Goal: Feedback & Contribution: Leave review/rating

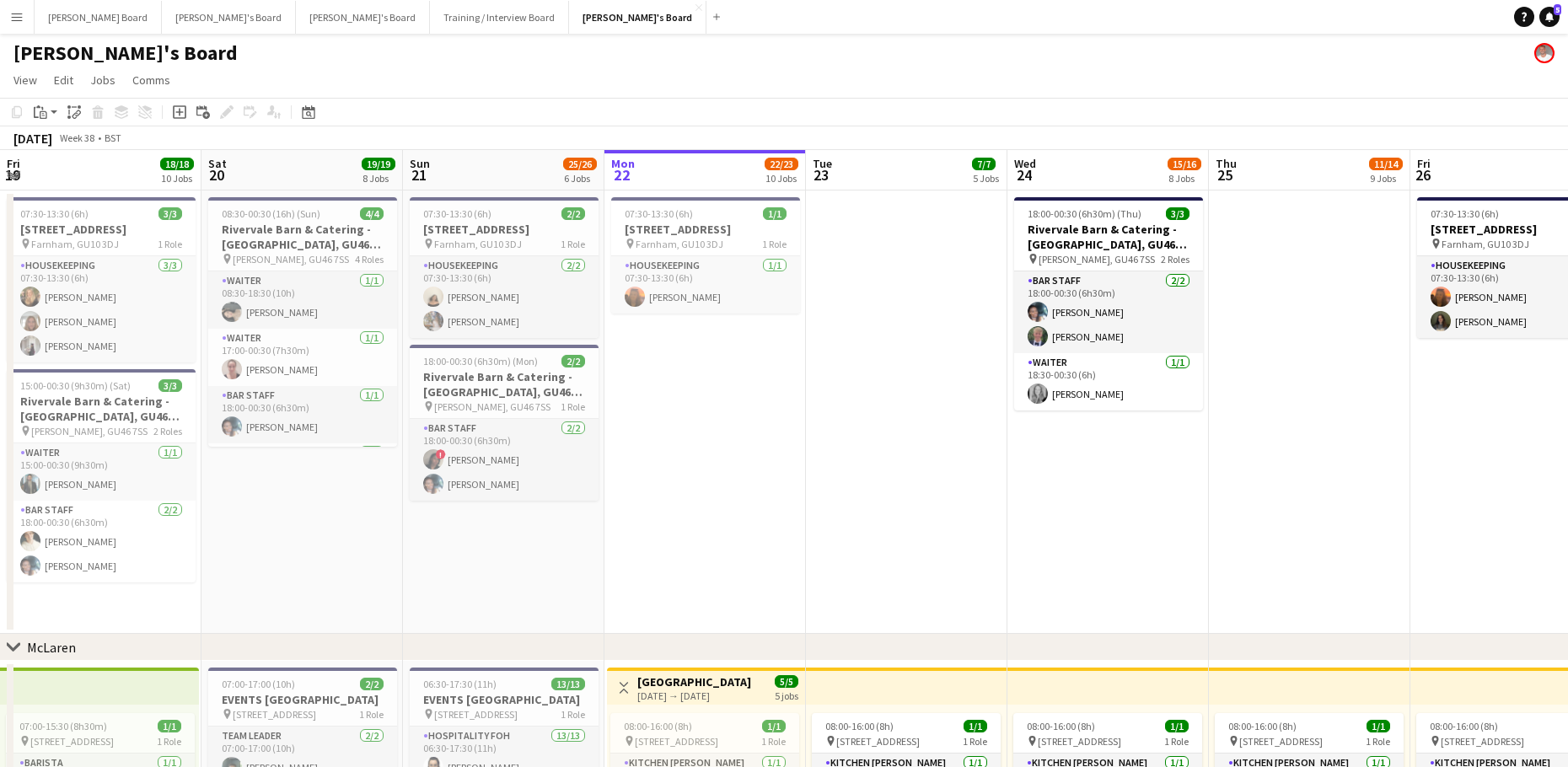
scroll to position [0, 580]
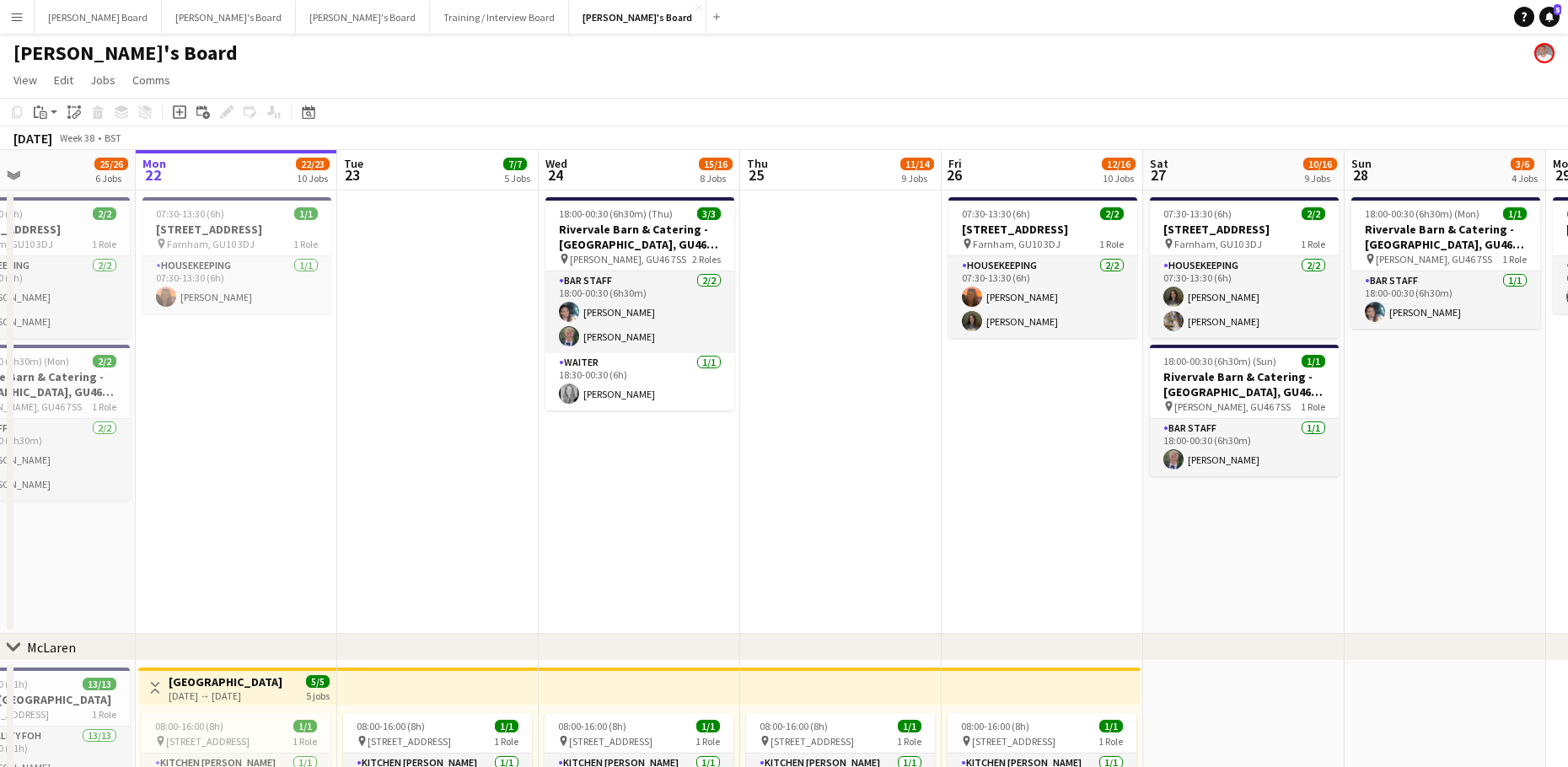
drag, startPoint x: 480, startPoint y: 558, endPoint x: 623, endPoint y: 499, distance: 154.7
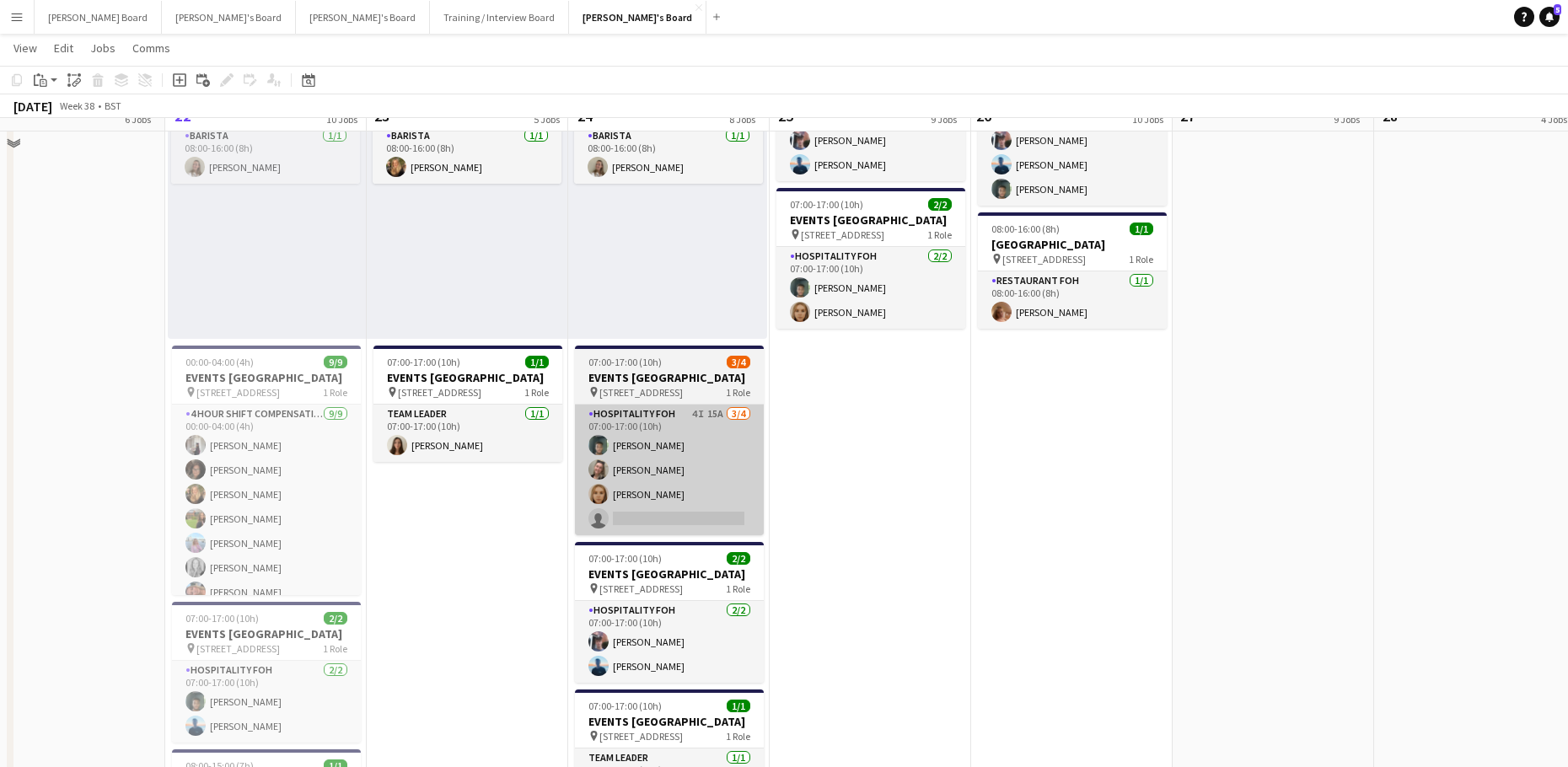
scroll to position [1237, 0]
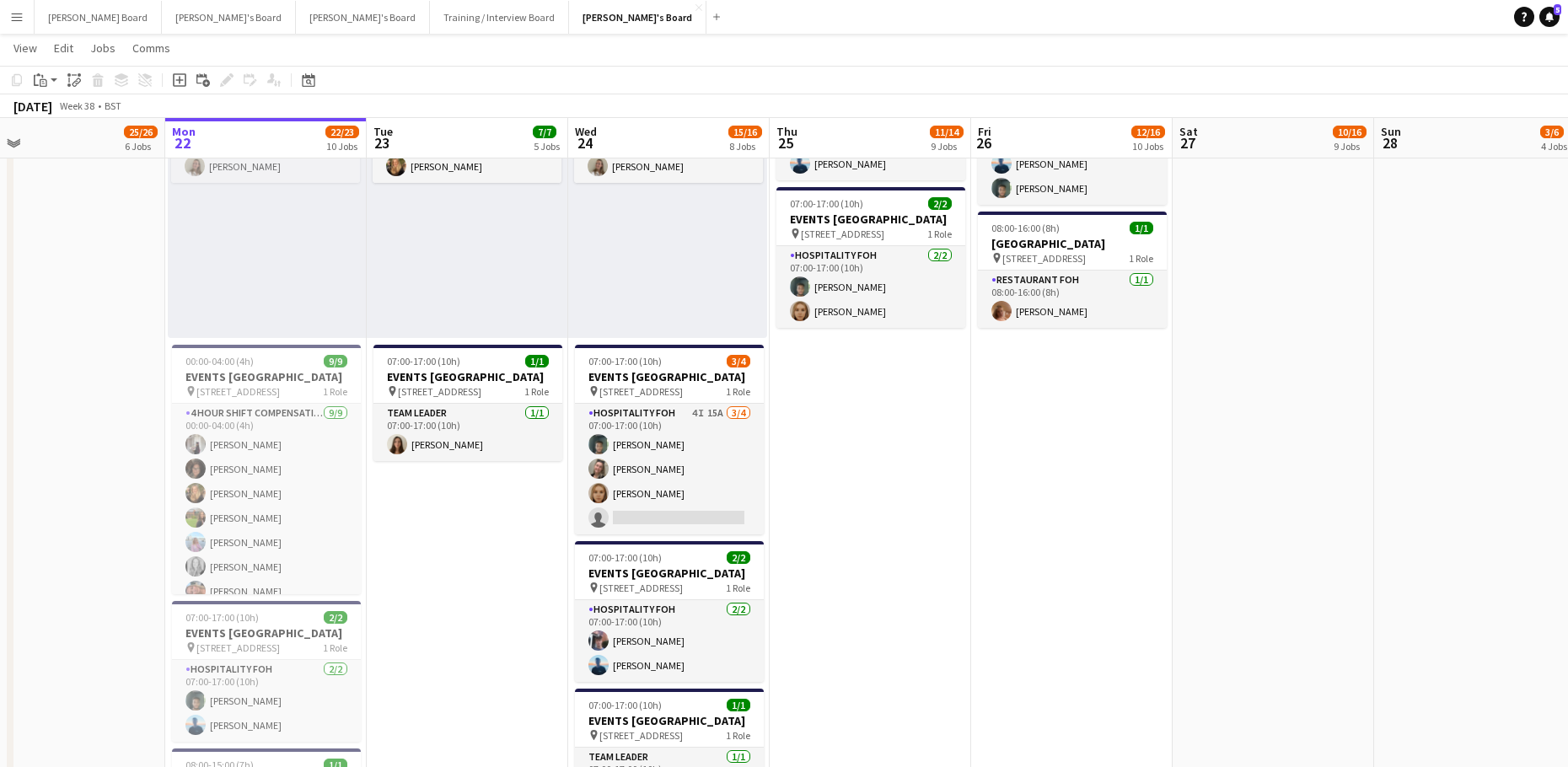
drag, startPoint x: 709, startPoint y: 520, endPoint x: 933, endPoint y: 410, distance: 249.6
click at [709, 519] on app-card-role "Hospitality FOH 4I 15A [DATE] 07:00-17:00 (10h) [PERSON_NAME] [PERSON_NAME] [PE…" at bounding box center [670, 469] width 189 height 131
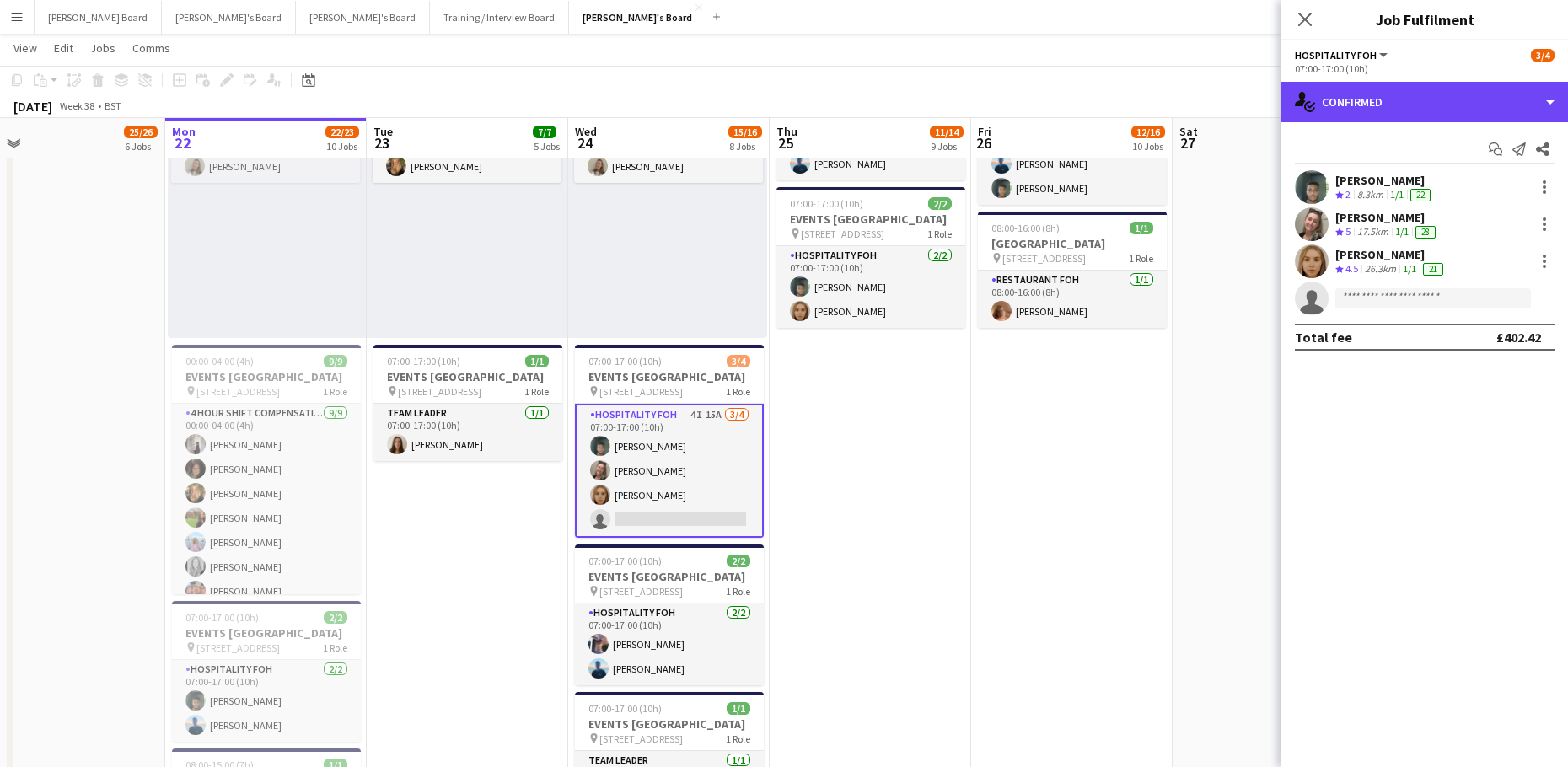
drag, startPoint x: 1381, startPoint y: 95, endPoint x: 1425, endPoint y: 186, distance: 101.1
click at [1382, 96] on div "single-neutral-actions-check-2 Confirmed" at bounding box center [1425, 102] width 287 height 41
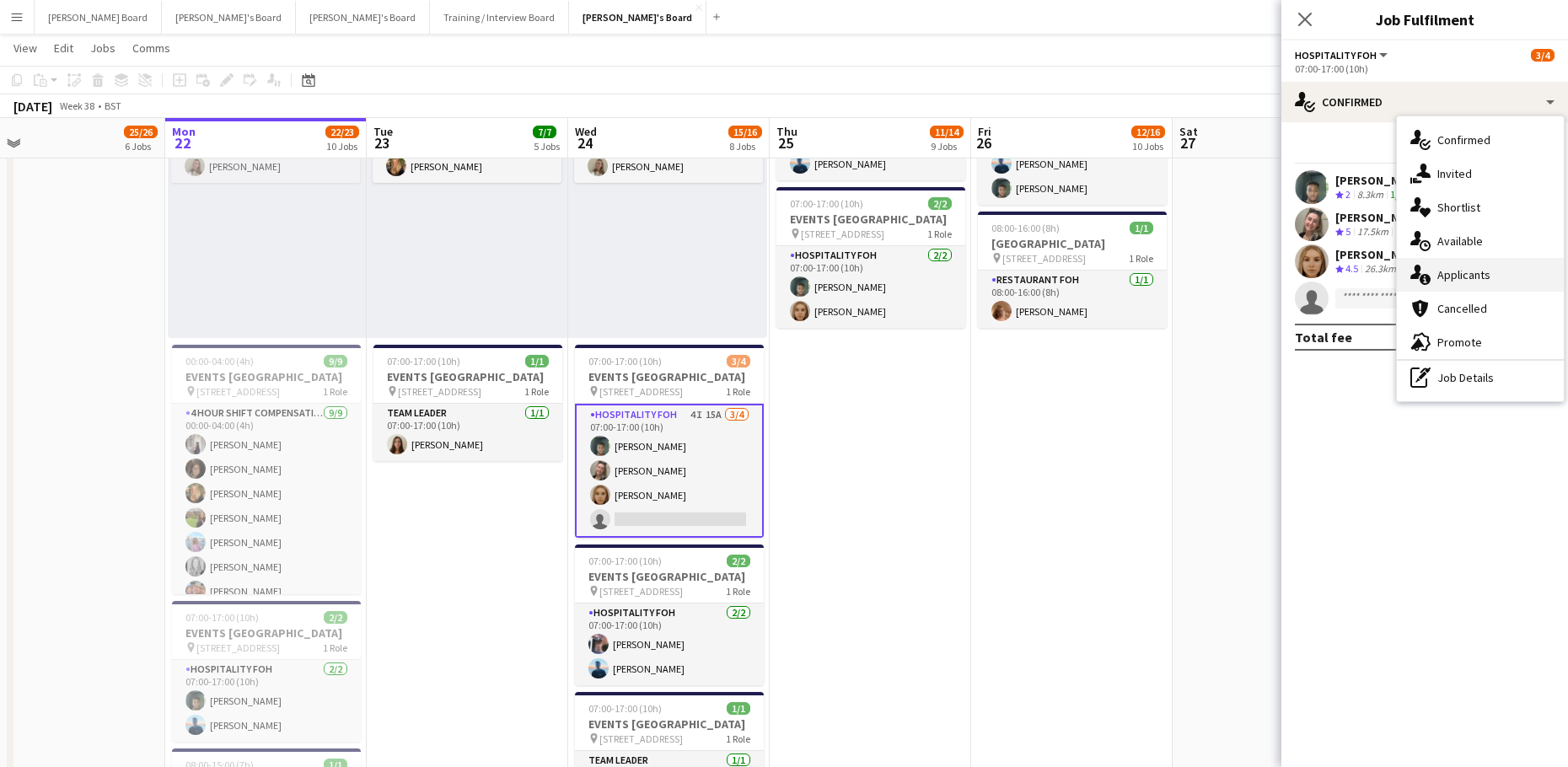
click at [1490, 267] on div "single-neutral-actions-information Applicants" at bounding box center [1480, 275] width 167 height 34
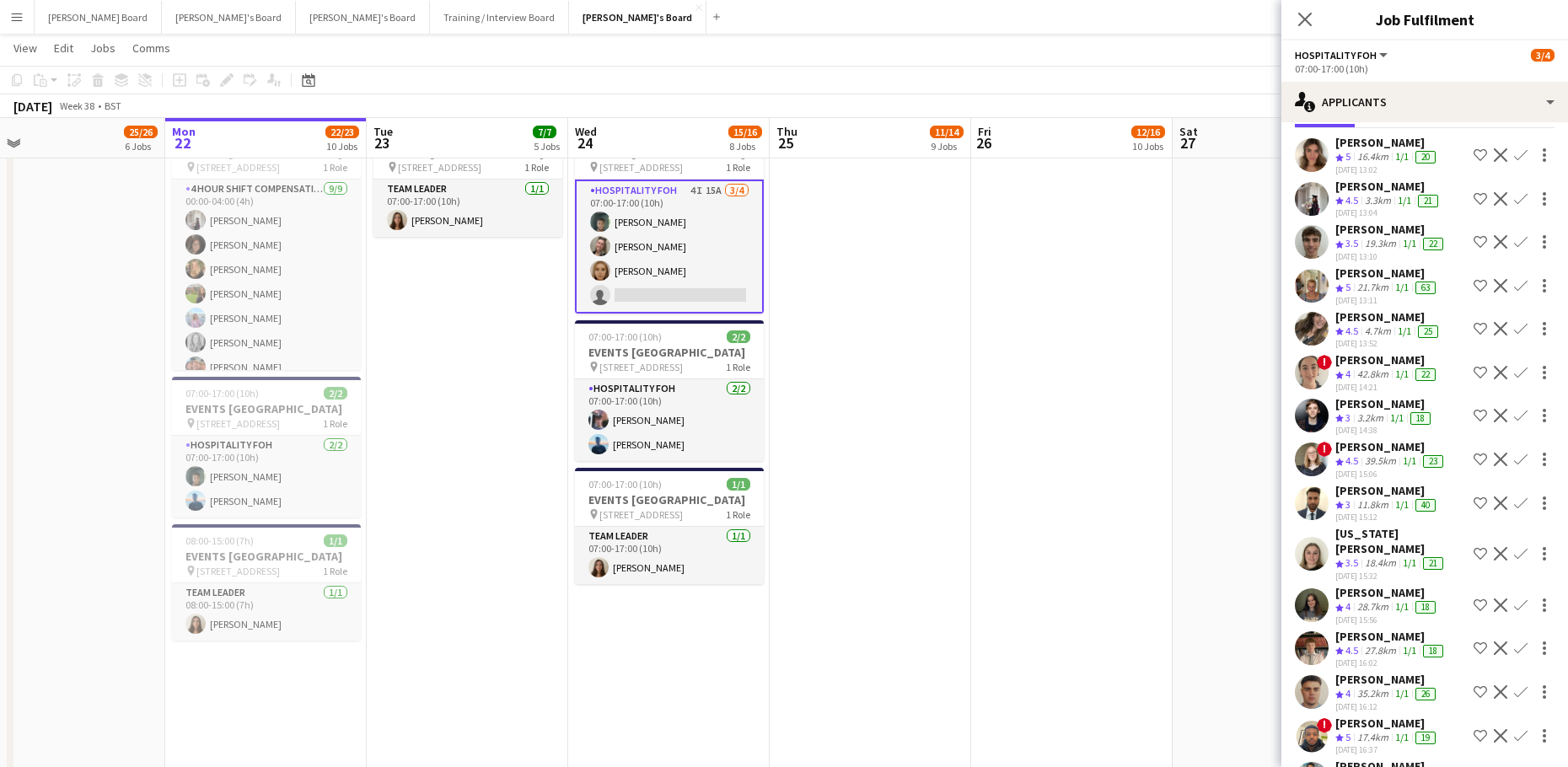
scroll to position [117, 0]
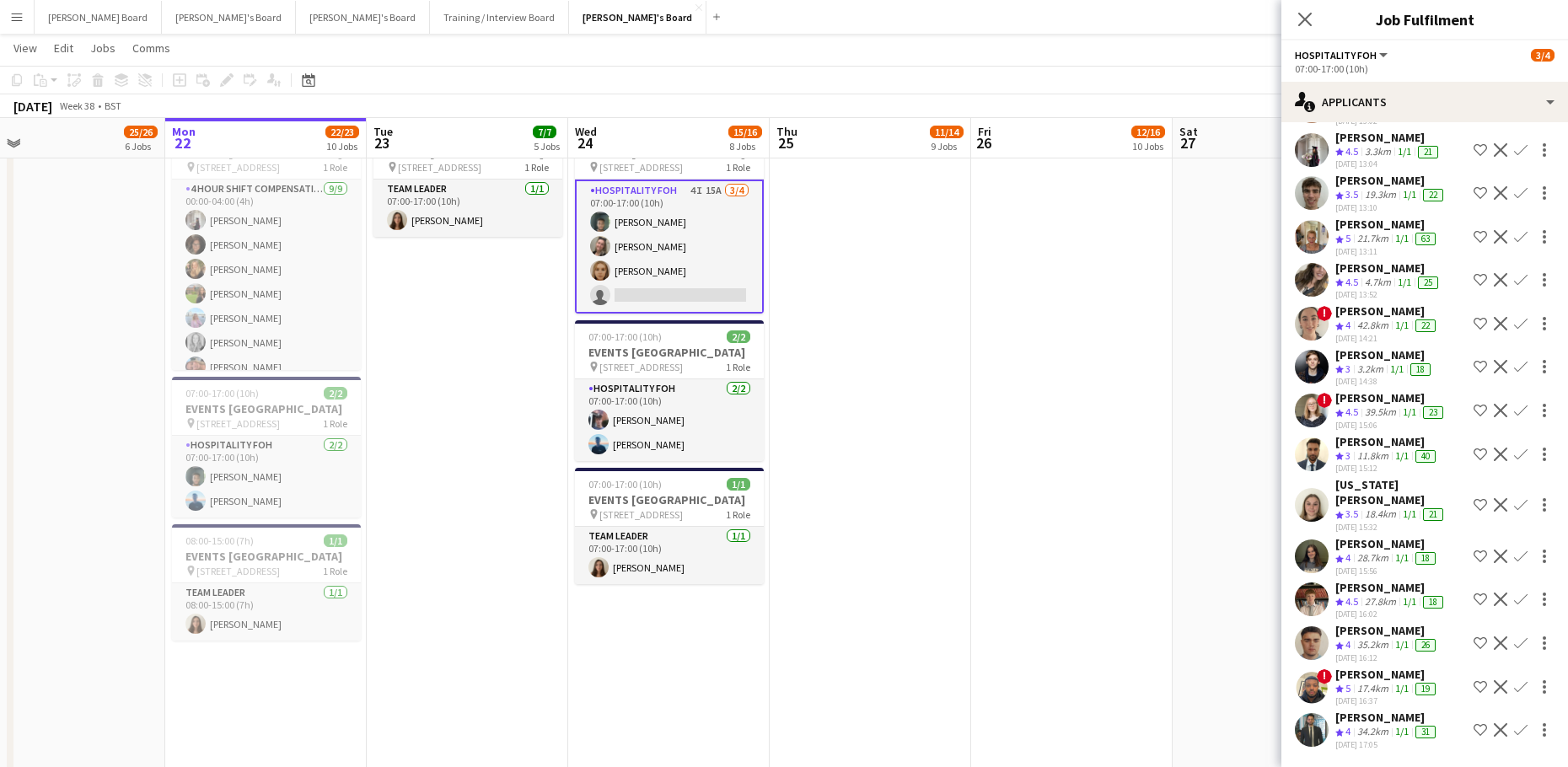
click at [1514, 418] on app-icon "Confirm" at bounding box center [1521, 411] width 13 height 14
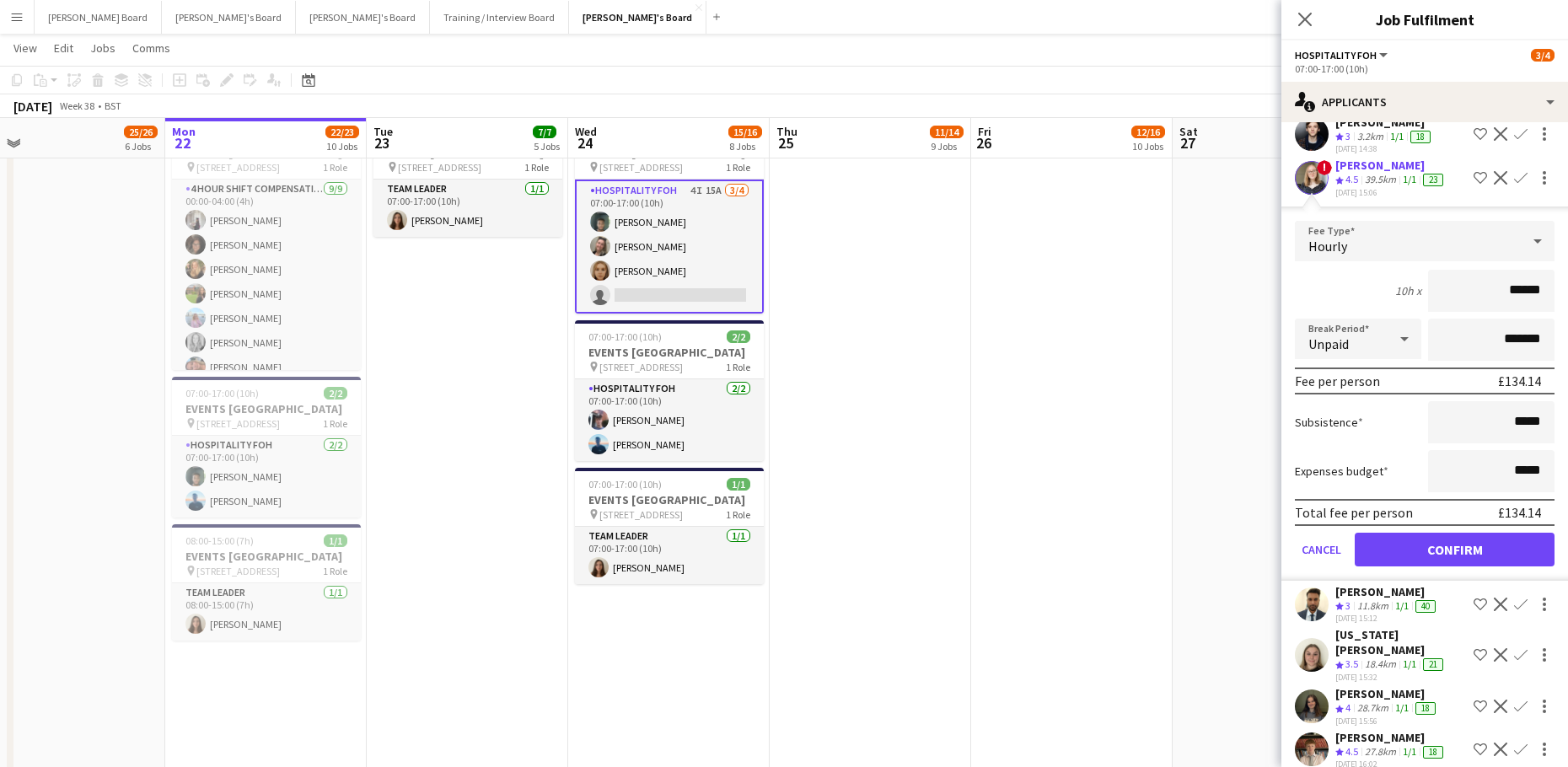
scroll to position [500, 0]
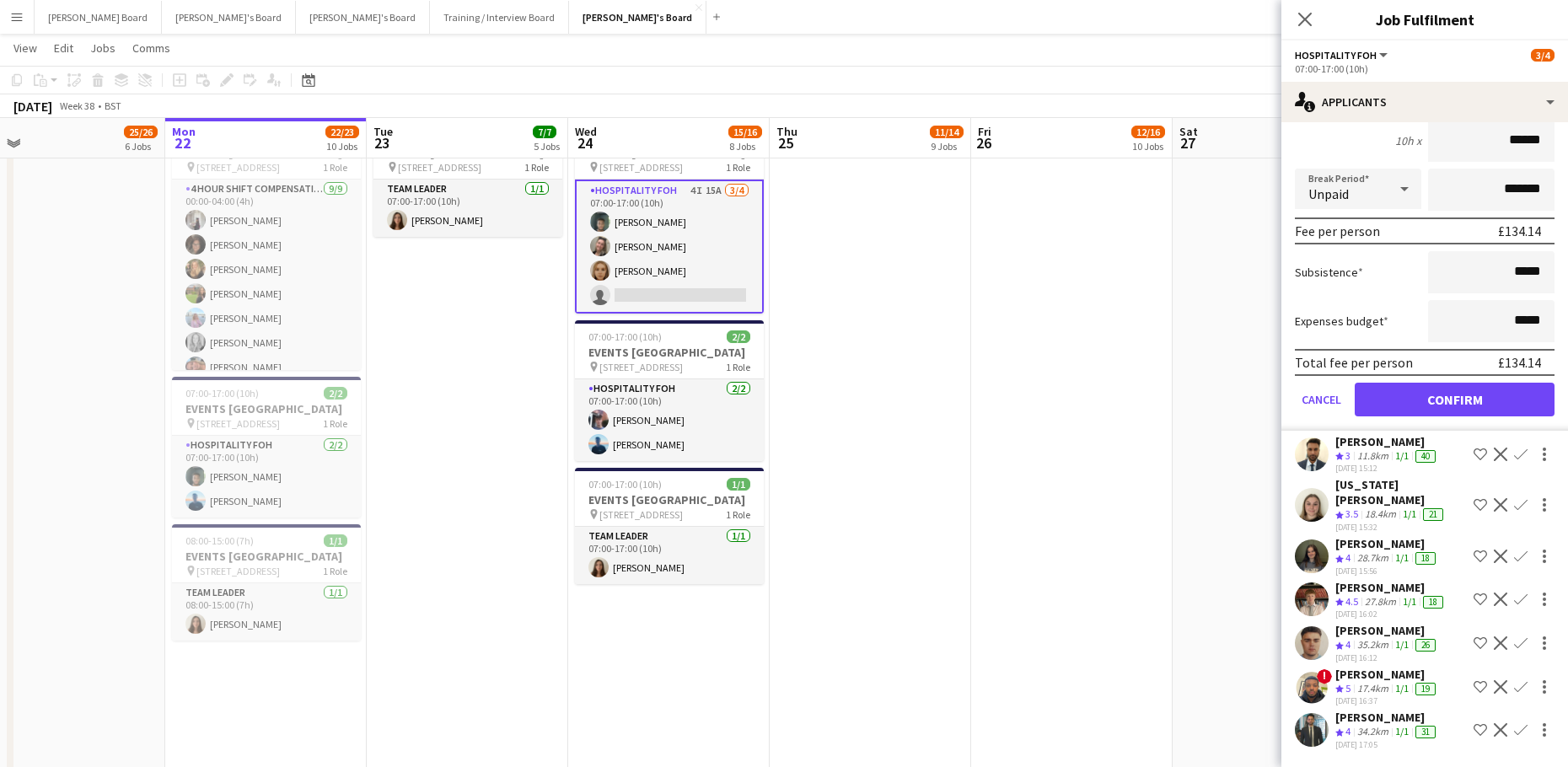
click at [1451, 398] on form "Fee Type Hourly 10h x ****** Break Period Unpaid ******* Fee per person £134.14…" at bounding box center [1425, 251] width 287 height 360
click at [1439, 397] on form "Fee Type Hourly 10h x ****** Break Period Unpaid ******* Fee per person £134.14…" at bounding box center [1425, 251] width 287 height 360
click at [1462, 408] on button "Confirm" at bounding box center [1454, 400] width 200 height 34
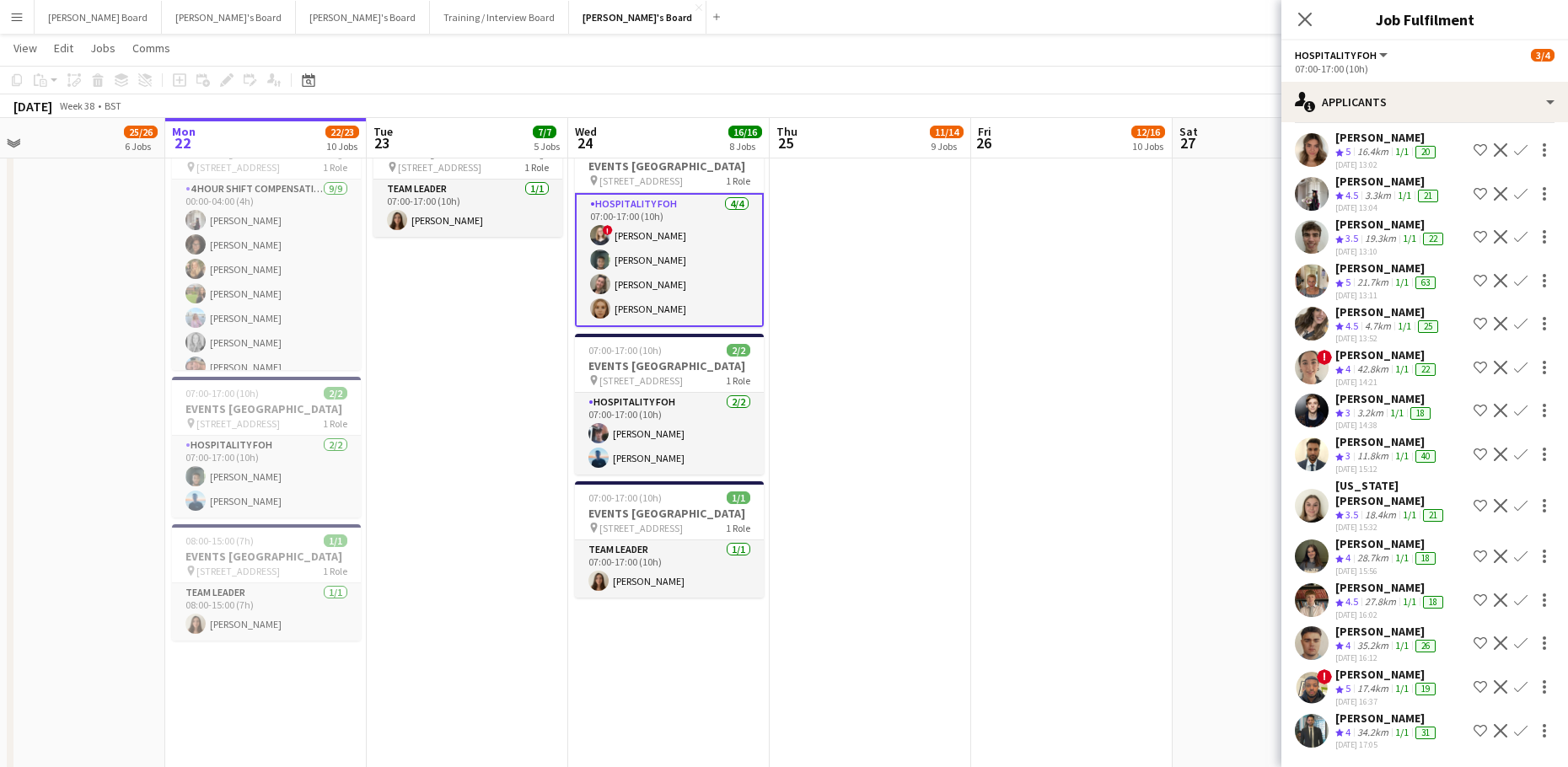
scroll to position [73, 0]
click at [1014, 364] on app-date-cell "08:00-16:00 (8h) 1/1 pin Woking, GU21 4YH 1 Role Kitchen [PERSON_NAME] [DATE] 0…" at bounding box center [1071, 303] width 202 height 2209
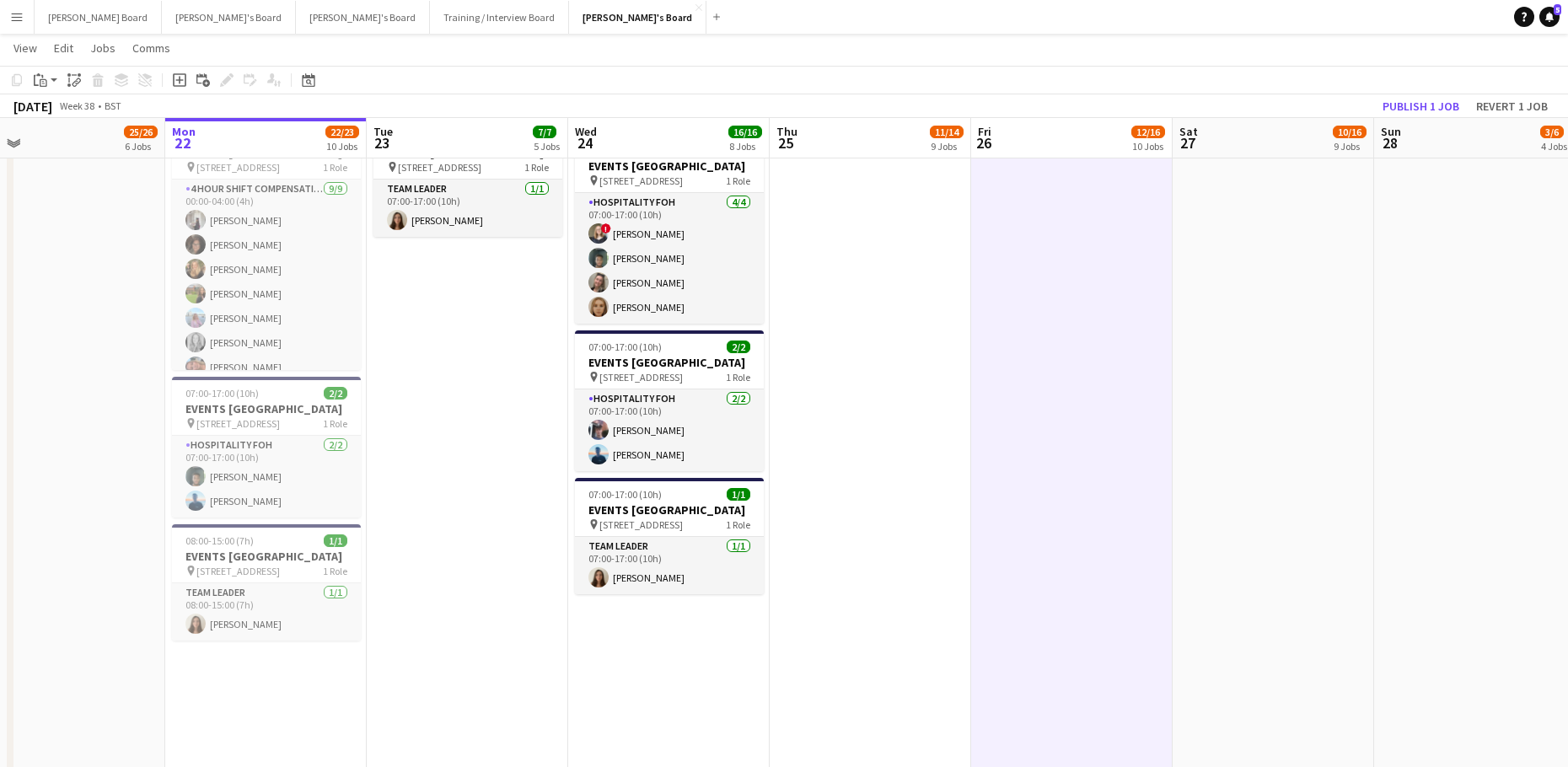
scroll to position [0, 435]
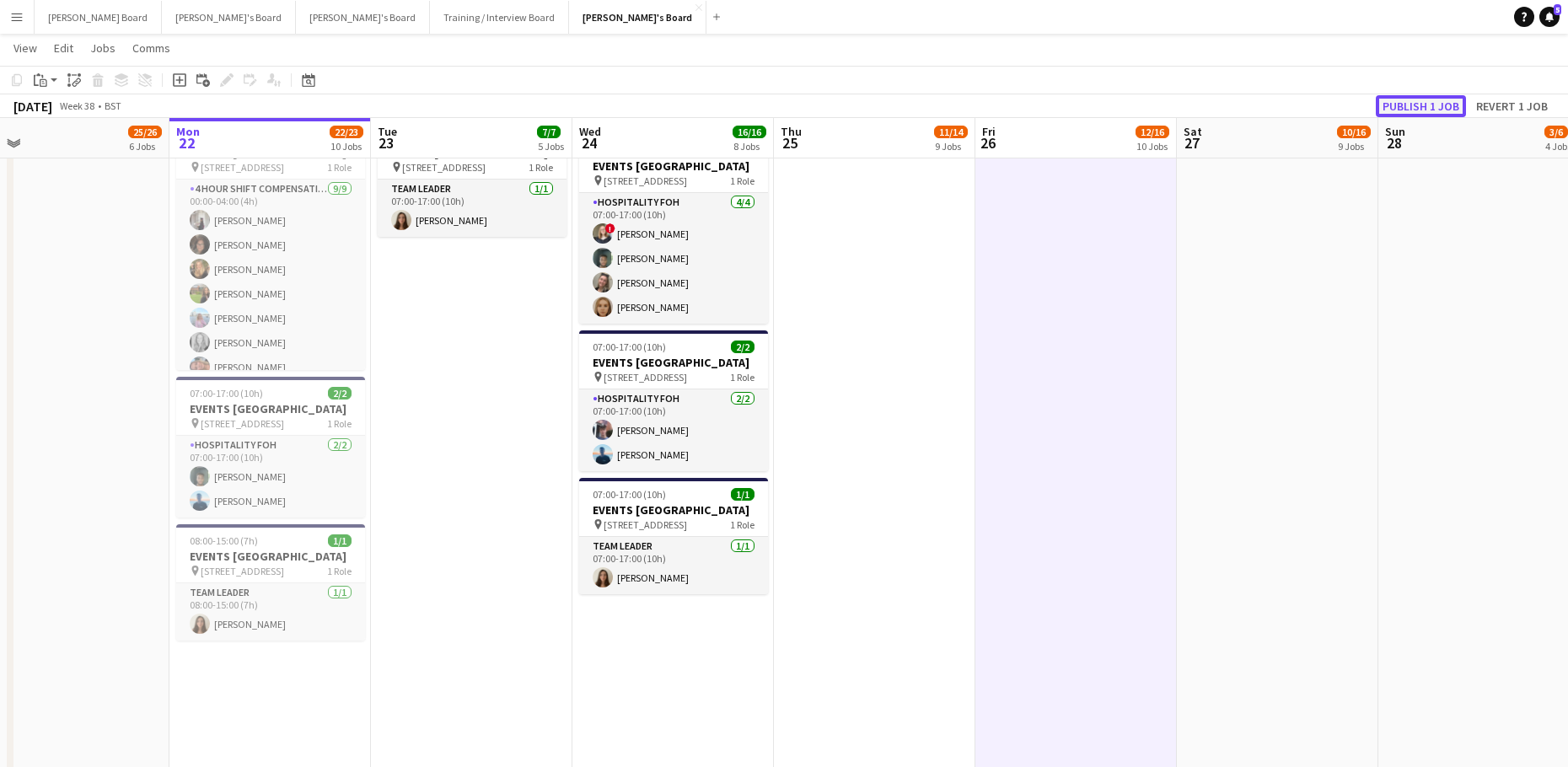
click at [1430, 102] on button "Publish 1 job" at bounding box center [1420, 106] width 90 height 22
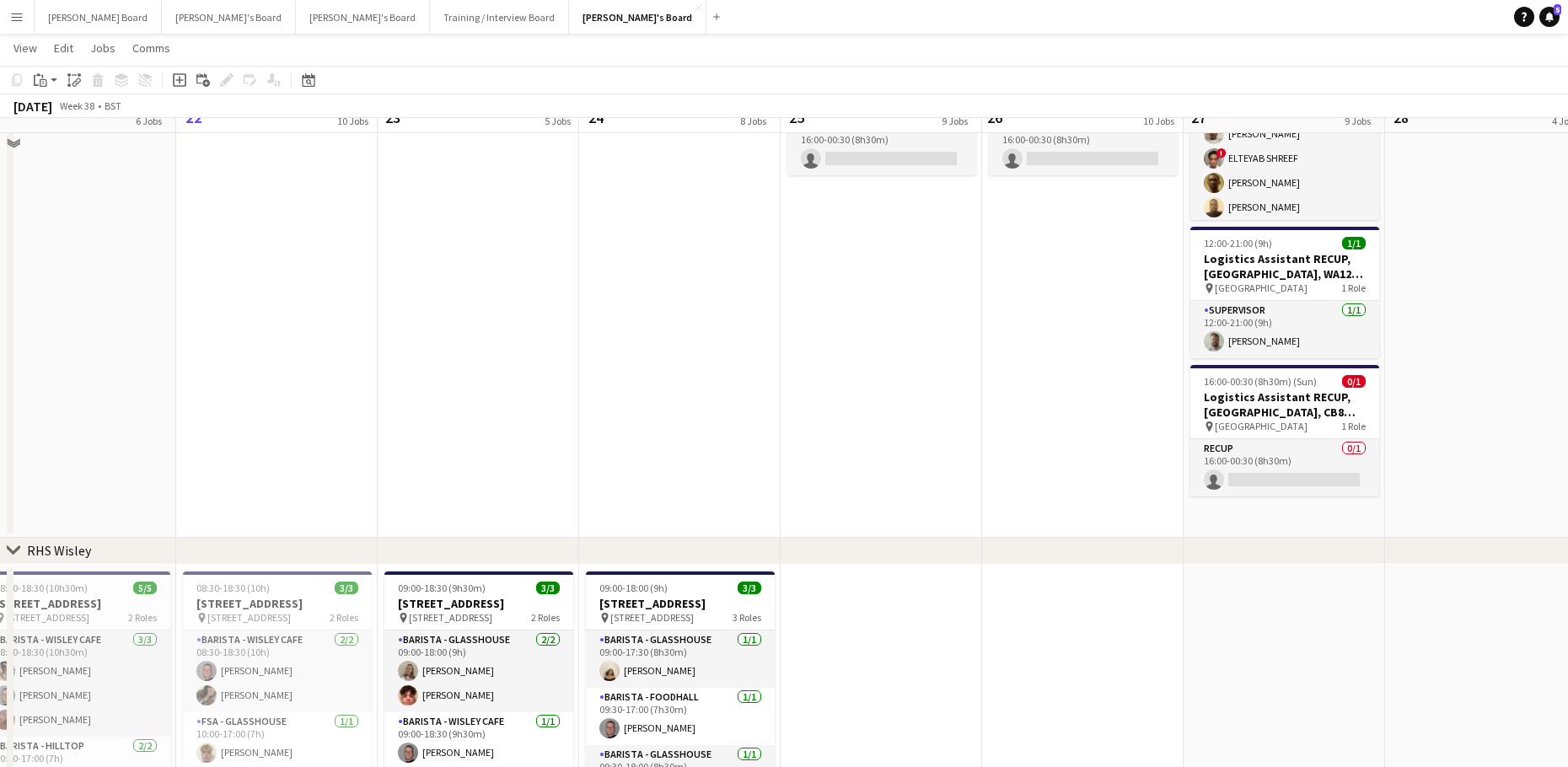
scroll to position [3148, 0]
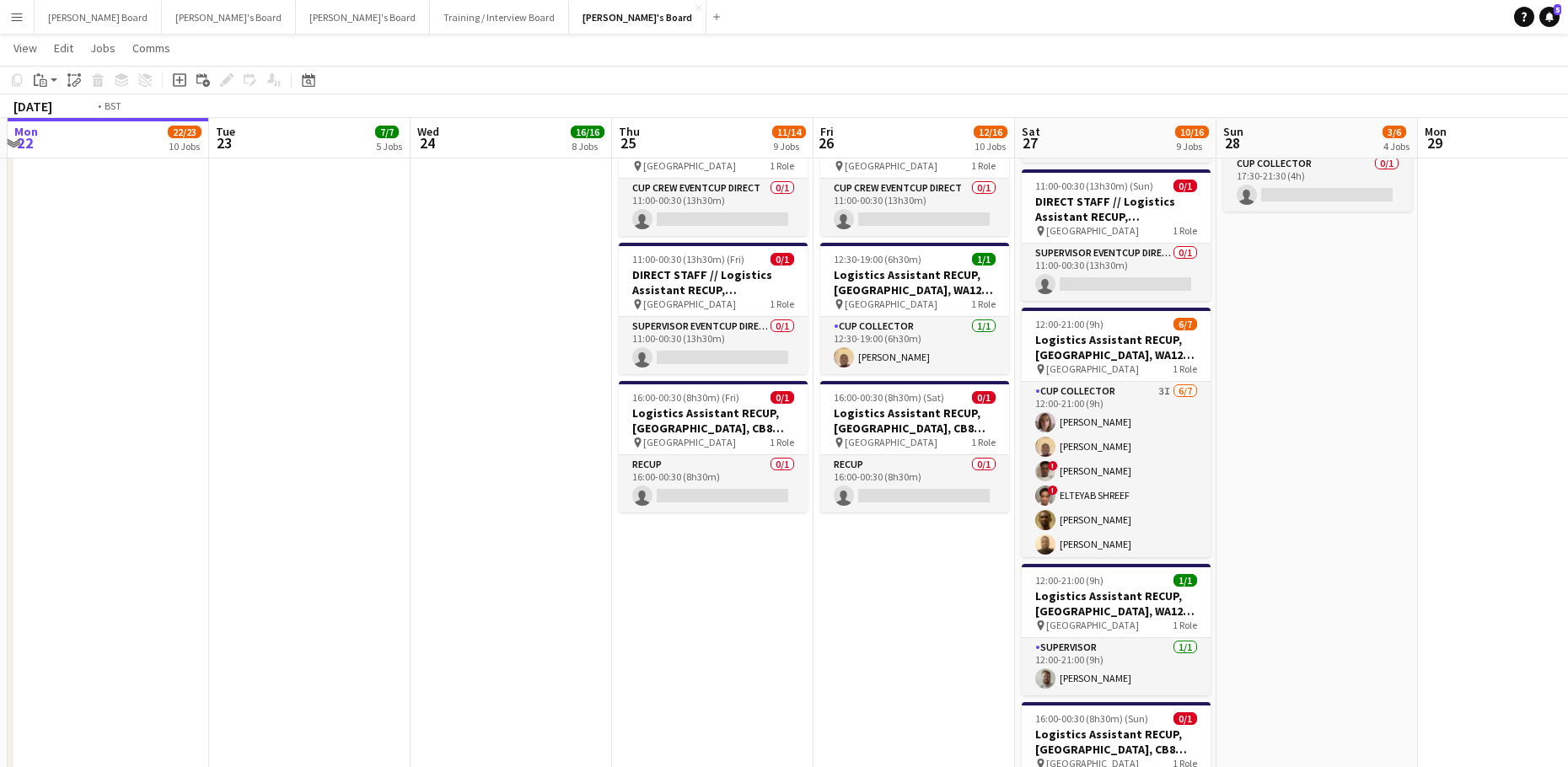
drag, startPoint x: 1409, startPoint y: 565, endPoint x: 1079, endPoint y: 593, distance: 331.2
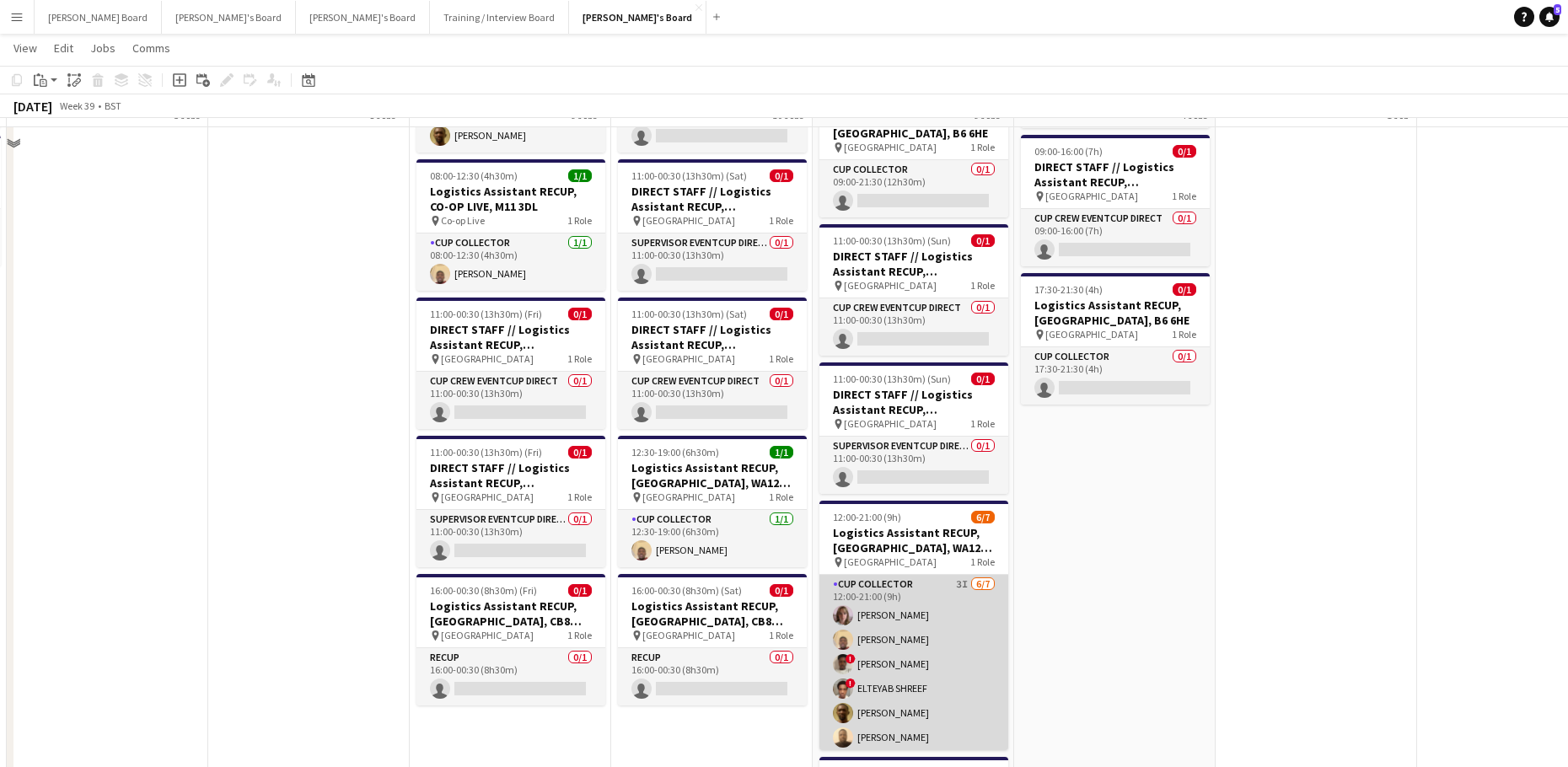
scroll to position [2924, 0]
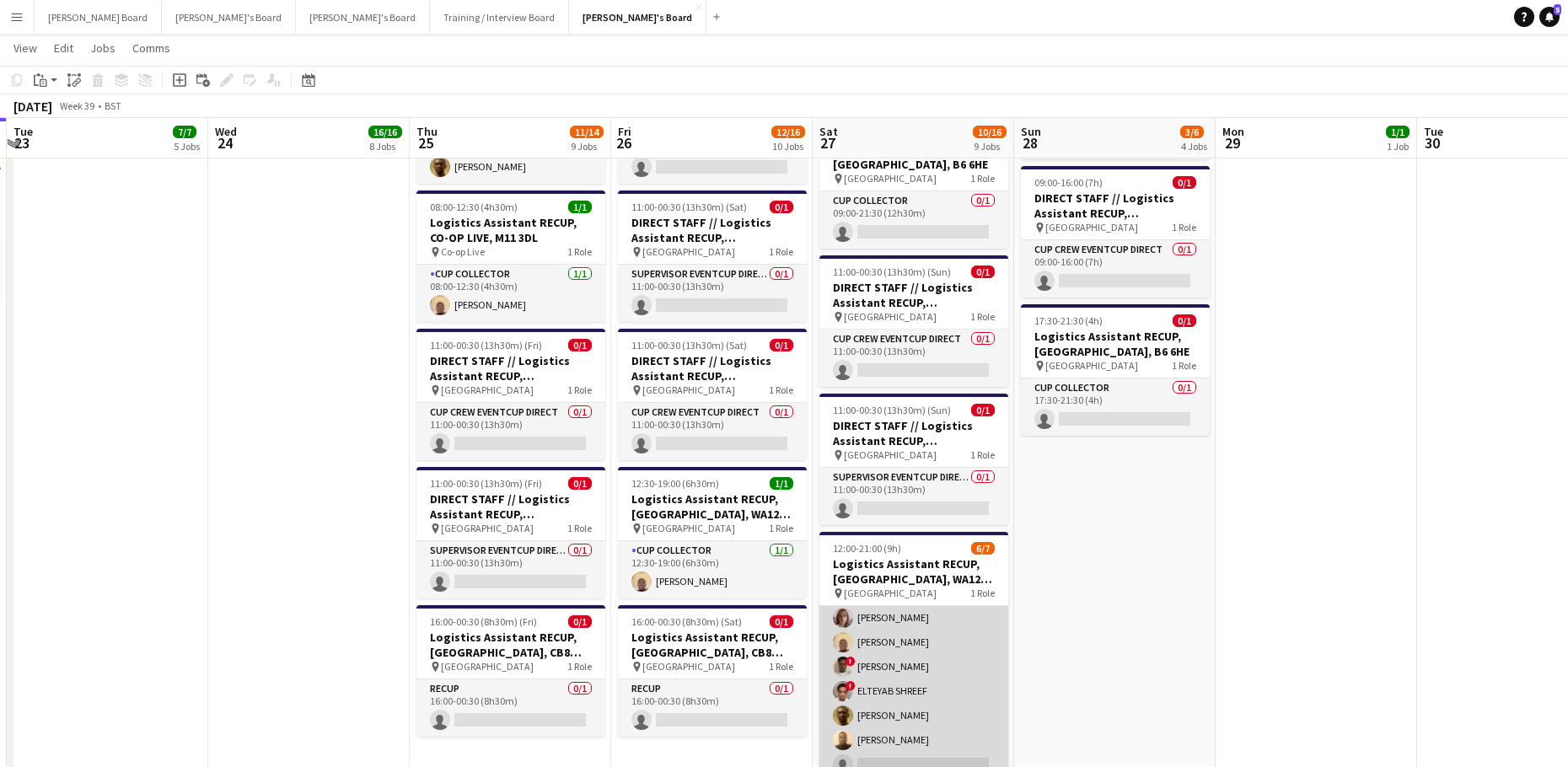
click at [924, 637] on app-card-role "CUP COLLECTOR 3I [DATE] 12:00-21:00 (9h) [PERSON_NAME] [PERSON_NAME] ! [PERSON_…" at bounding box center [913, 680] width 189 height 204
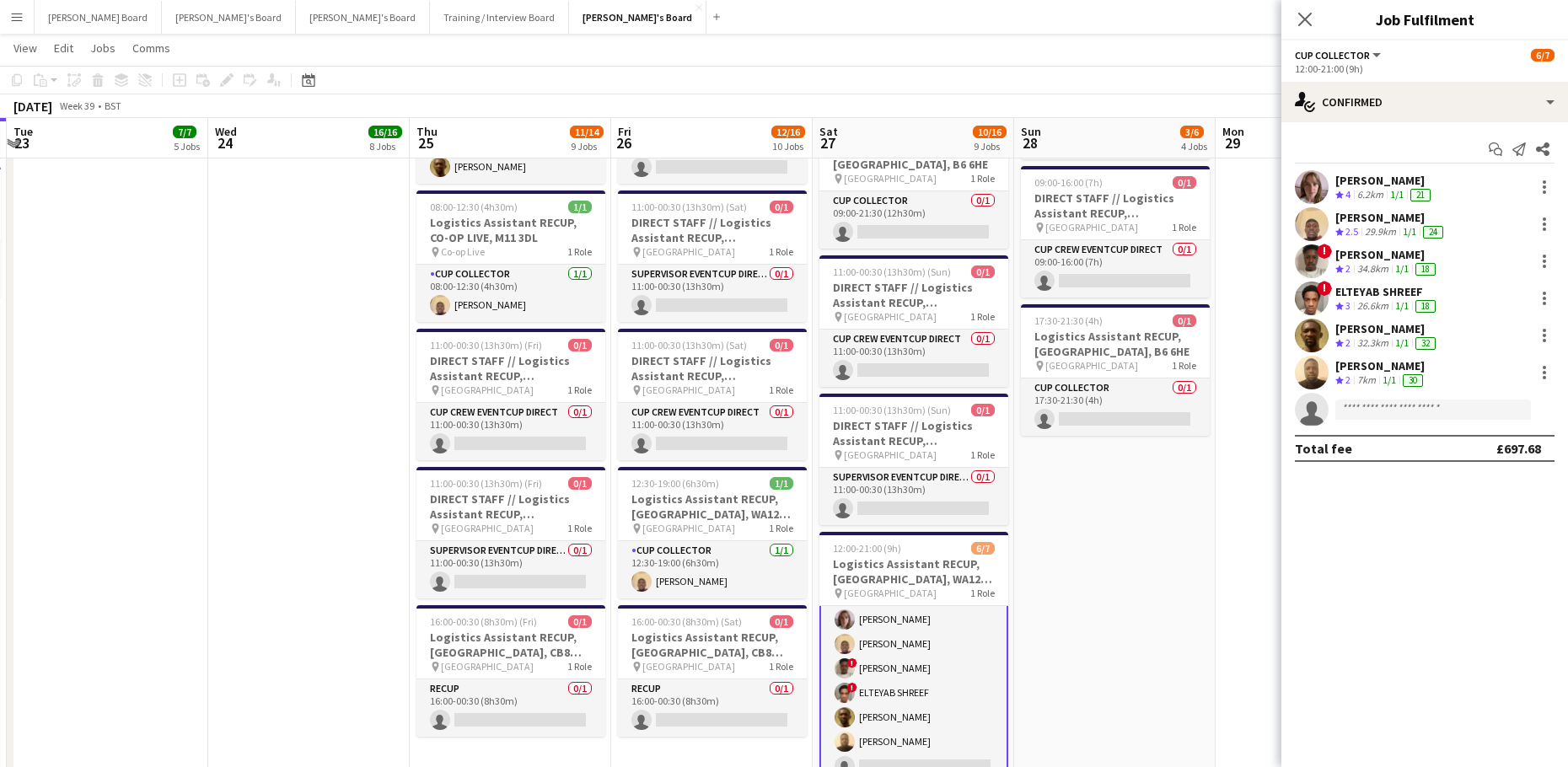
scroll to position [30, 0]
click at [1376, 78] on app-options-switcher "CUP COLLECTOR All roles CUP COLLECTOR [DATE] 12:00-21:00 (9h)" at bounding box center [1425, 61] width 287 height 41
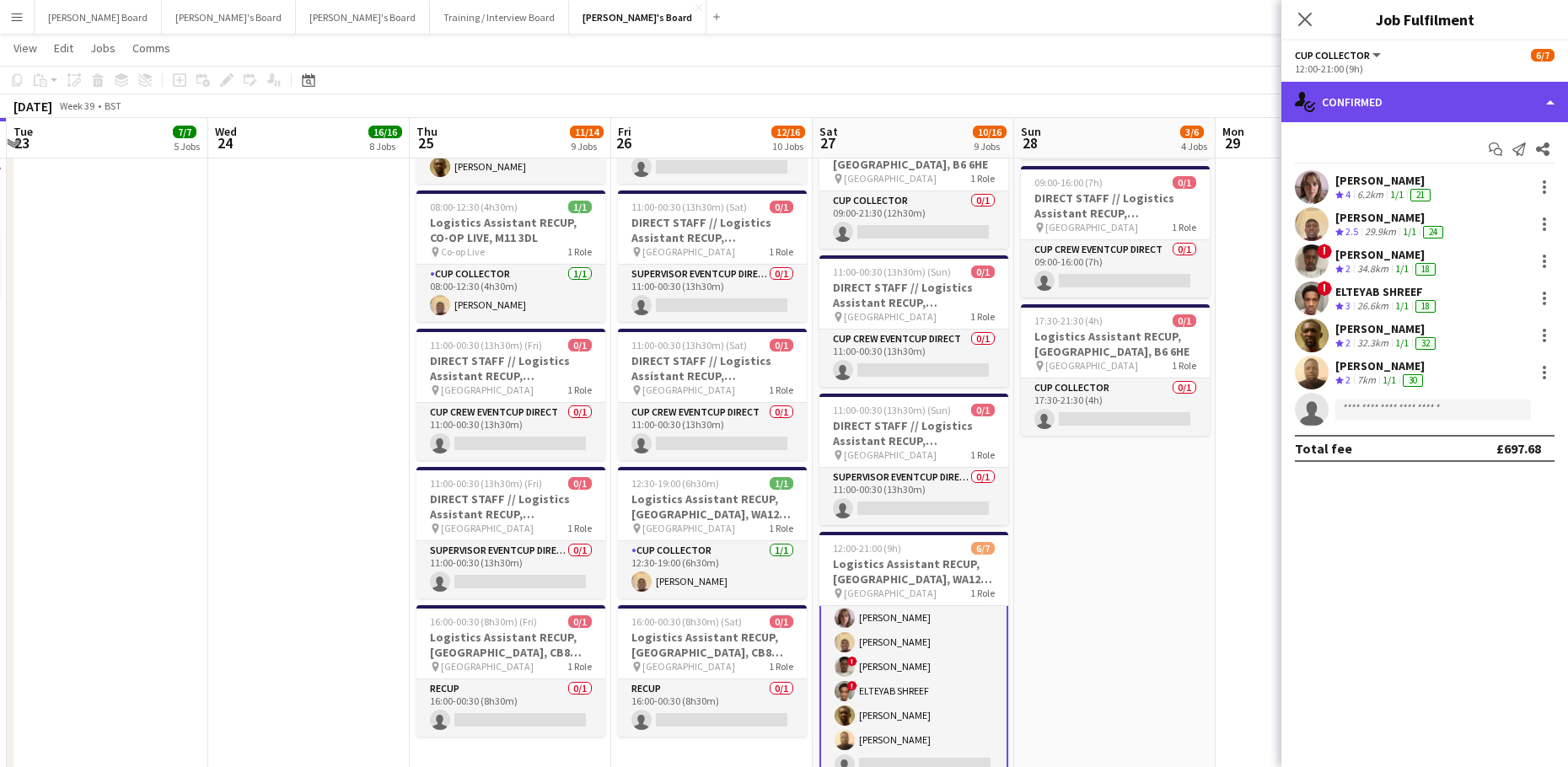
click at [1378, 95] on div "single-neutral-actions-check-2 Confirmed" at bounding box center [1425, 102] width 287 height 41
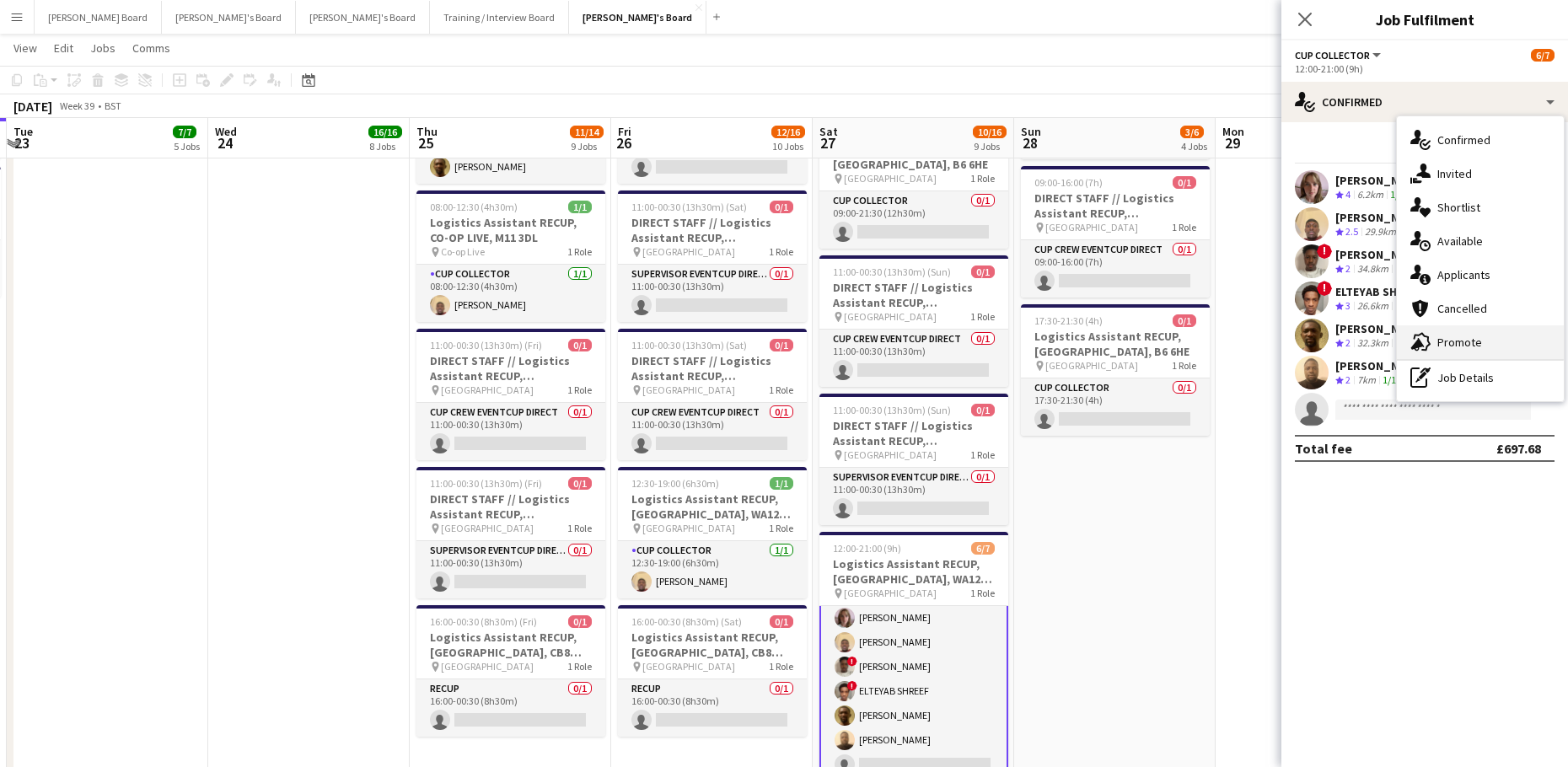
click at [1484, 338] on div "advertising-megaphone Promote" at bounding box center [1480, 343] width 167 height 34
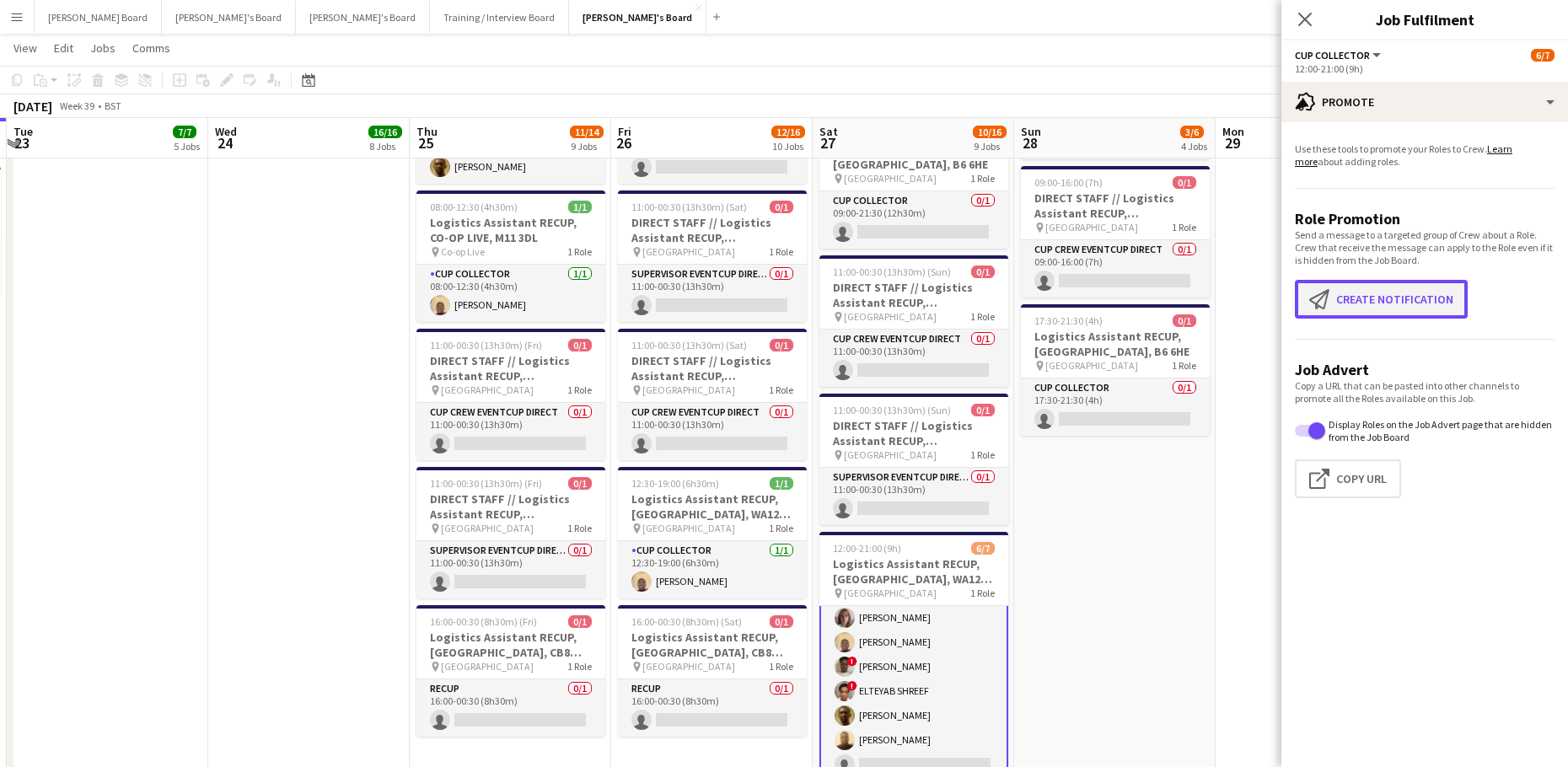
drag, startPoint x: 1375, startPoint y: 289, endPoint x: 1344, endPoint y: 340, distance: 59.7
click at [1377, 289] on button "Create notification Create notification" at bounding box center [1381, 300] width 173 height 39
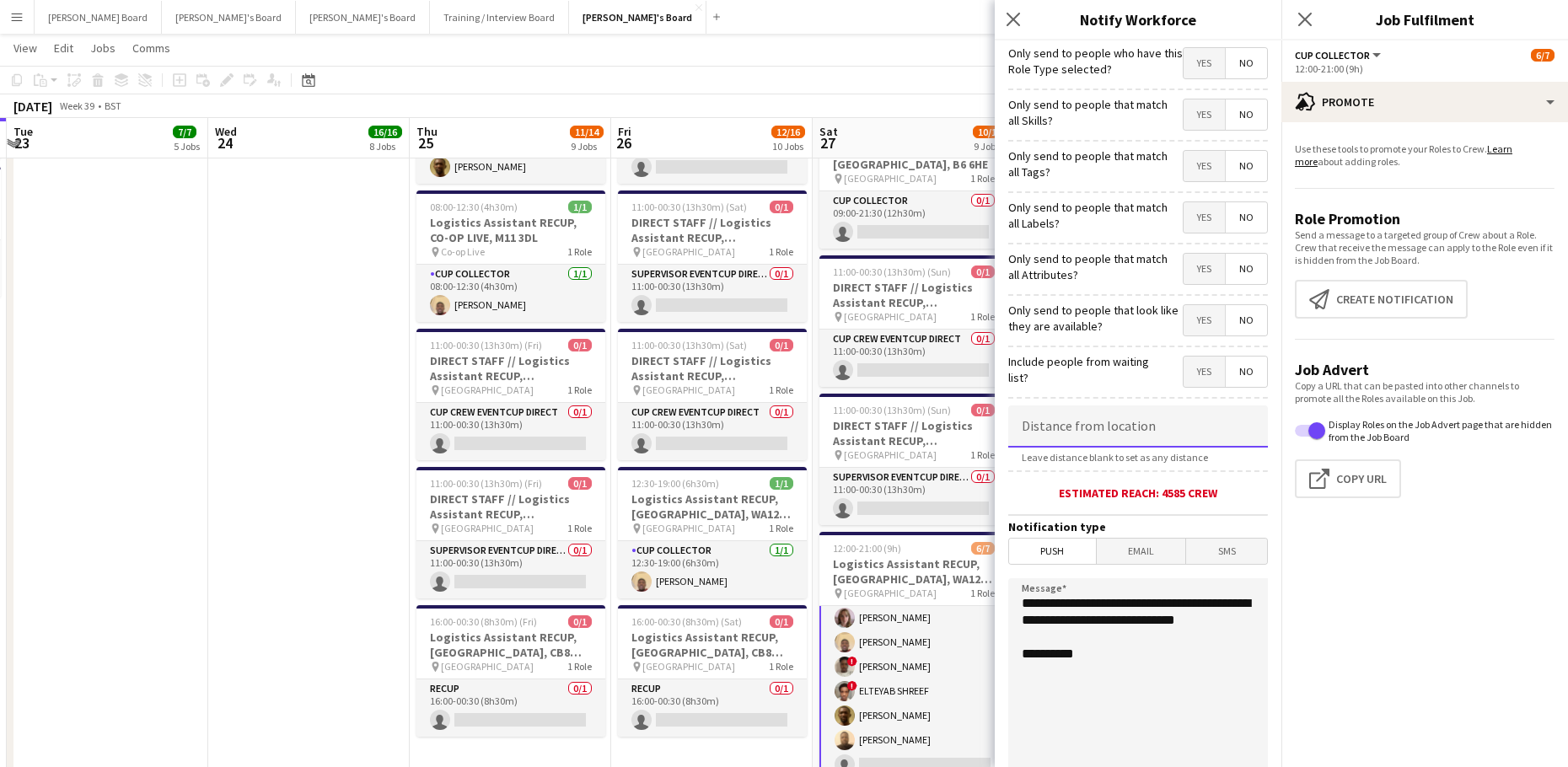
click at [1159, 429] on input at bounding box center [1138, 427] width 260 height 42
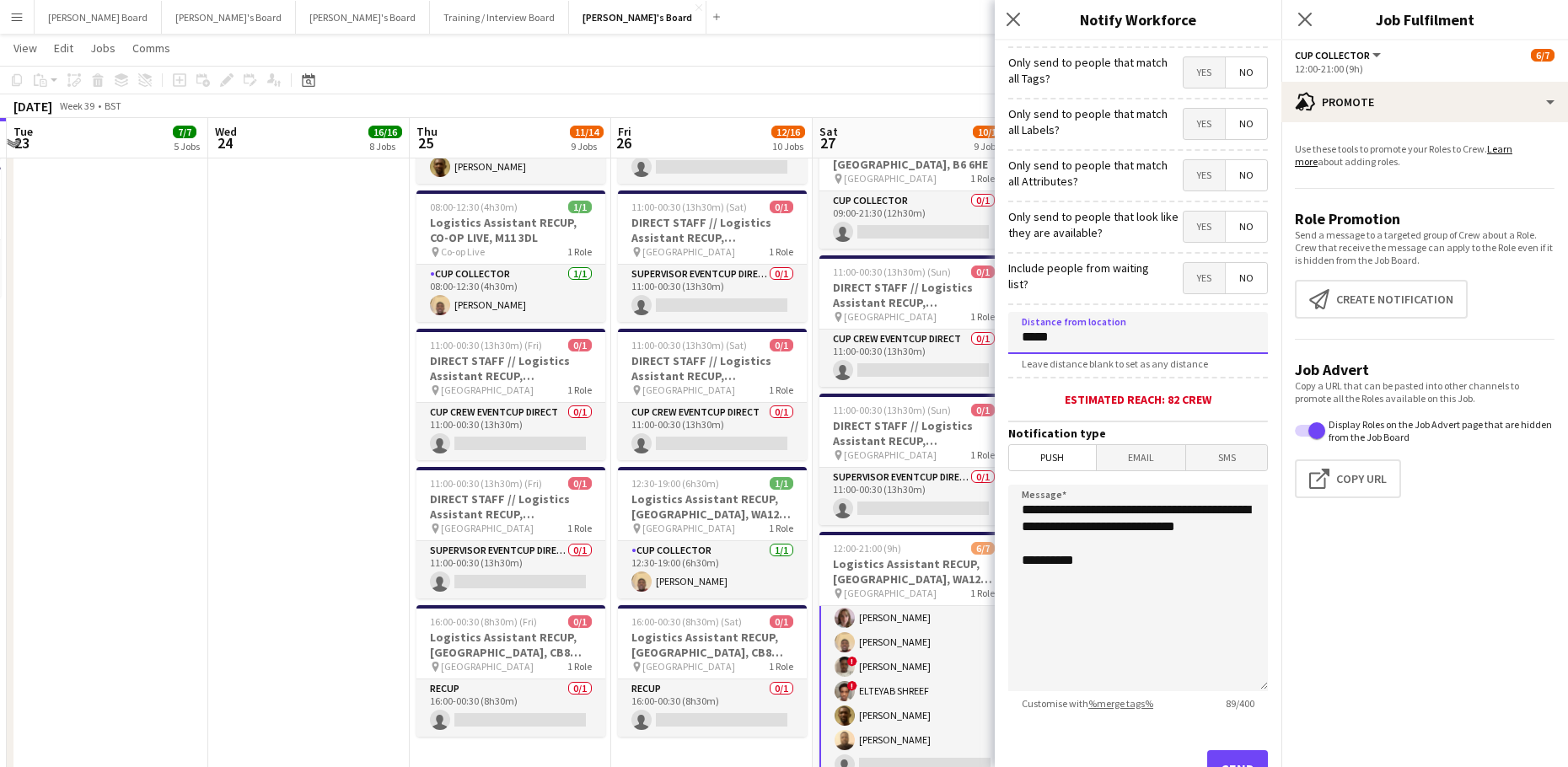
scroll to position [161, 0]
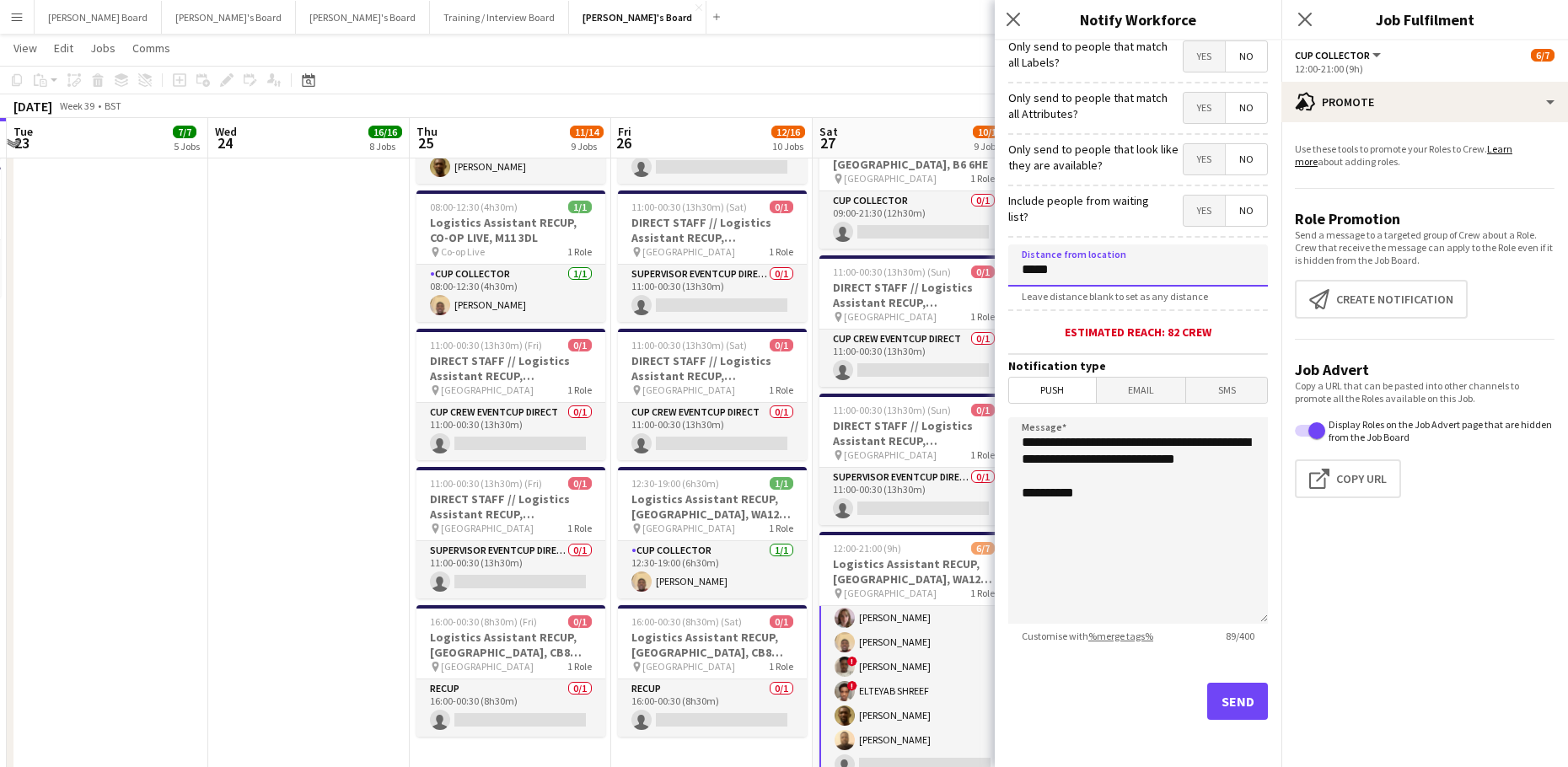
type input "*****"
click at [1215, 694] on button "Send" at bounding box center [1237, 701] width 61 height 37
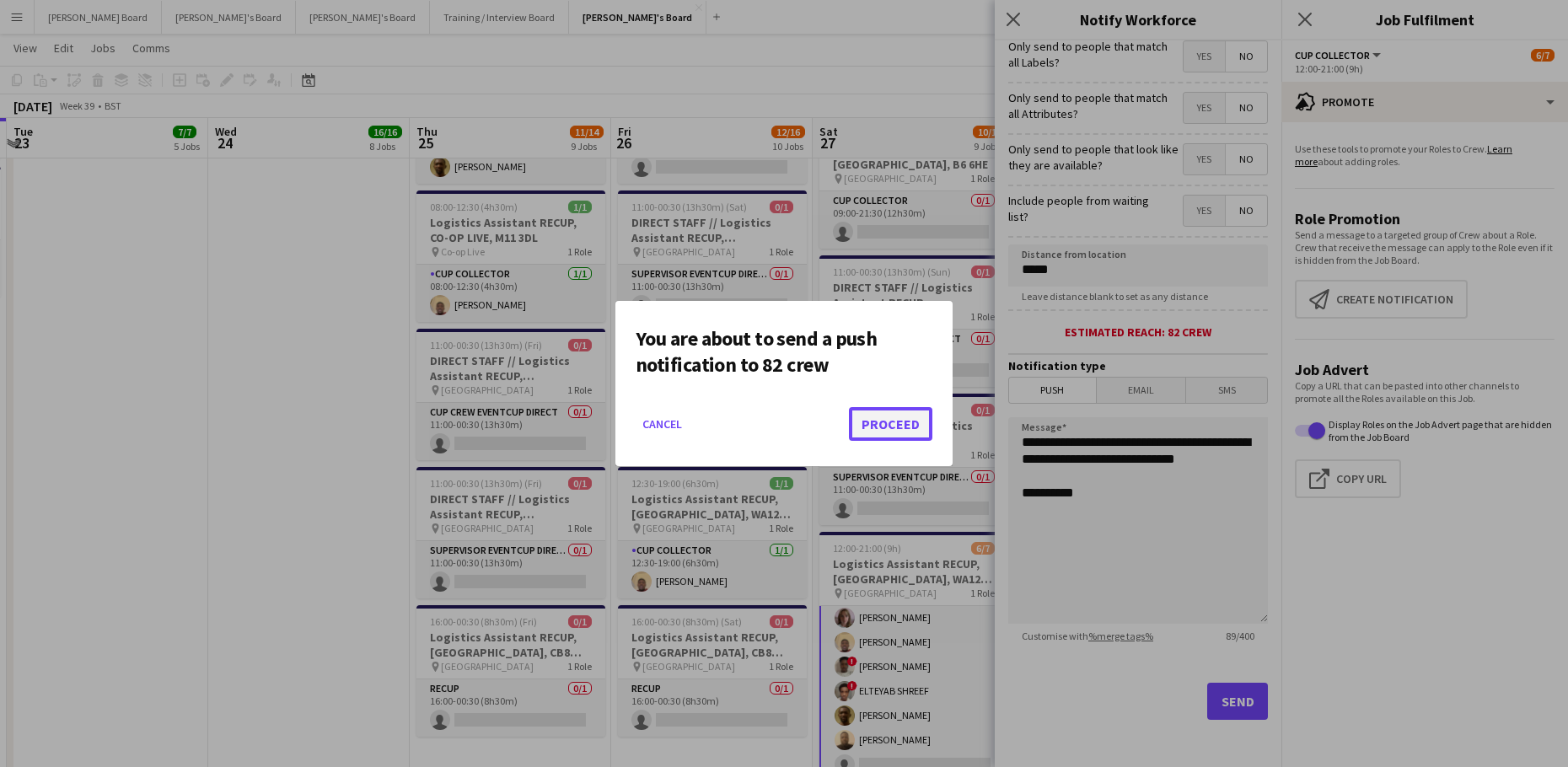
click at [913, 432] on button "Proceed" at bounding box center [890, 424] width 84 height 34
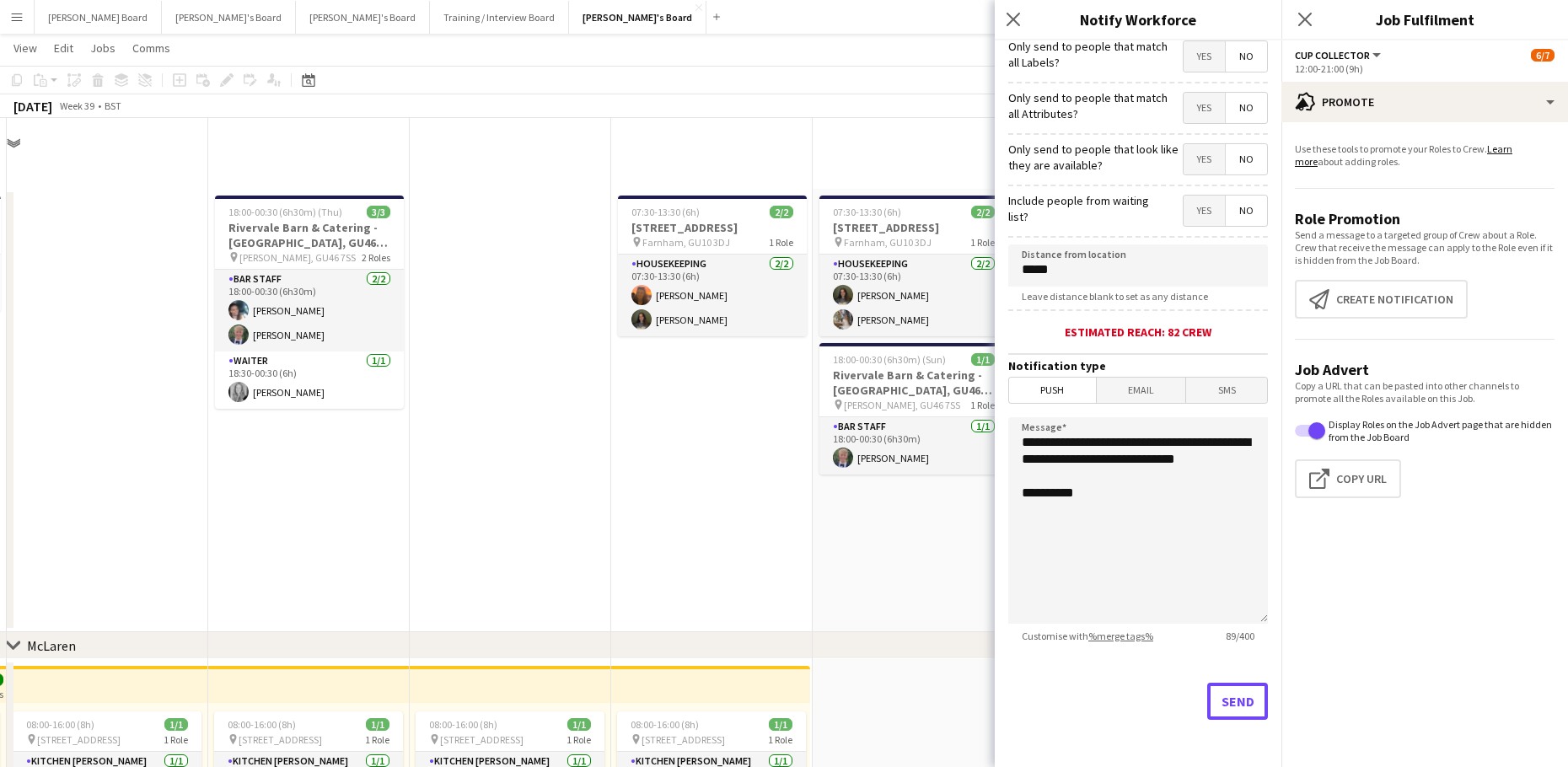
scroll to position [2924, 0]
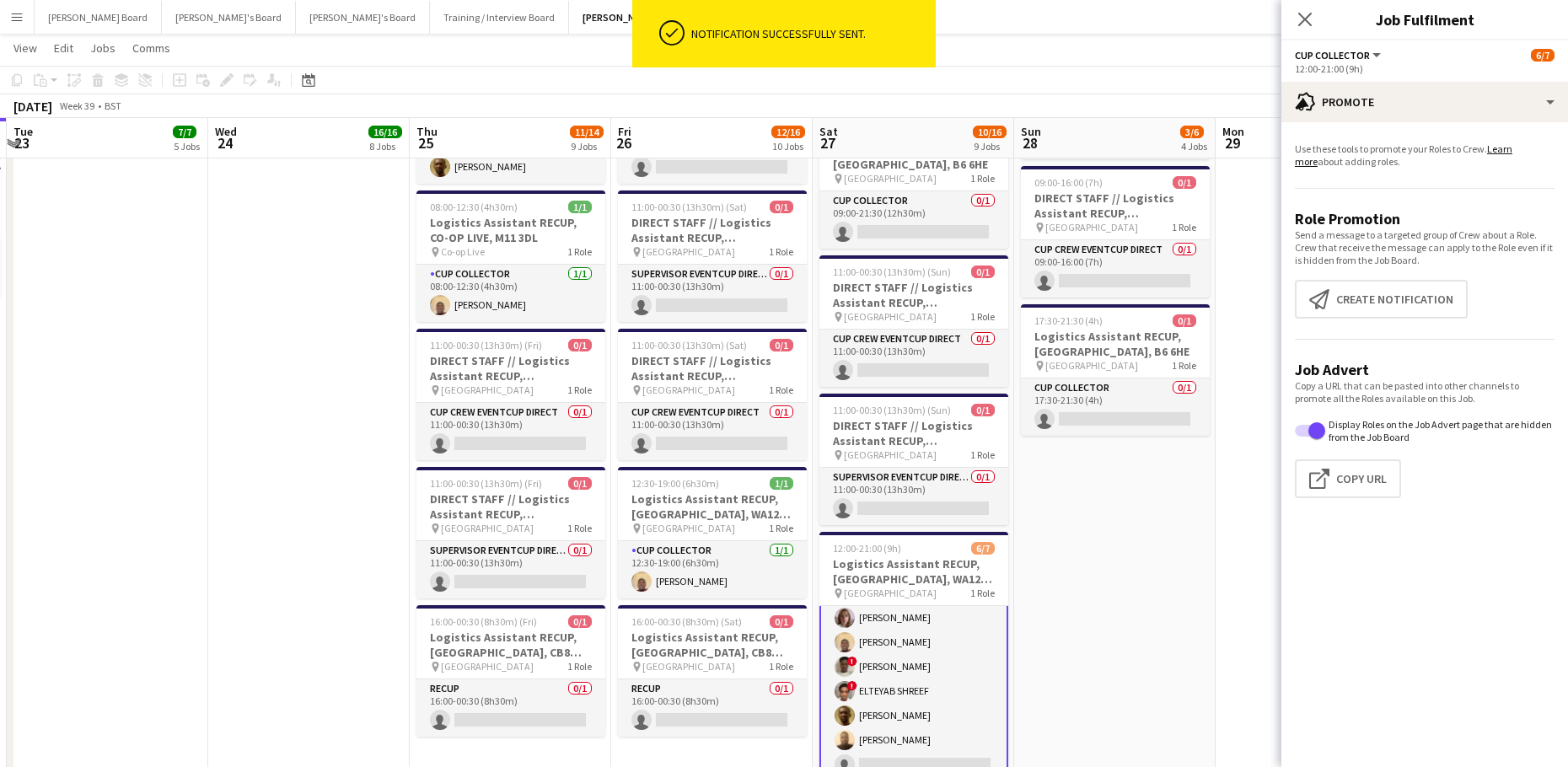
click at [1159, 508] on app-date-cell "08:00-14:00 (6h) 2/3 Logistics Assistant RECUP, CO-OP LIVE, M11 3DL pin Co-op L…" at bounding box center [1114, 536] width 202 height 1127
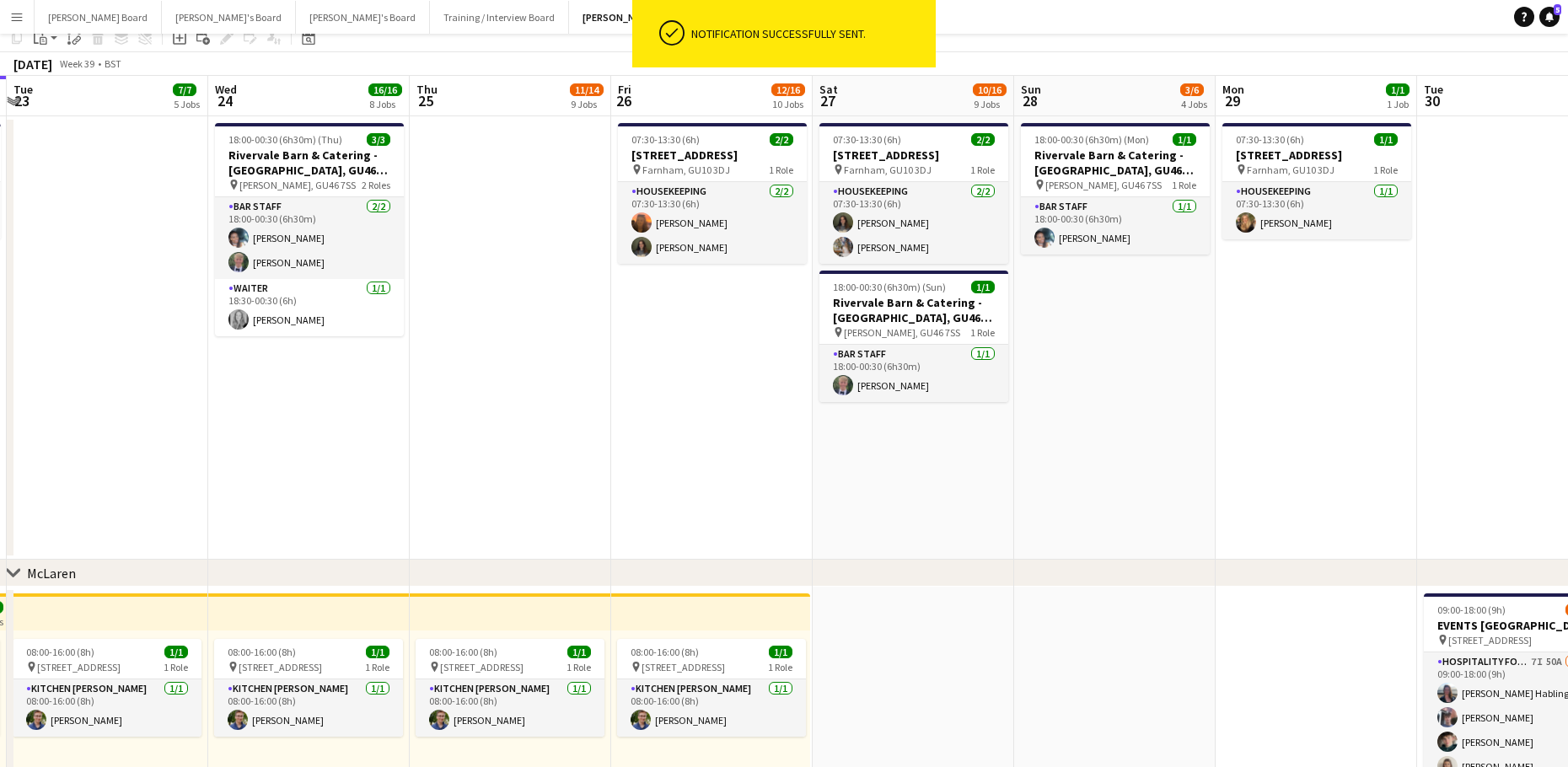
scroll to position [0, 0]
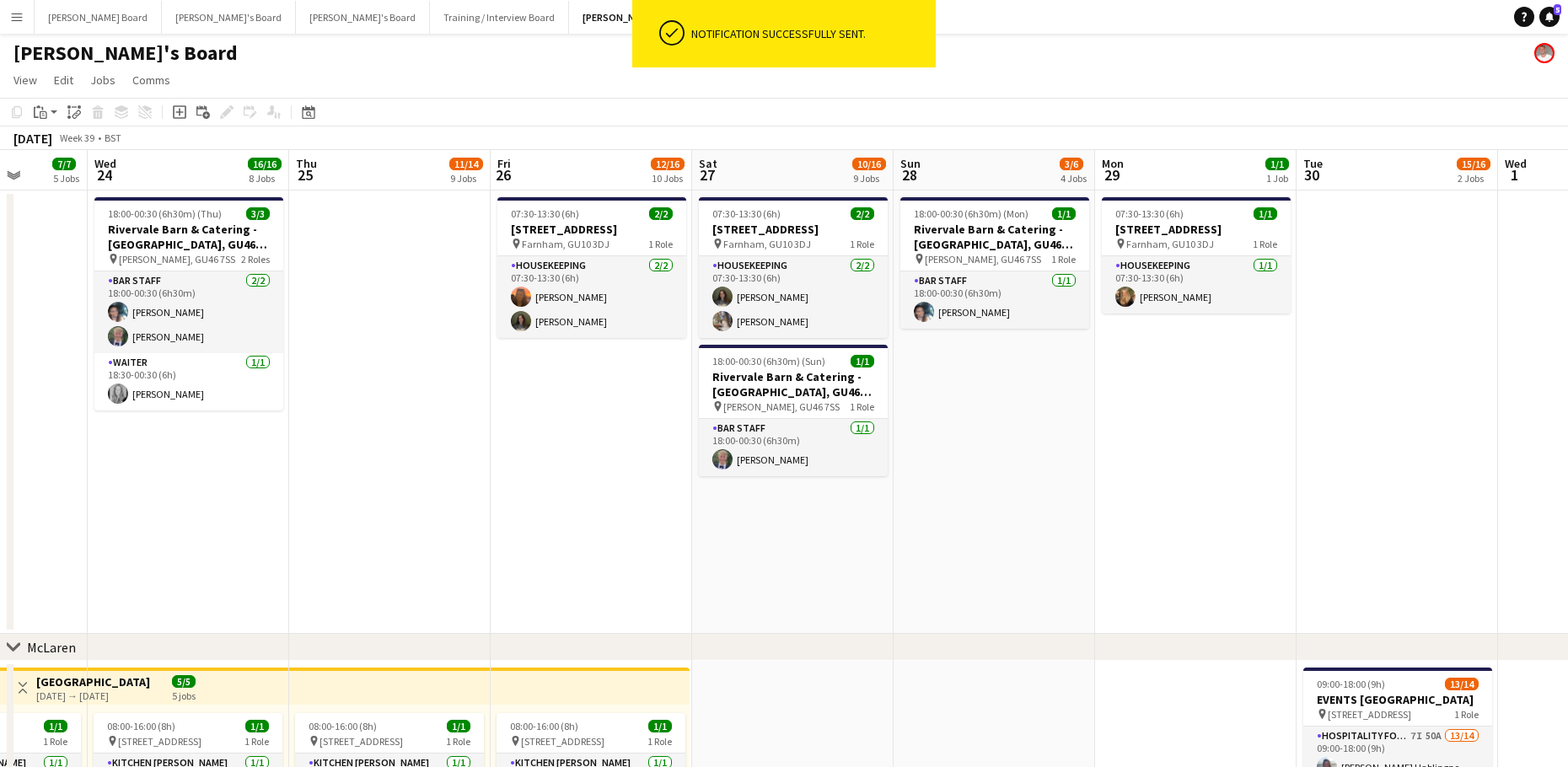
drag, startPoint x: 1276, startPoint y: 564, endPoint x: 470, endPoint y: 456, distance: 813.2
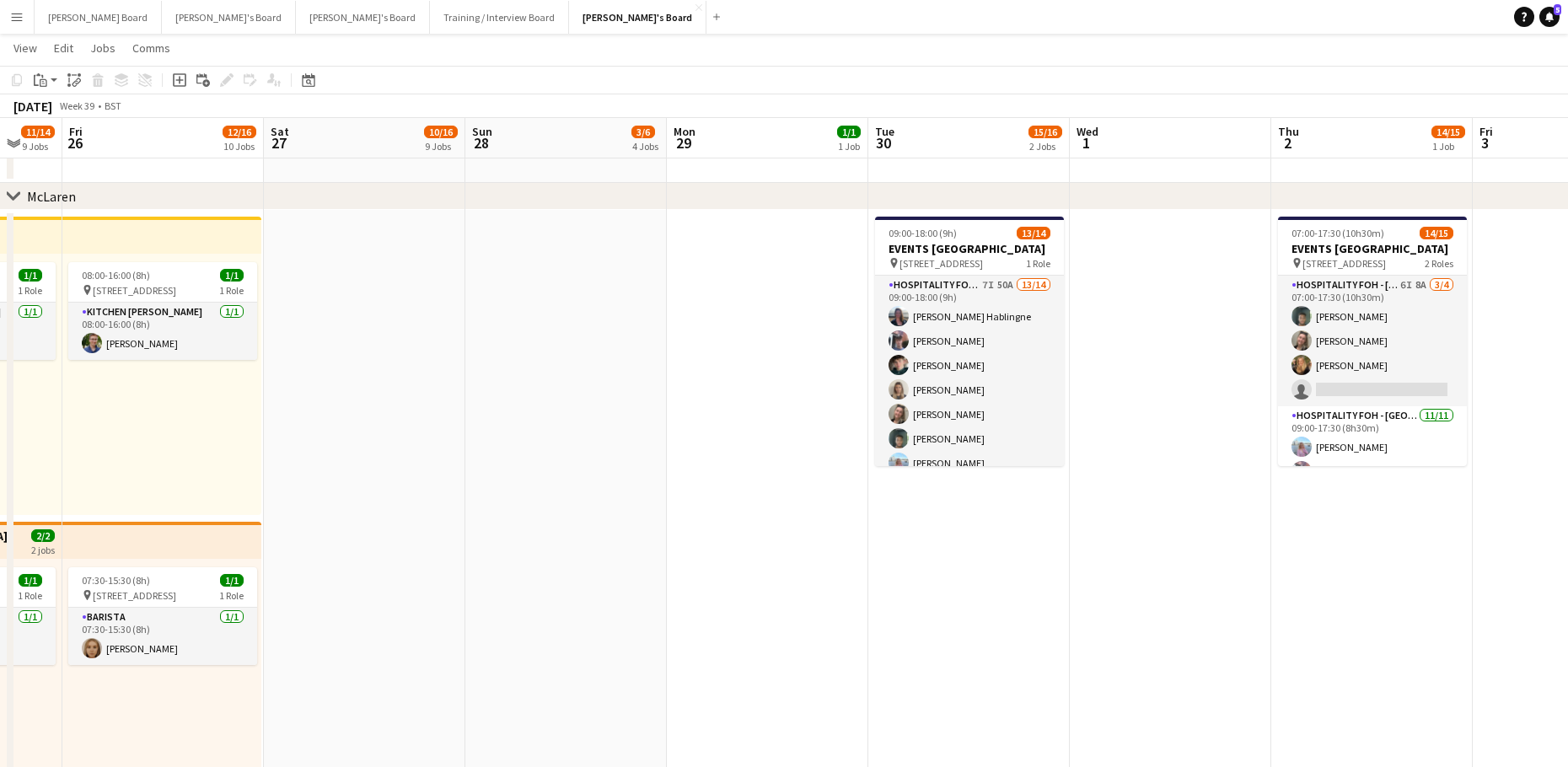
drag, startPoint x: 296, startPoint y: 315, endPoint x: 843, endPoint y: 240, distance: 552.1
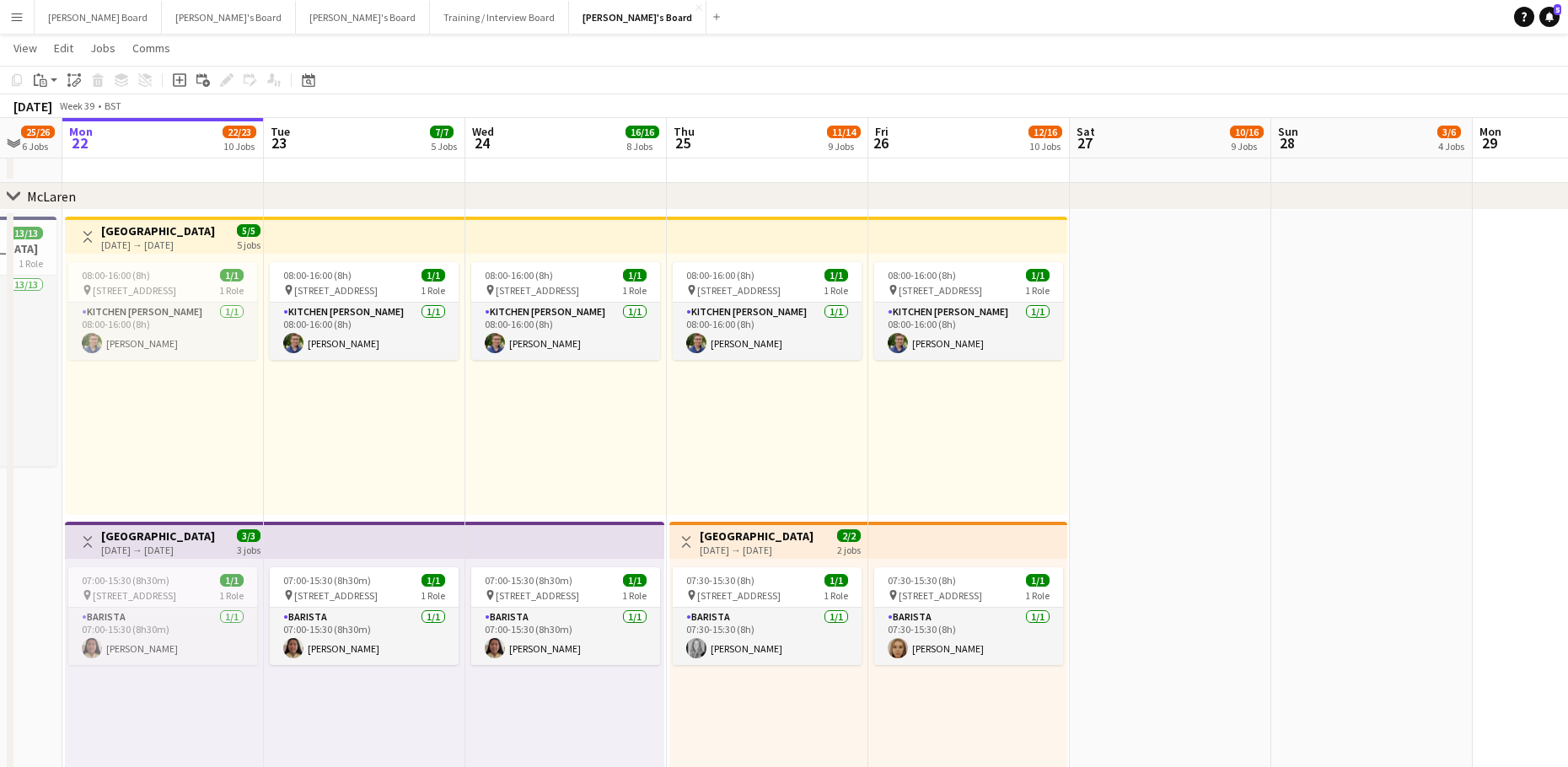
scroll to position [0, 448]
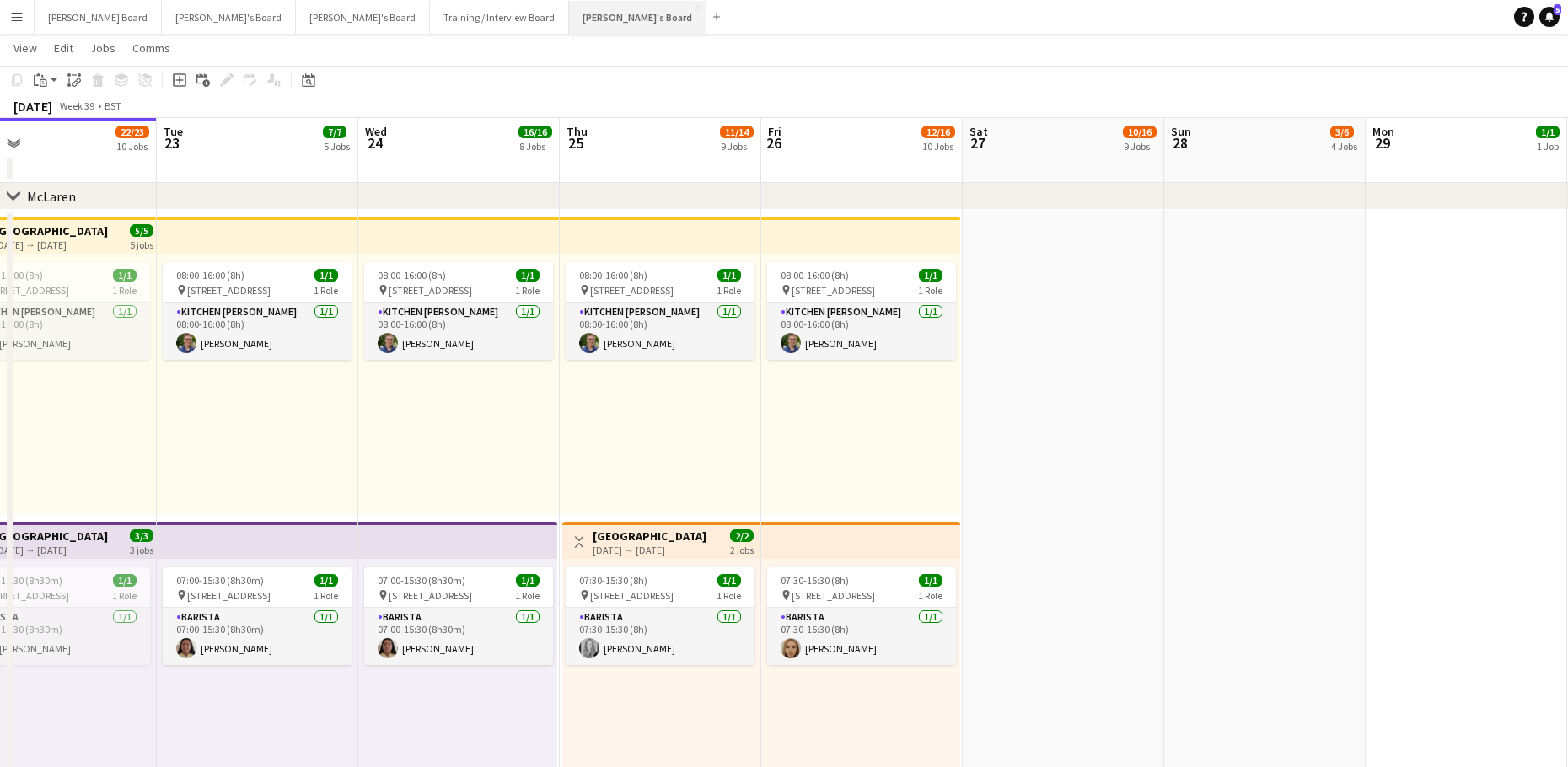
click at [569, 19] on button "[PERSON_NAME]'s Board Close" at bounding box center [638, 17] width 137 height 33
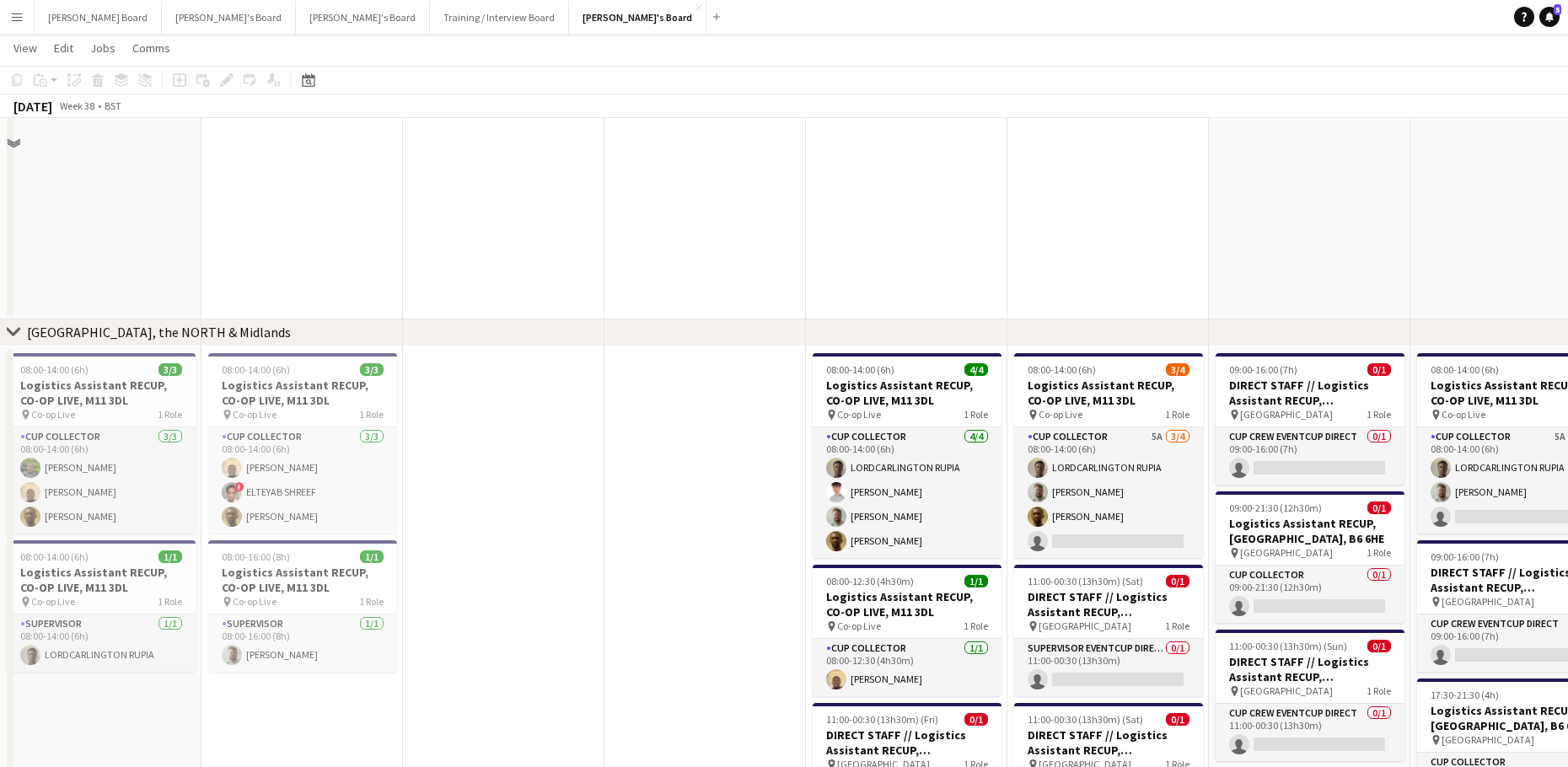
scroll to position [2578, 0]
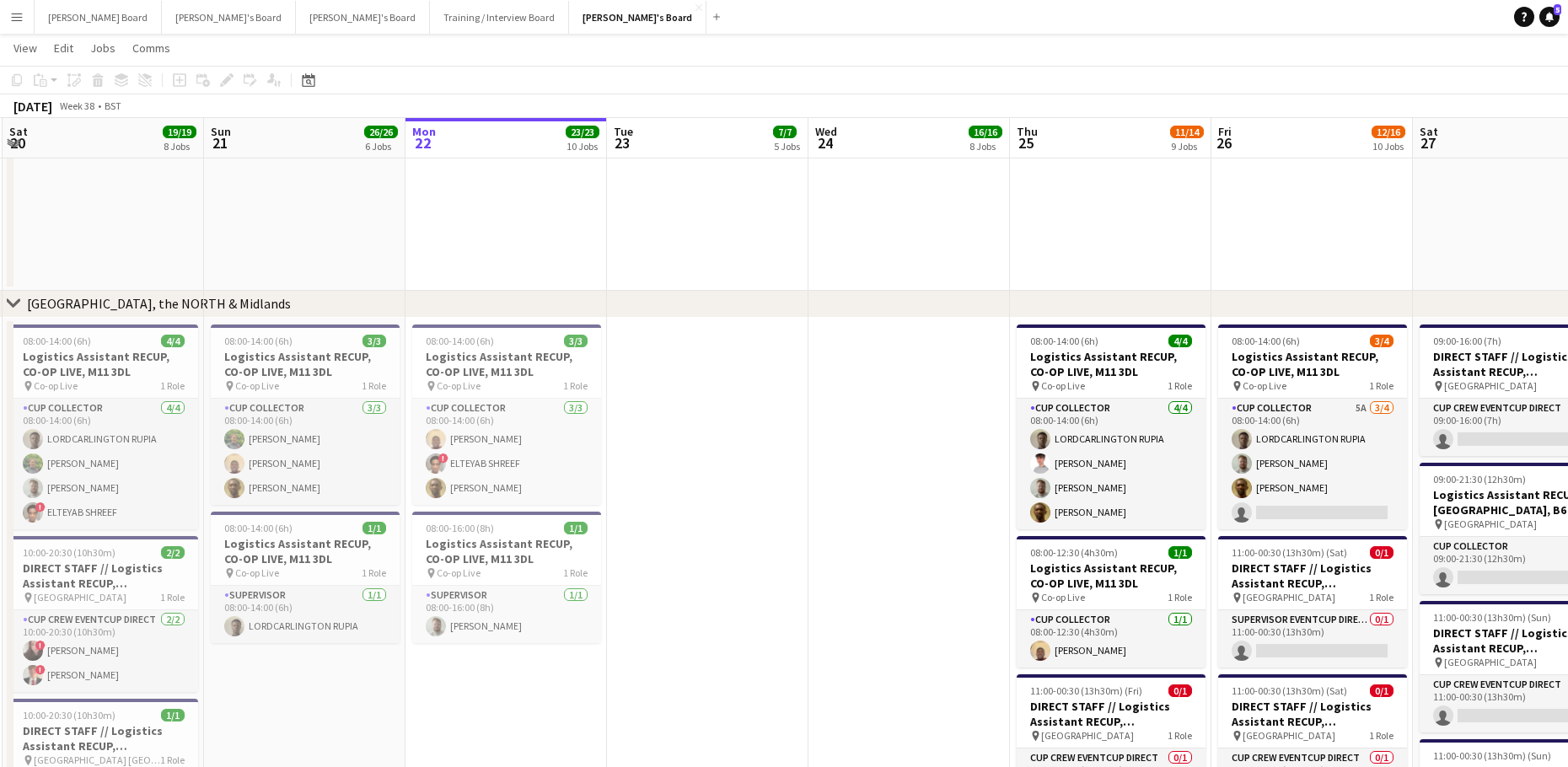
drag, startPoint x: 396, startPoint y: 407, endPoint x: 233, endPoint y: 425, distance: 164.0
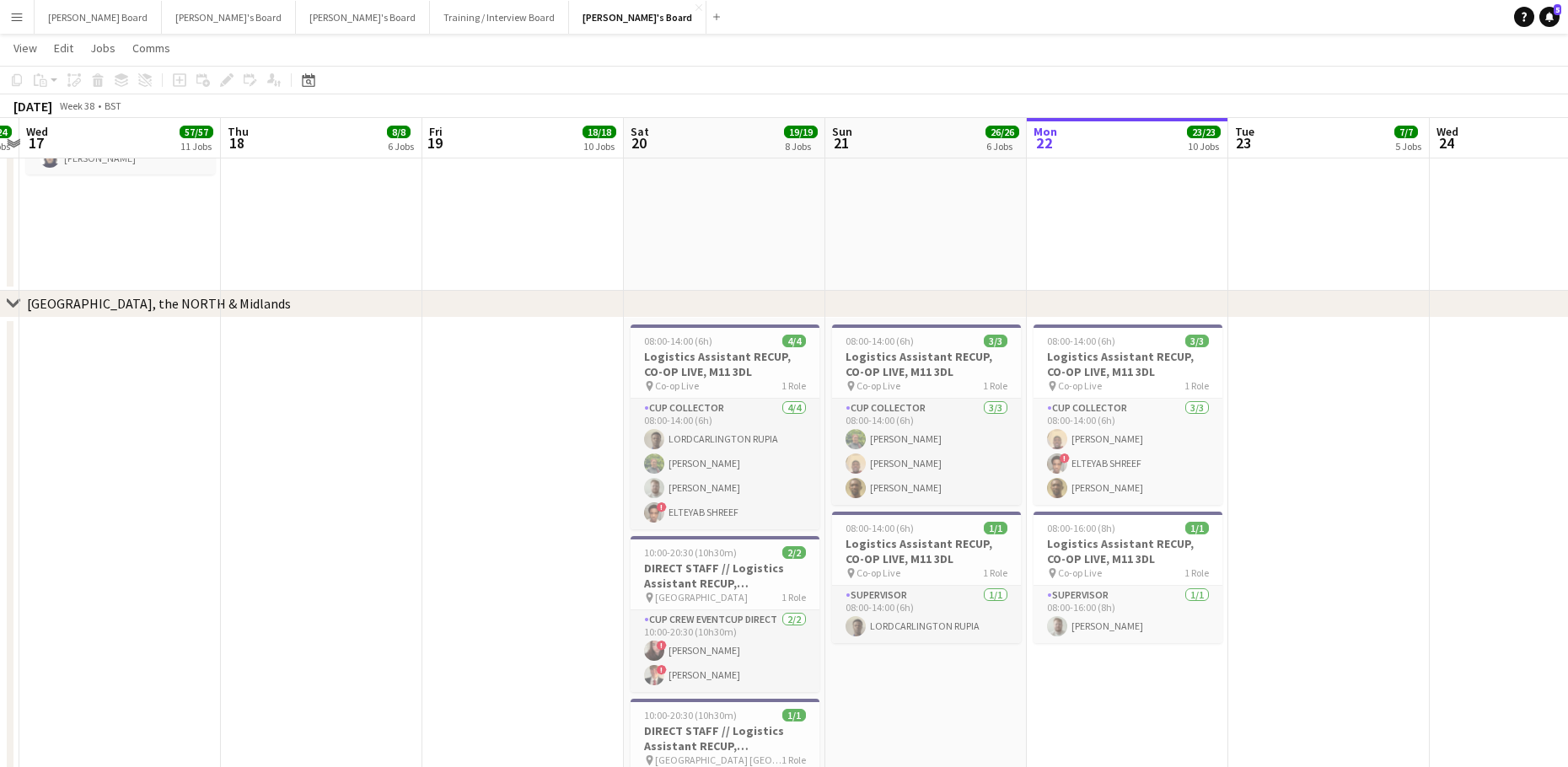
drag, startPoint x: 191, startPoint y: 429, endPoint x: 926, endPoint y: 430, distance: 735.0
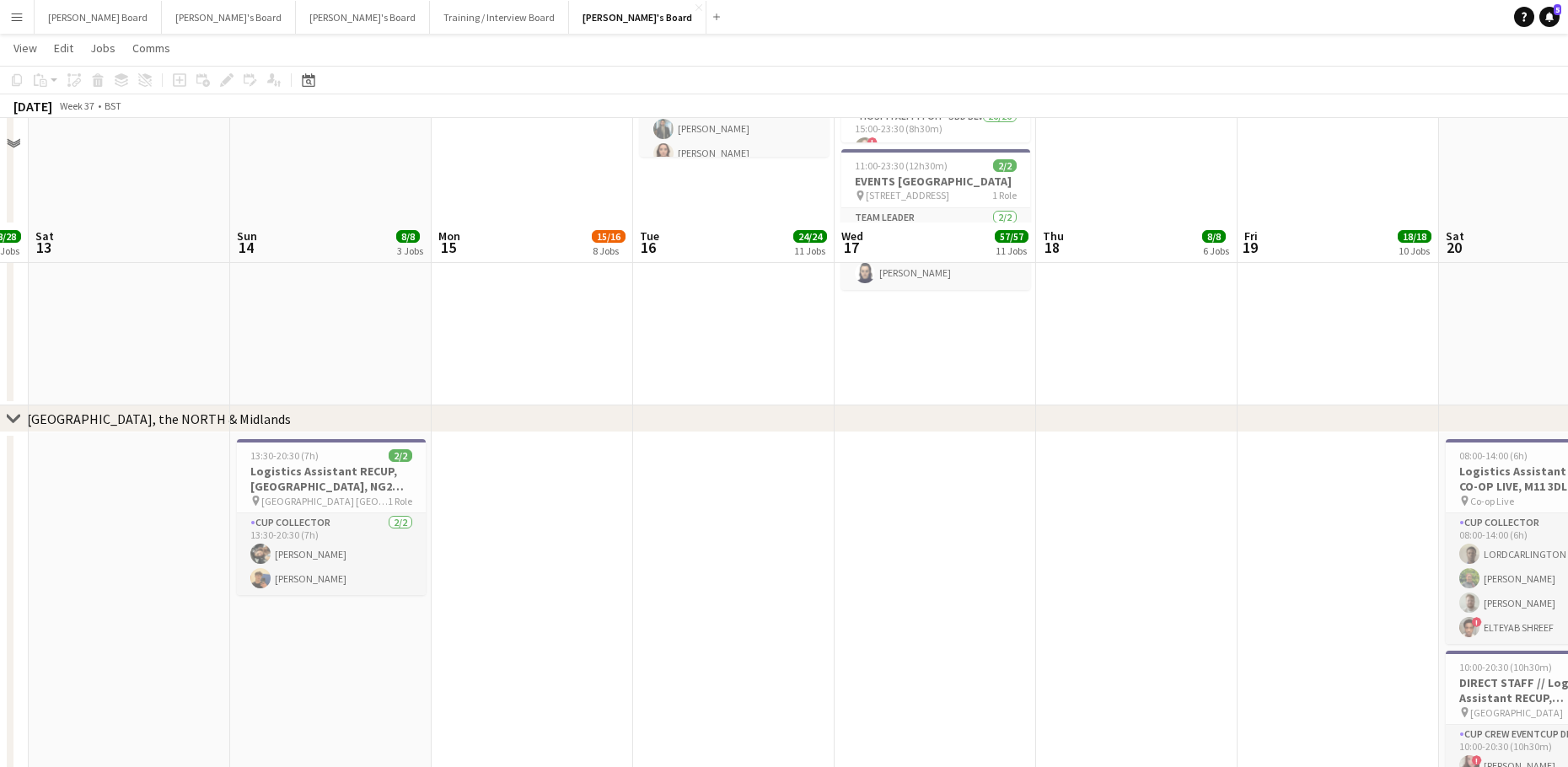
scroll to position [2682, 0]
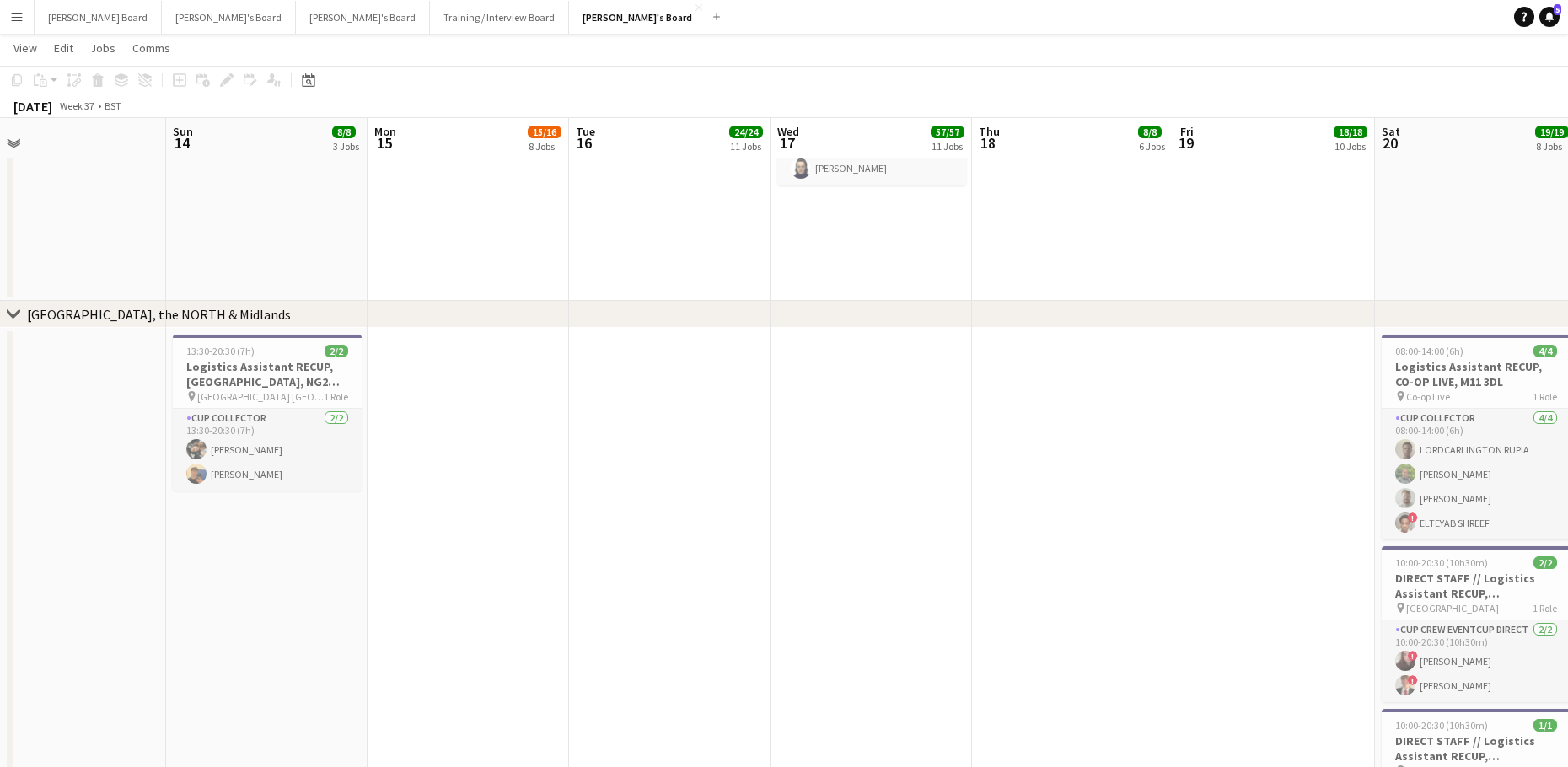
drag, startPoint x: 583, startPoint y: 411, endPoint x: 863, endPoint y: 393, distance: 280.6
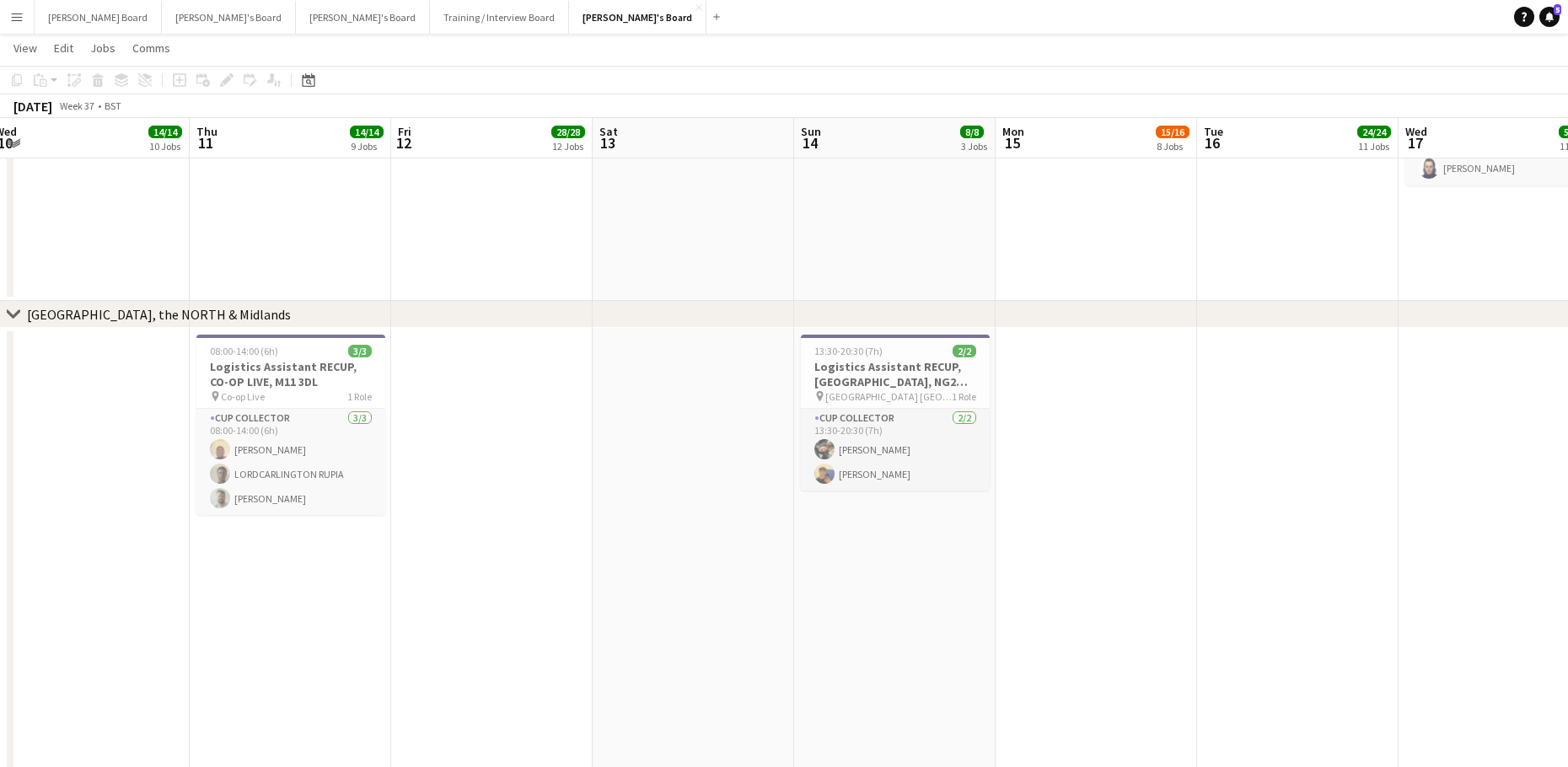
scroll to position [0, 587]
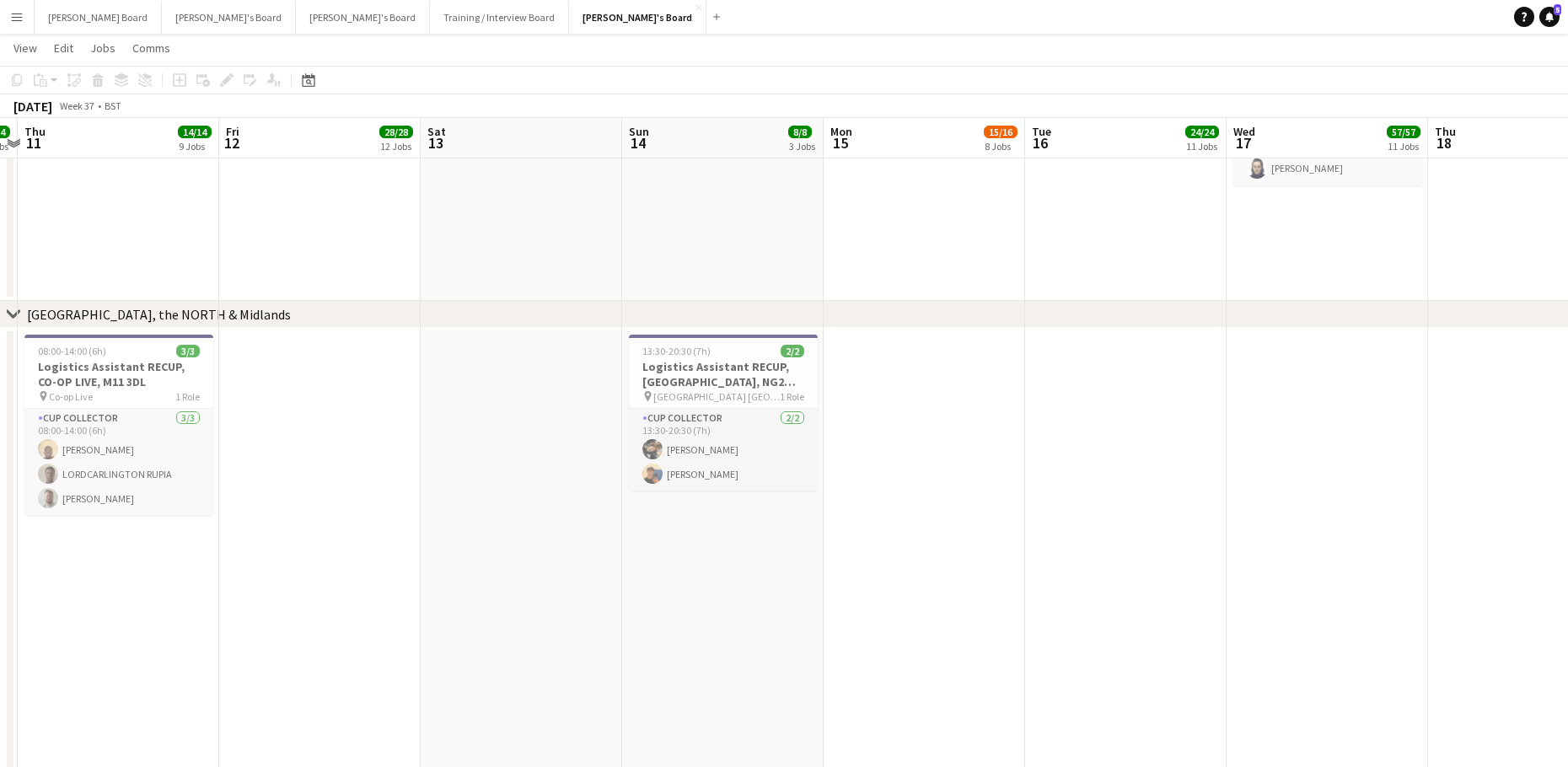
drag, startPoint x: 589, startPoint y: 451, endPoint x: 1041, endPoint y: 483, distance: 453.1
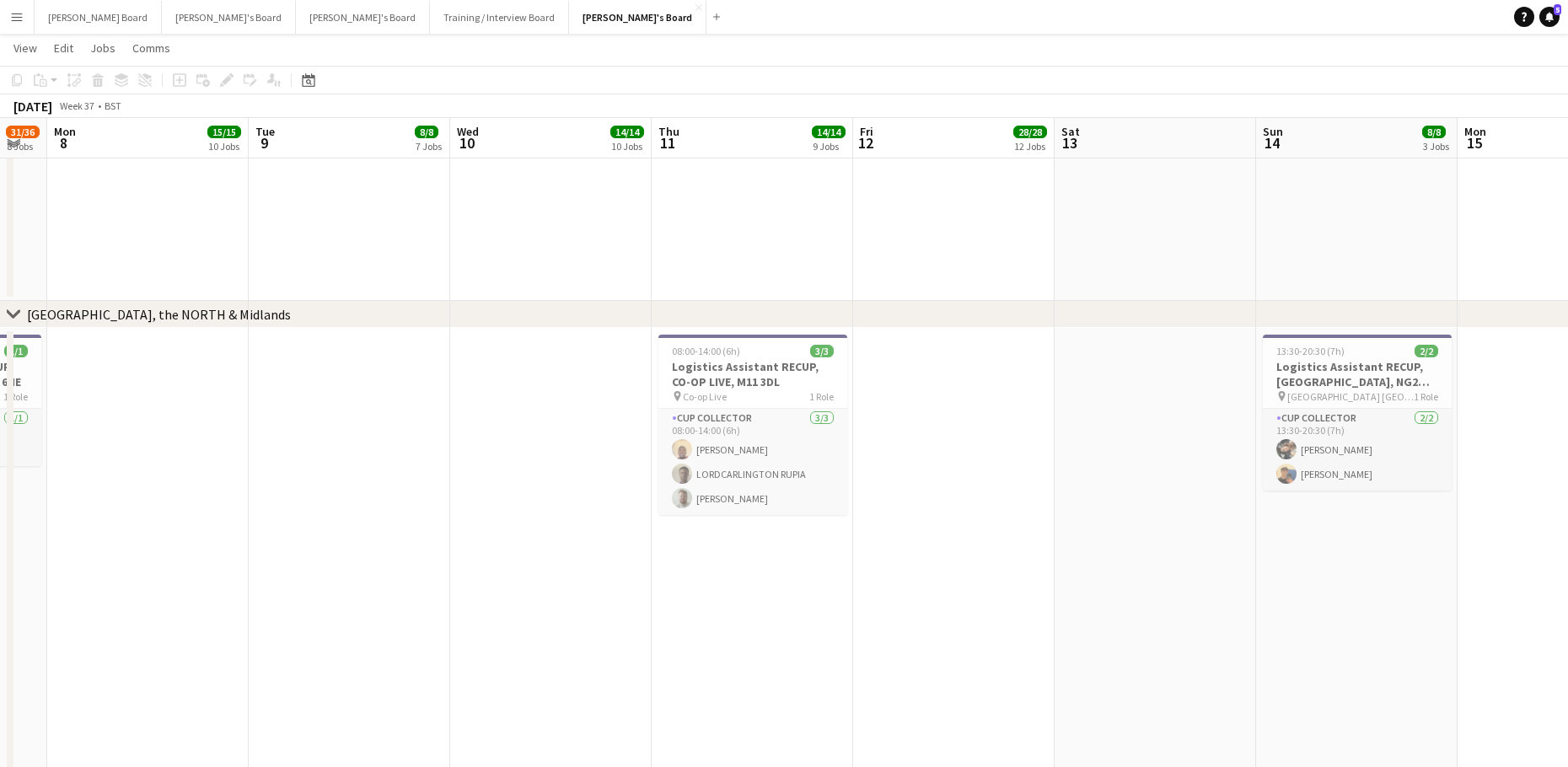
drag, startPoint x: 783, startPoint y: 483, endPoint x: 967, endPoint y: 489, distance: 184.1
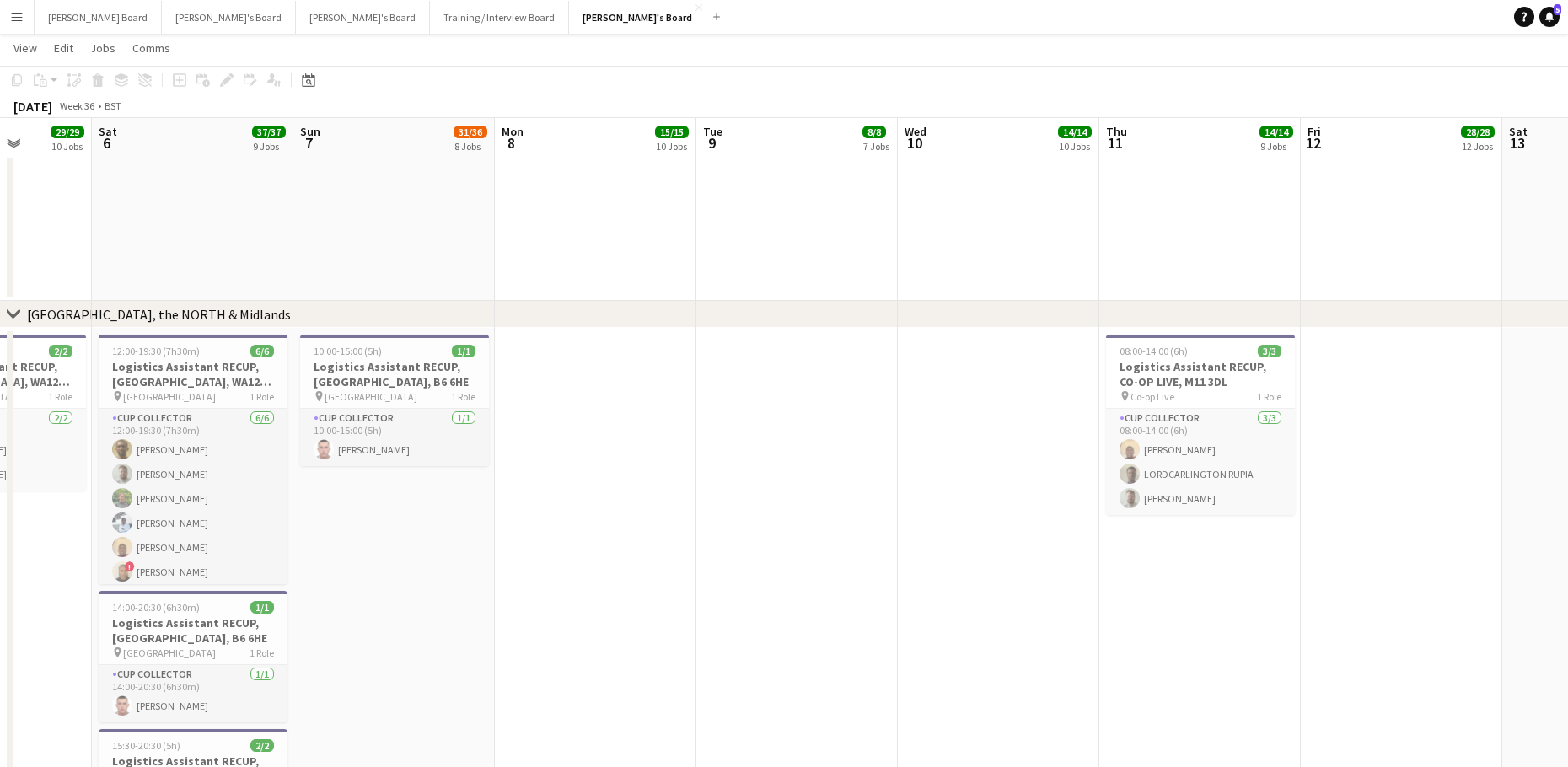
scroll to position [2691, 0]
drag, startPoint x: 586, startPoint y: 373, endPoint x: 1097, endPoint y: 378, distance: 511.0
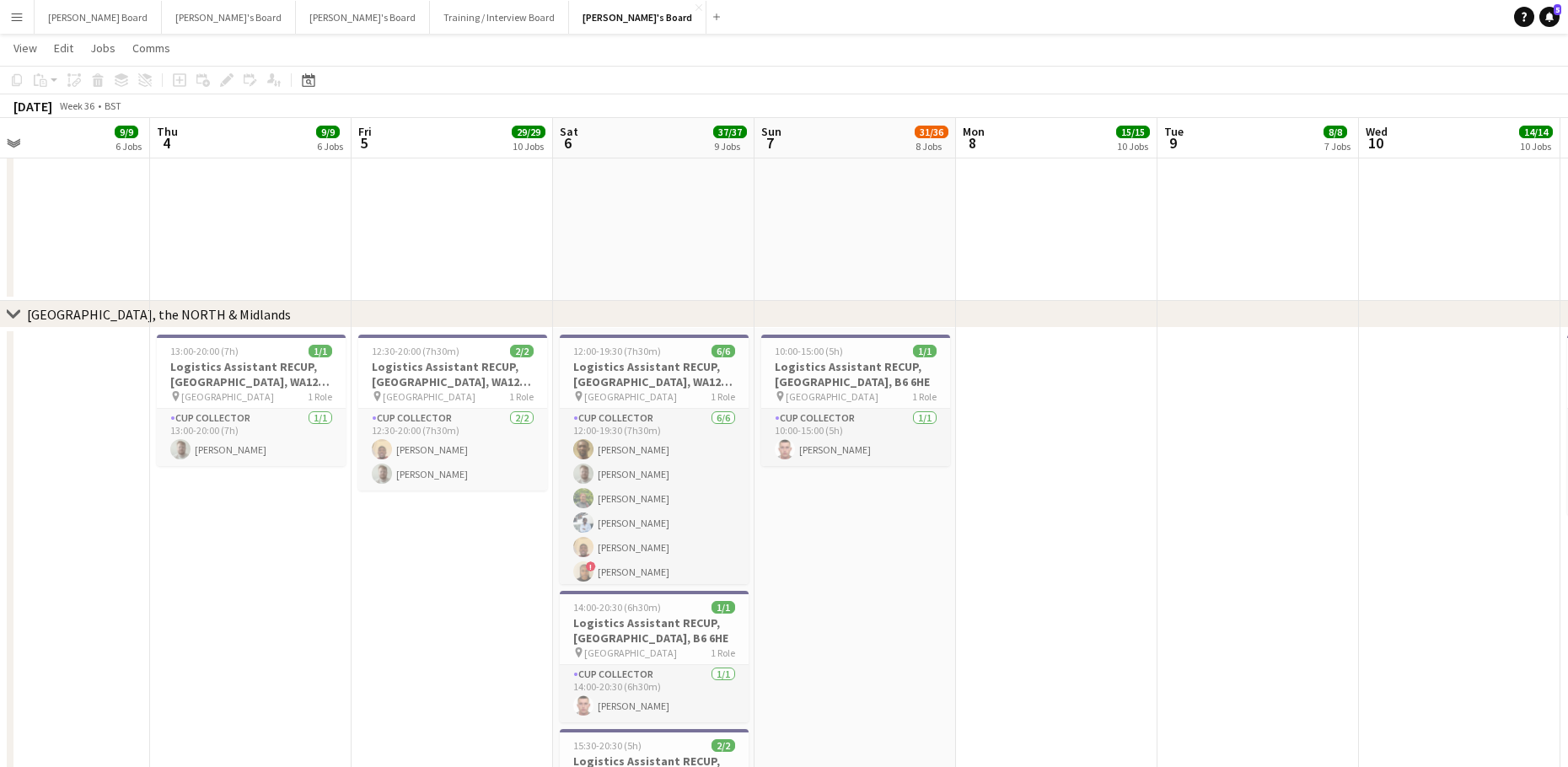
drag, startPoint x: 607, startPoint y: 348, endPoint x: 949, endPoint y: 364, distance: 342.4
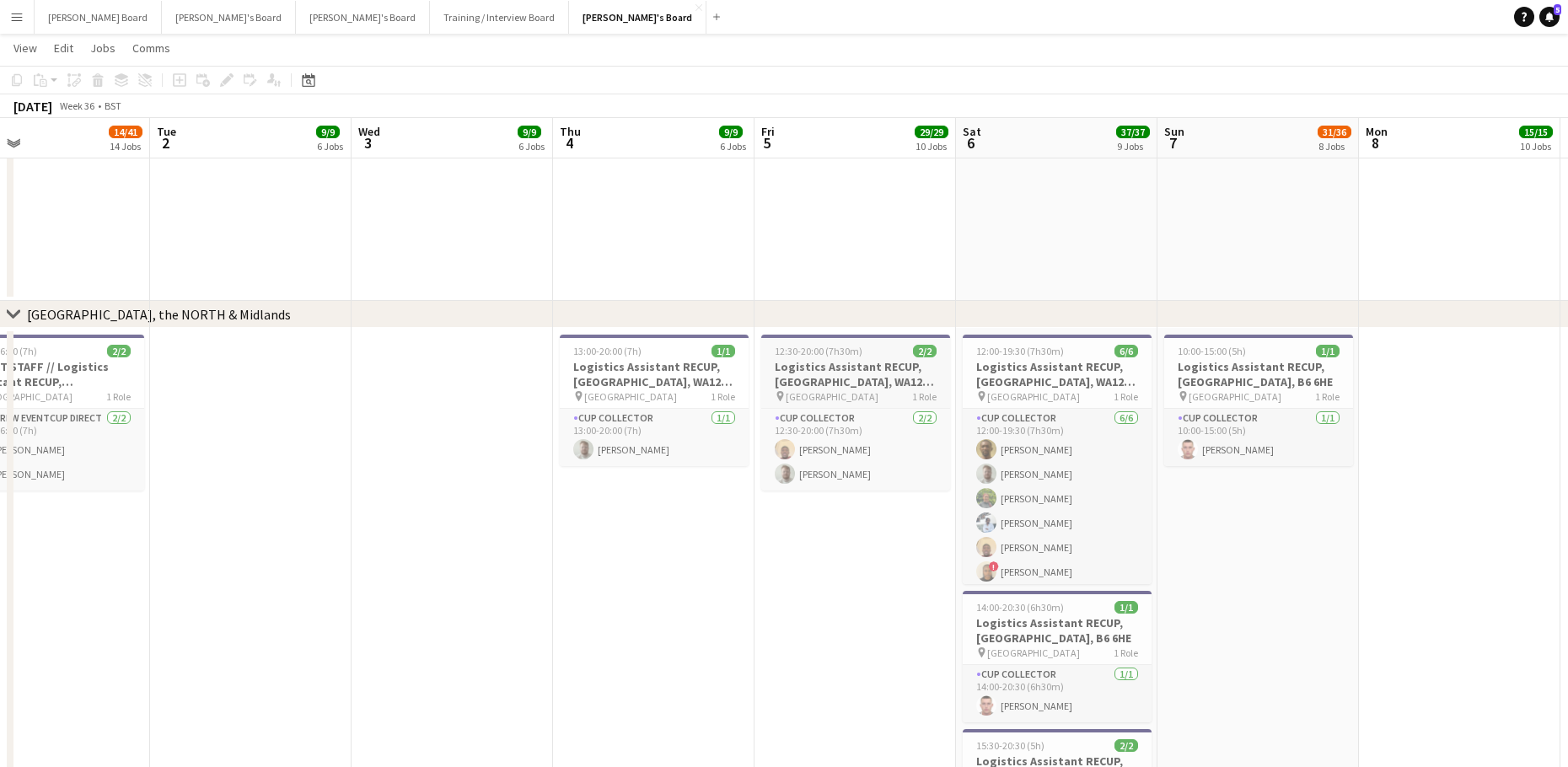
scroll to position [2833, 0]
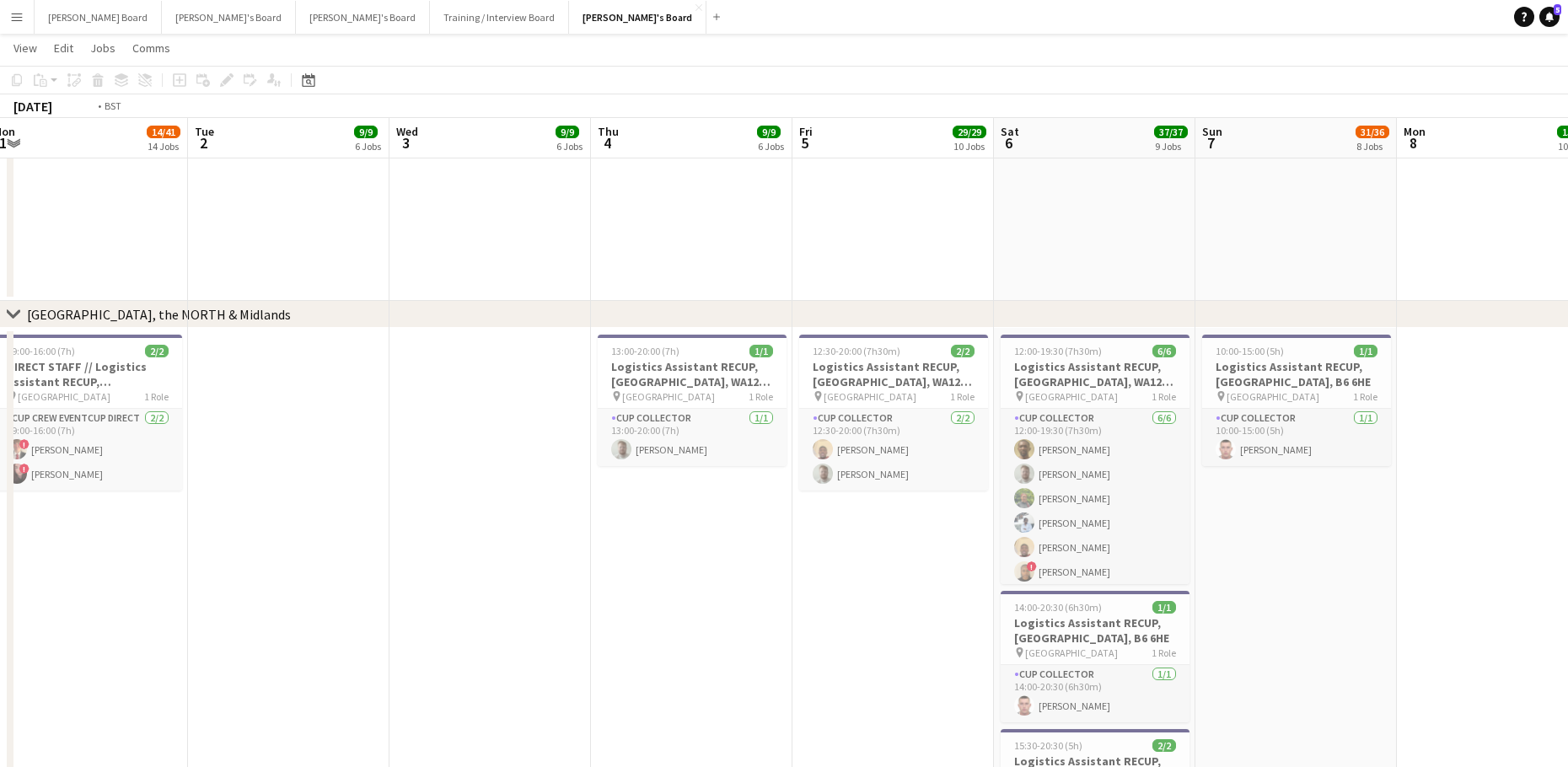
drag, startPoint x: 667, startPoint y: 342, endPoint x: 757, endPoint y: 348, distance: 90.2
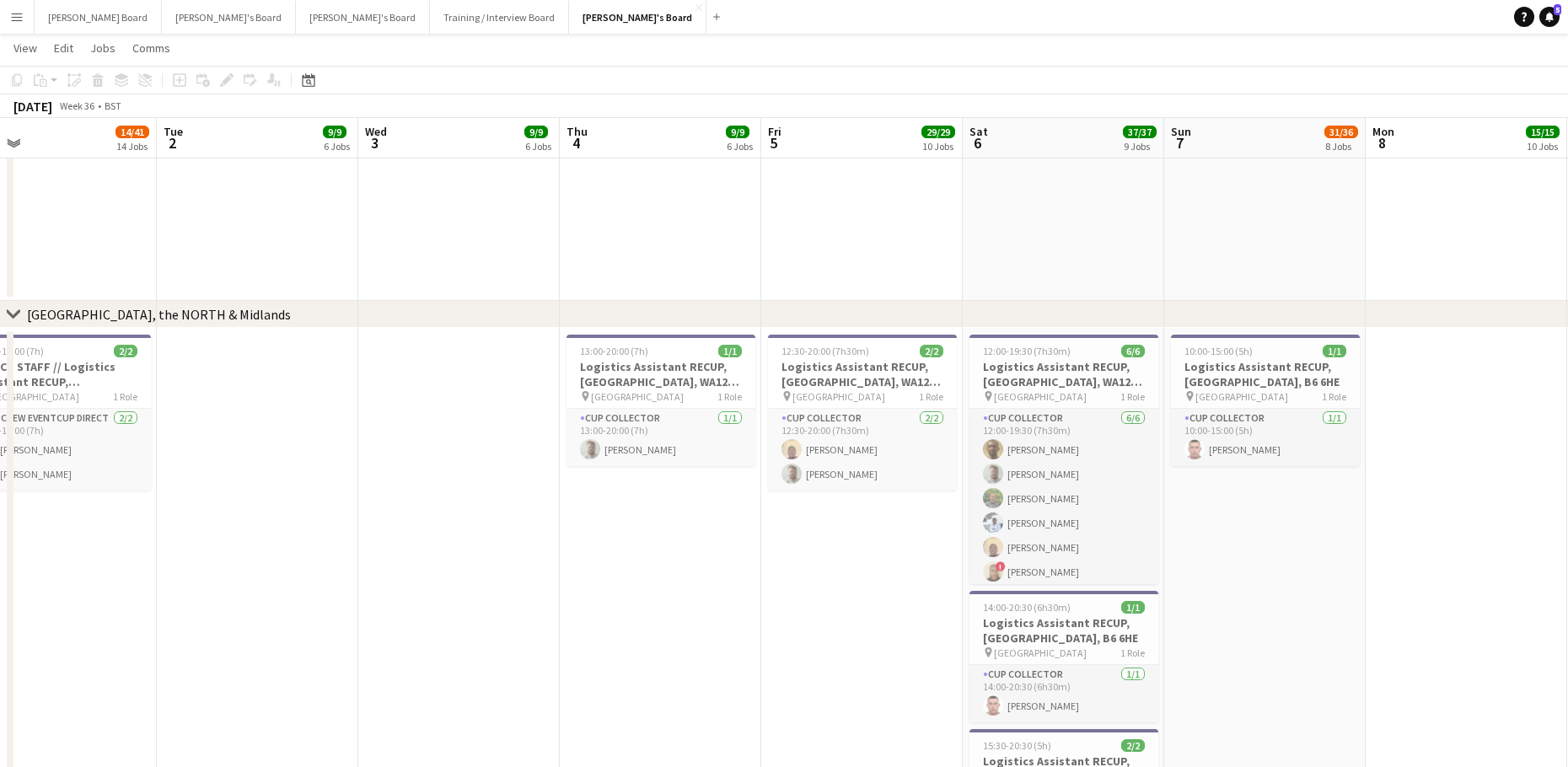
drag, startPoint x: 1320, startPoint y: 547, endPoint x: 1128, endPoint y: 586, distance: 195.9
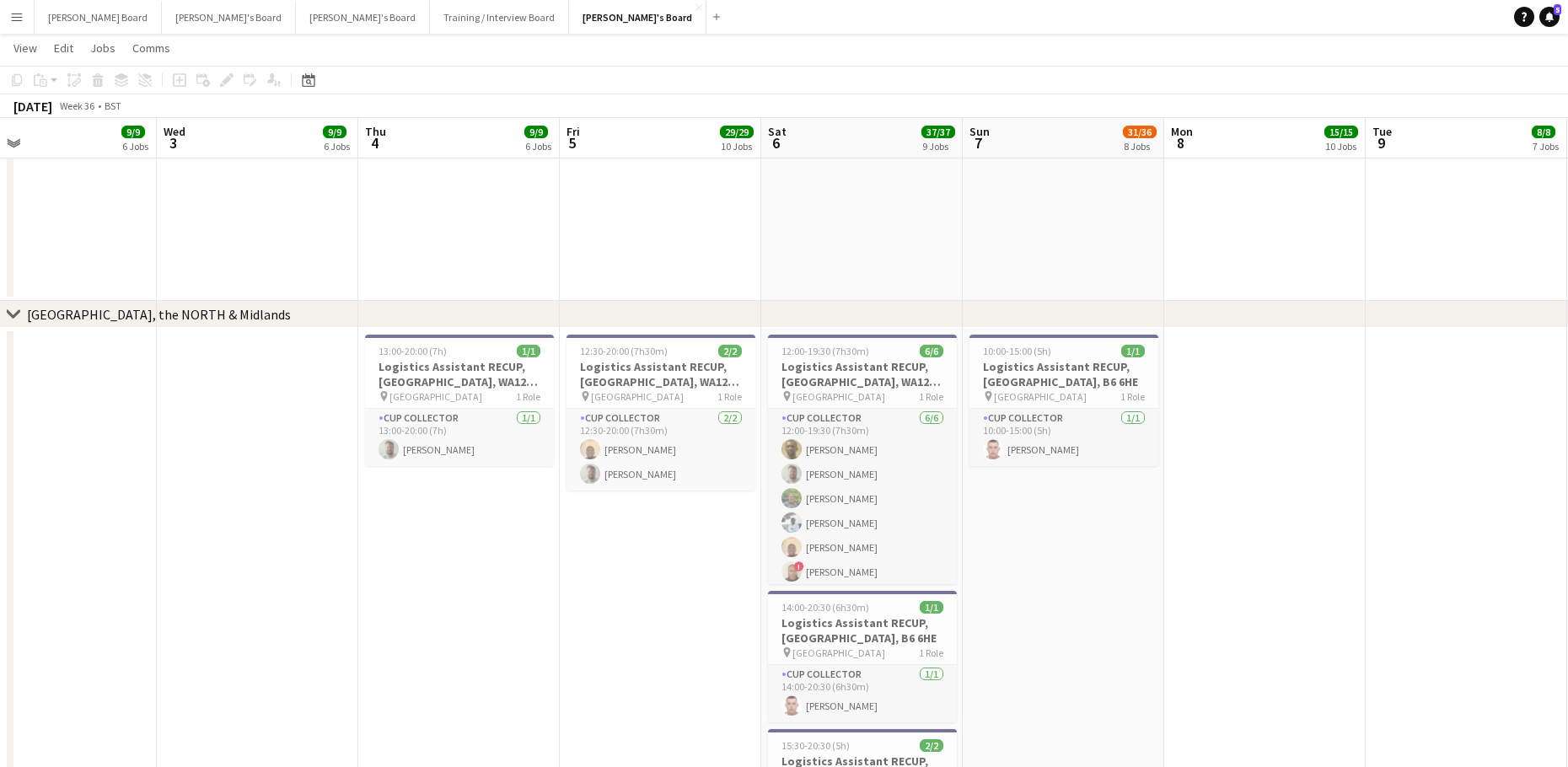
scroll to position [0, 653]
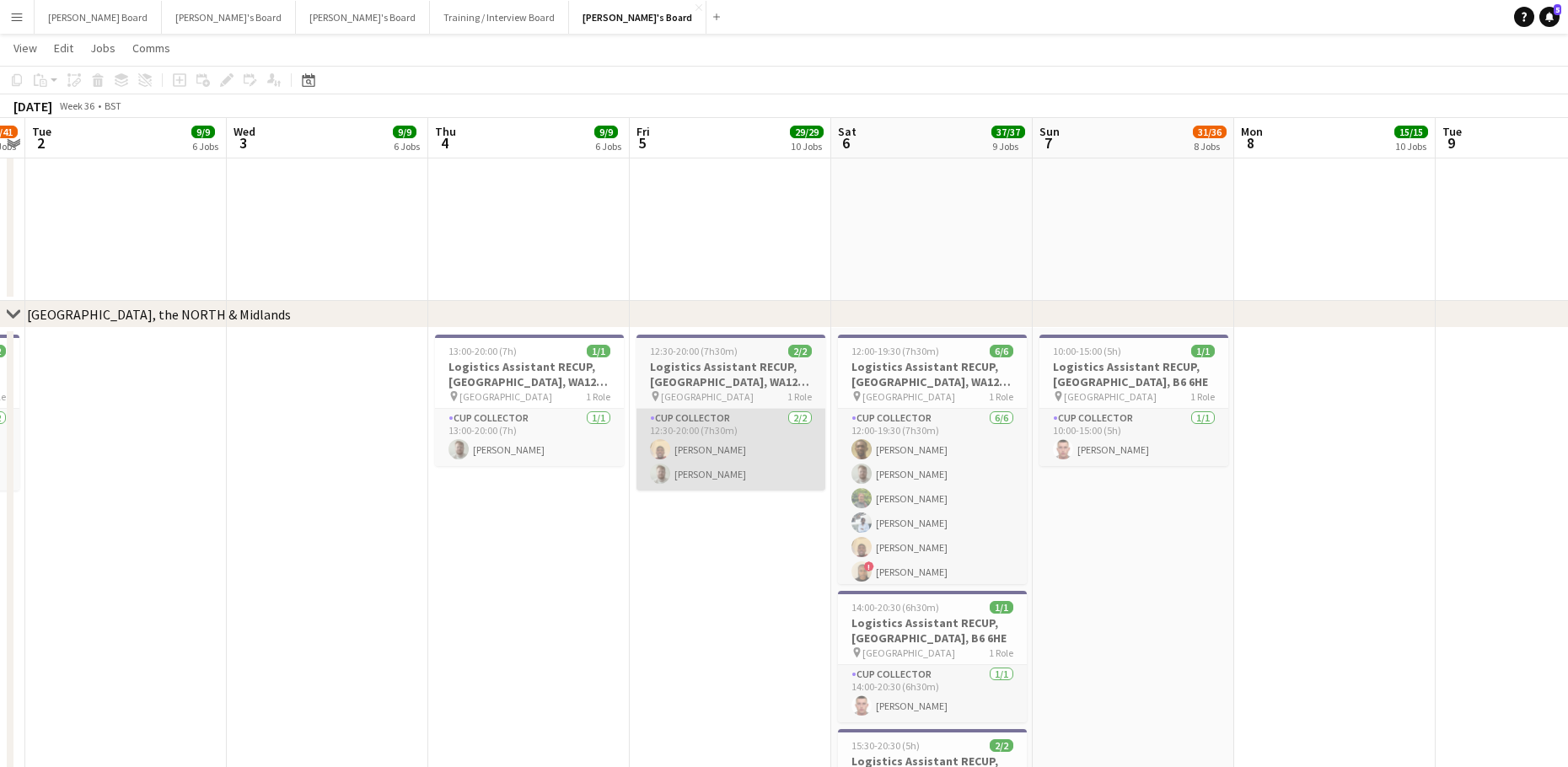
drag, startPoint x: 561, startPoint y: 422, endPoint x: 639, endPoint y: 476, distance: 94.9
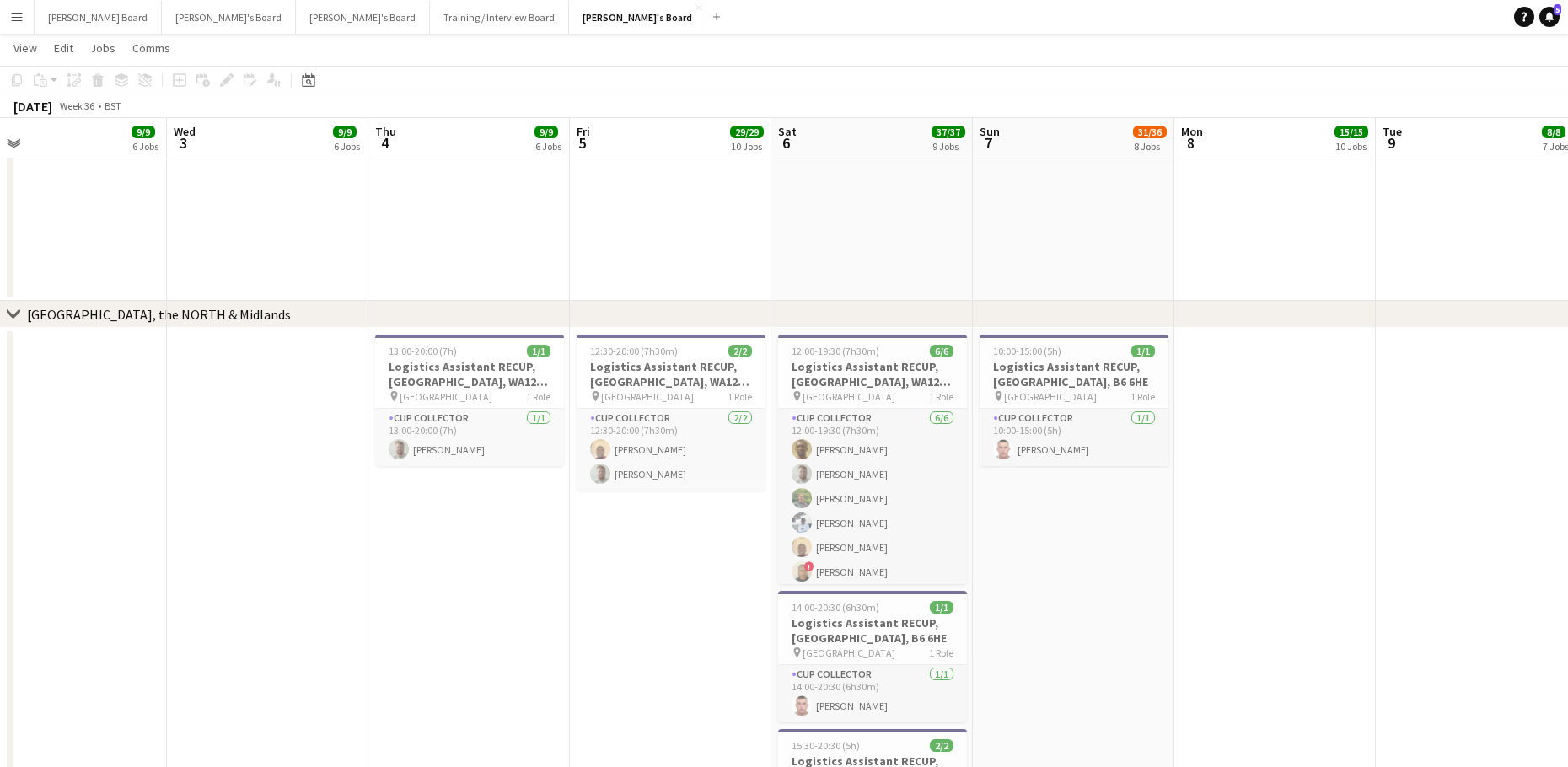
drag, startPoint x: 1425, startPoint y: 481, endPoint x: 1293, endPoint y: 481, distance: 132.0
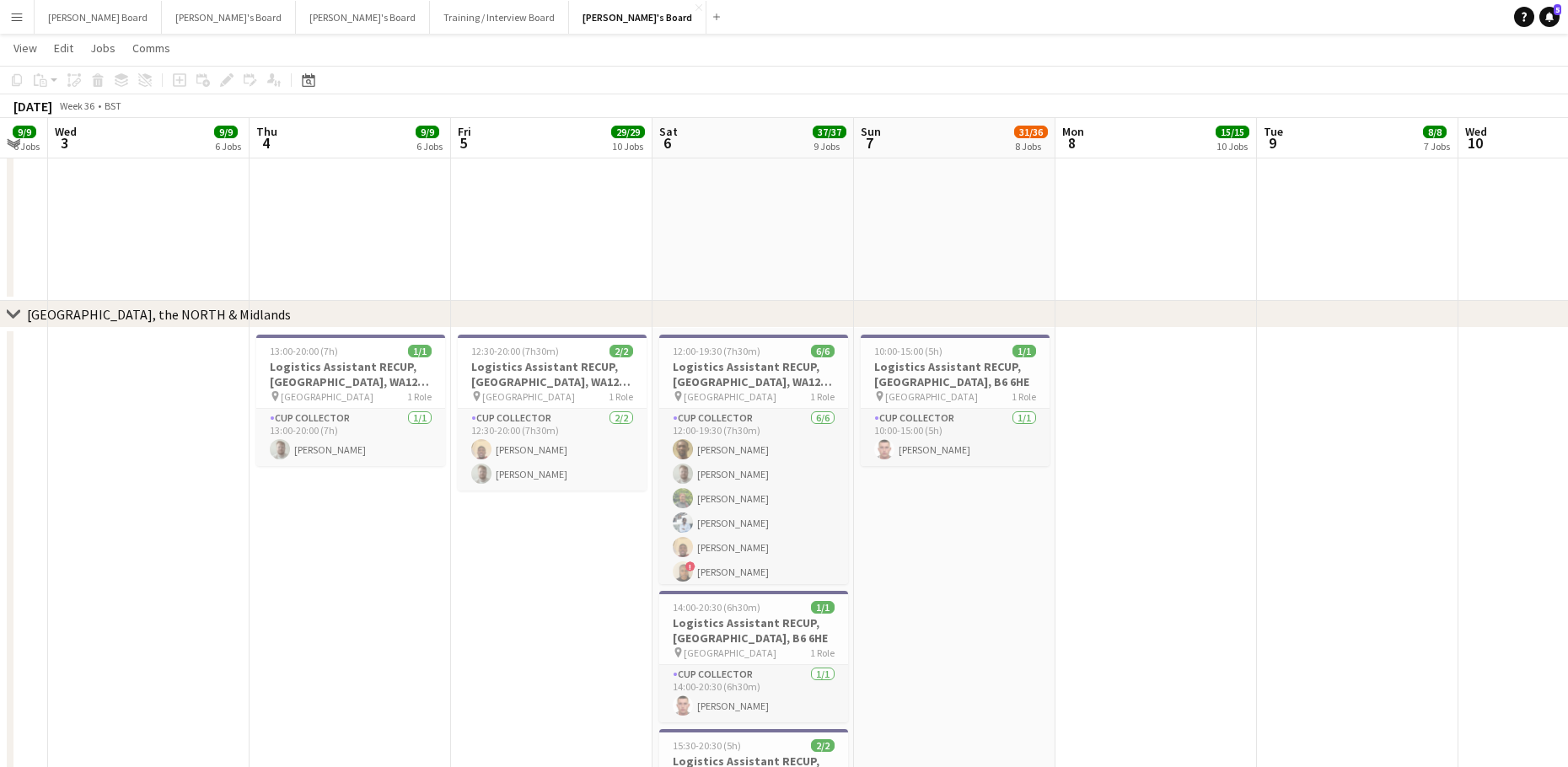
drag, startPoint x: 1510, startPoint y: 489, endPoint x: 1030, endPoint y: 504, distance: 480.2
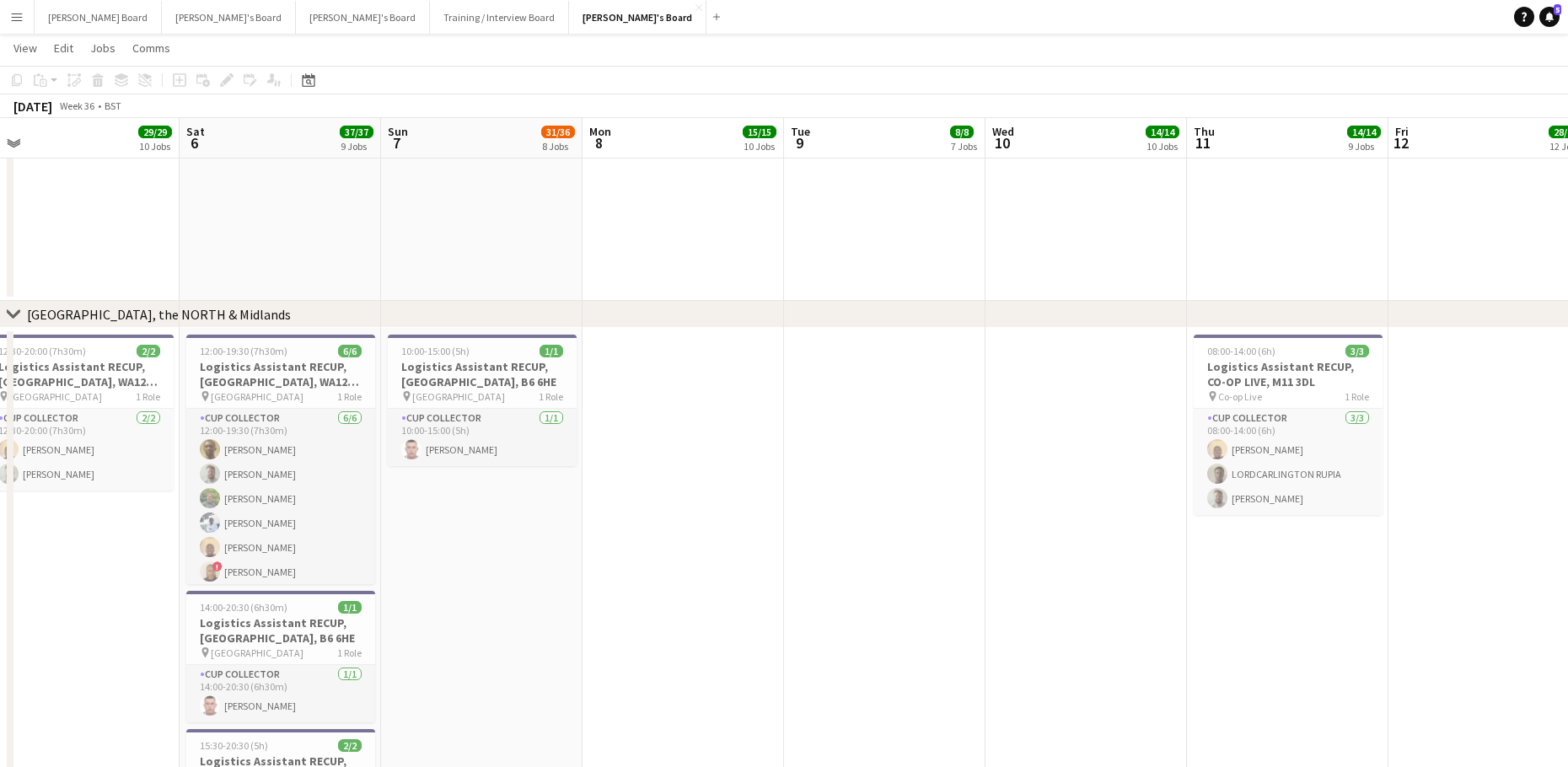
drag, startPoint x: 964, startPoint y: 520, endPoint x: 205, endPoint y: 532, distance: 759.1
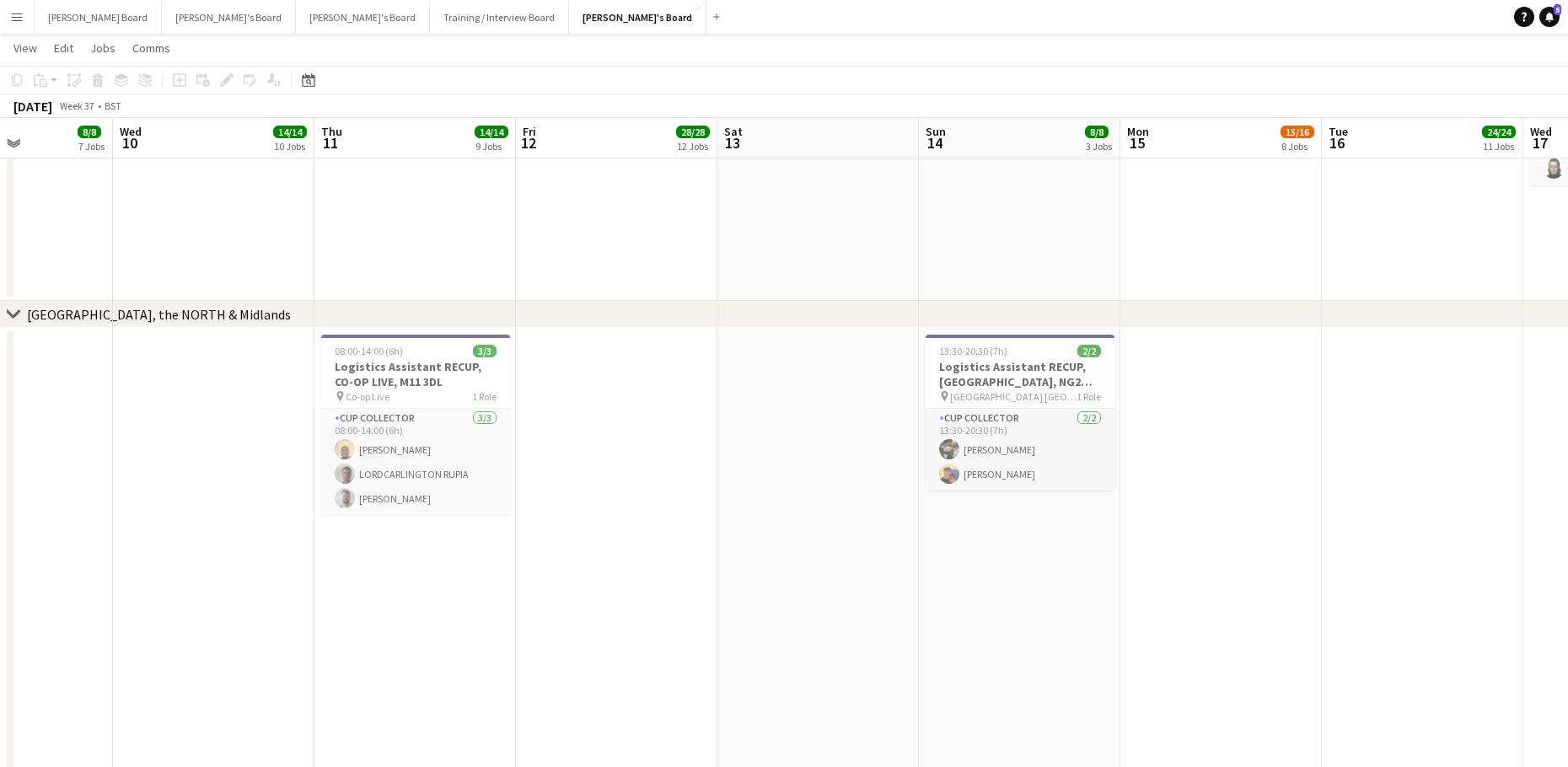
scroll to position [0, 547]
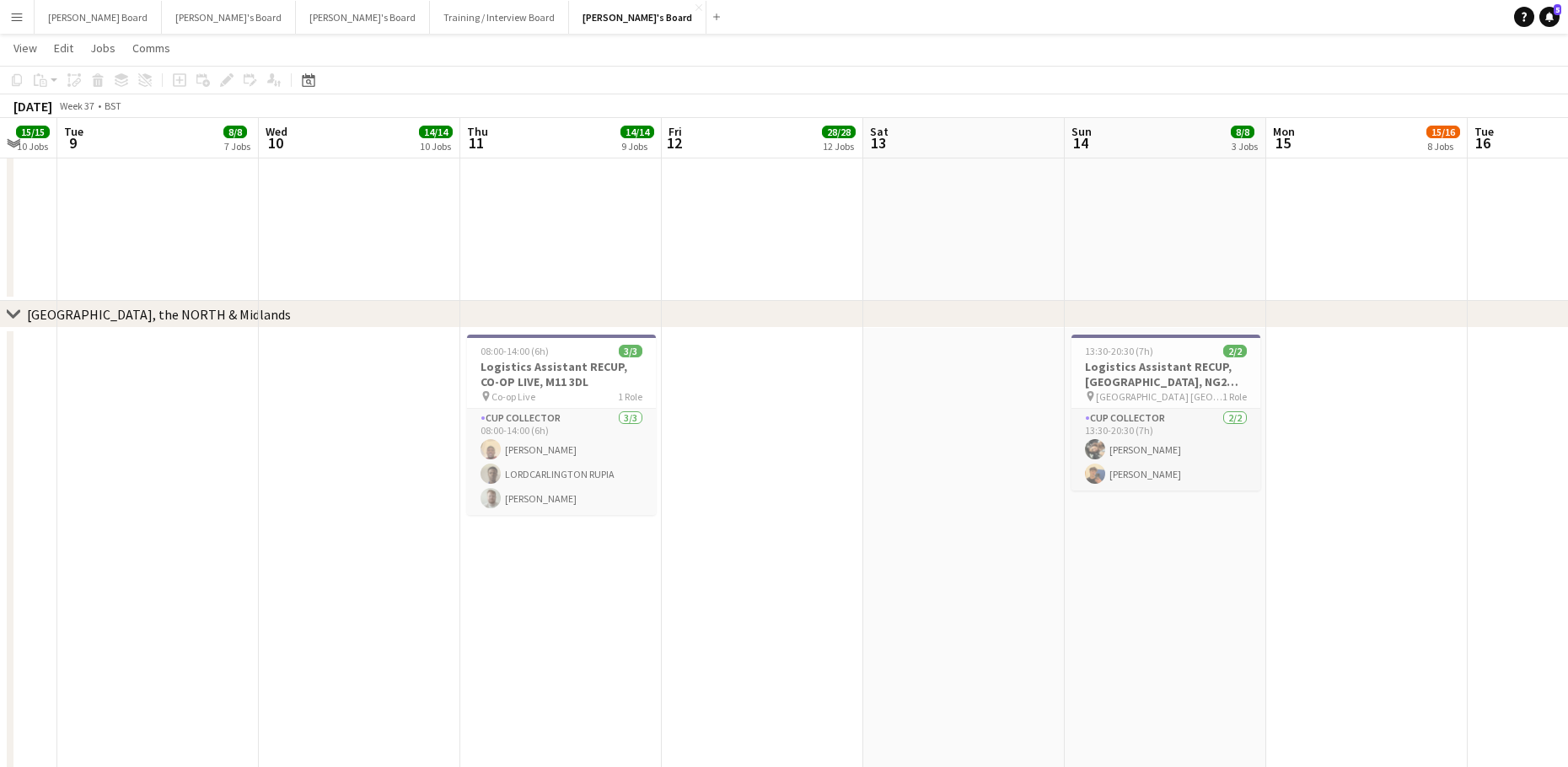
drag, startPoint x: 1182, startPoint y: 537, endPoint x: 1130, endPoint y: 536, distance: 52.0
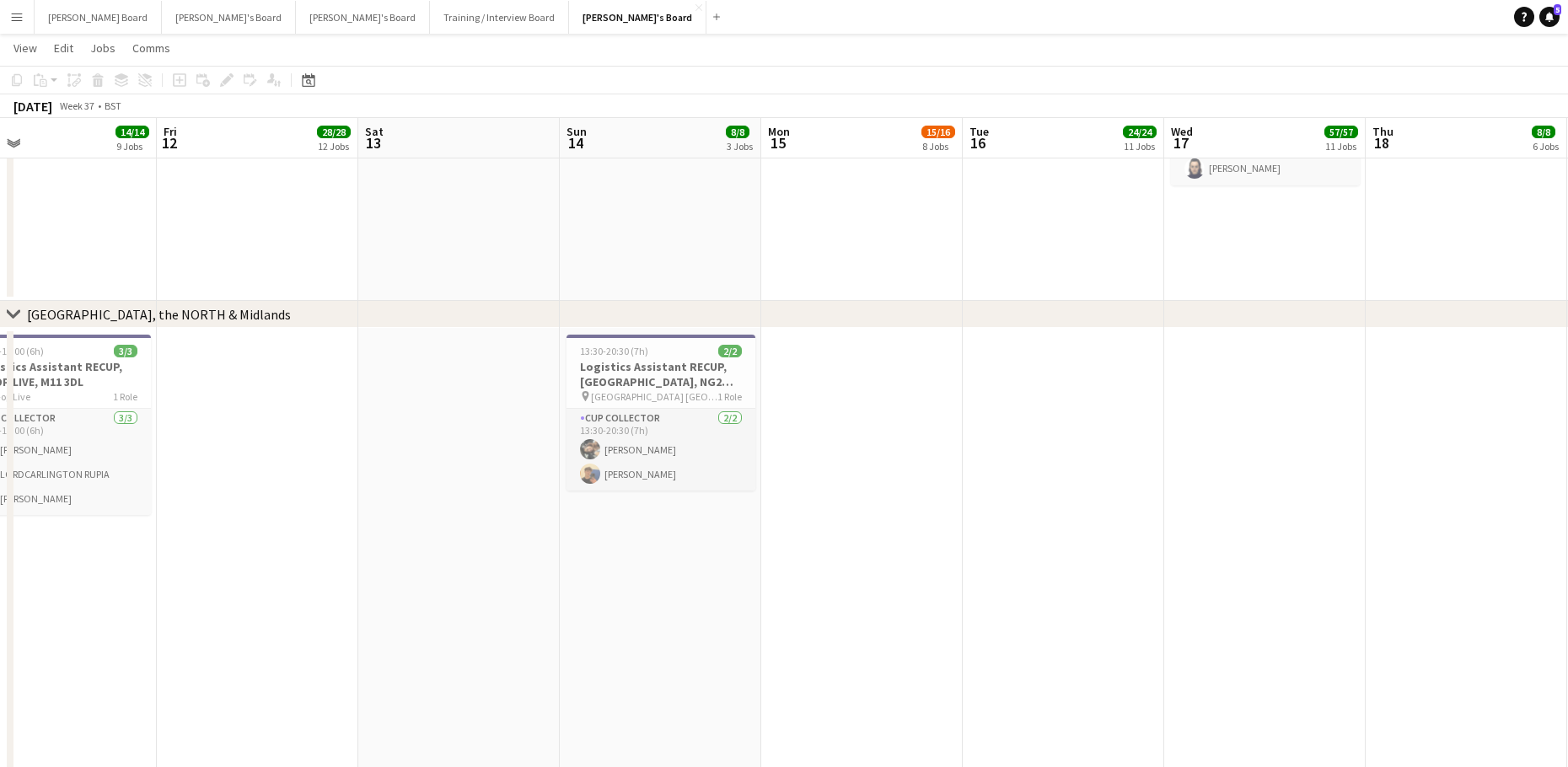
drag, startPoint x: 1341, startPoint y: 499, endPoint x: 978, endPoint y: 483, distance: 363.4
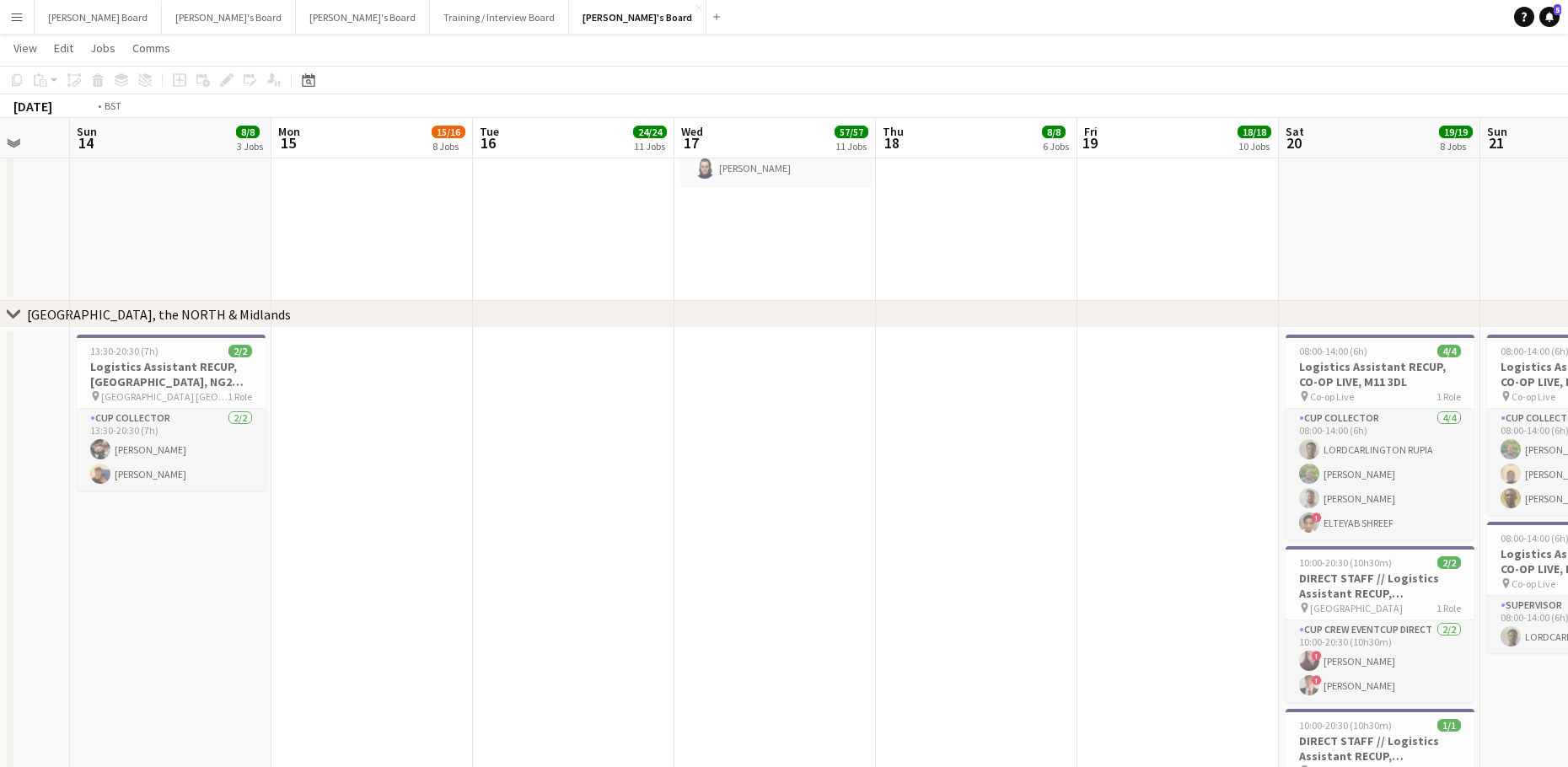
drag, startPoint x: 476, startPoint y: 486, endPoint x: 337, endPoint y: 461, distance: 141.2
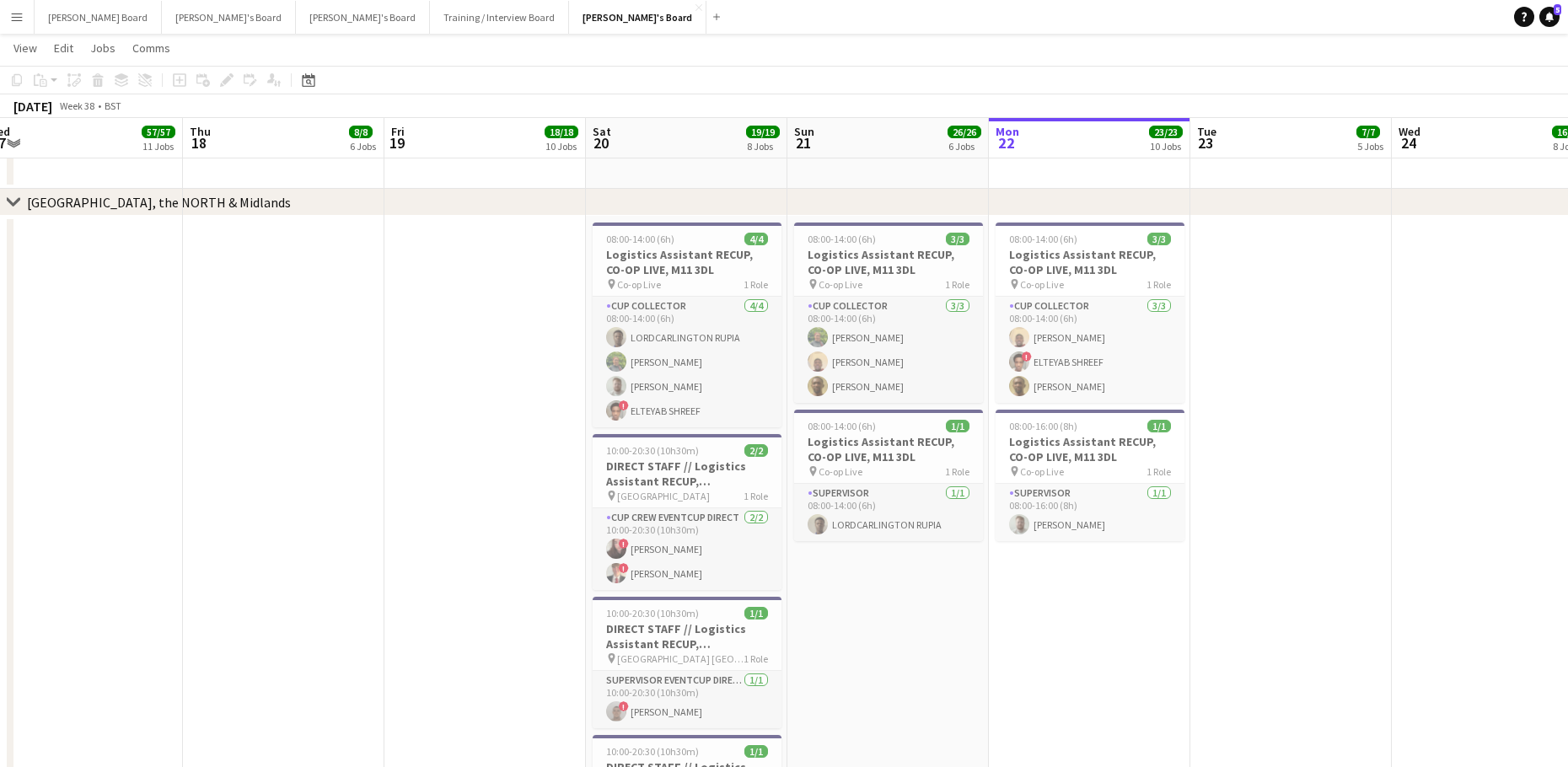
scroll to position [0, 647]
drag, startPoint x: 1312, startPoint y: 649, endPoint x: 681, endPoint y: 672, distance: 631.4
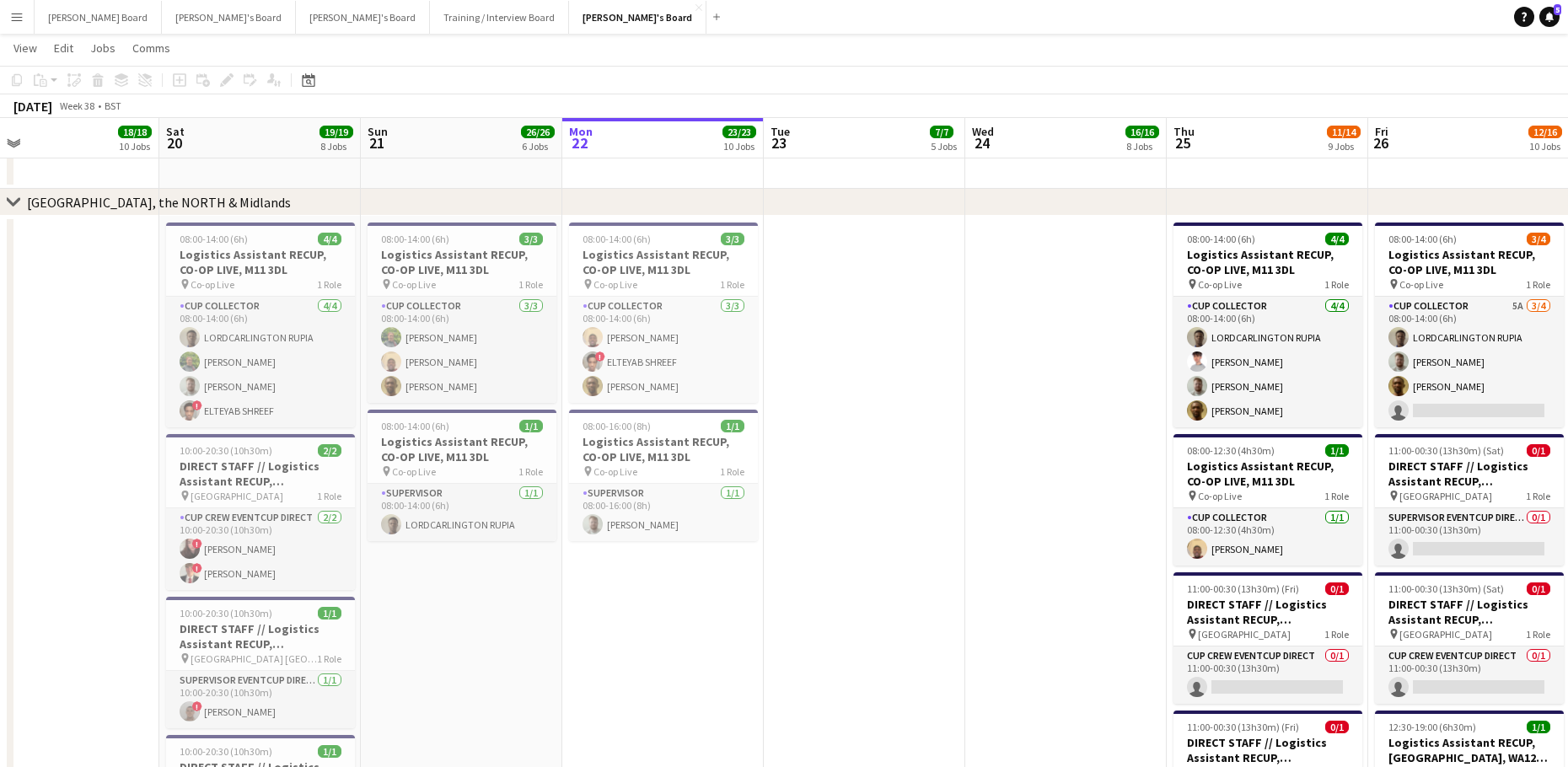
drag, startPoint x: 937, startPoint y: 588, endPoint x: 127, endPoint y: 610, distance: 810.3
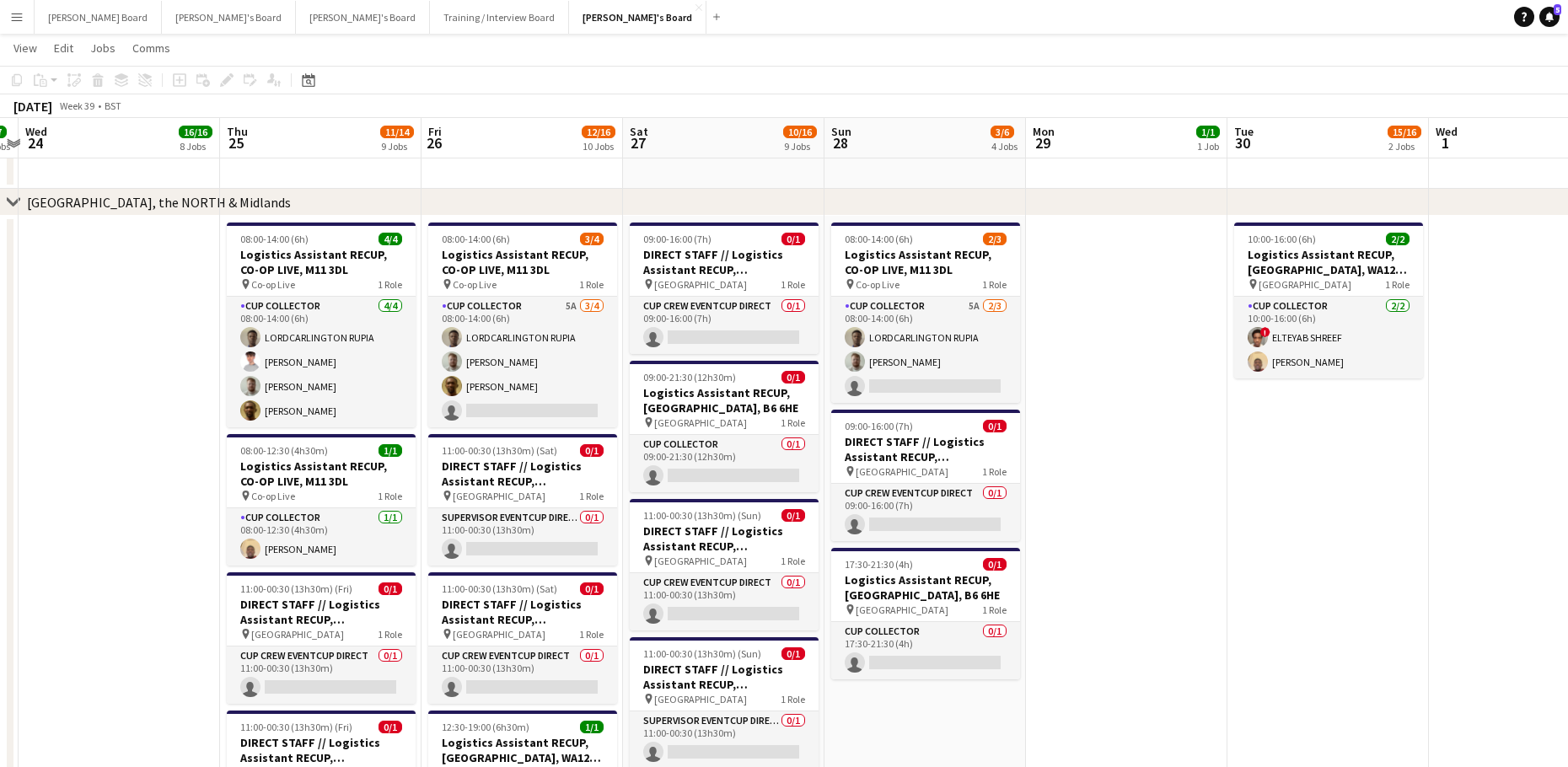
drag, startPoint x: 1008, startPoint y: 581, endPoint x: 911, endPoint y: 608, distance: 100.7
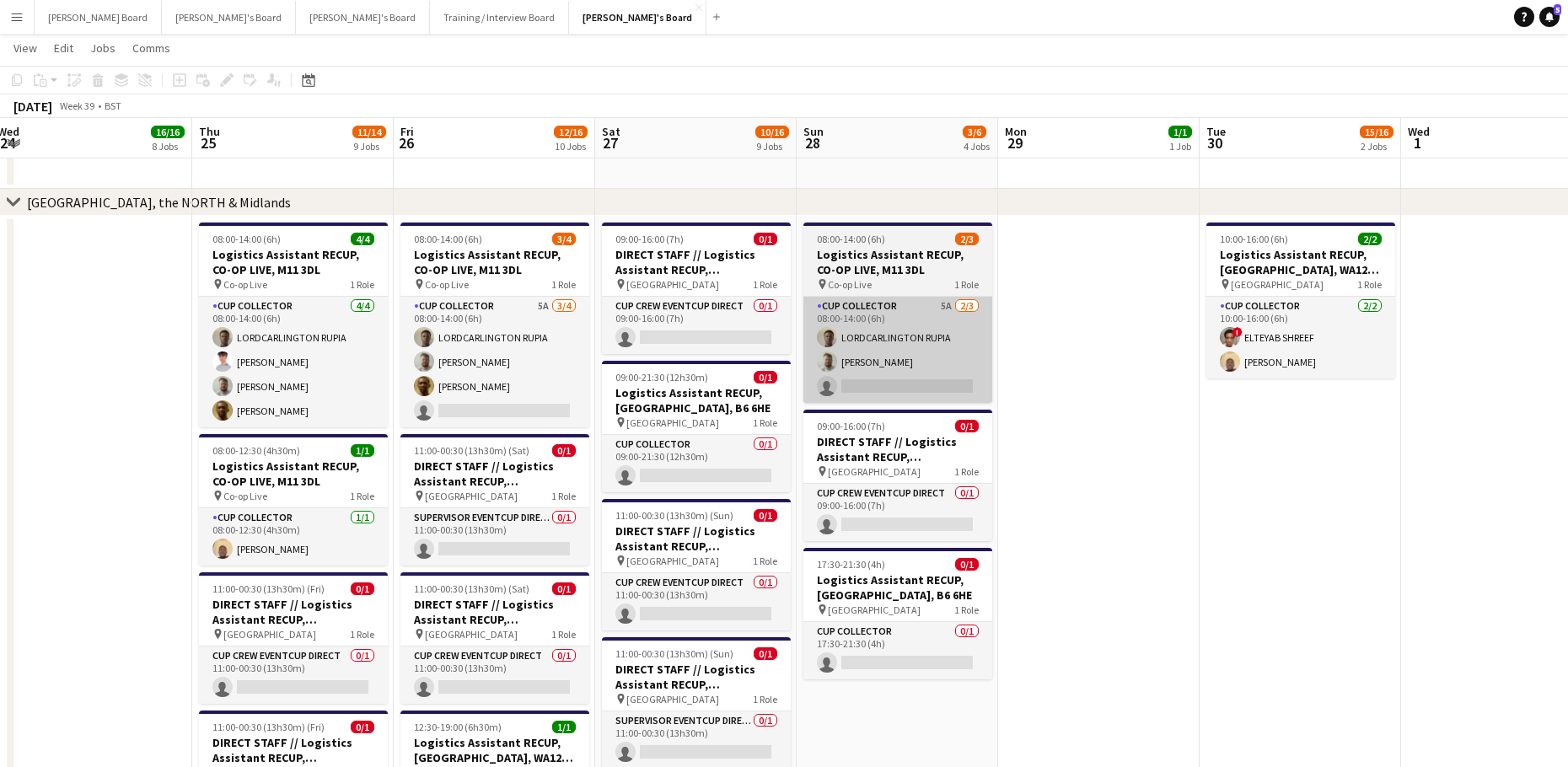
drag, startPoint x: 537, startPoint y: 378, endPoint x: 835, endPoint y: 311, distance: 305.4
click at [542, 380] on app-card-role "CUP COLLECTOR 5A [DATE] 08:00-14:00 (6h) LORDCARLINGTON RUPIA [PERSON_NAME] [PE…" at bounding box center [495, 362] width 189 height 131
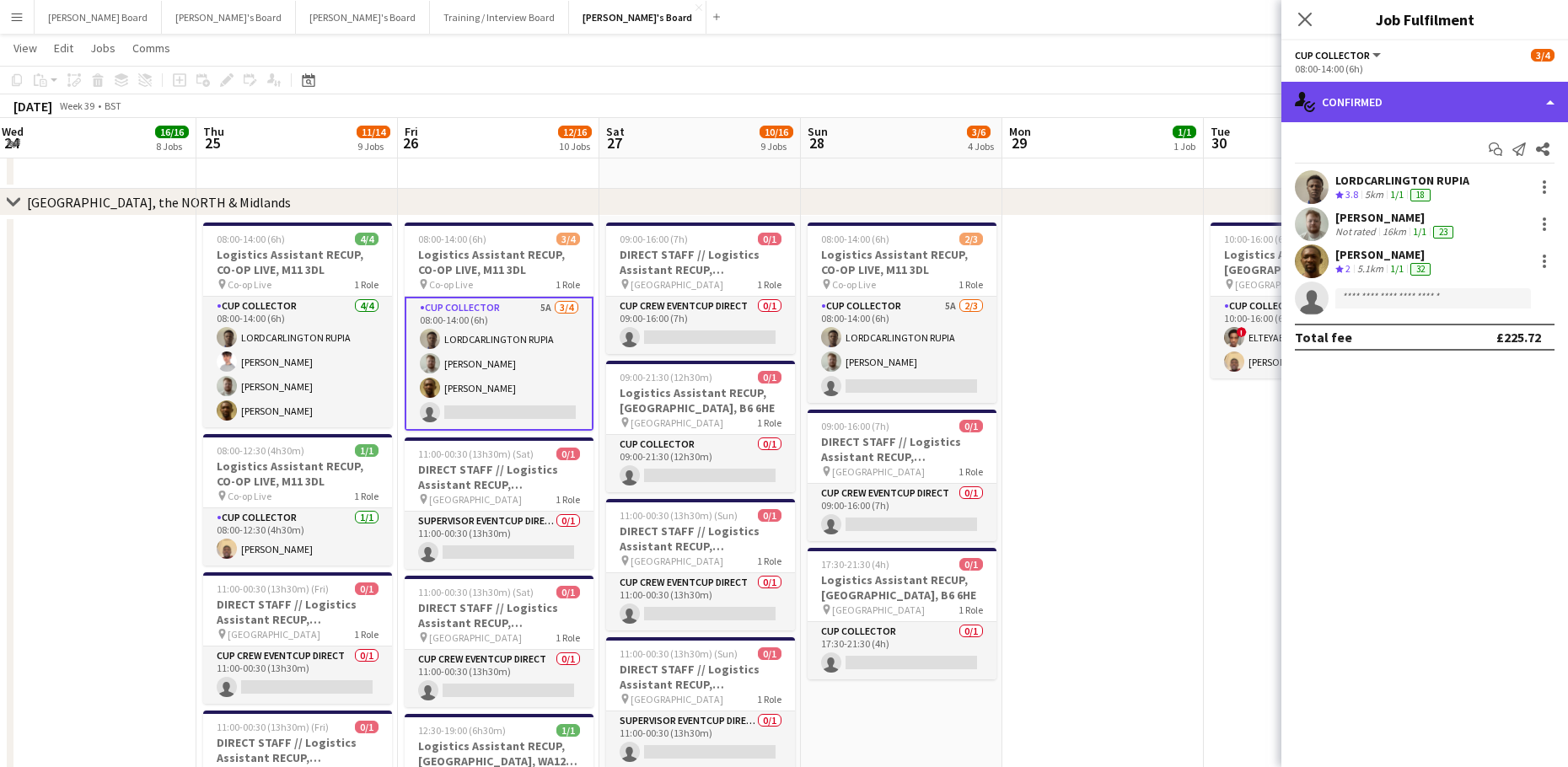
click at [1318, 107] on div "single-neutral-actions-check-2 Confirmed" at bounding box center [1425, 102] width 287 height 41
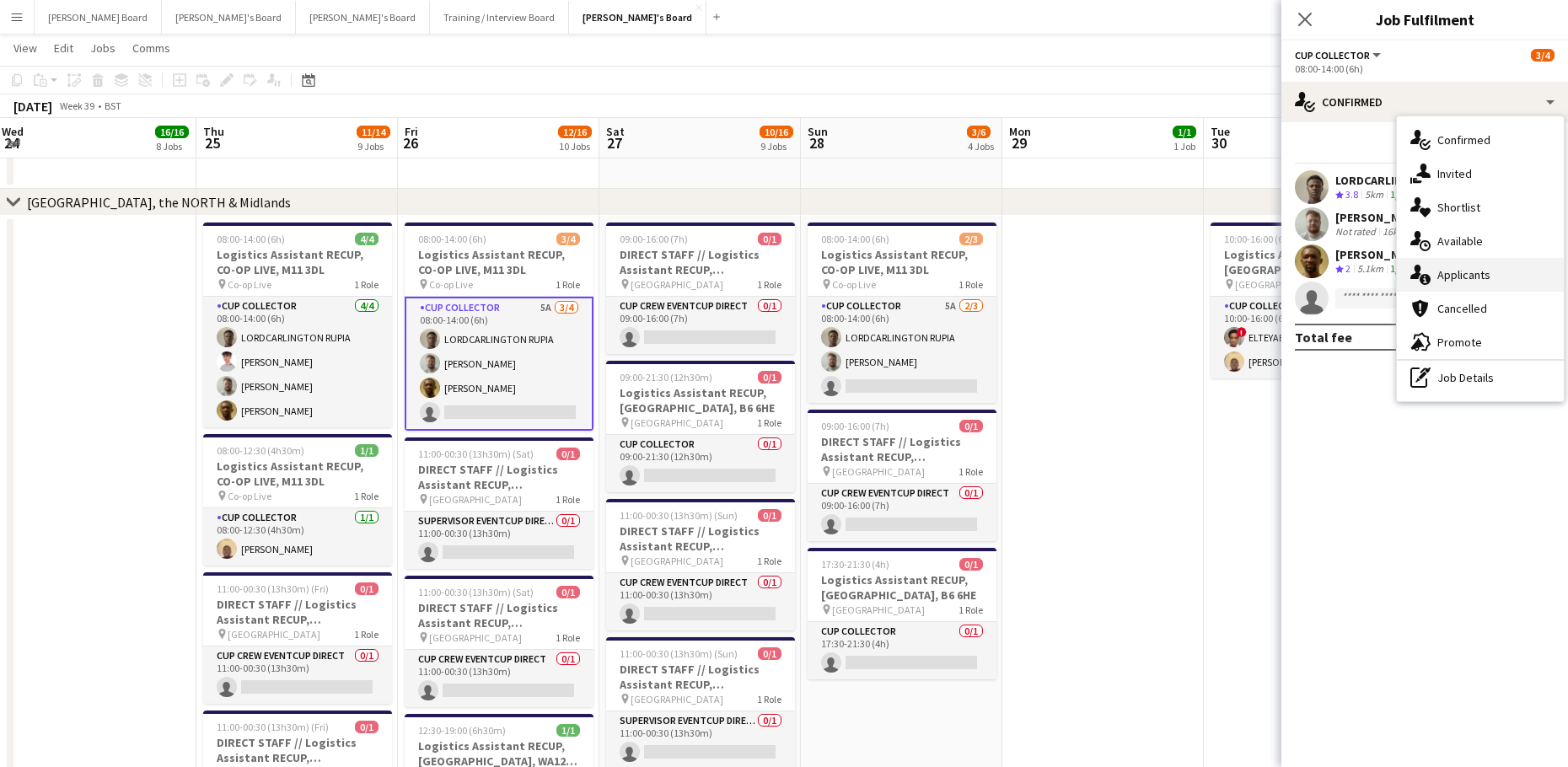
click at [1452, 281] on span "Applicants" at bounding box center [1463, 275] width 53 height 15
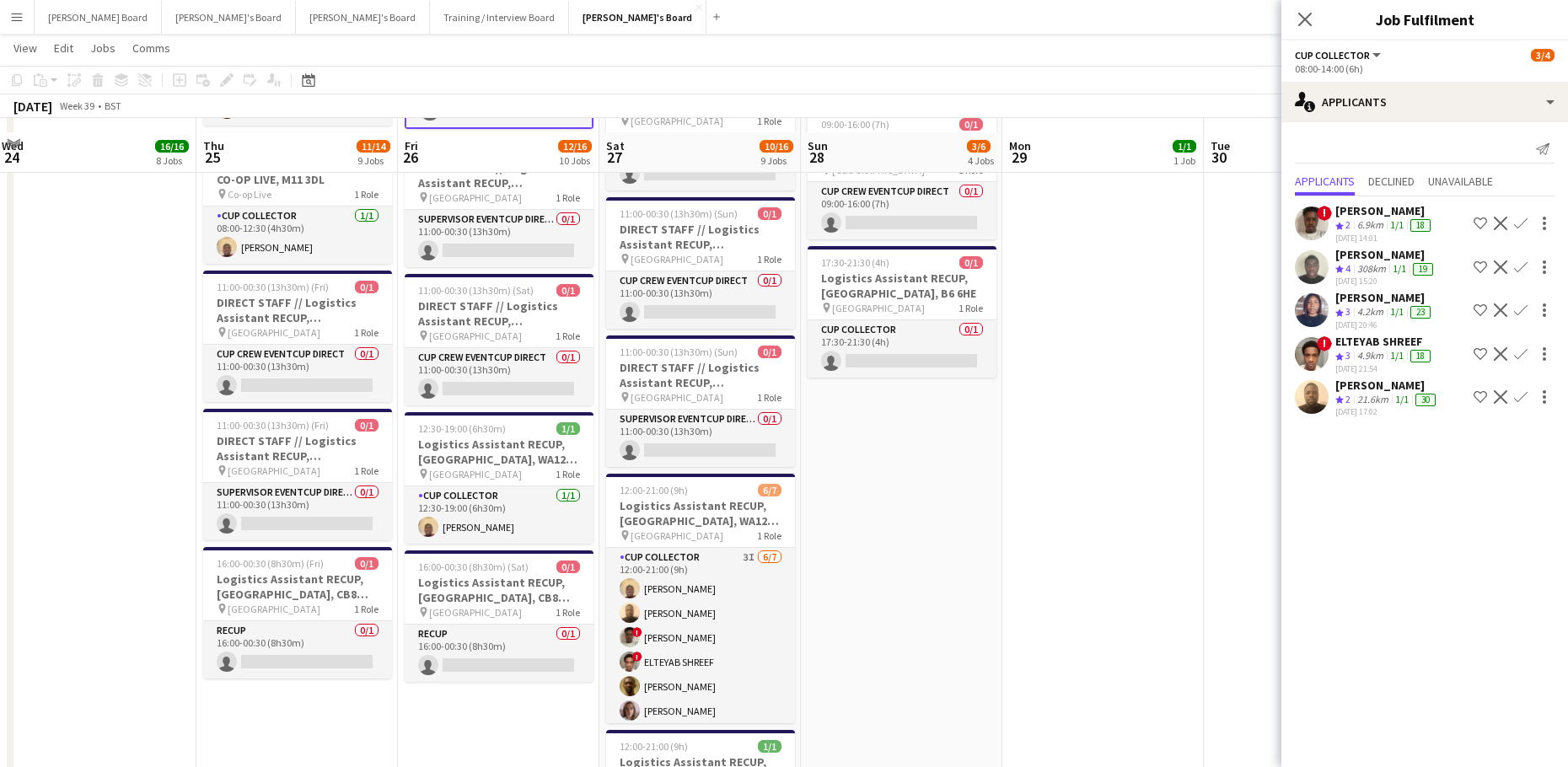
scroll to position [3281, 0]
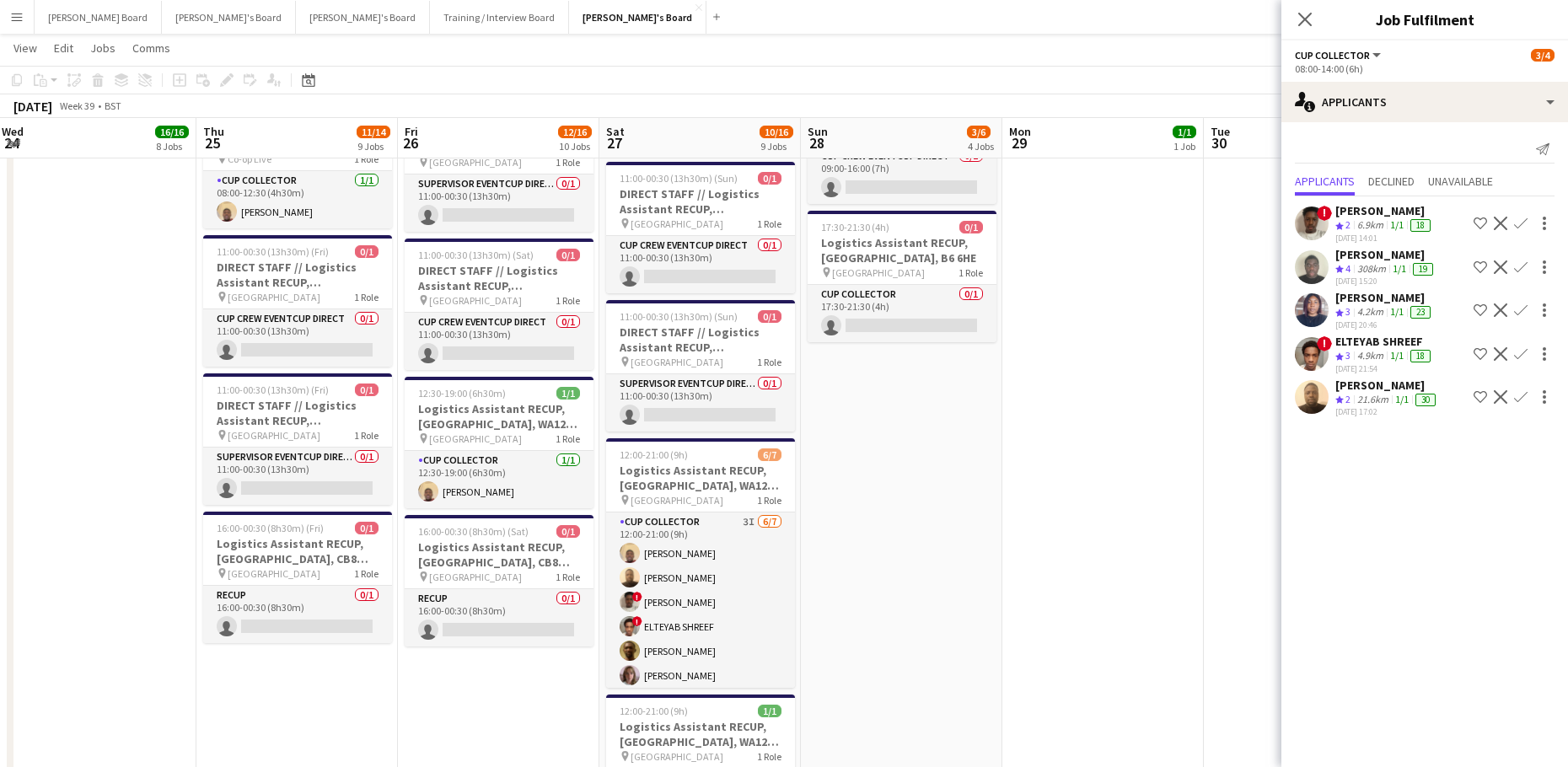
click at [1514, 392] on app-icon "Confirm" at bounding box center [1521, 397] width 13 height 14
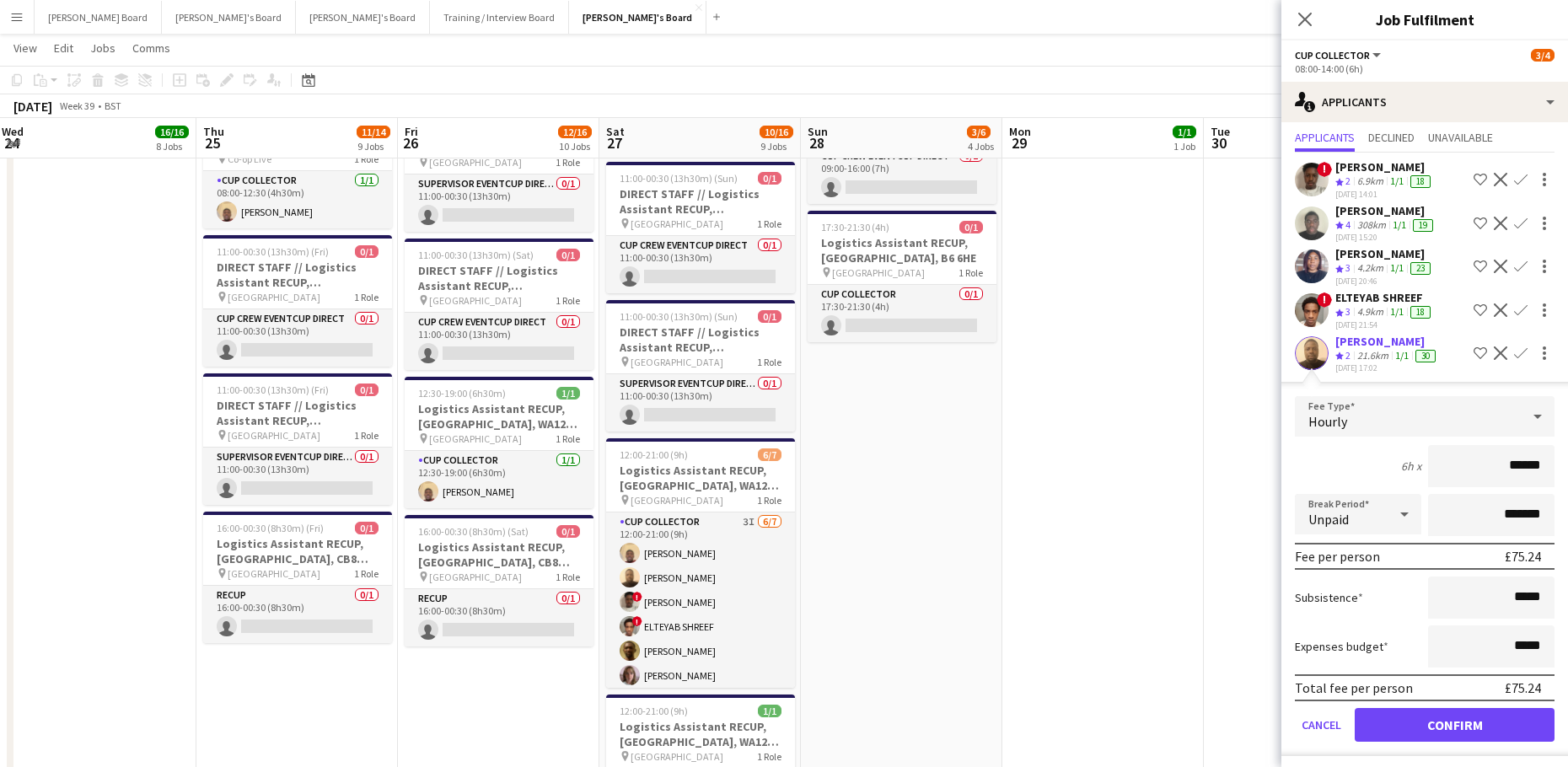
scroll to position [65, 0]
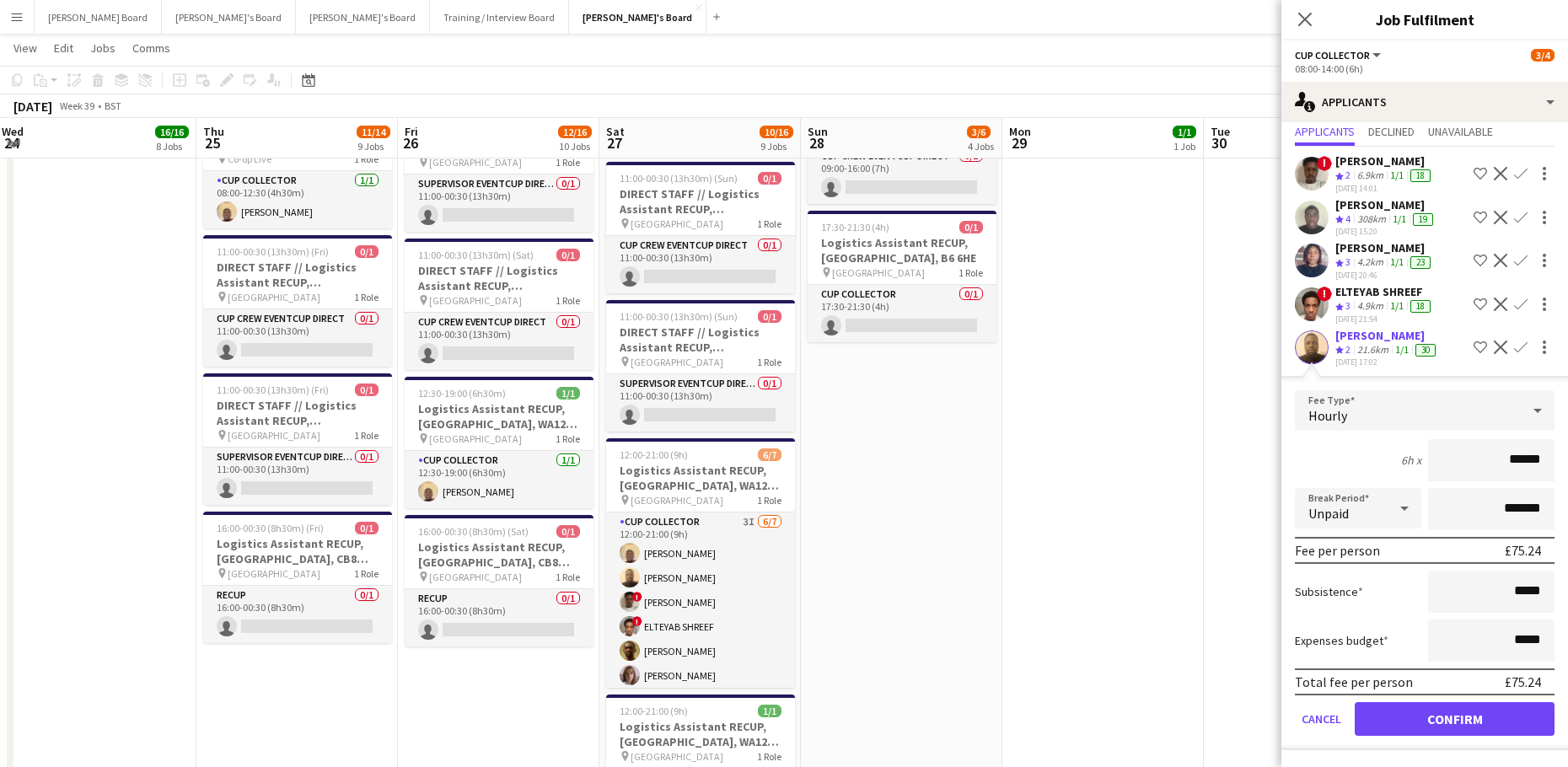
drag, startPoint x: 1409, startPoint y: 699, endPoint x: 1407, endPoint y: 709, distance: 10.2
click at [1409, 702] on form "Fee Type Hourly 6h x ****** Break Period Unpaid ******* Fee per person £75.24 S…" at bounding box center [1425, 570] width 287 height 360
click at [1406, 710] on button "Confirm" at bounding box center [1454, 719] width 200 height 34
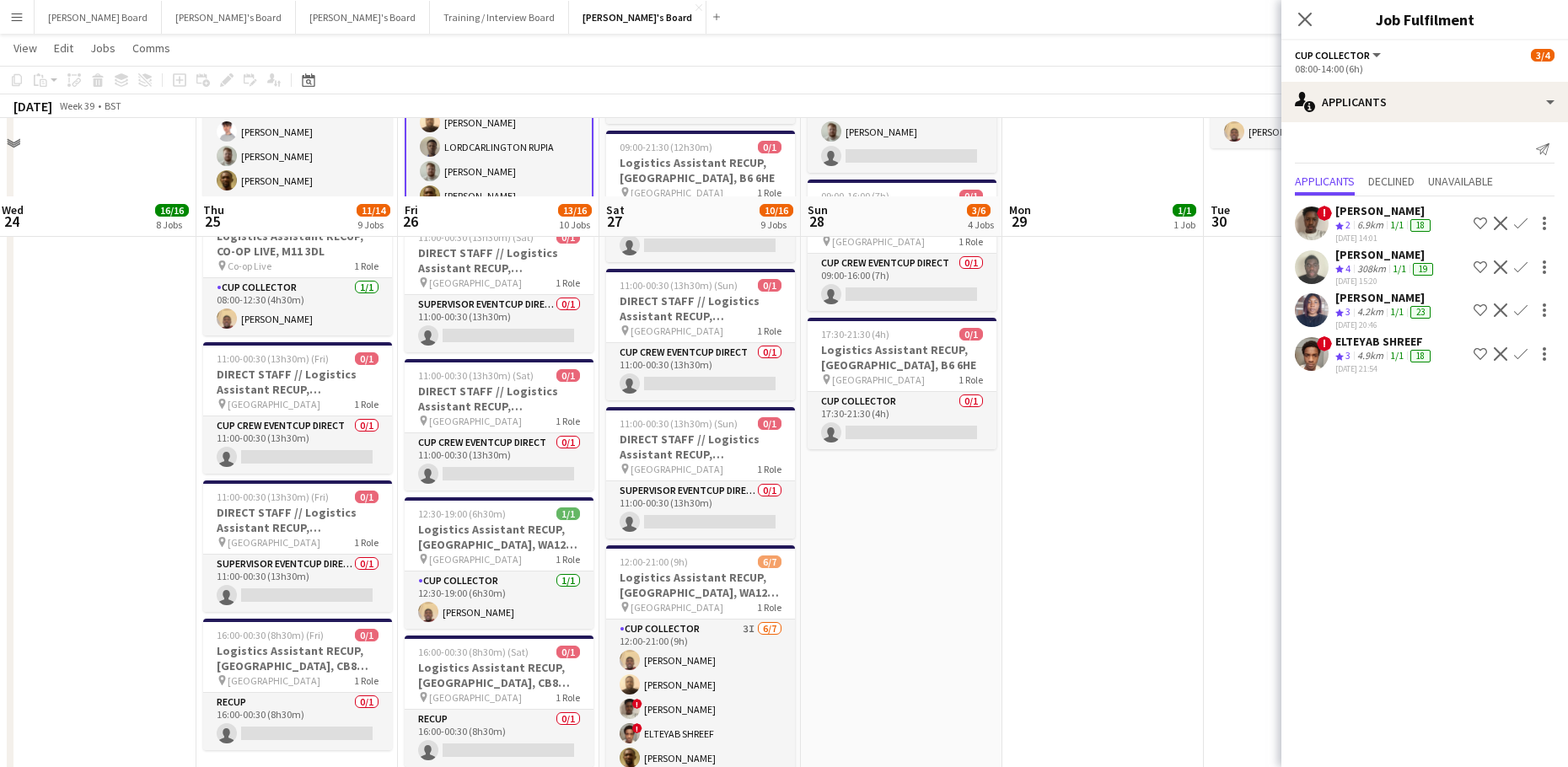
scroll to position [3057, 0]
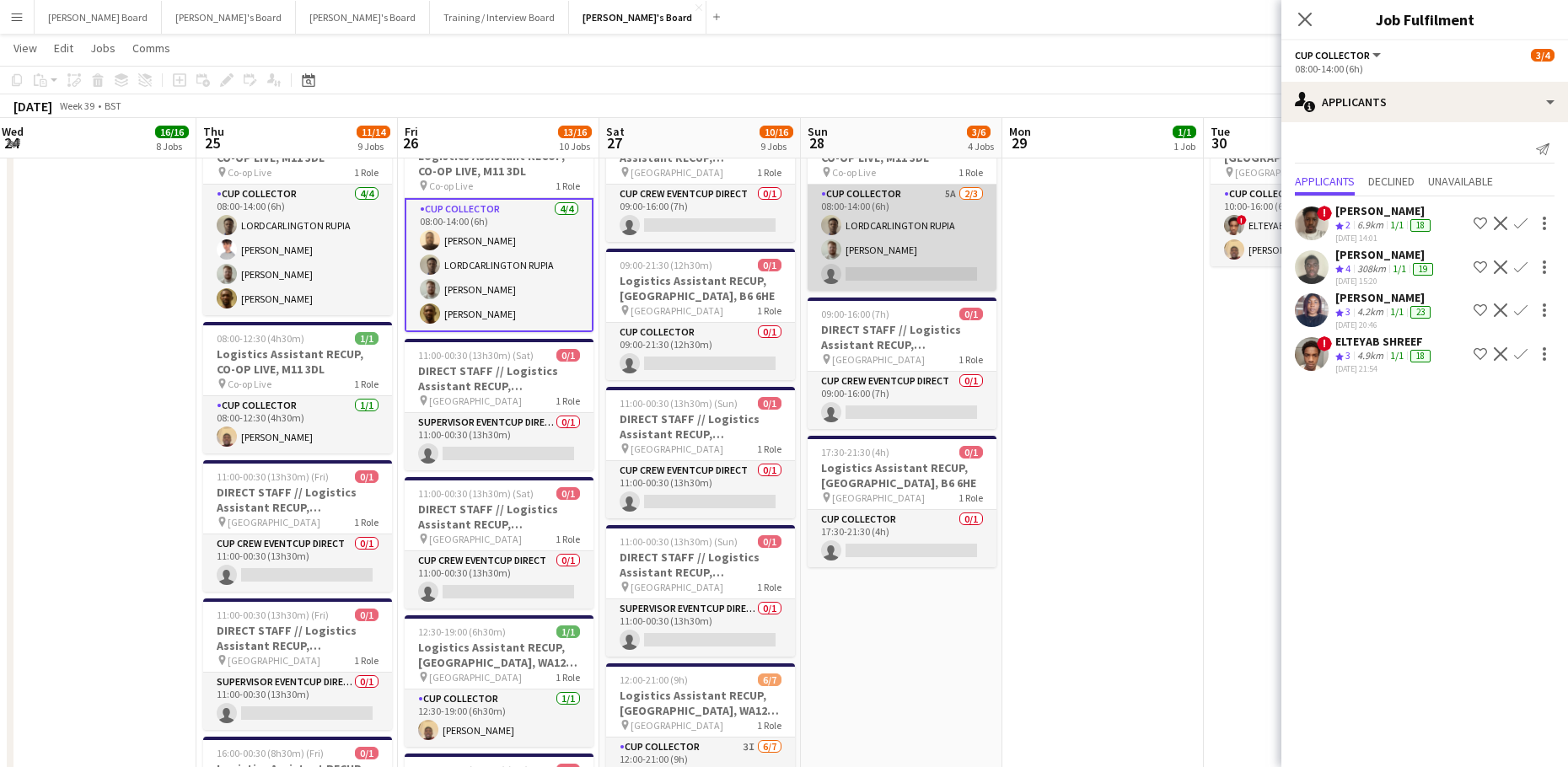
drag, startPoint x: 876, startPoint y: 235, endPoint x: 891, endPoint y: 248, distance: 19.8
click at [876, 235] on app-card-role "CUP COLLECTOR 5A [DATE] 08:00-14:00 (6h) LORDCARLINGTON RUPIA [PERSON_NAME] sin…" at bounding box center [902, 238] width 189 height 106
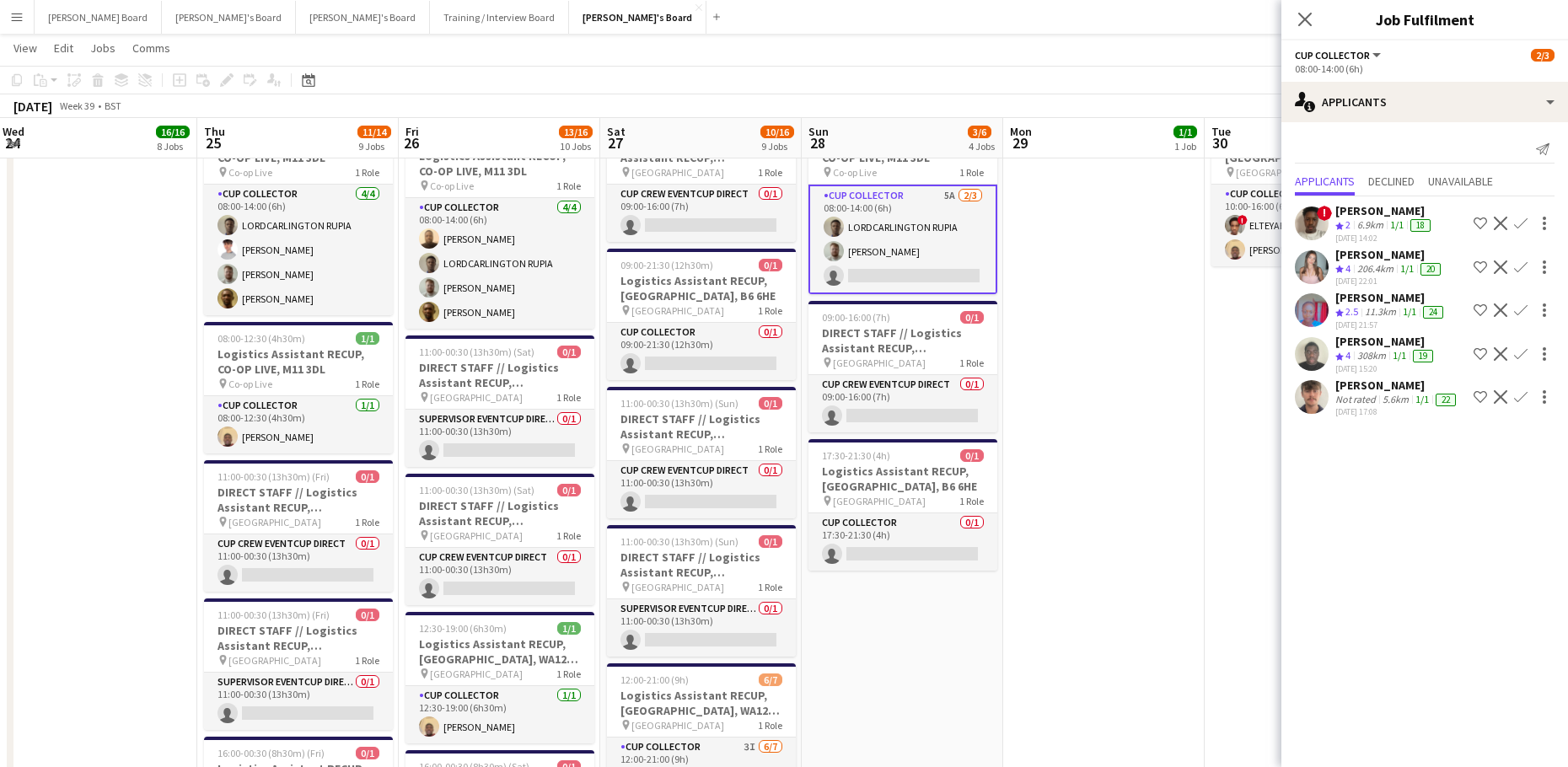
click at [1396, 404] on div "5.6km" at bounding box center [1395, 400] width 33 height 14
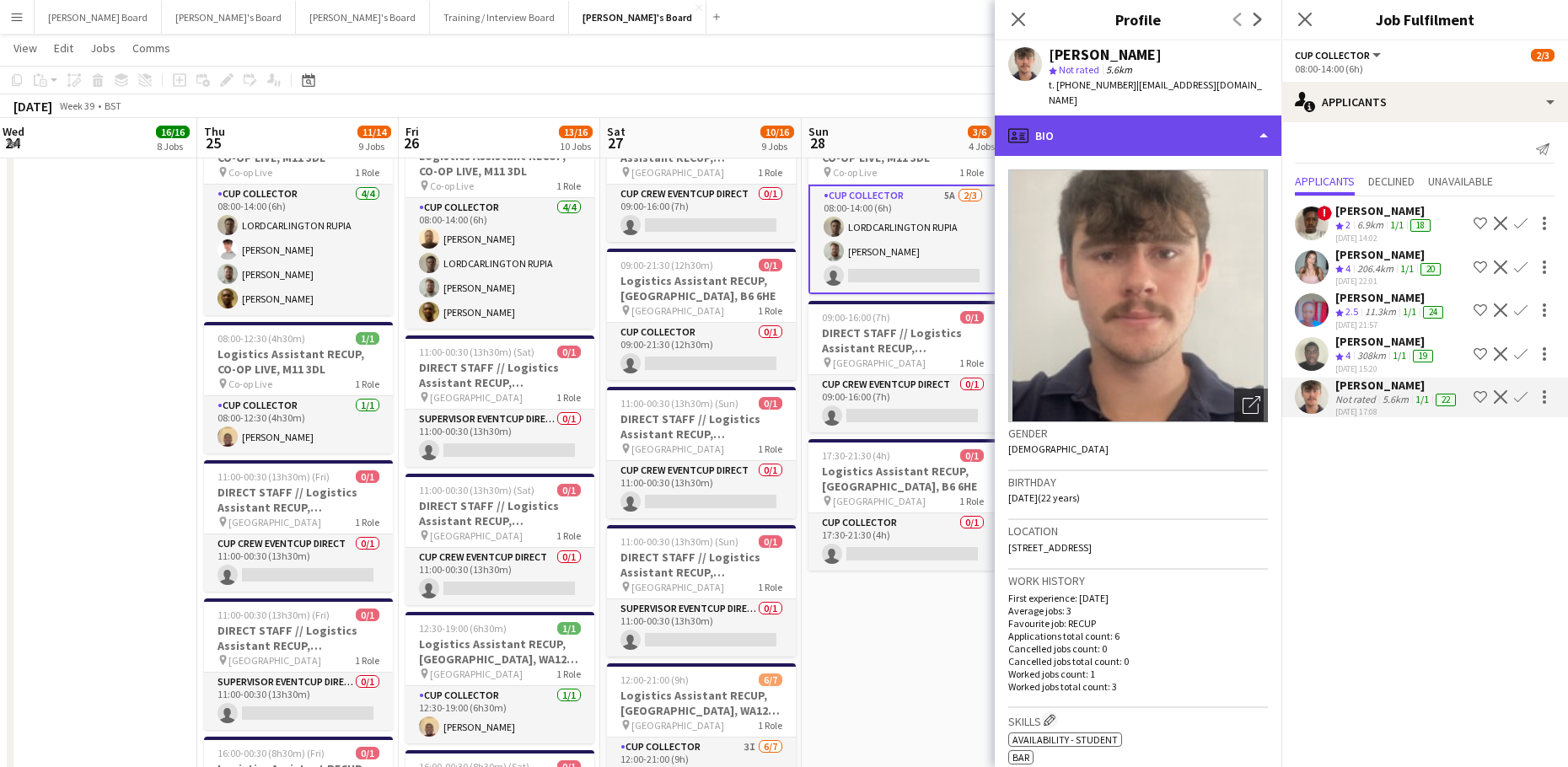
click at [1085, 128] on div "profile Bio" at bounding box center [1138, 136] width 287 height 41
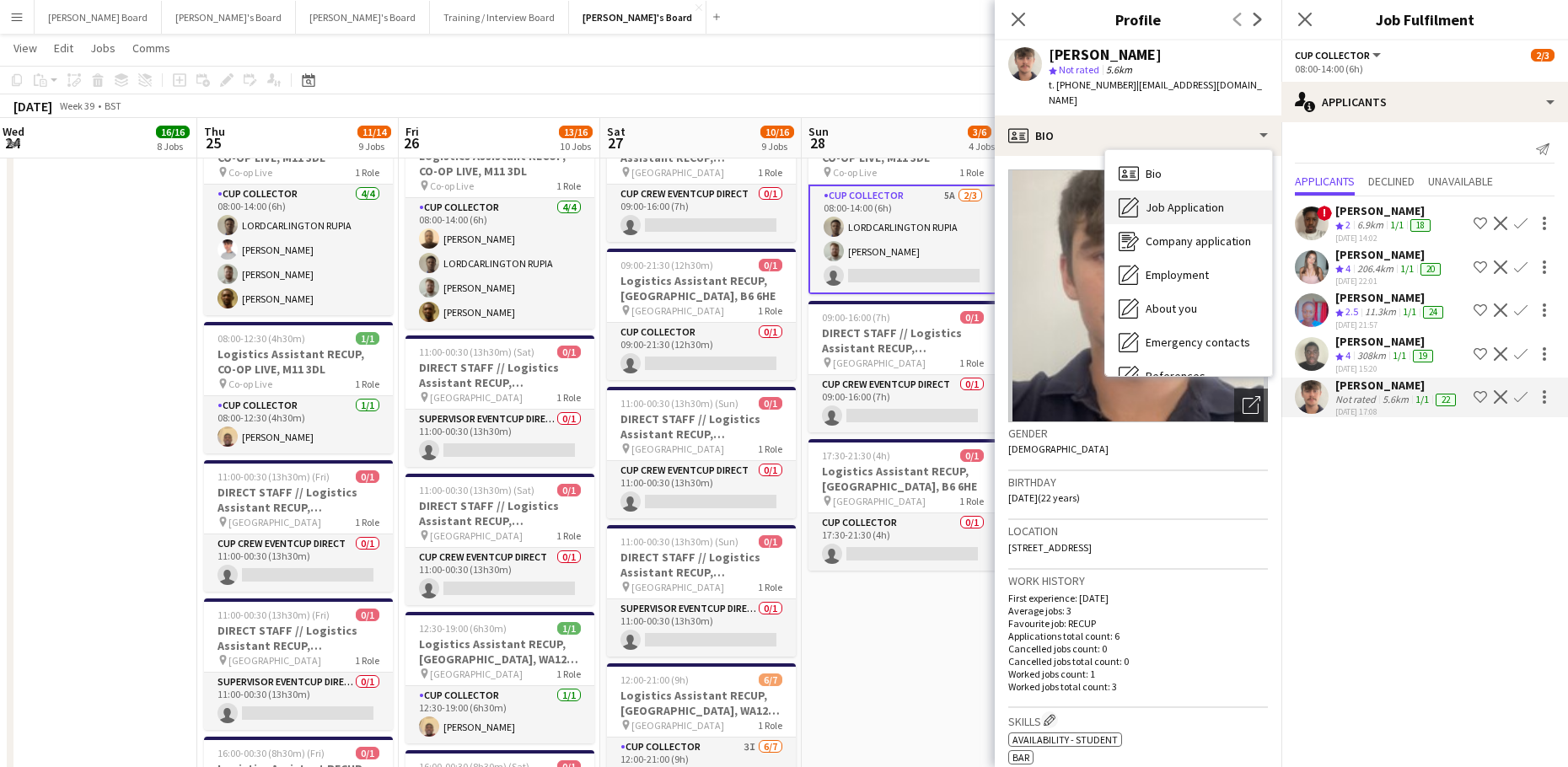
click at [1167, 200] on span "Job Application" at bounding box center [1184, 208] width 78 height 15
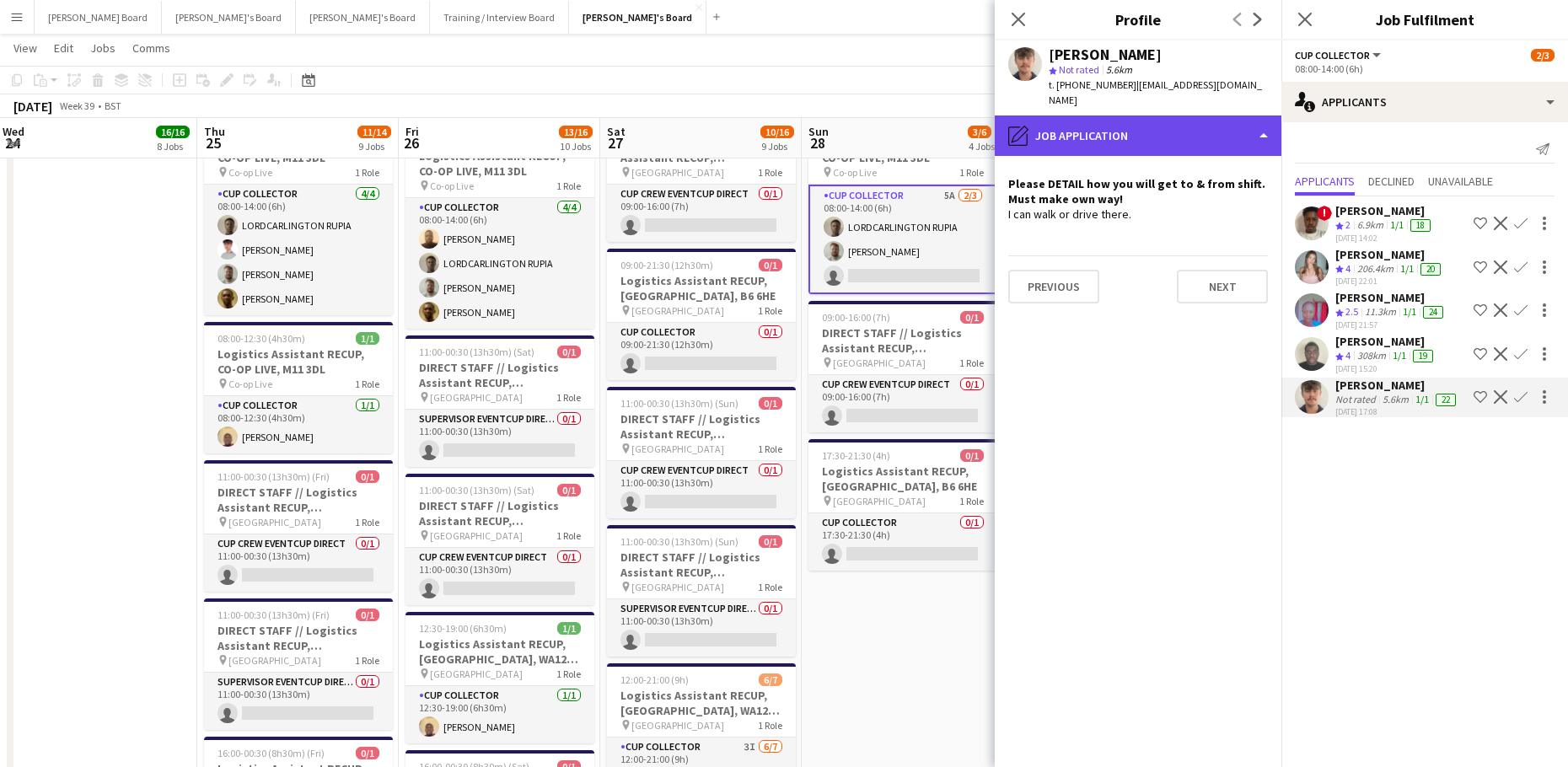
click at [1065, 116] on div "pencil4 Job Application" at bounding box center [1138, 136] width 287 height 41
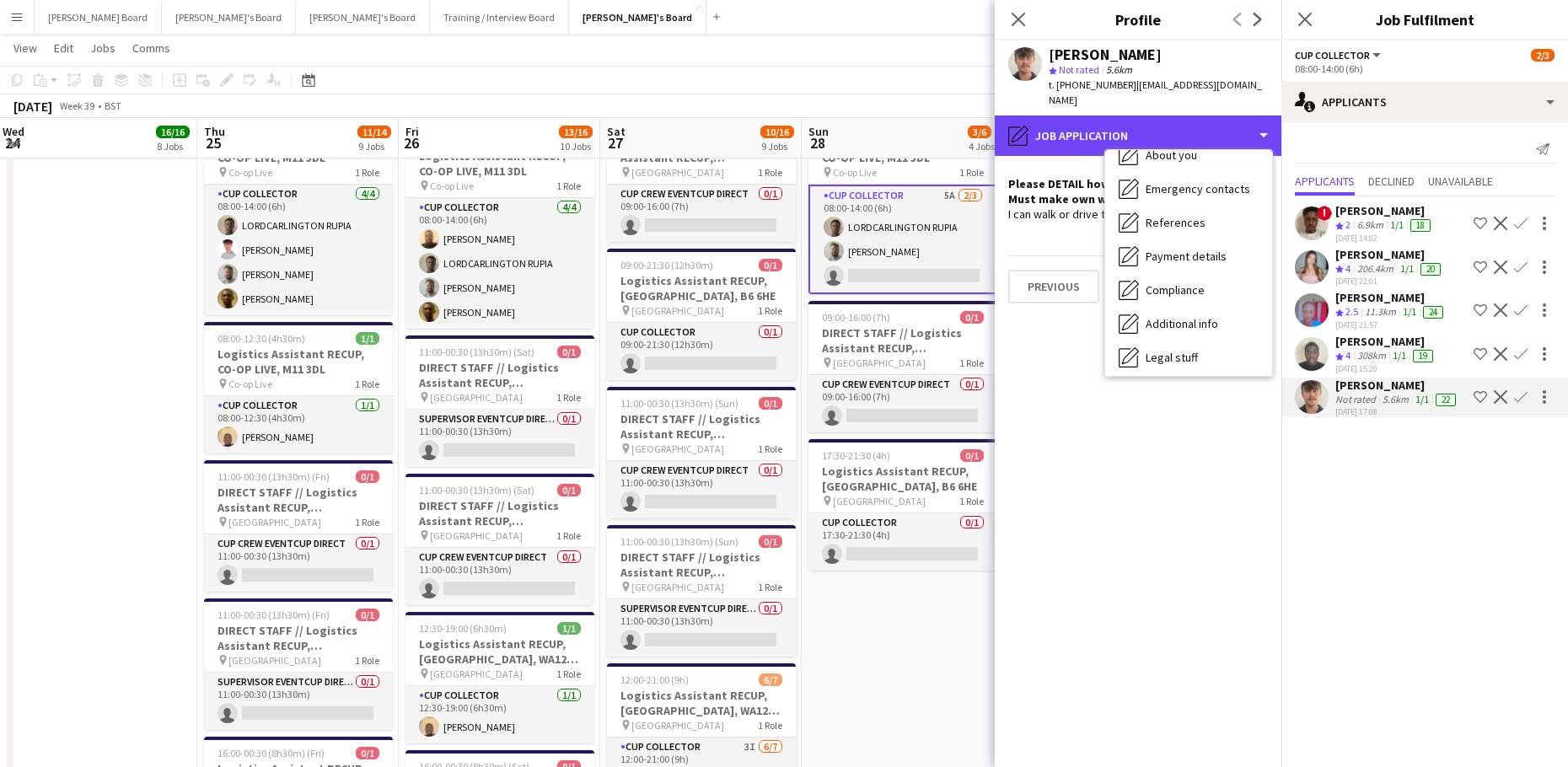
scroll to position [260, 0]
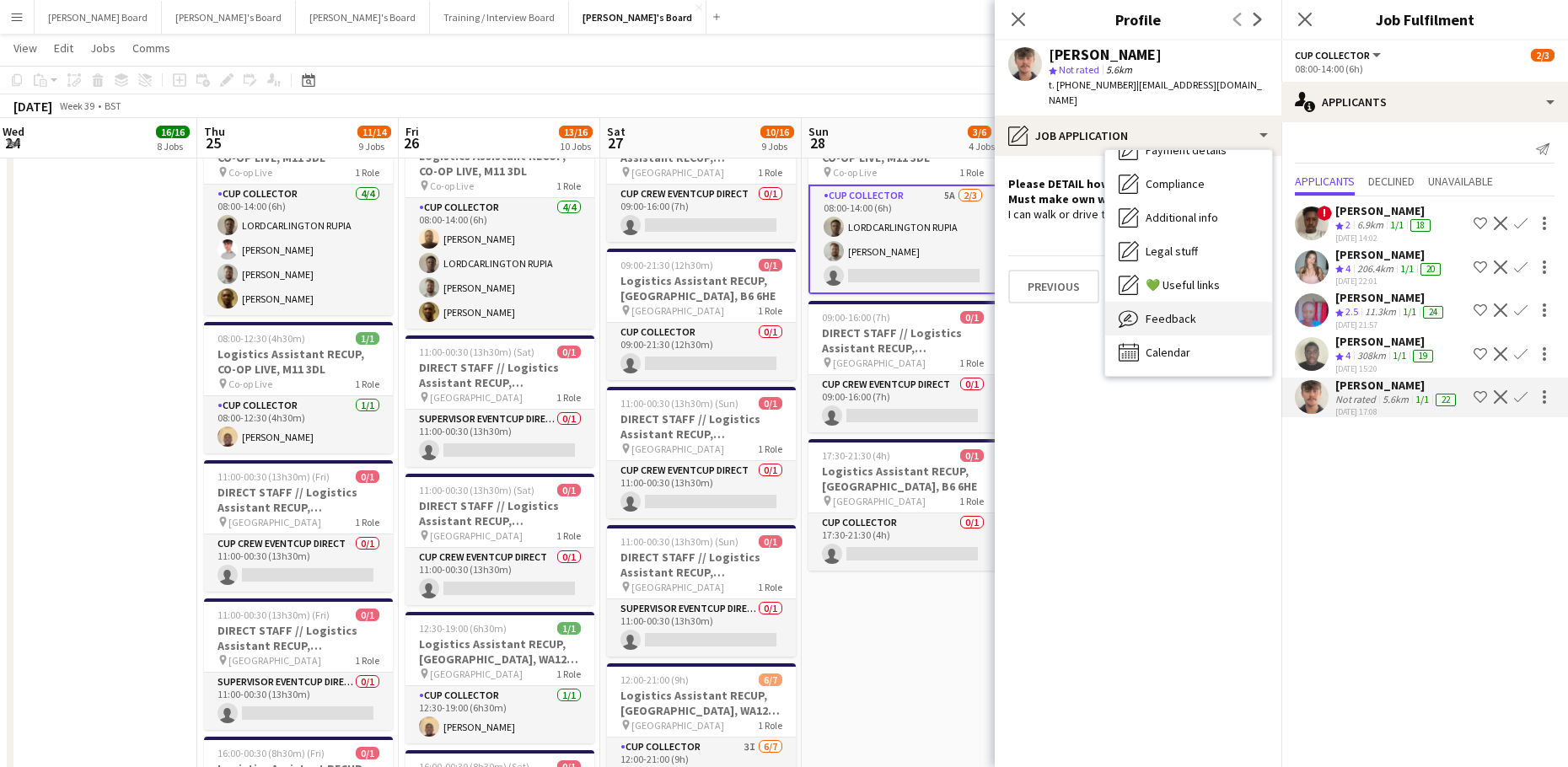
click at [1189, 311] on span "Feedback" at bounding box center [1171, 319] width 51 height 15
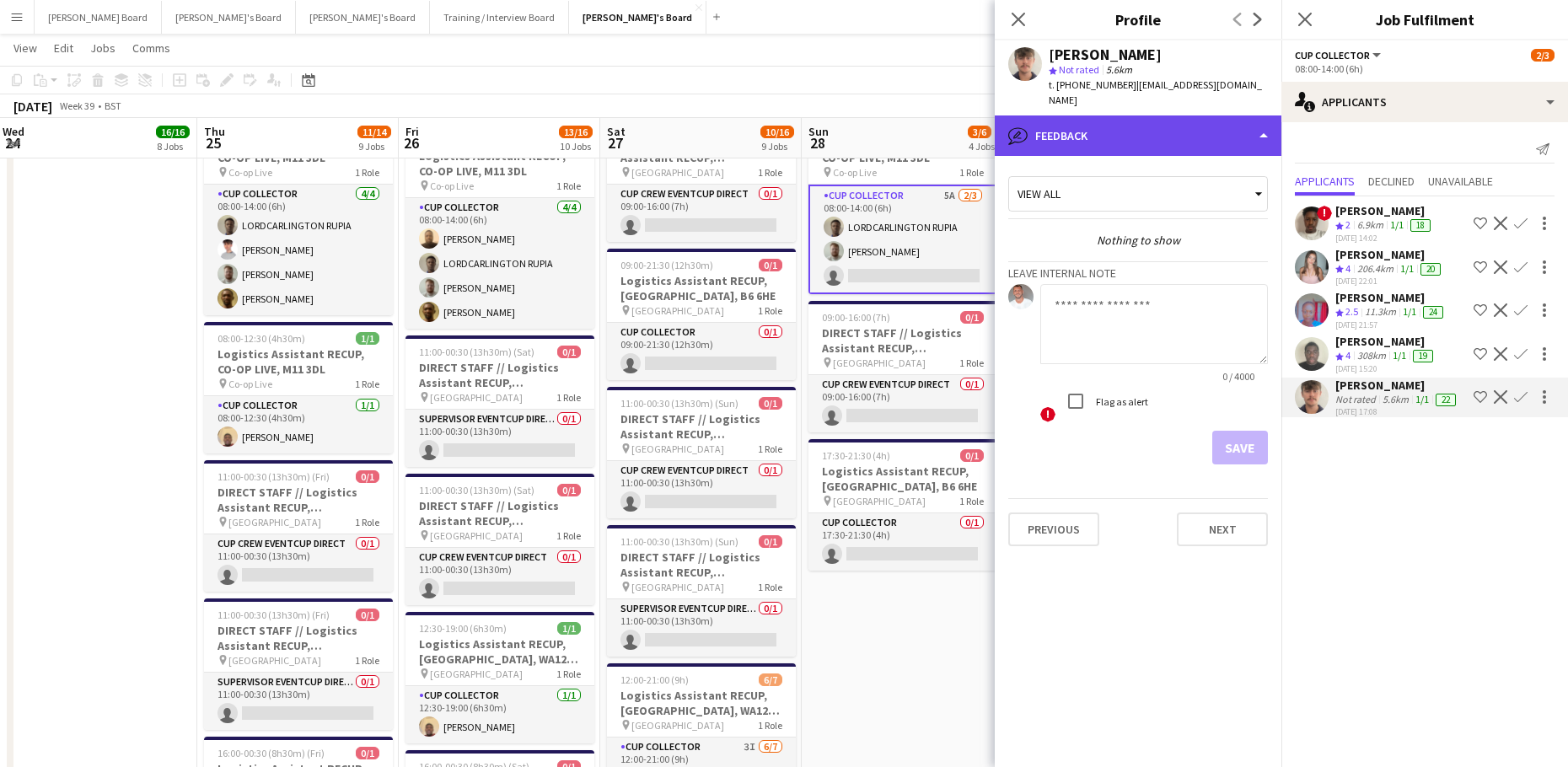
click at [1138, 116] on div "bubble-pencil Feedback" at bounding box center [1138, 136] width 287 height 41
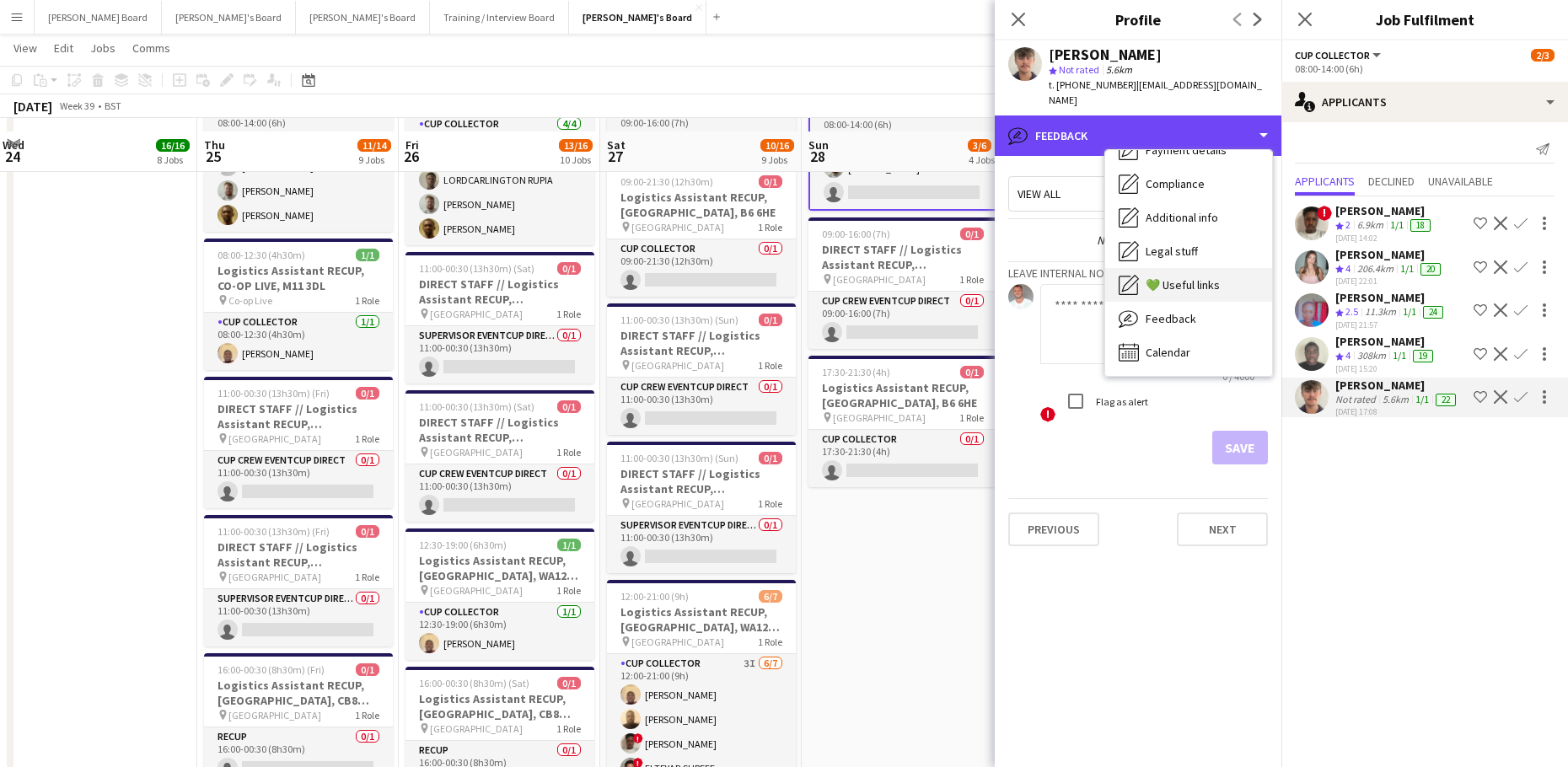
scroll to position [3170, 0]
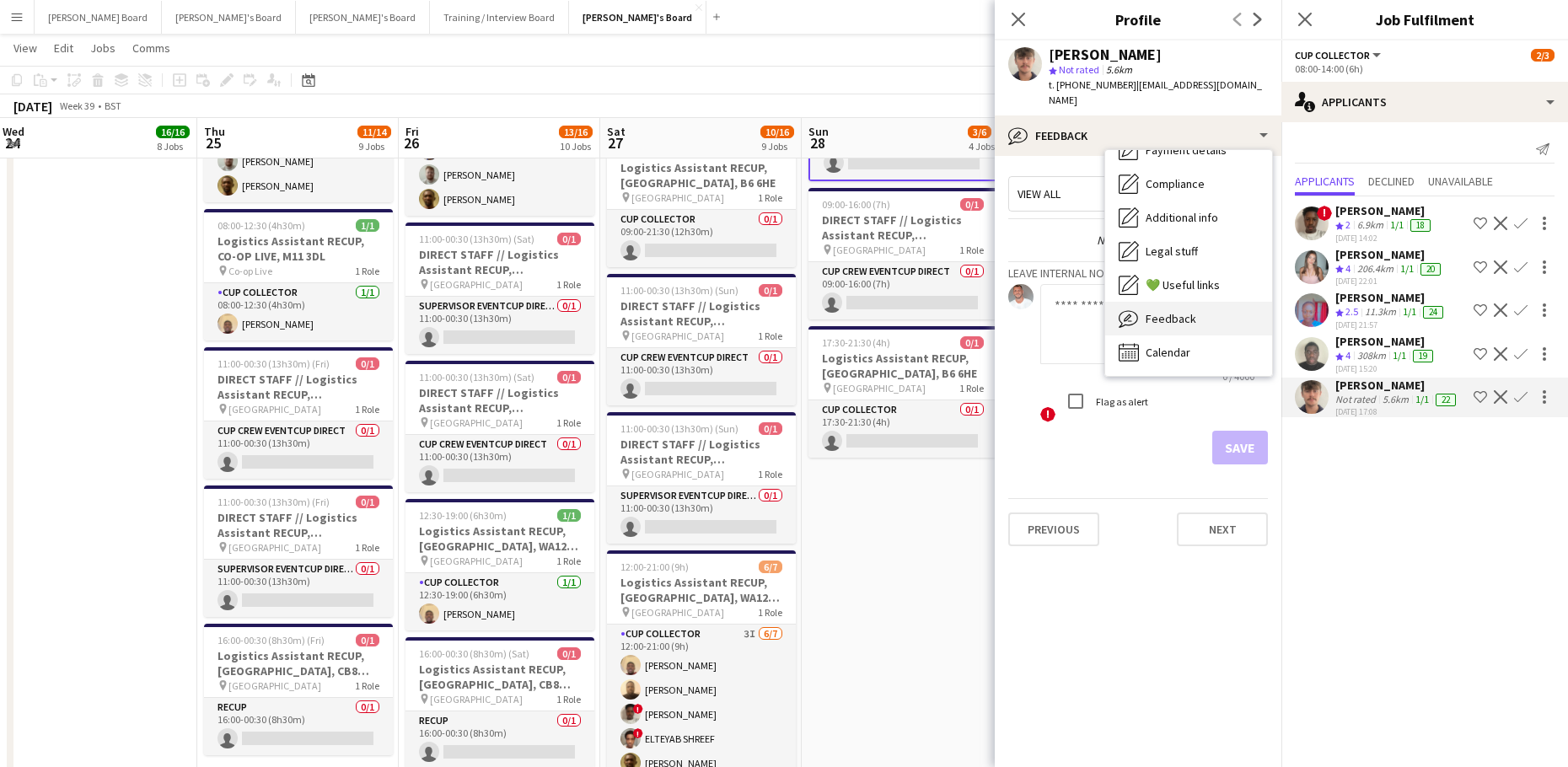
click at [1186, 311] on span "Feedback" at bounding box center [1171, 319] width 51 height 15
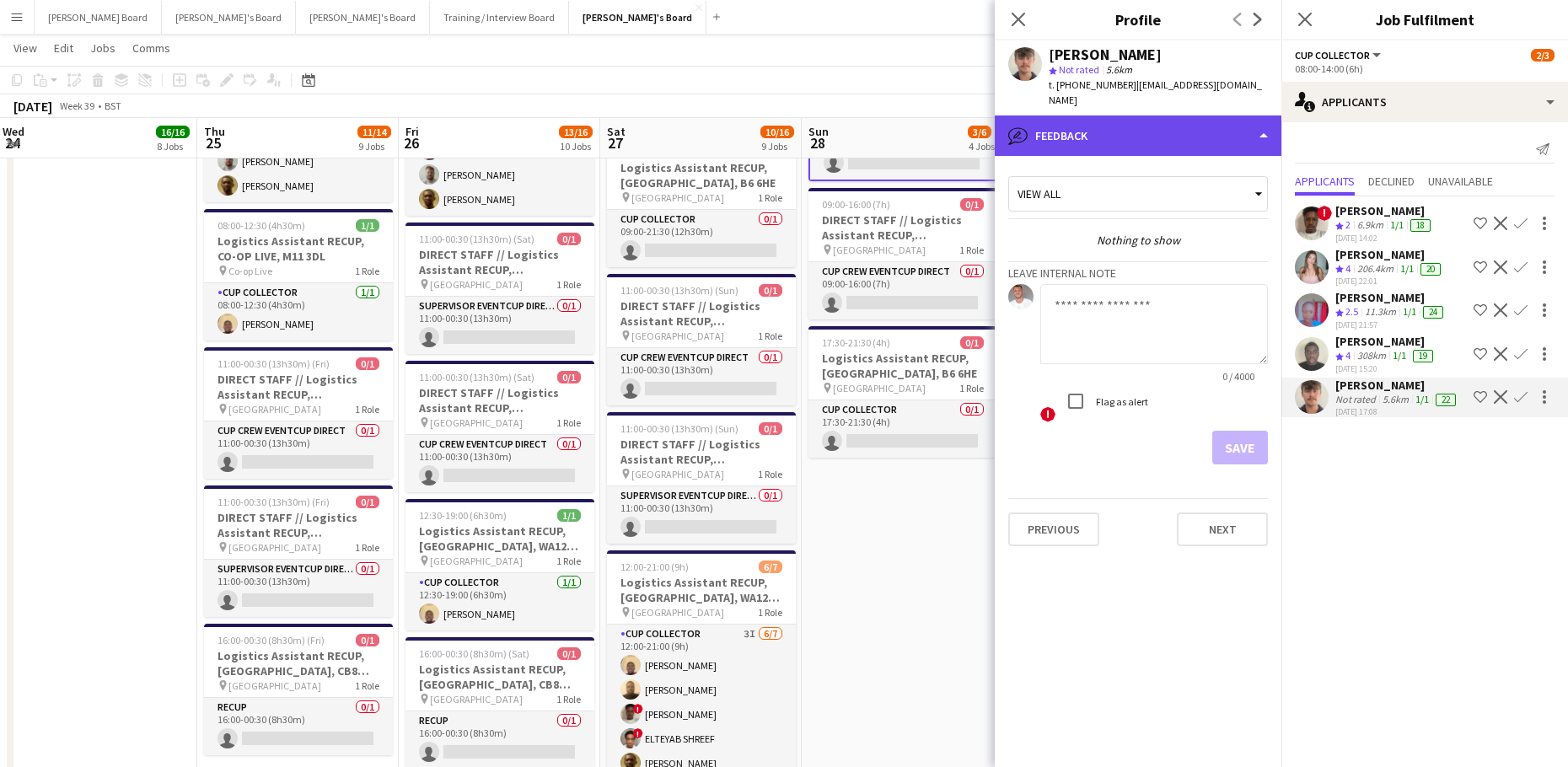
click at [1095, 116] on div "bubble-pencil Feedback" at bounding box center [1138, 136] width 287 height 41
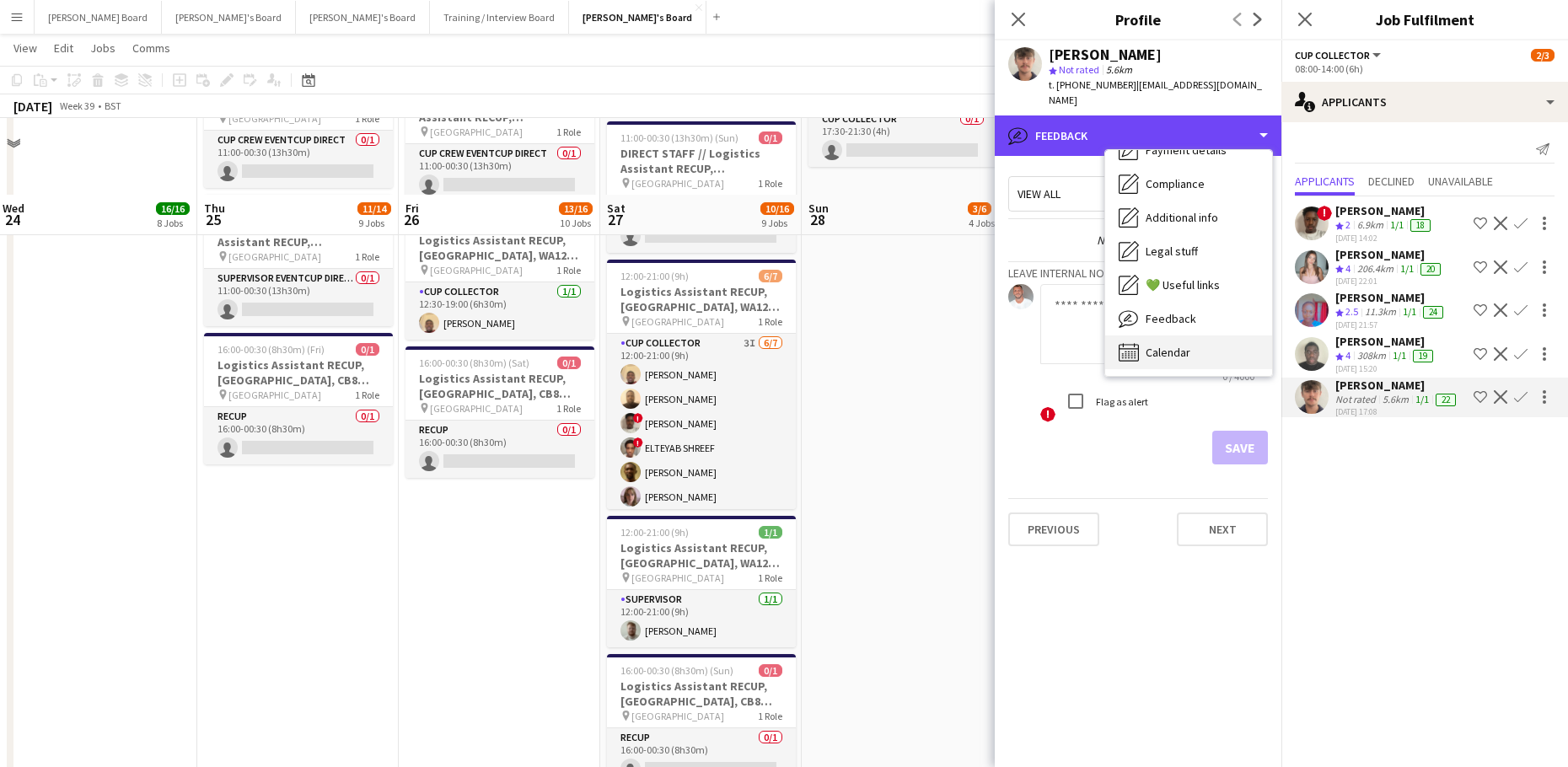
scroll to position [3619, 0]
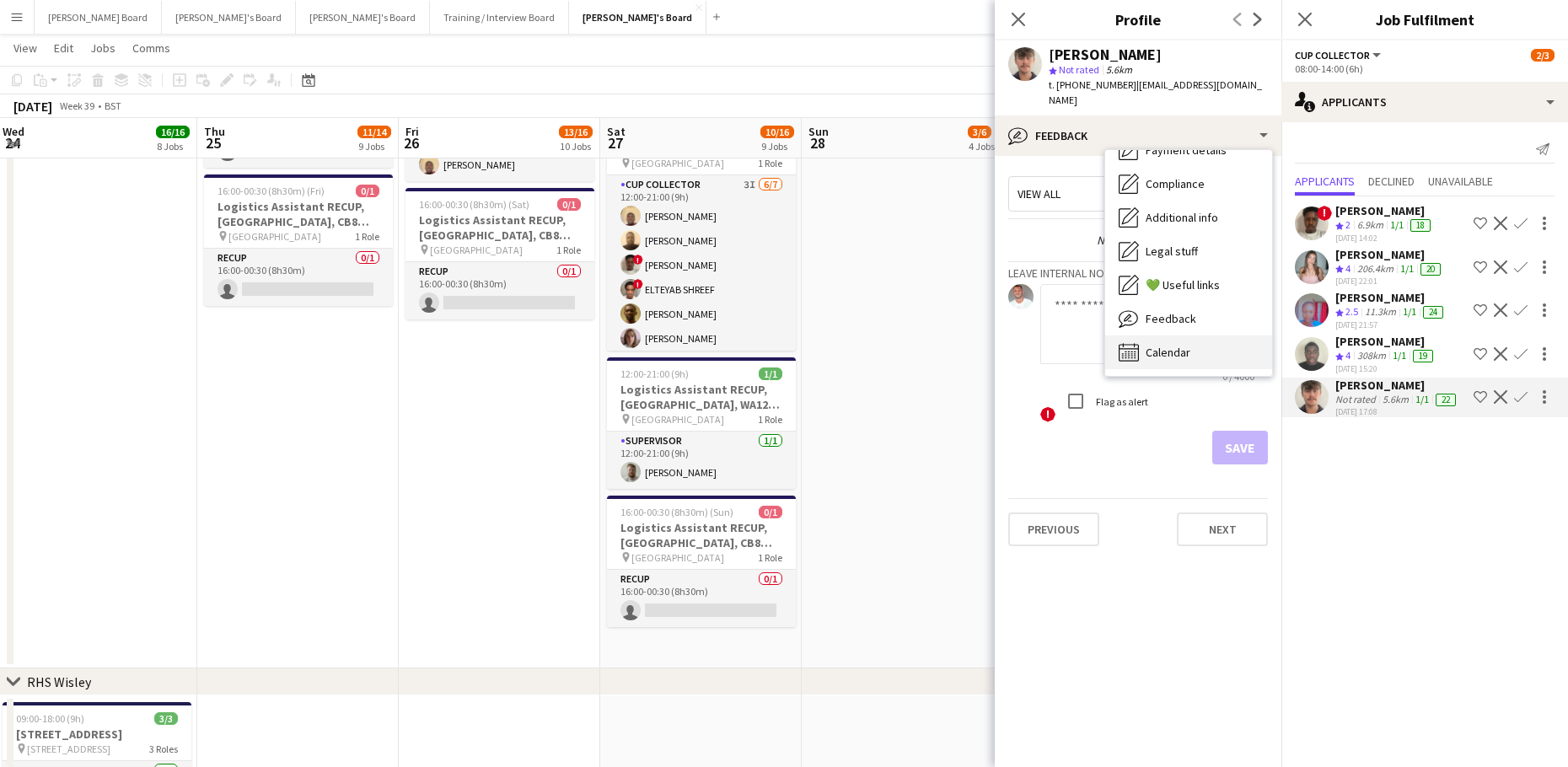
click at [1158, 345] on span "Calendar" at bounding box center [1167, 353] width 45 height 15
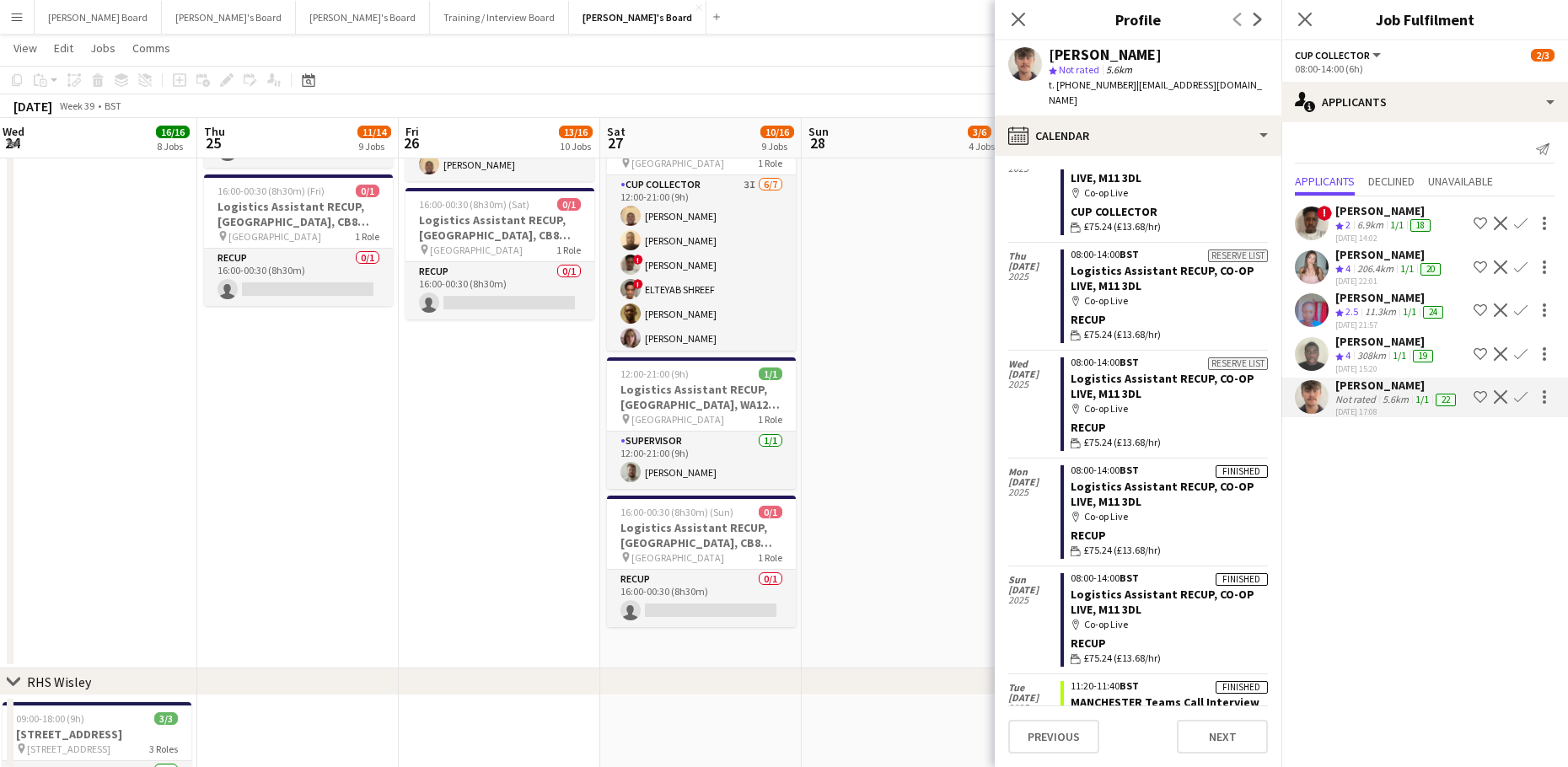
scroll to position [141, 0]
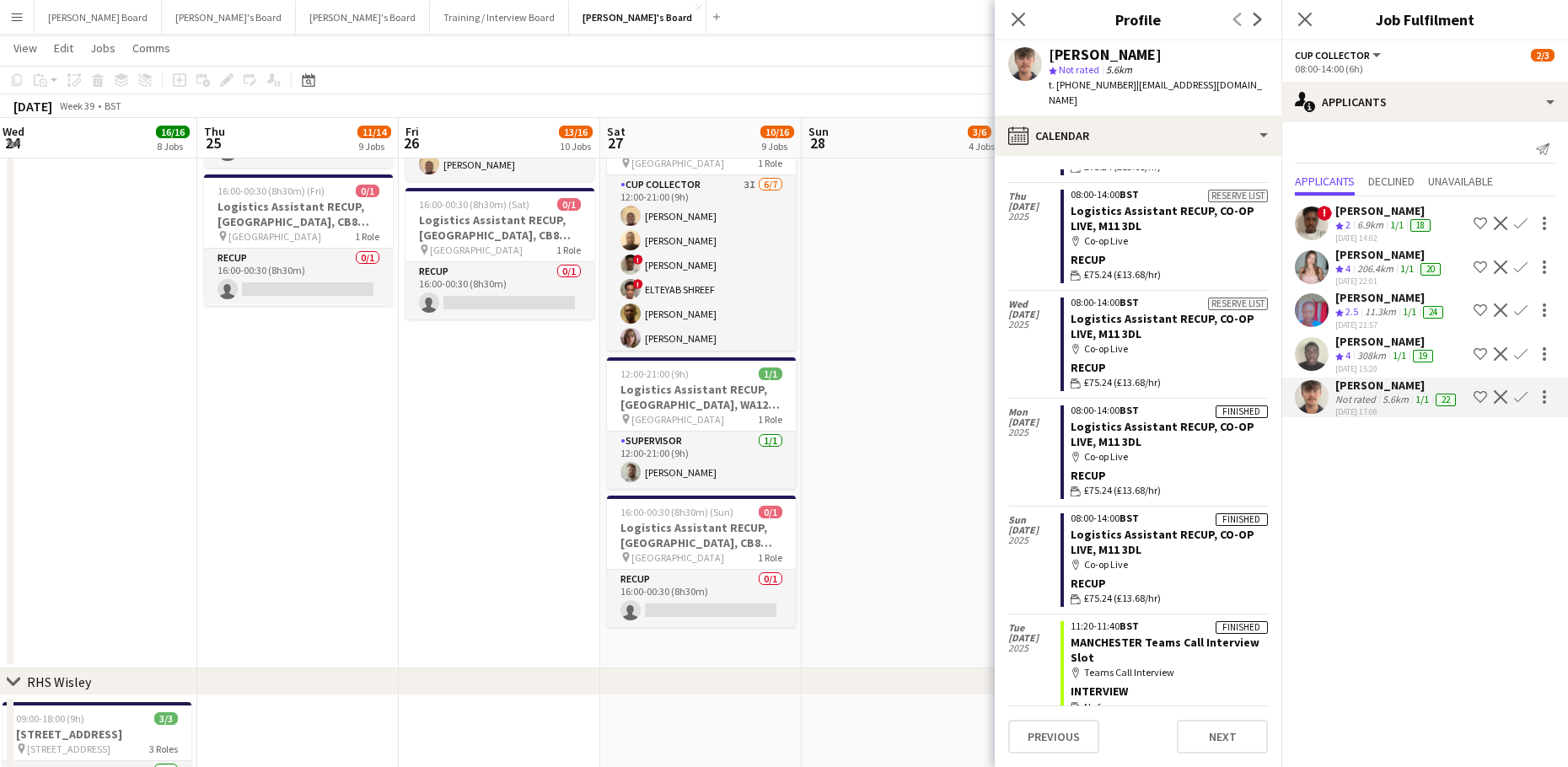
click at [1525, 396] on app-icon "Confirm" at bounding box center [1521, 397] width 13 height 14
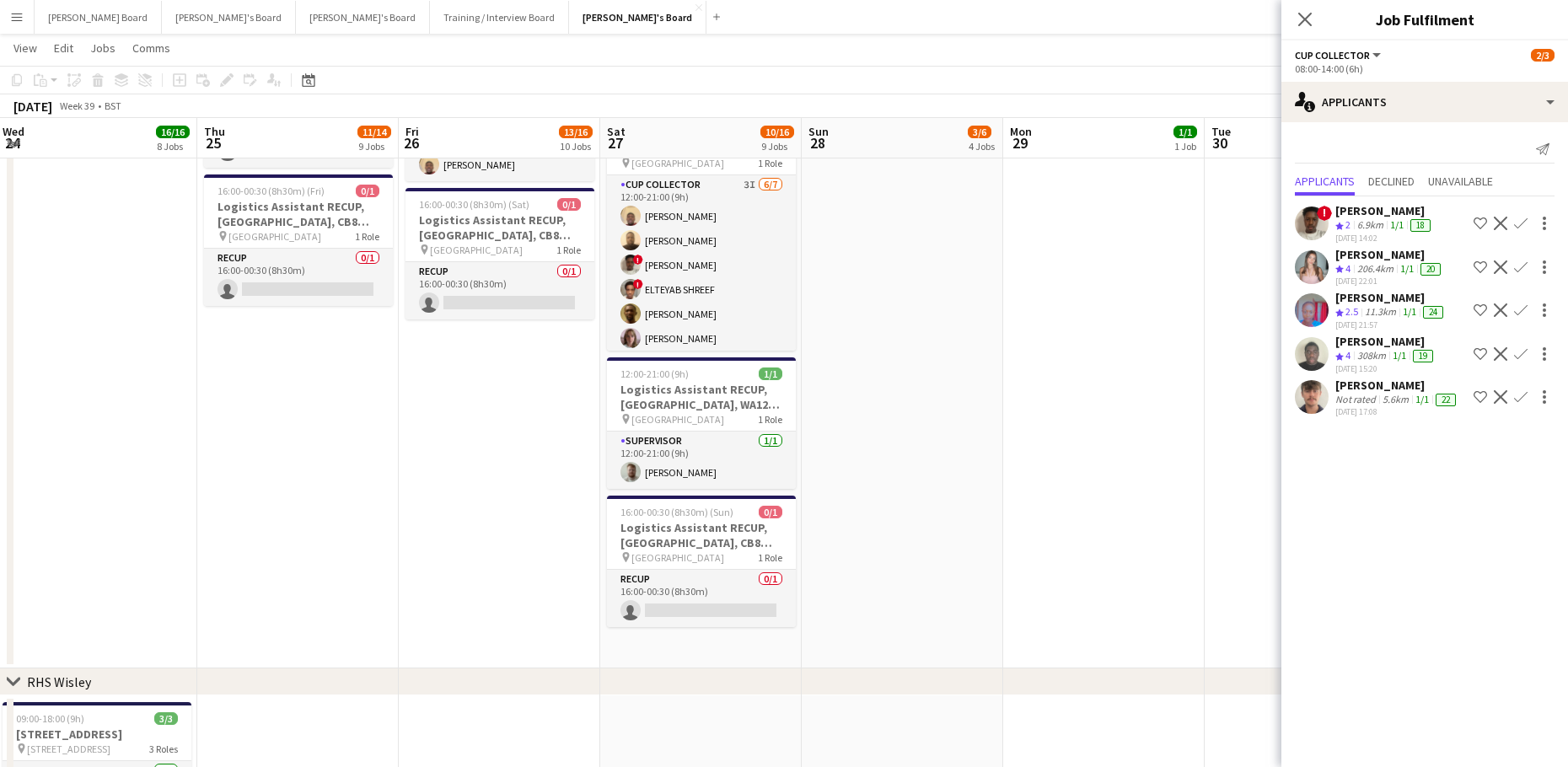
click at [1515, 391] on app-icon "Confirm" at bounding box center [1521, 397] width 13 height 14
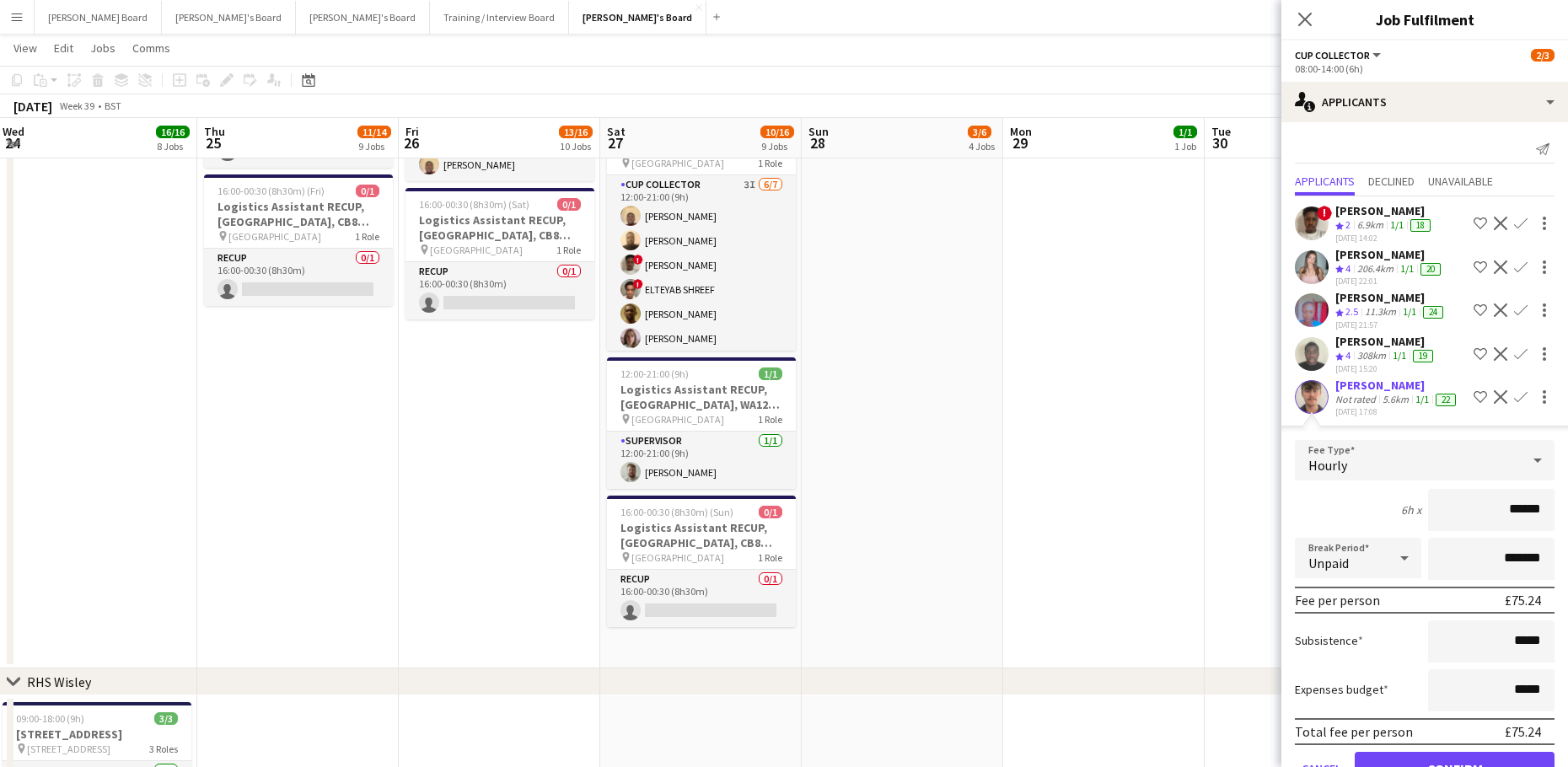
scroll to position [76, 0]
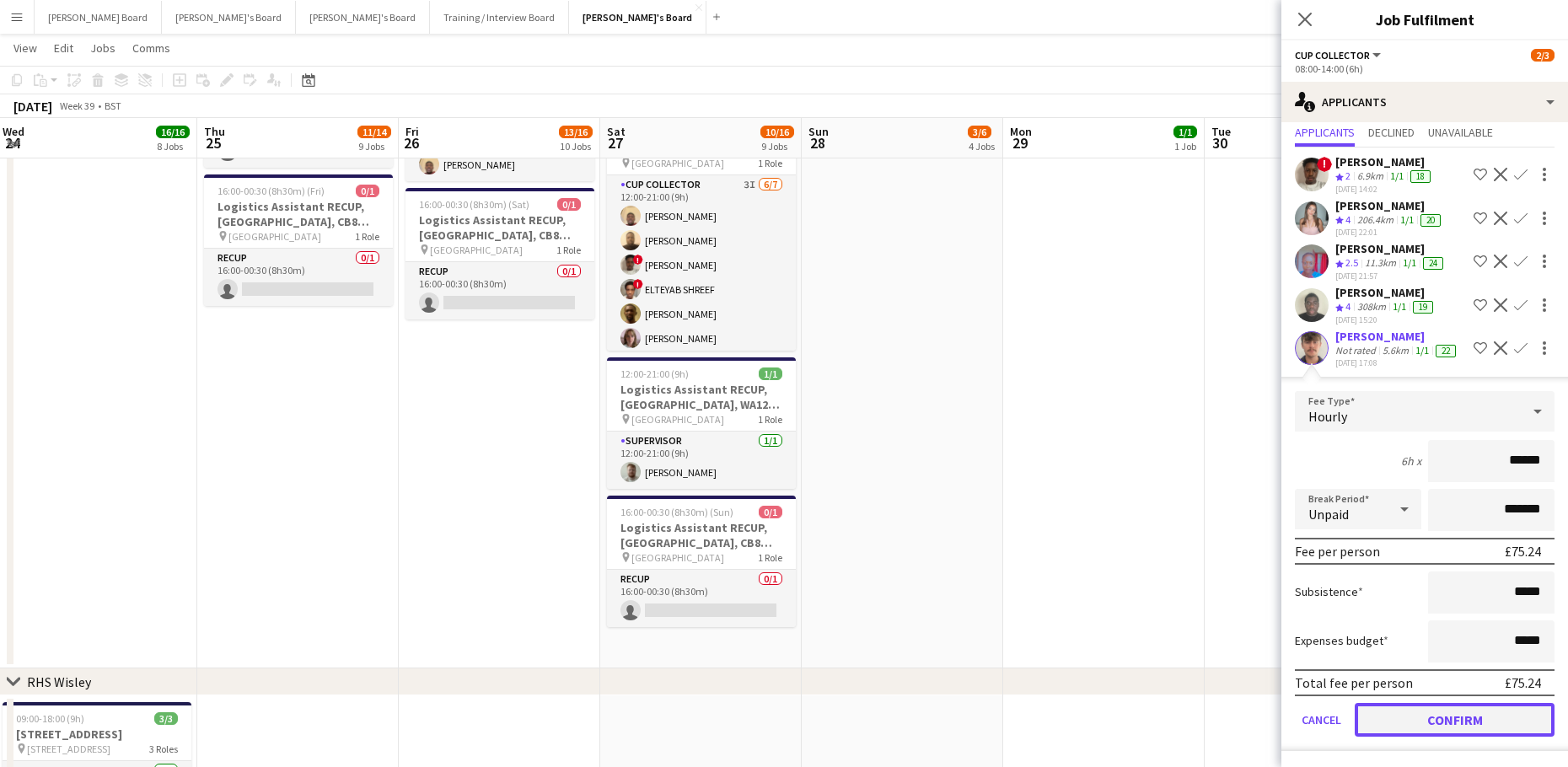
click at [1411, 719] on button "Confirm" at bounding box center [1454, 720] width 200 height 34
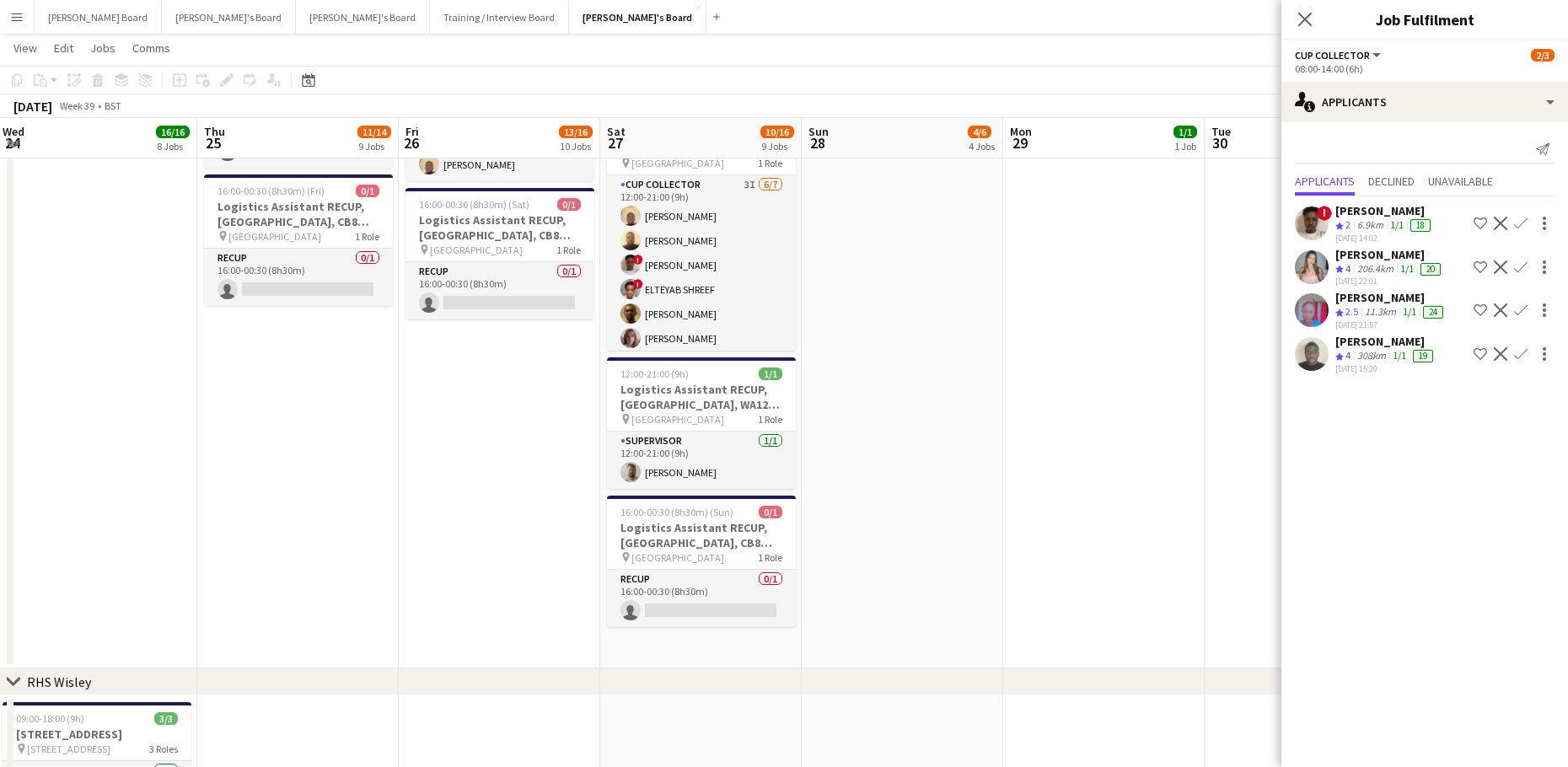
scroll to position [0, 0]
click at [1236, 562] on app-date-cell "10:00-16:00 (6h) 2/2 Logistics Assistant RECUP, [GEOGRAPHIC_DATA], WA12 0HQ pin…" at bounding box center [1305, 105] width 202 height 1127
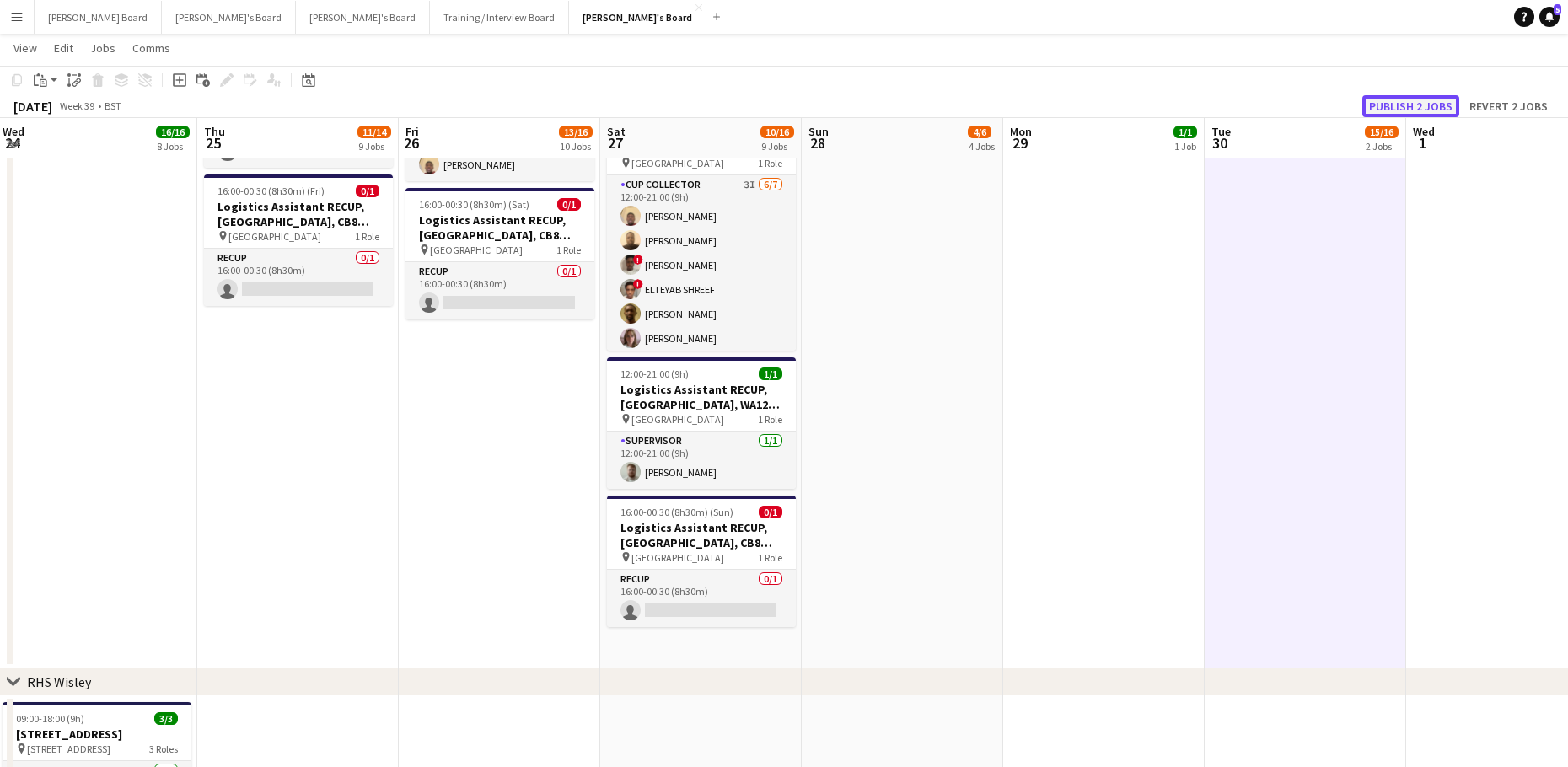
click at [1425, 109] on button "Publish 2 jobs" at bounding box center [1410, 106] width 97 height 22
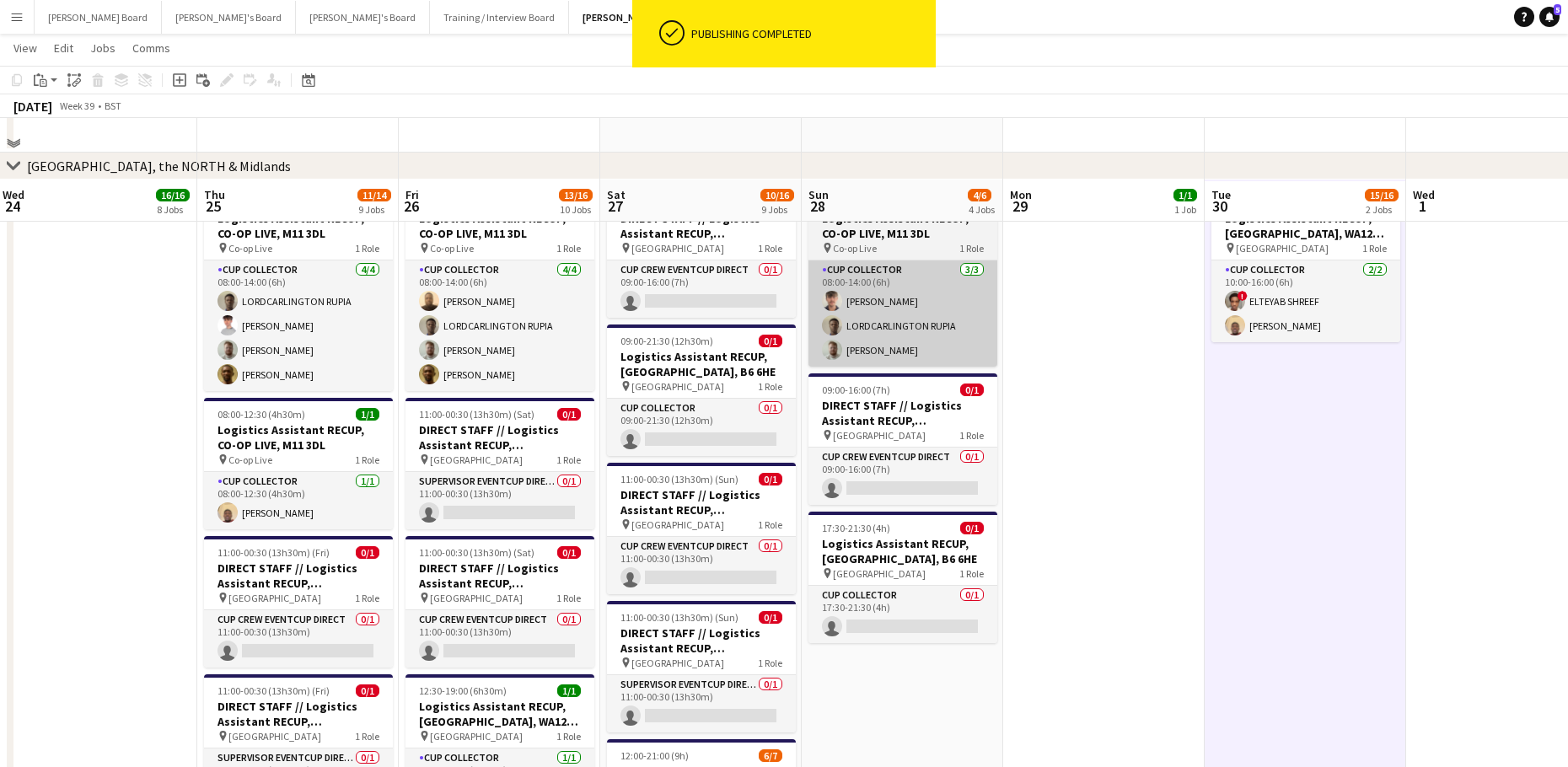
scroll to position [2945, 0]
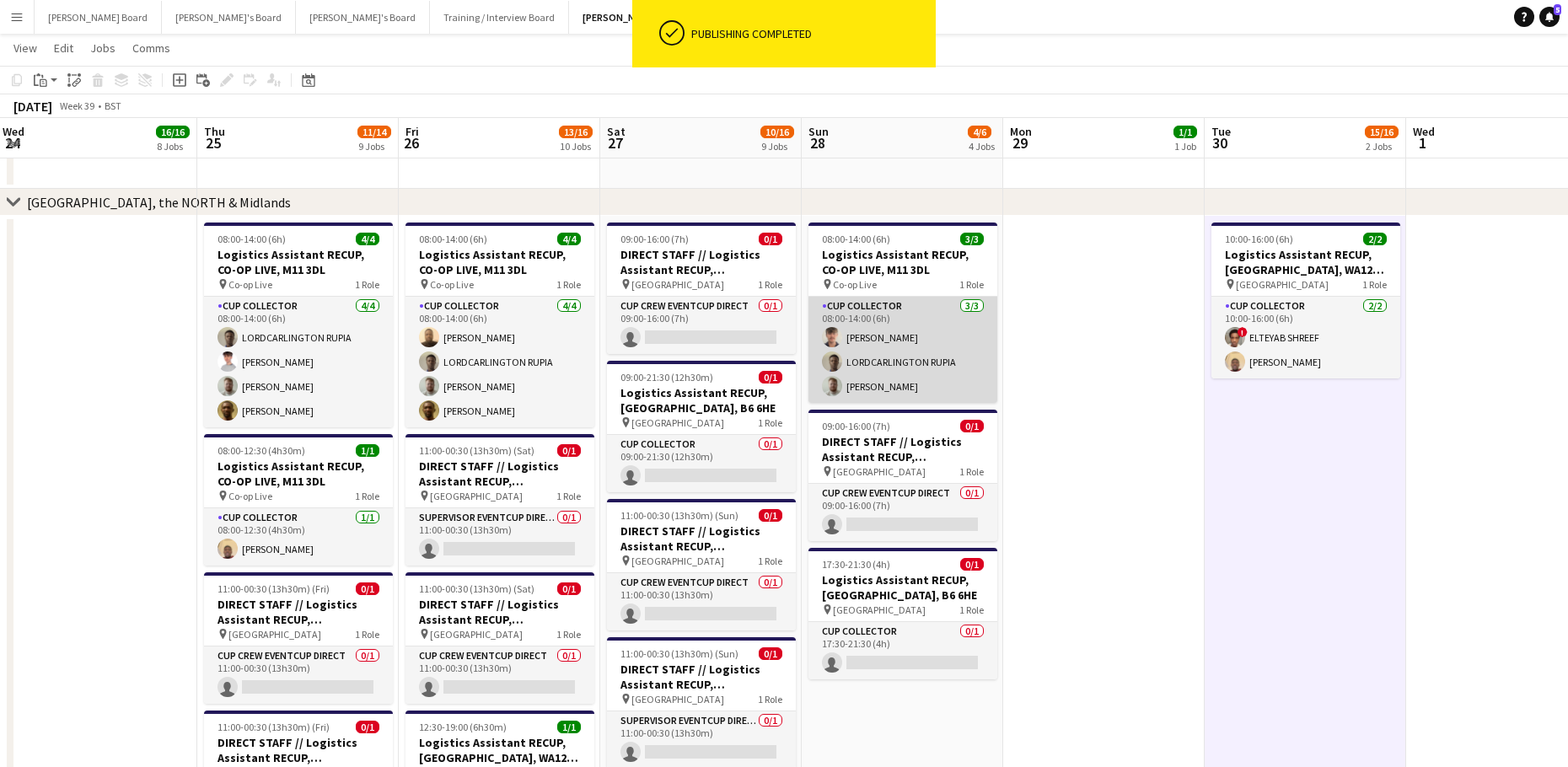
click at [910, 336] on app-card-role "CUP COLLECTOR [DATE] 08:00-14:00 (6h) [PERSON_NAME] RUPIA [PERSON_NAME]" at bounding box center [903, 350] width 189 height 106
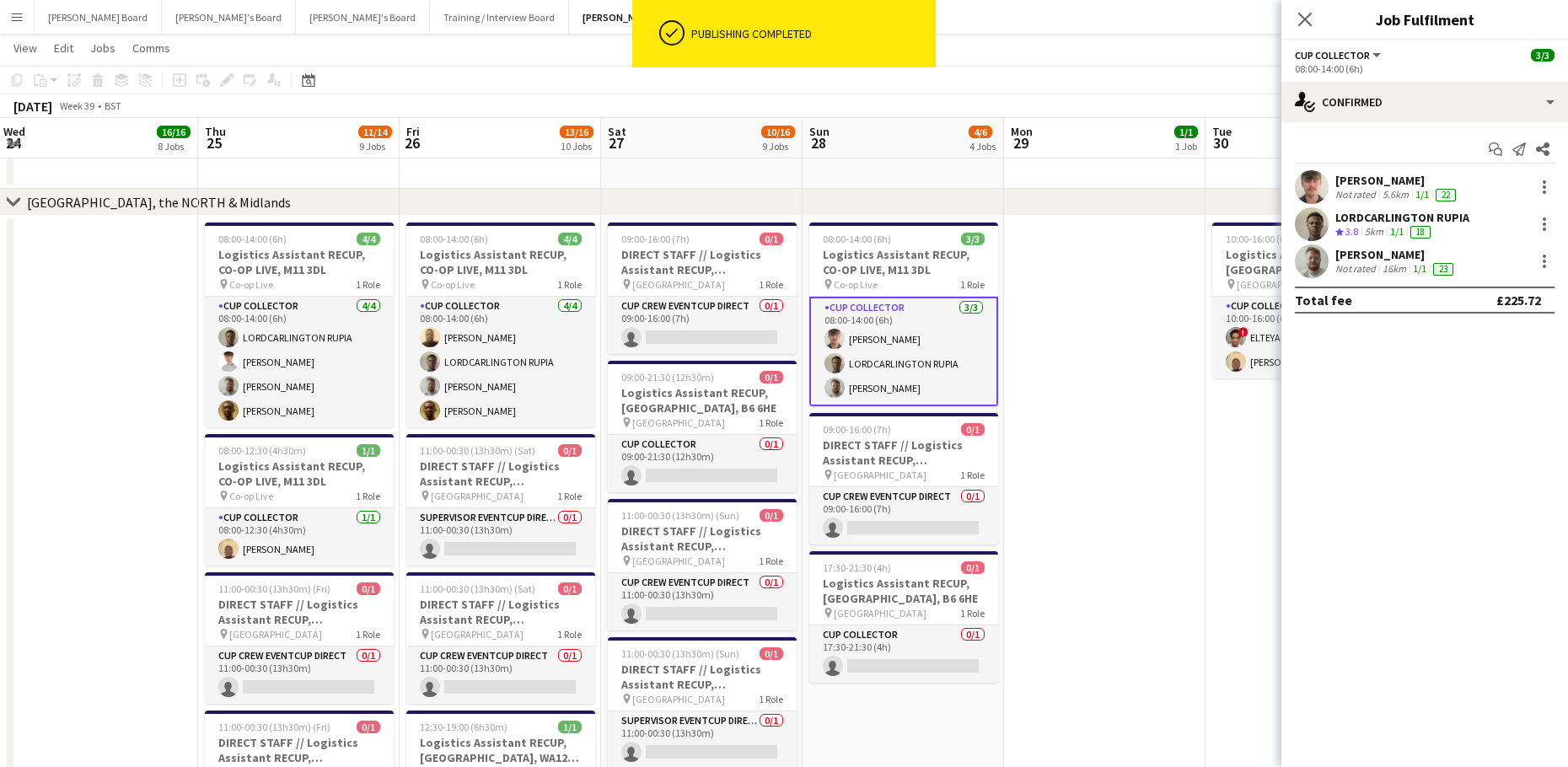
click at [1362, 181] on div "[PERSON_NAME]" at bounding box center [1397, 181] width 124 height 15
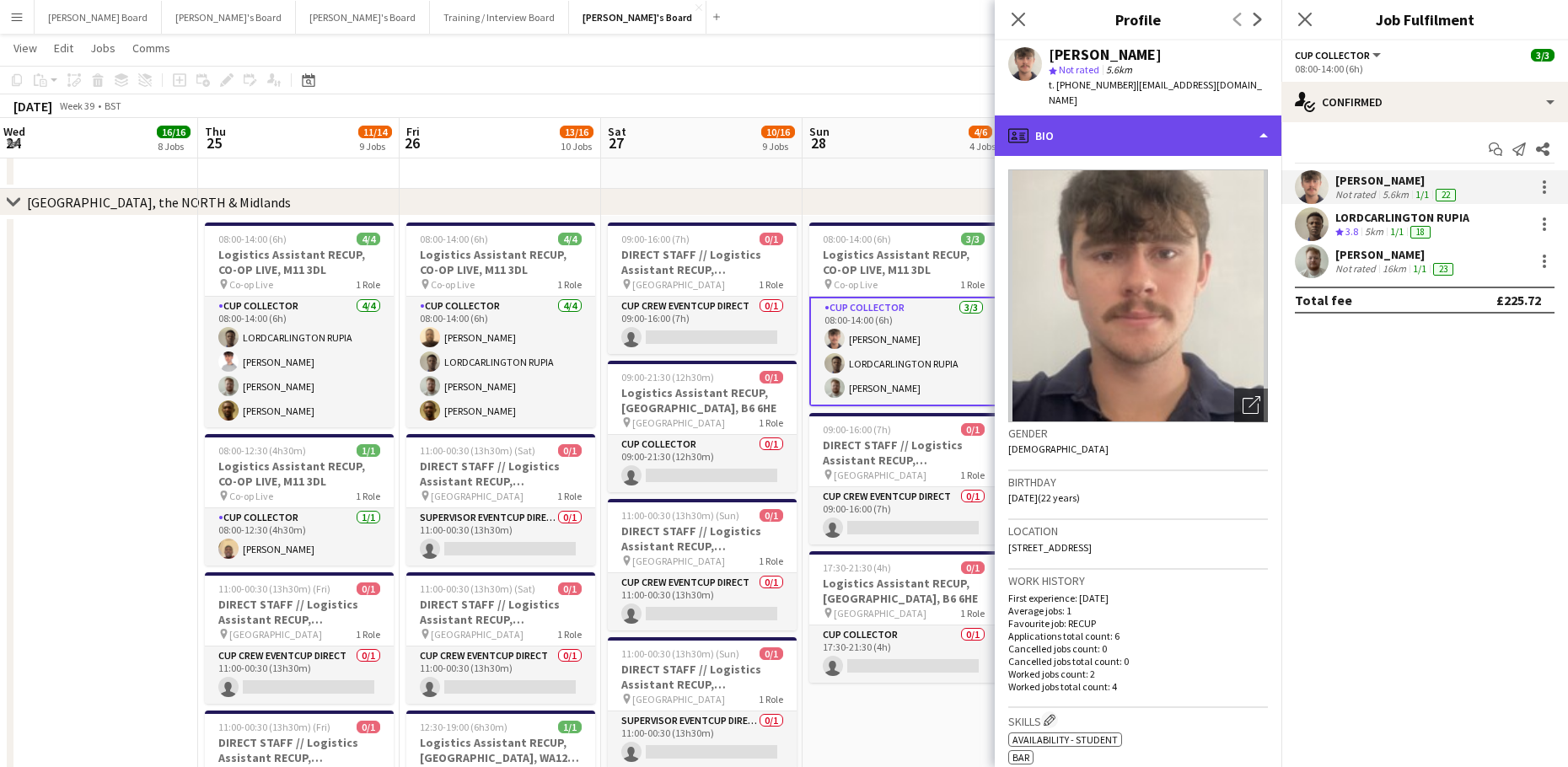
click at [1091, 133] on div "profile Bio" at bounding box center [1138, 136] width 287 height 41
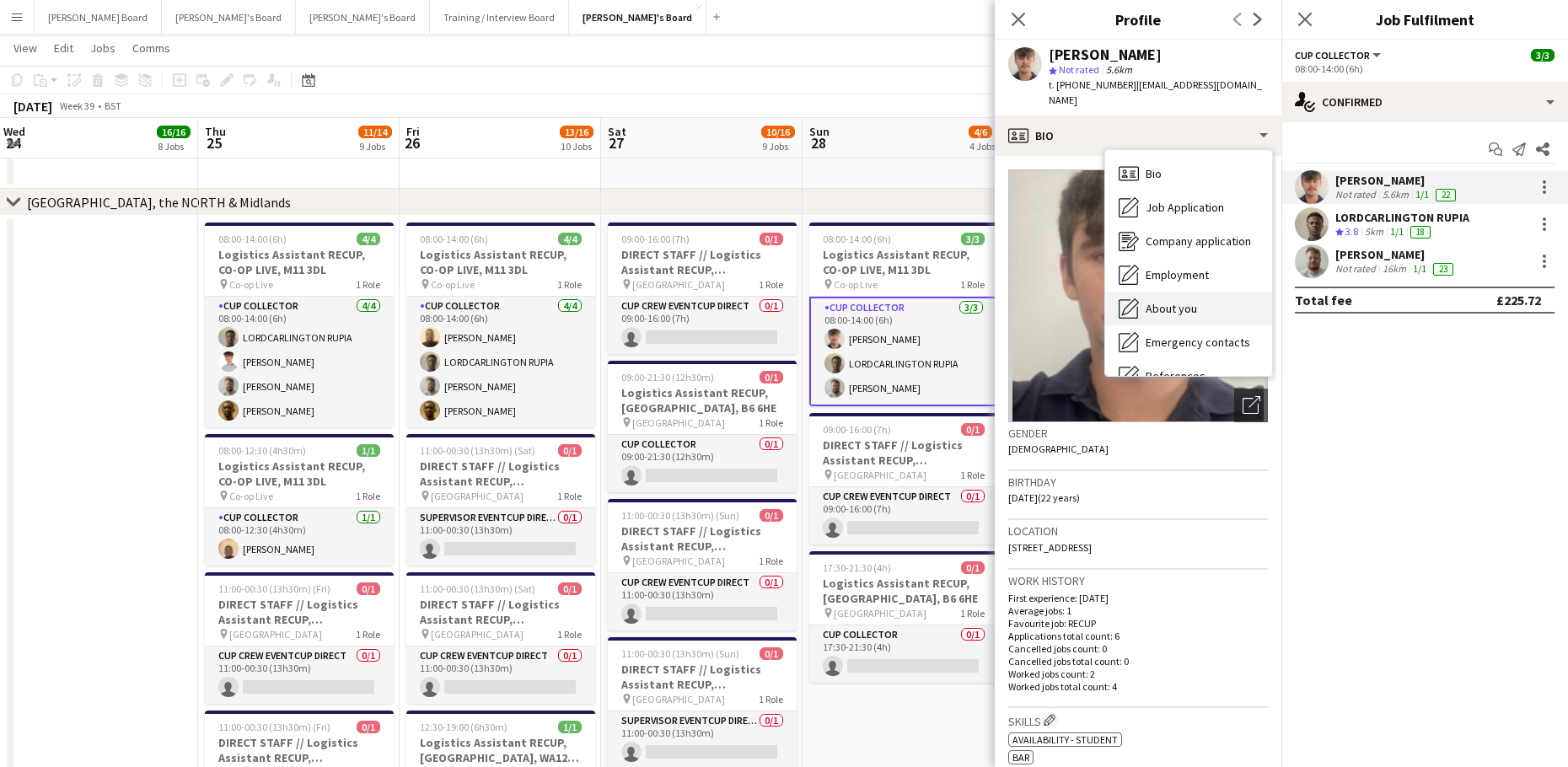
click at [1194, 301] on span "About you" at bounding box center [1171, 309] width 51 height 15
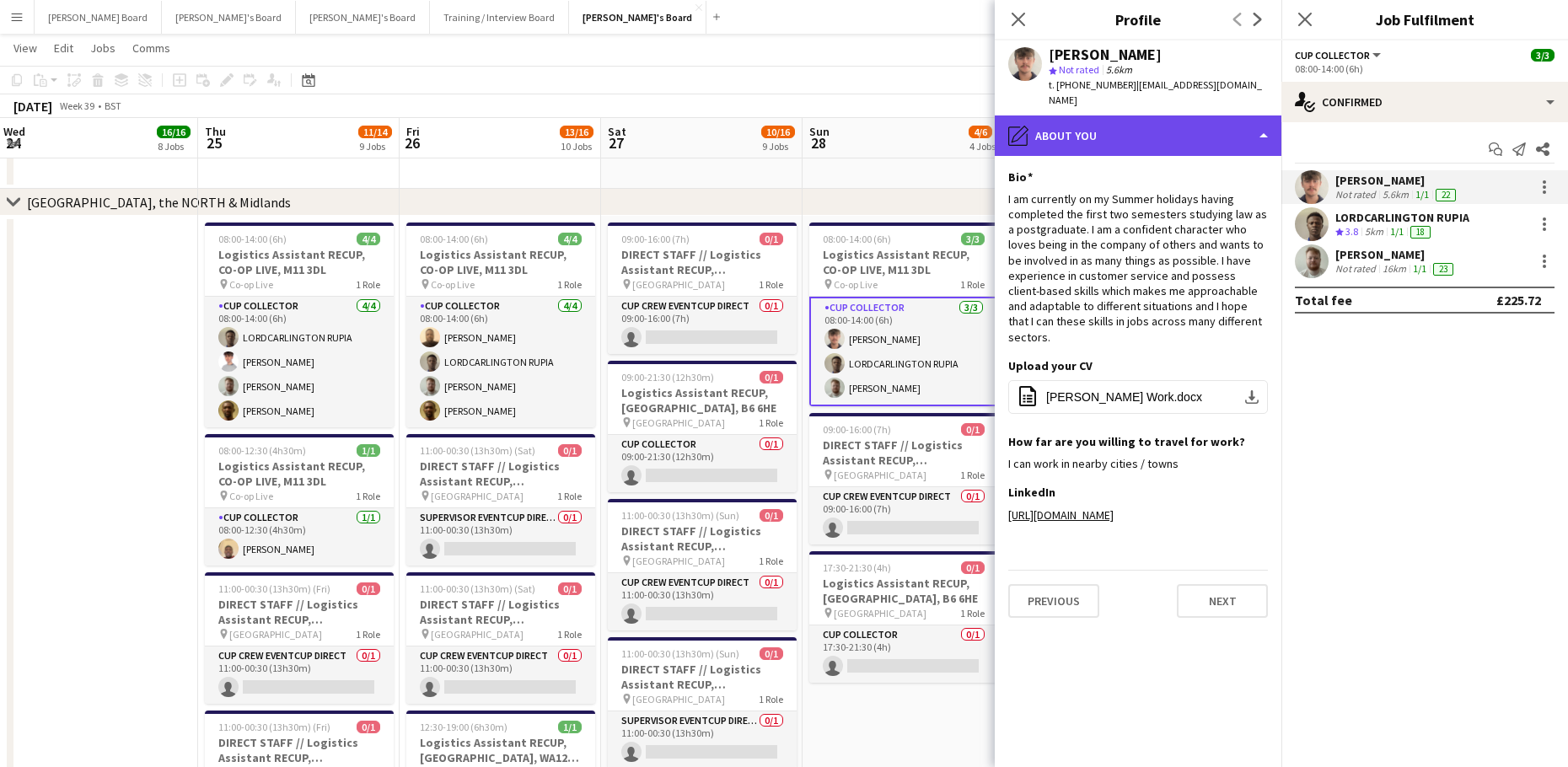
drag, startPoint x: 1113, startPoint y: 110, endPoint x: 1118, endPoint y: 126, distance: 16.8
click at [1113, 116] on div "pencil4 About you" at bounding box center [1138, 136] width 287 height 41
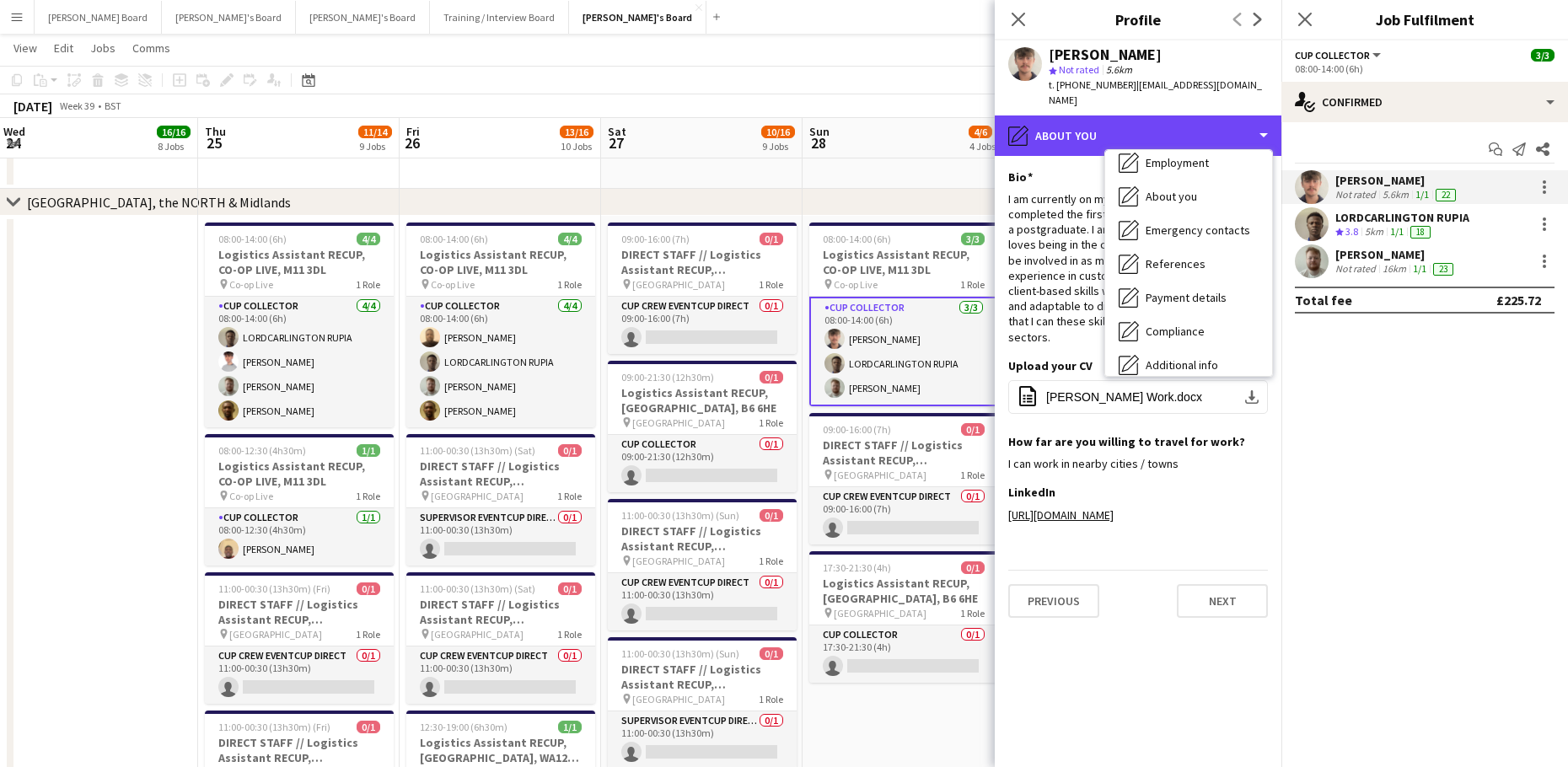
scroll to position [225, 0]
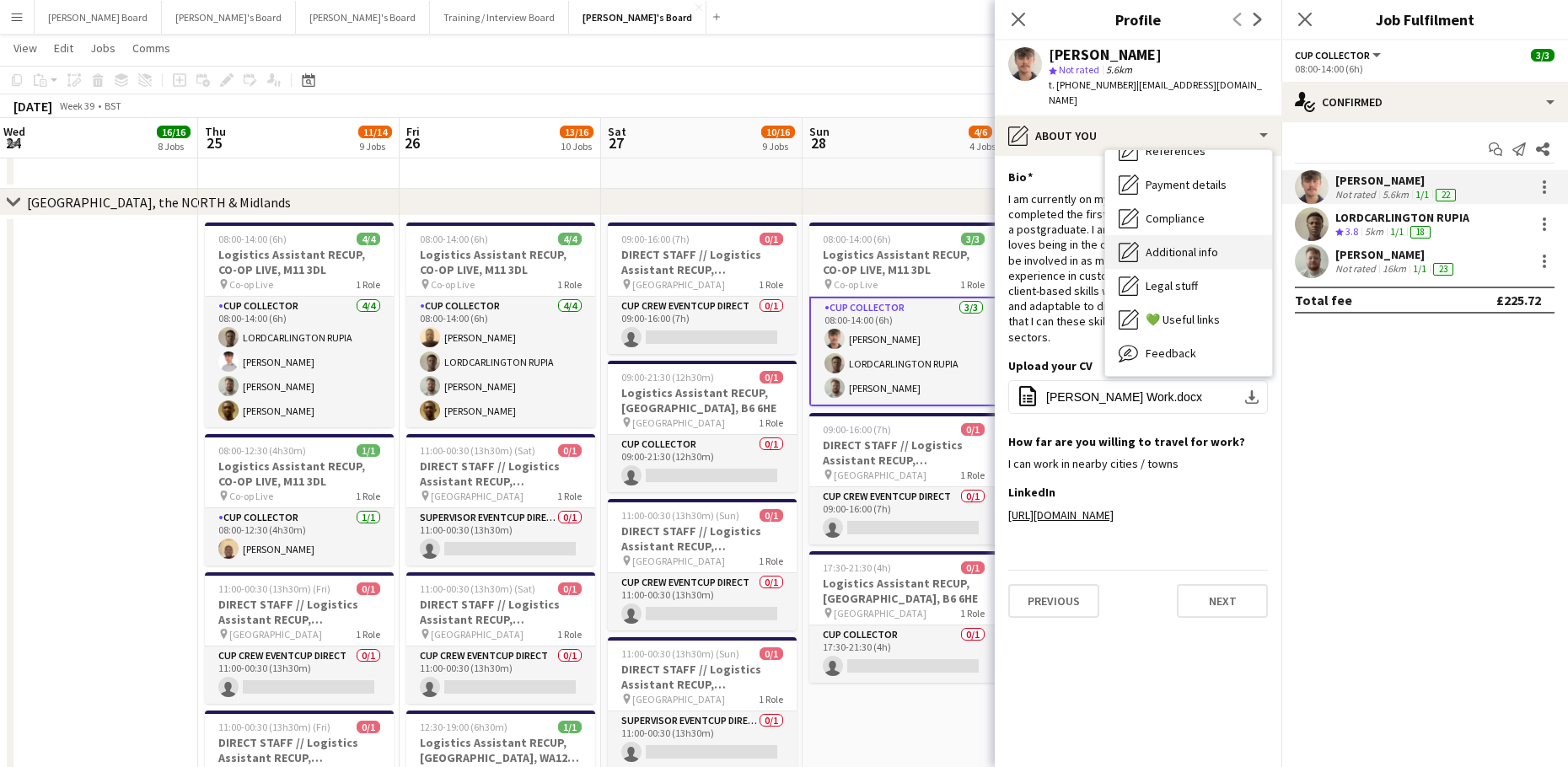
click at [1178, 245] on span "Additional info" at bounding box center [1182, 252] width 73 height 15
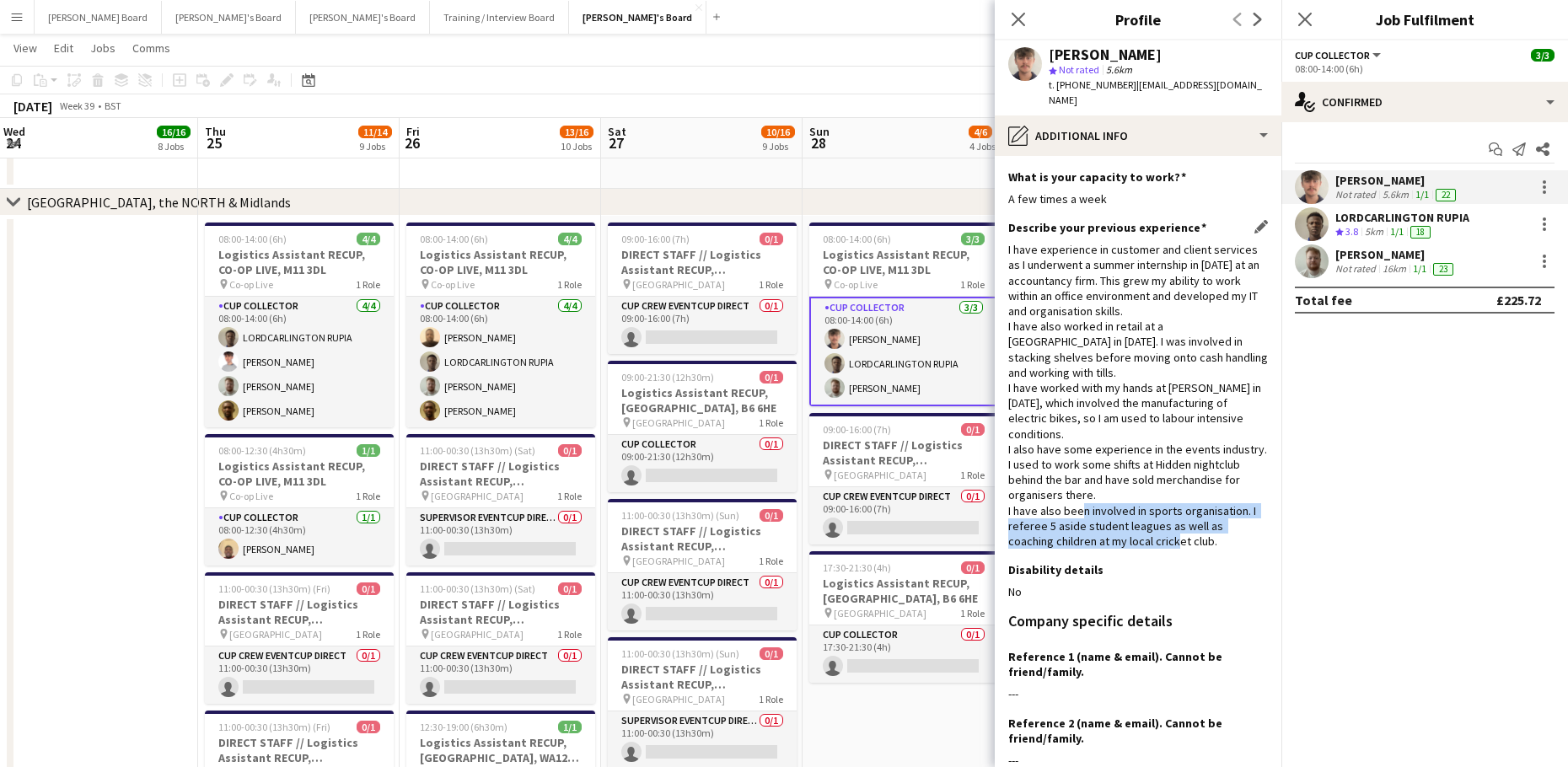
drag, startPoint x: 1222, startPoint y: 511, endPoint x: 1128, endPoint y: 474, distance: 101.0
click at [1128, 474] on div "I have experience in customer and client services as I underwent a summer inter…" at bounding box center [1138, 396] width 260 height 307
click at [1199, 501] on div "I have experience in customer and client services as I underwent a summer inter…" at bounding box center [1138, 396] width 260 height 307
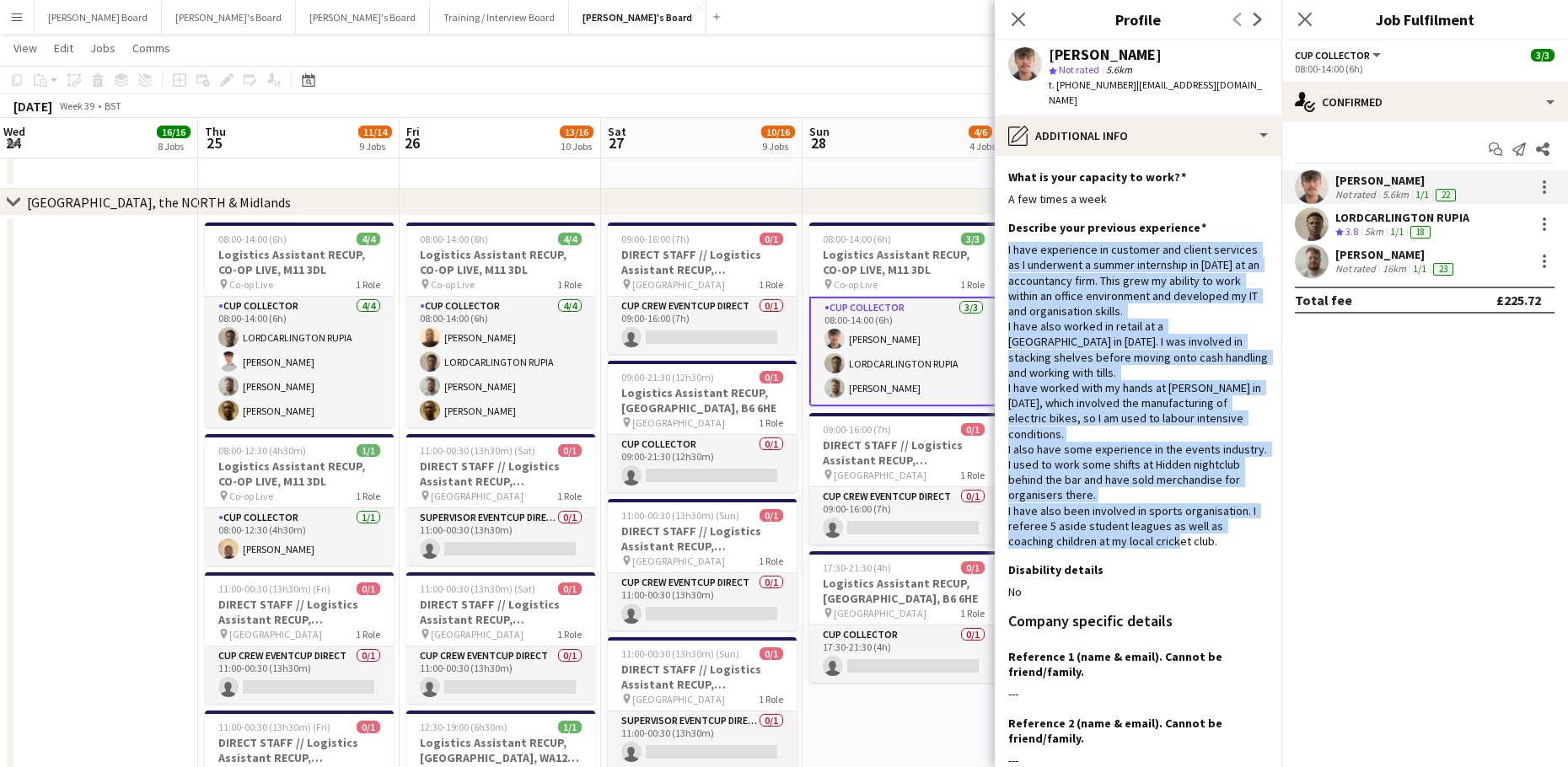
drag, startPoint x: 1221, startPoint y: 511, endPoint x: 1005, endPoint y: 236, distance: 349.7
click at [1005, 236] on app-section-data-types "What is your capacity to work? Edit this field A few times a week Describe your…" at bounding box center [1138, 462] width 287 height 612
copy div "I have experience in customer and client services as I underwent a summer inter…"
click at [887, 321] on app-card-role "CUP COLLECTOR [DATE] 08:00-14:00 (6h) [PERSON_NAME] RUPIA [PERSON_NAME]" at bounding box center [903, 352] width 189 height 110
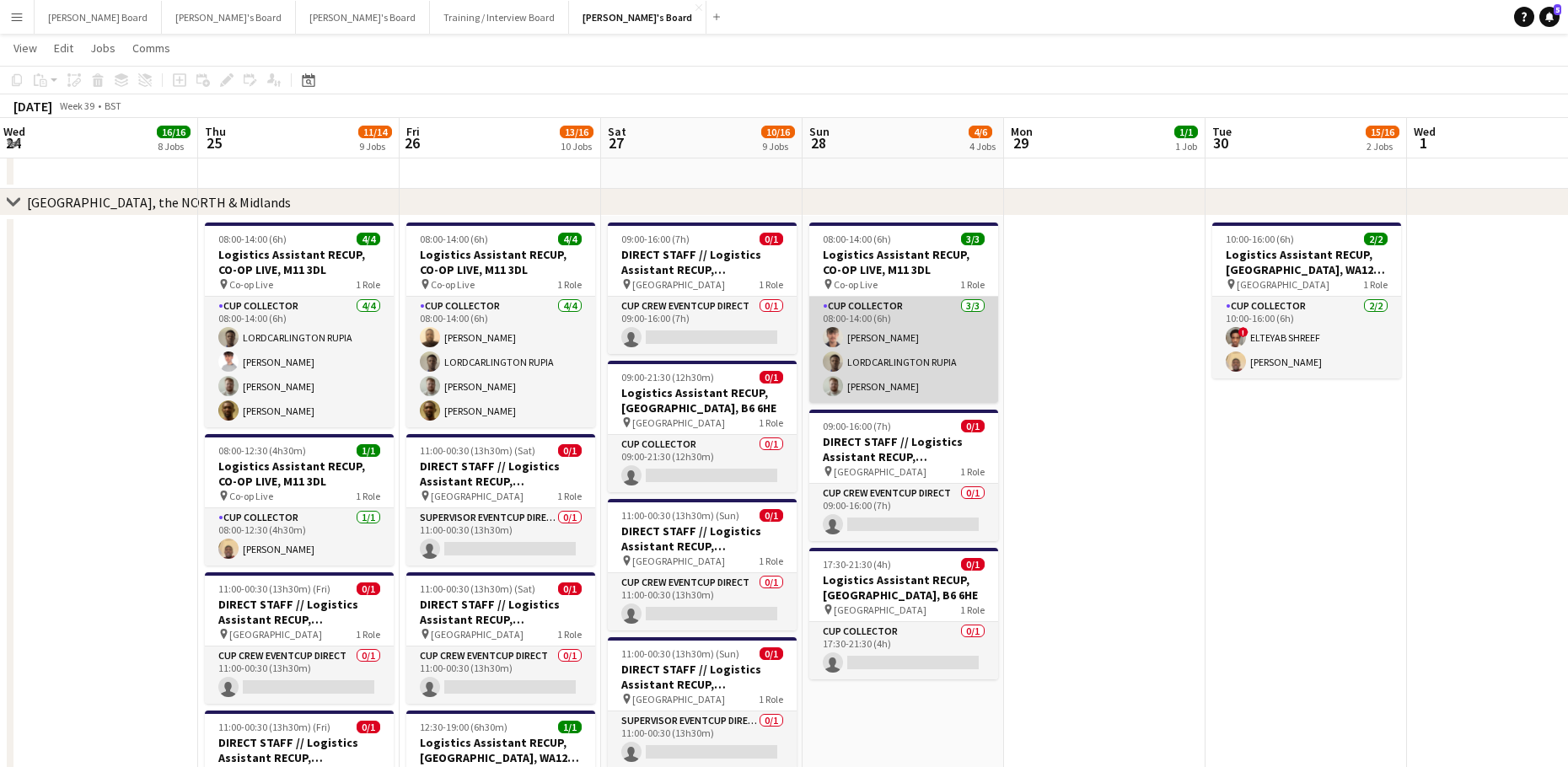
click at [892, 328] on app-card-role "CUP COLLECTOR [DATE] 08:00-14:00 (6h) [PERSON_NAME] RUPIA [PERSON_NAME]" at bounding box center [903, 350] width 189 height 106
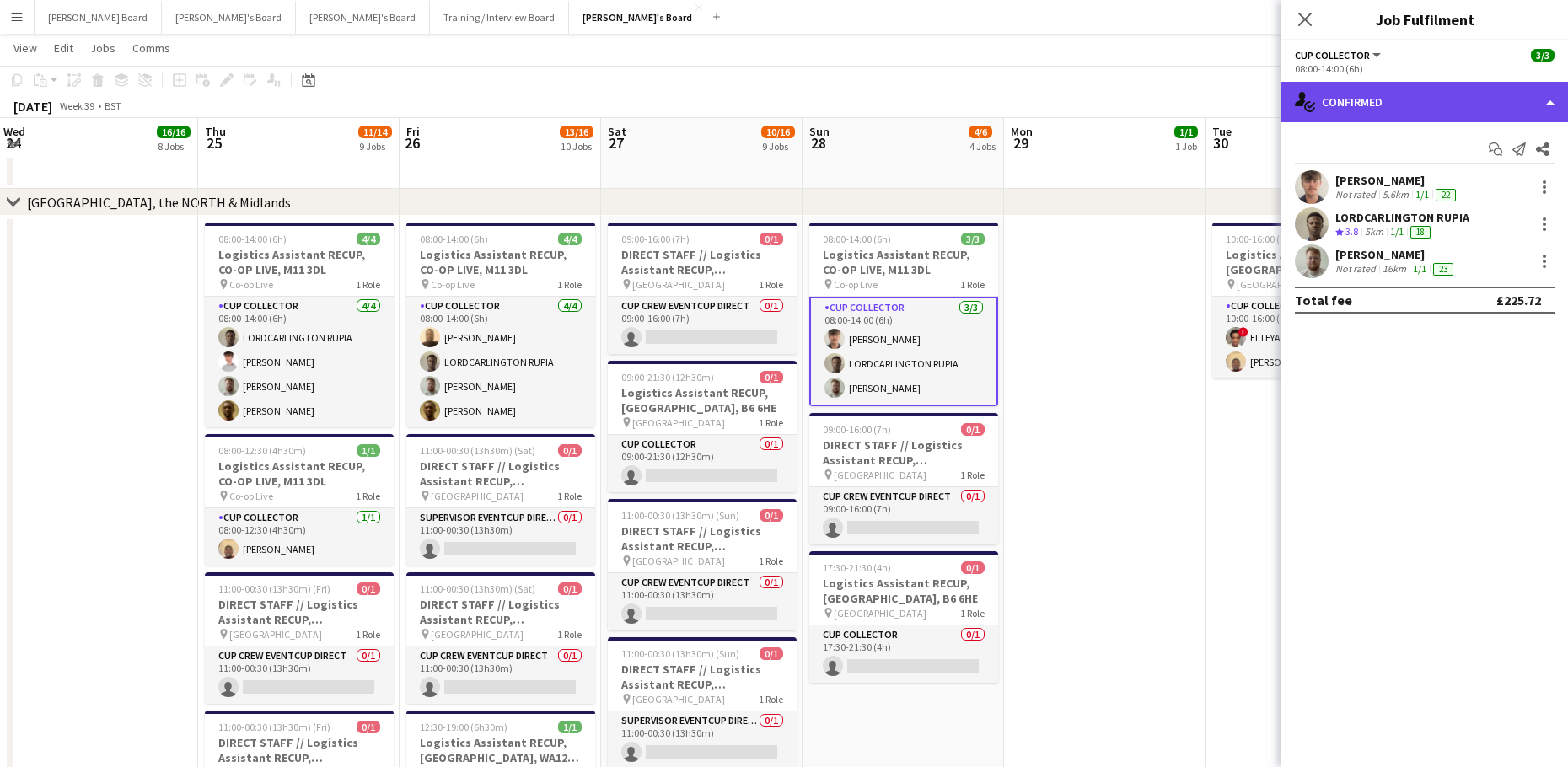
click at [1312, 105] on icon "single-neutral-actions-check-2" at bounding box center [1305, 102] width 20 height 20
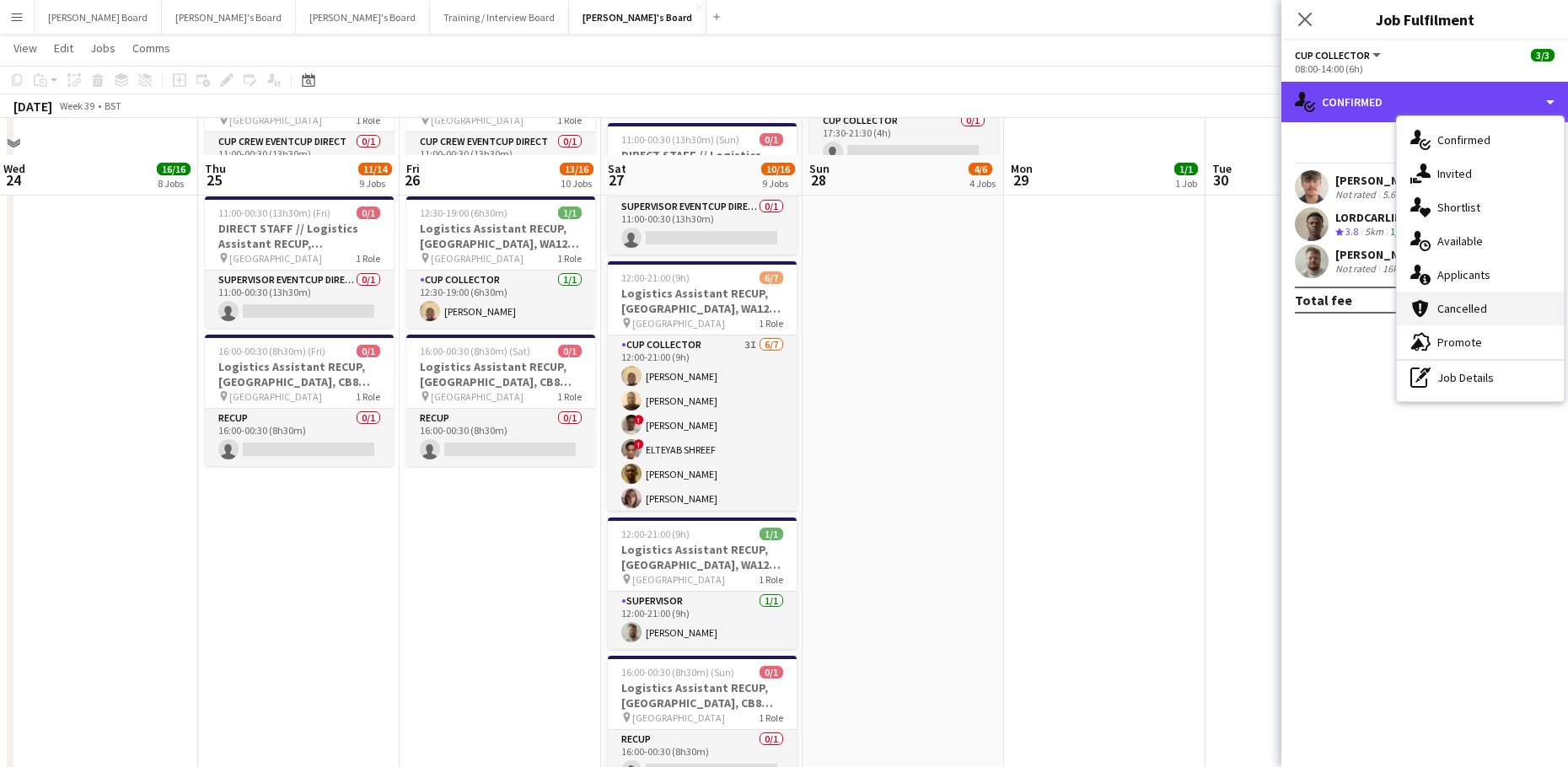
scroll to position [3507, 0]
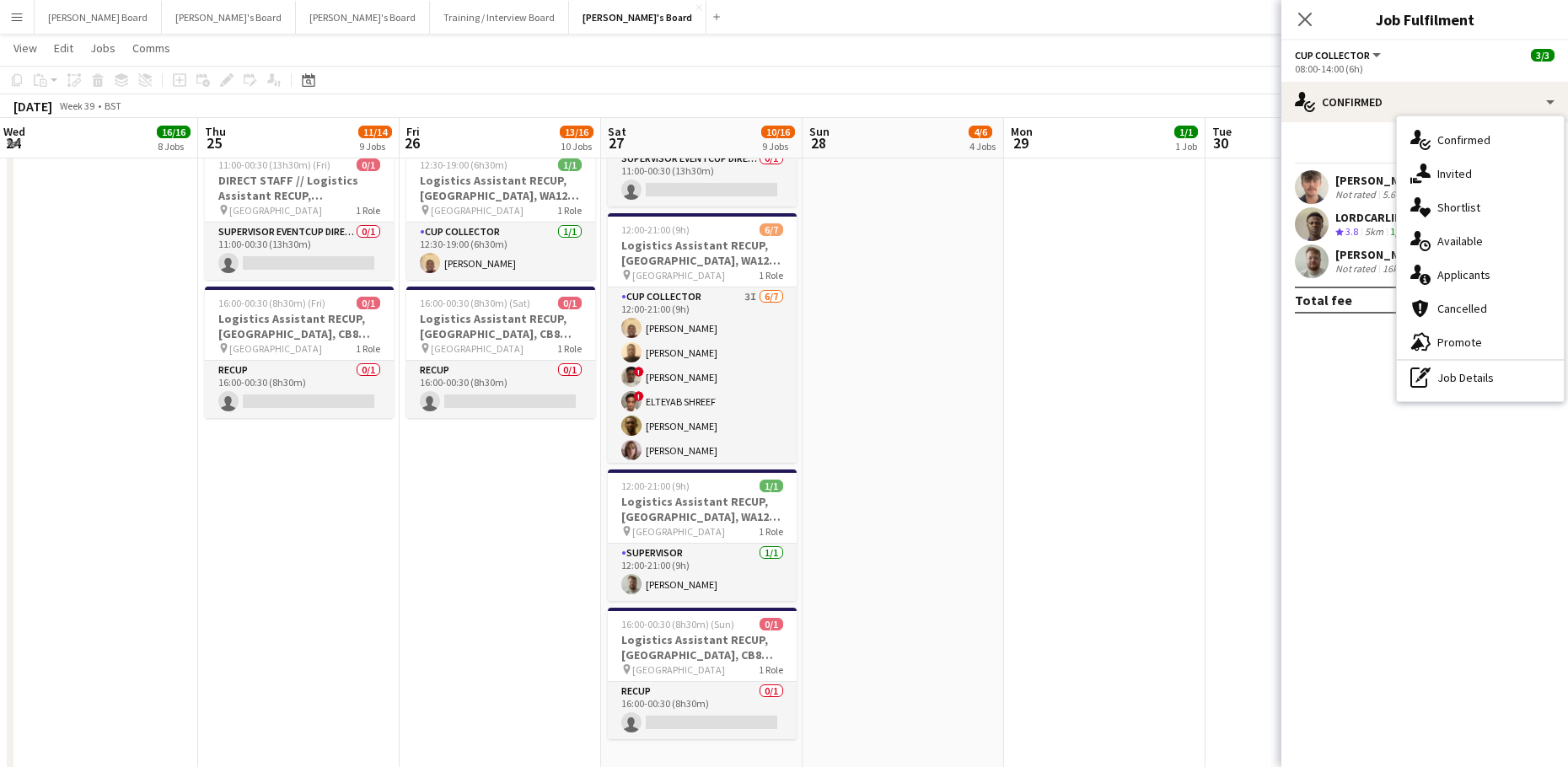
click at [1464, 304] on span "Cancelled" at bounding box center [1462, 309] width 50 height 15
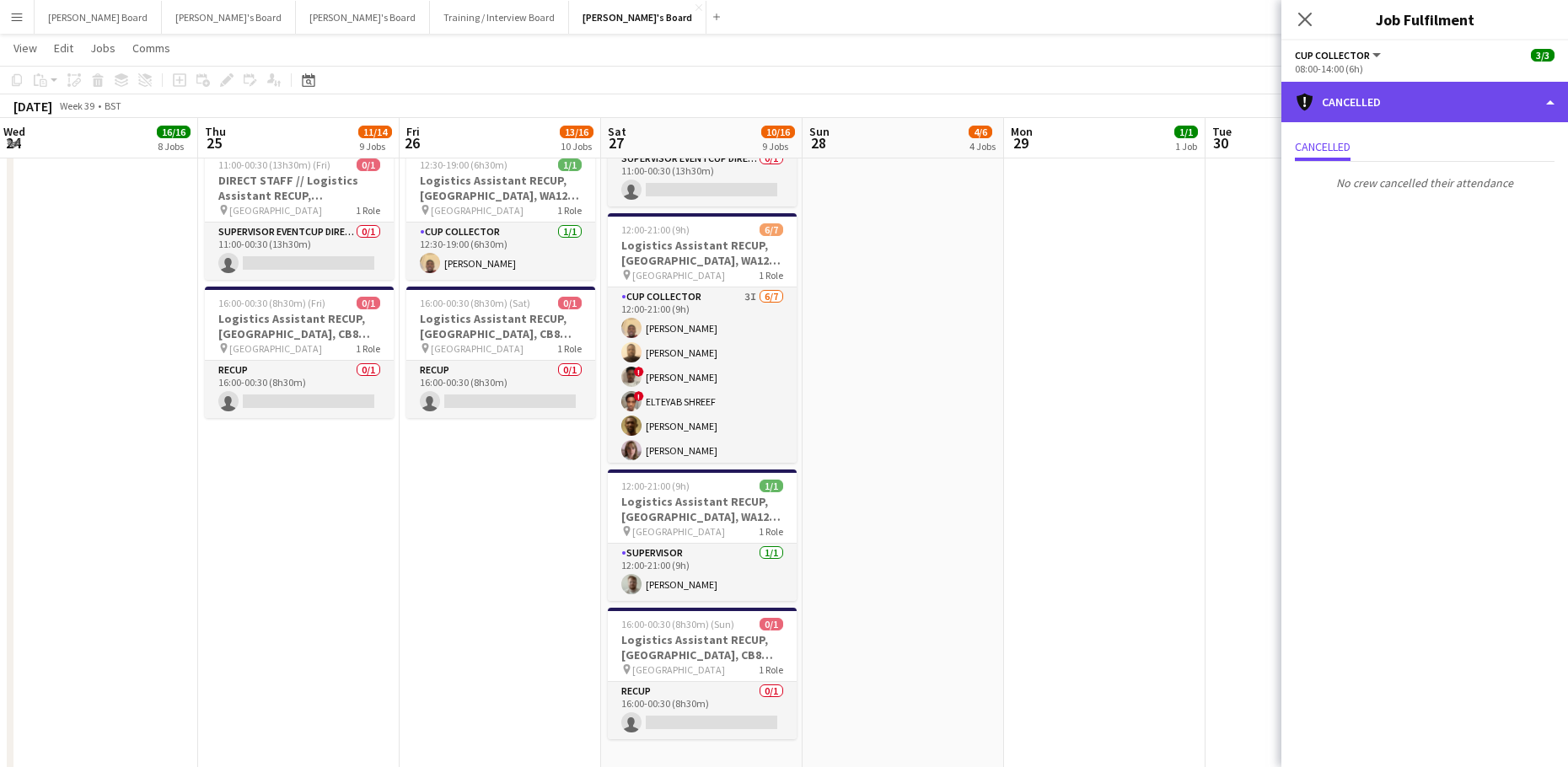
click at [1351, 105] on div "cancellation Cancelled" at bounding box center [1425, 102] width 287 height 41
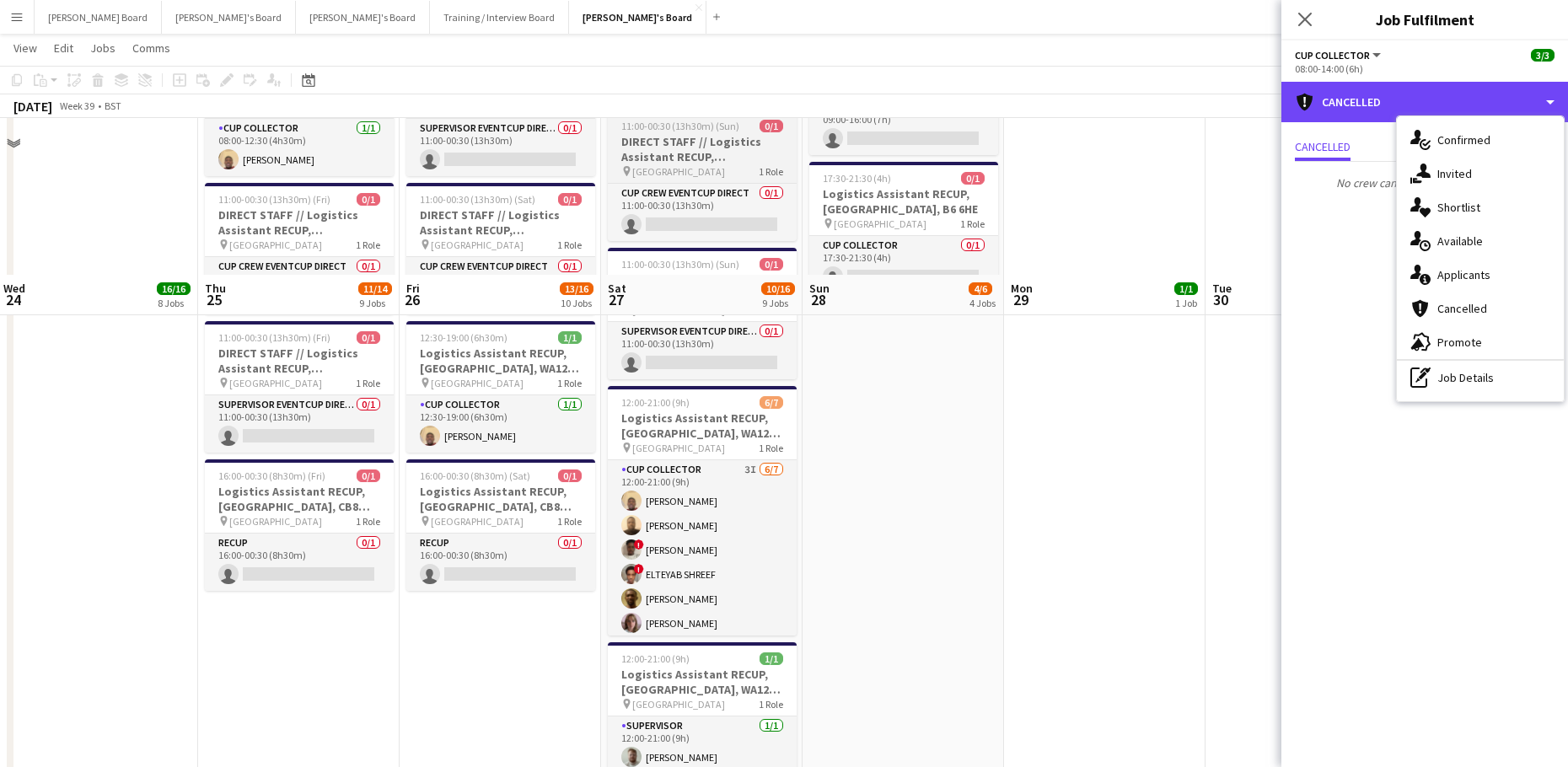
scroll to position [2945, 0]
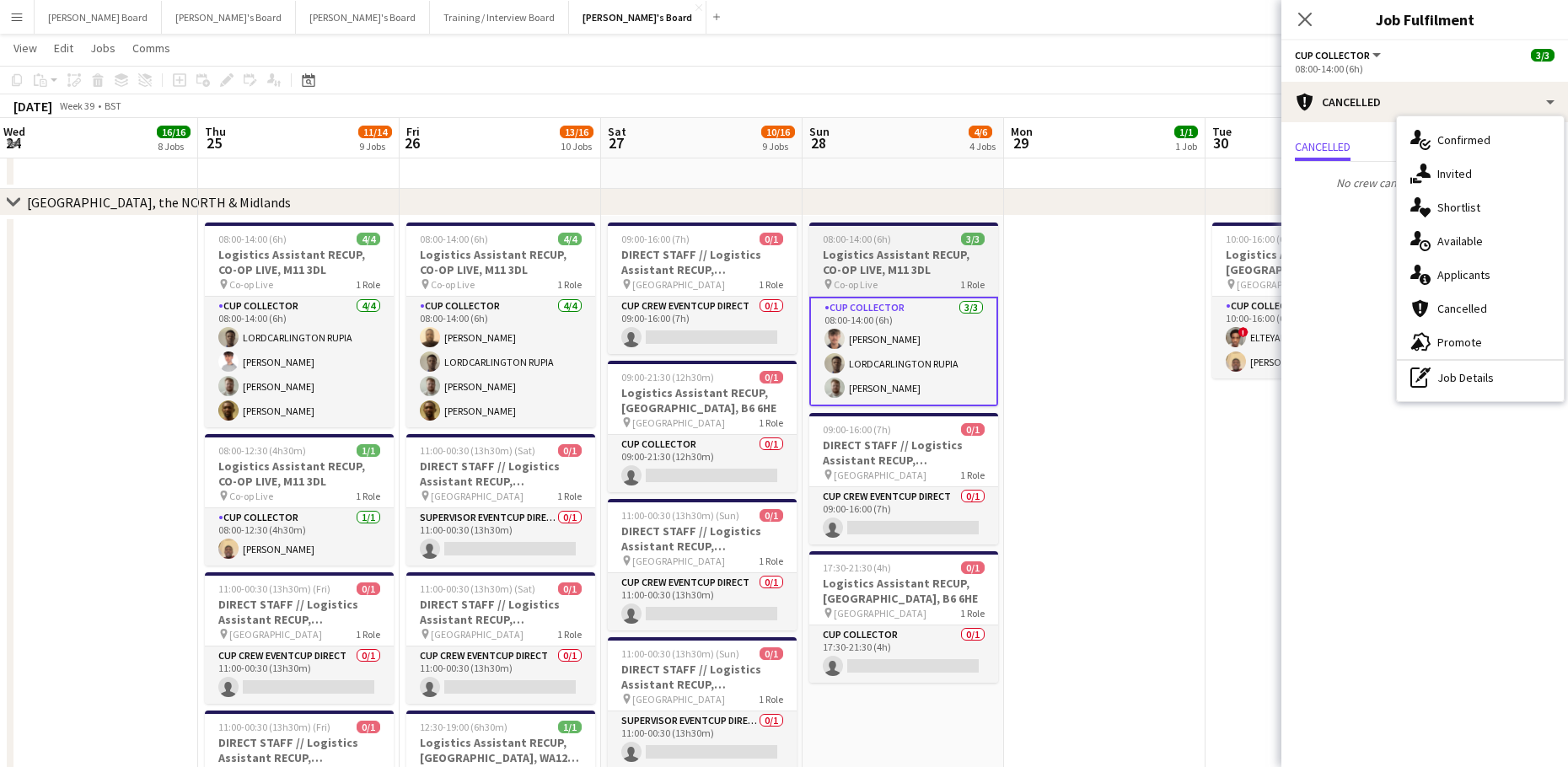
click at [902, 341] on app-card-role "CUP COLLECTOR [DATE] 08:00-14:00 (6h) [PERSON_NAME] RUPIA [PERSON_NAME]" at bounding box center [903, 352] width 189 height 110
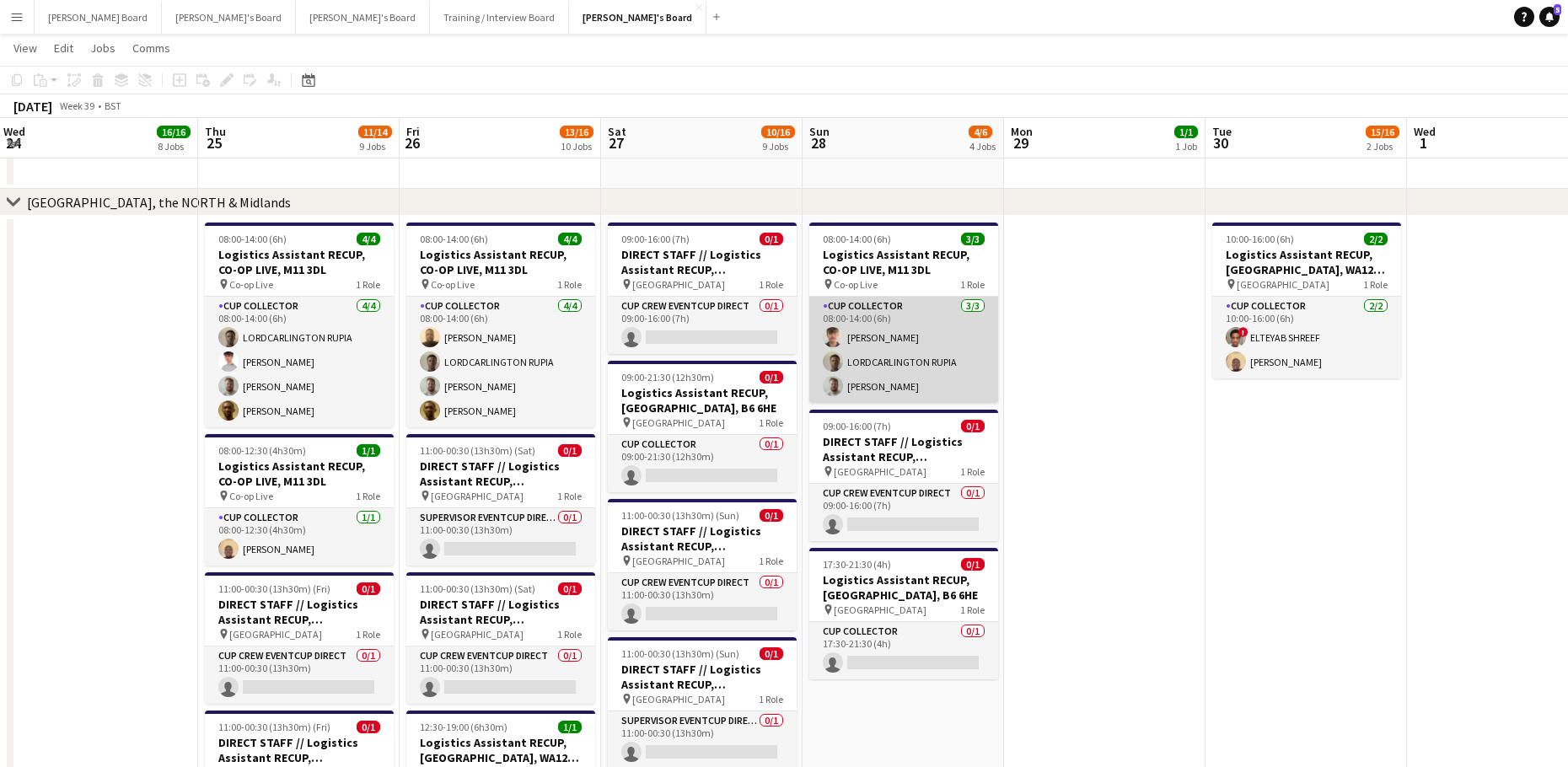
scroll to position [0, 606]
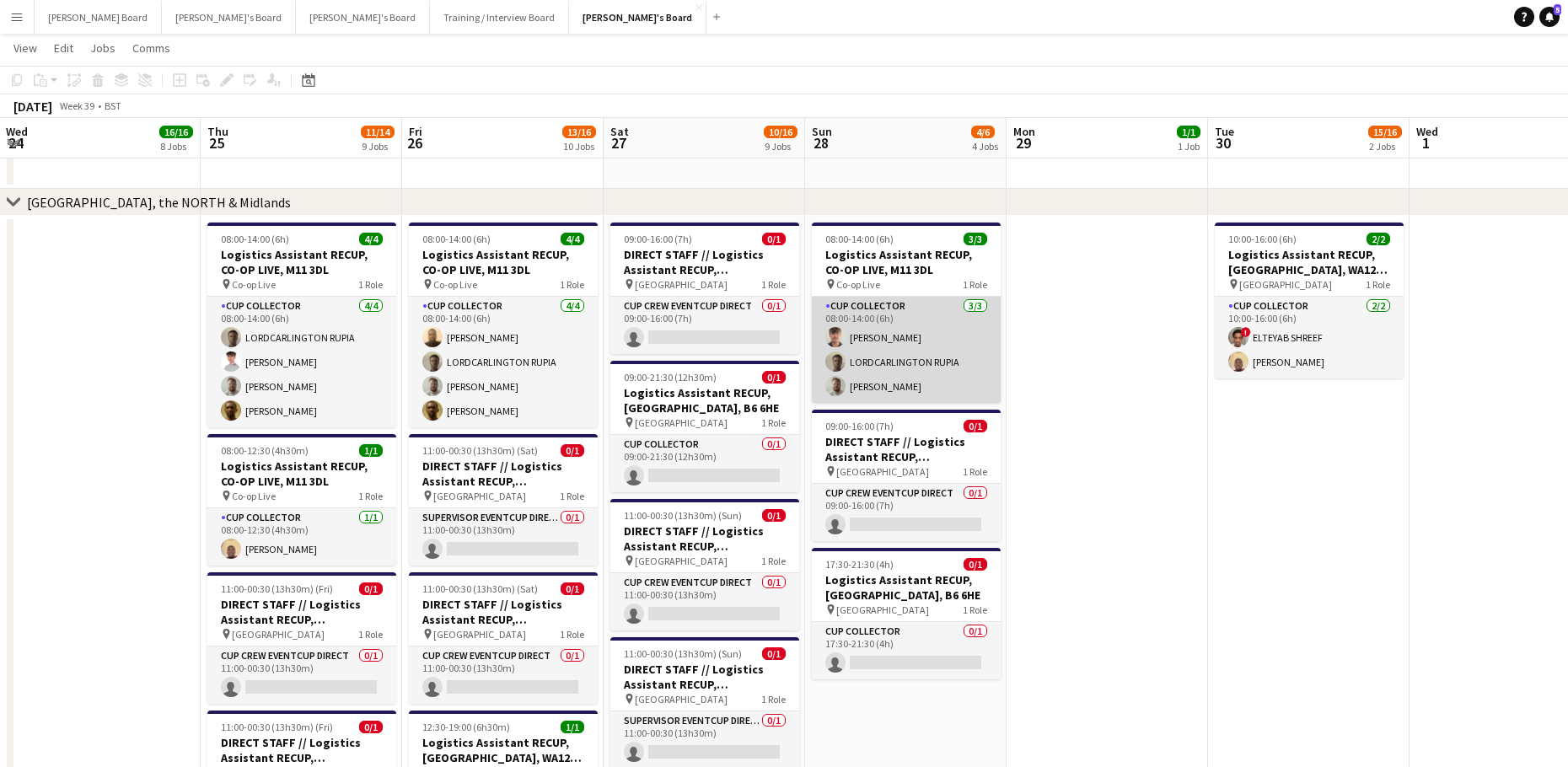
click at [896, 348] on app-card-role "CUP COLLECTOR [DATE] 08:00-14:00 (6h) [PERSON_NAME] RUPIA [PERSON_NAME]" at bounding box center [906, 350] width 189 height 106
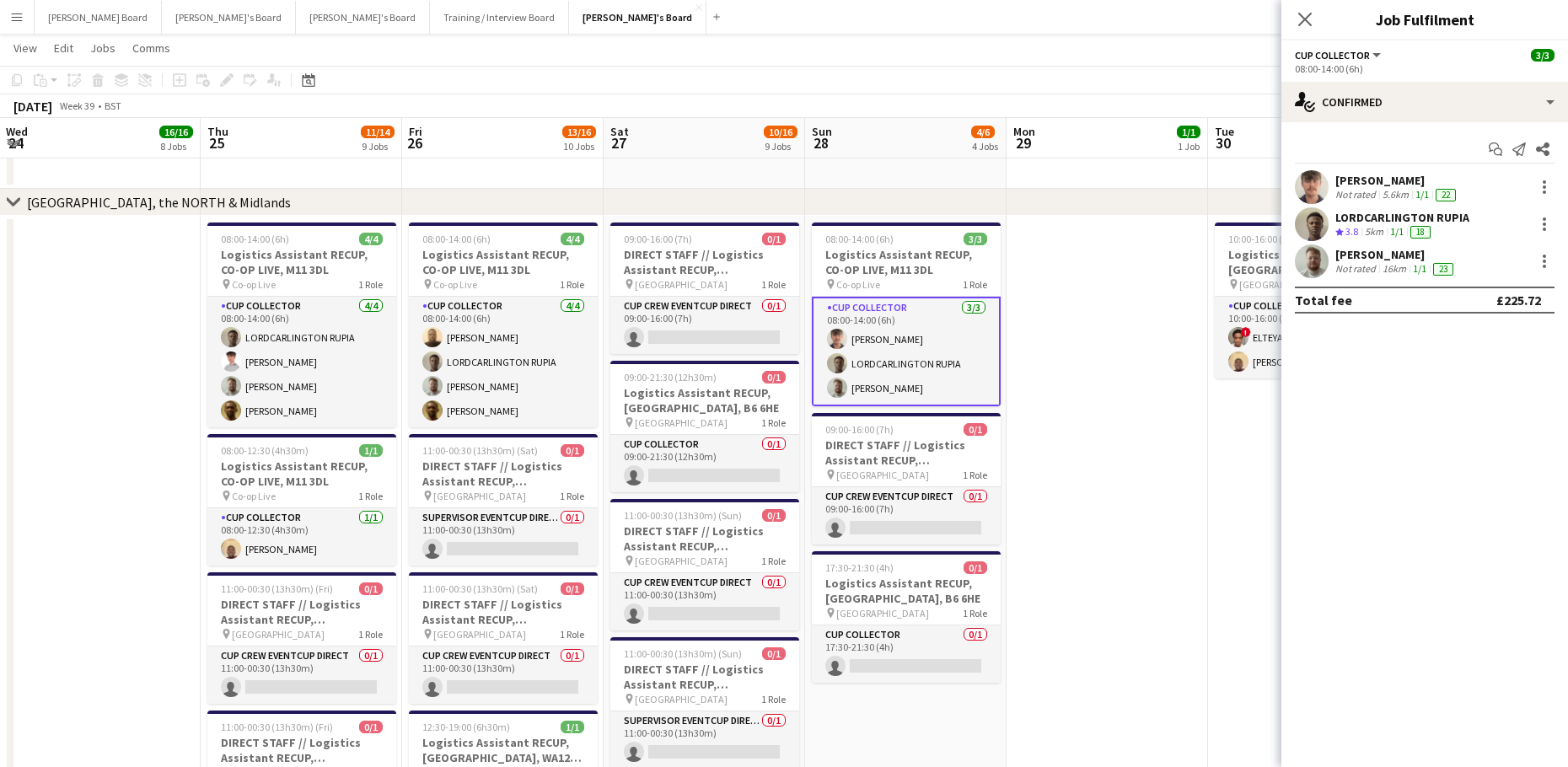
click at [1346, 176] on div "[PERSON_NAME]" at bounding box center [1397, 181] width 124 height 15
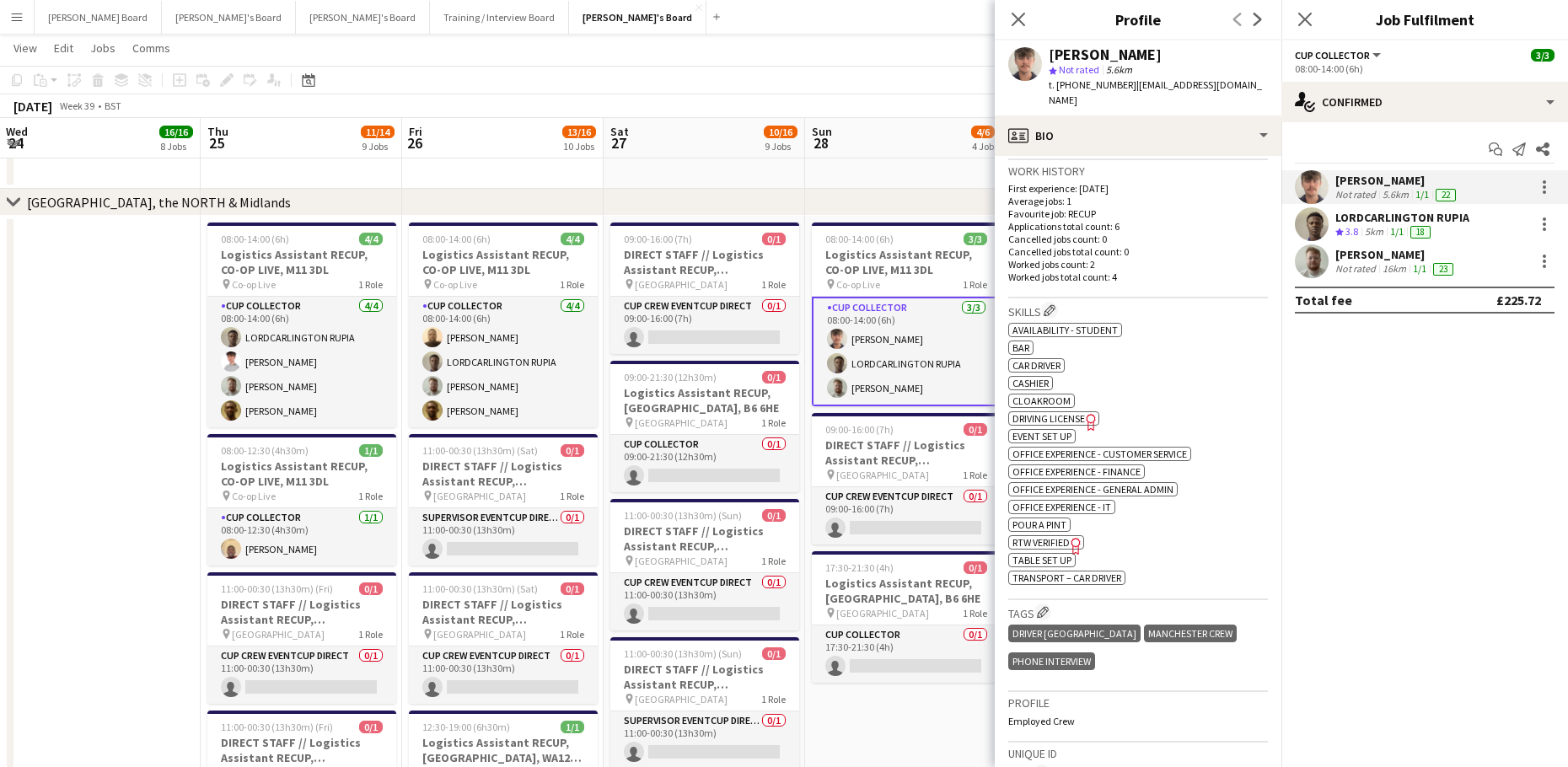
scroll to position [721, 0]
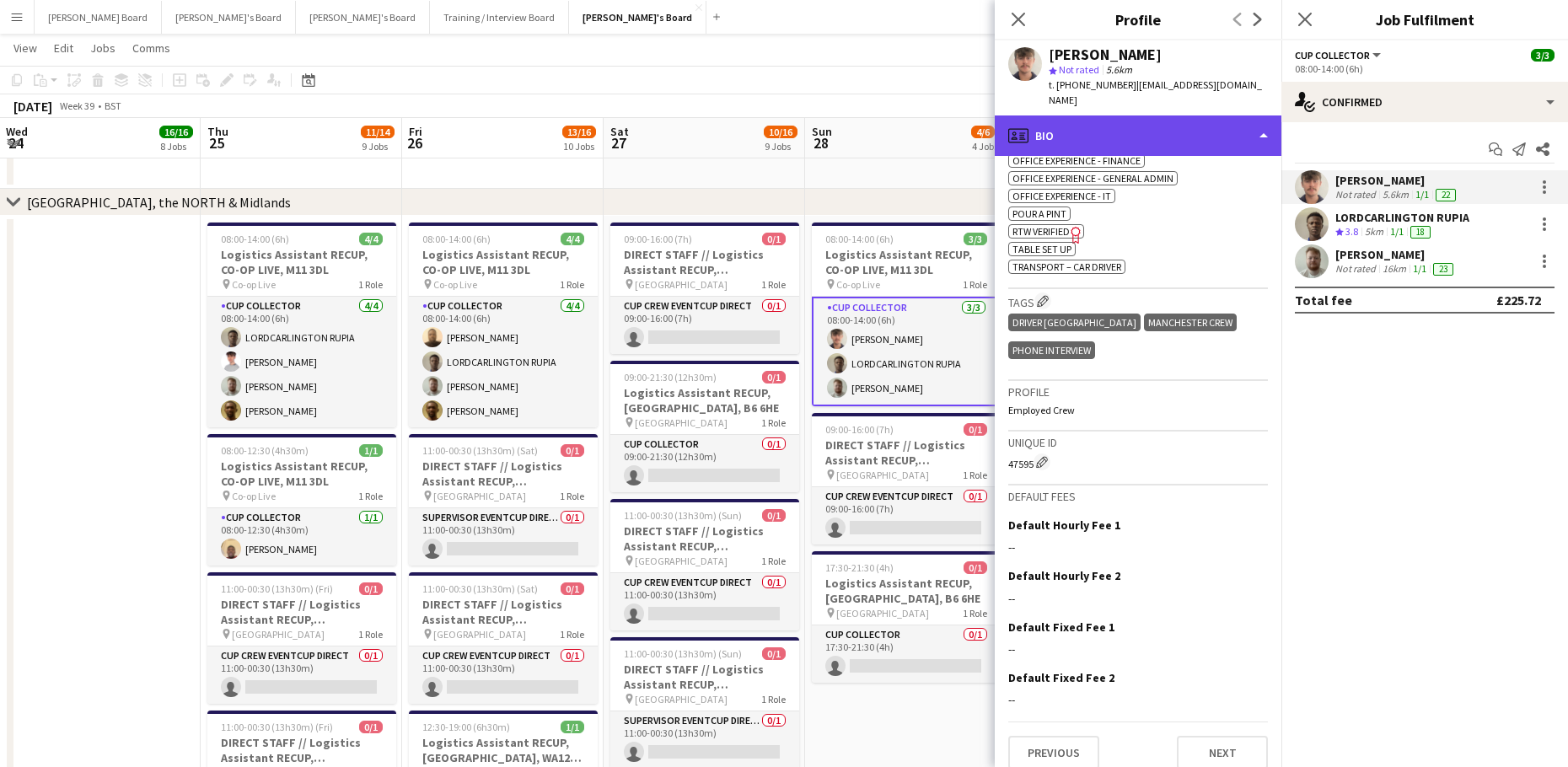
click at [1118, 116] on div "profile Bio" at bounding box center [1138, 136] width 287 height 41
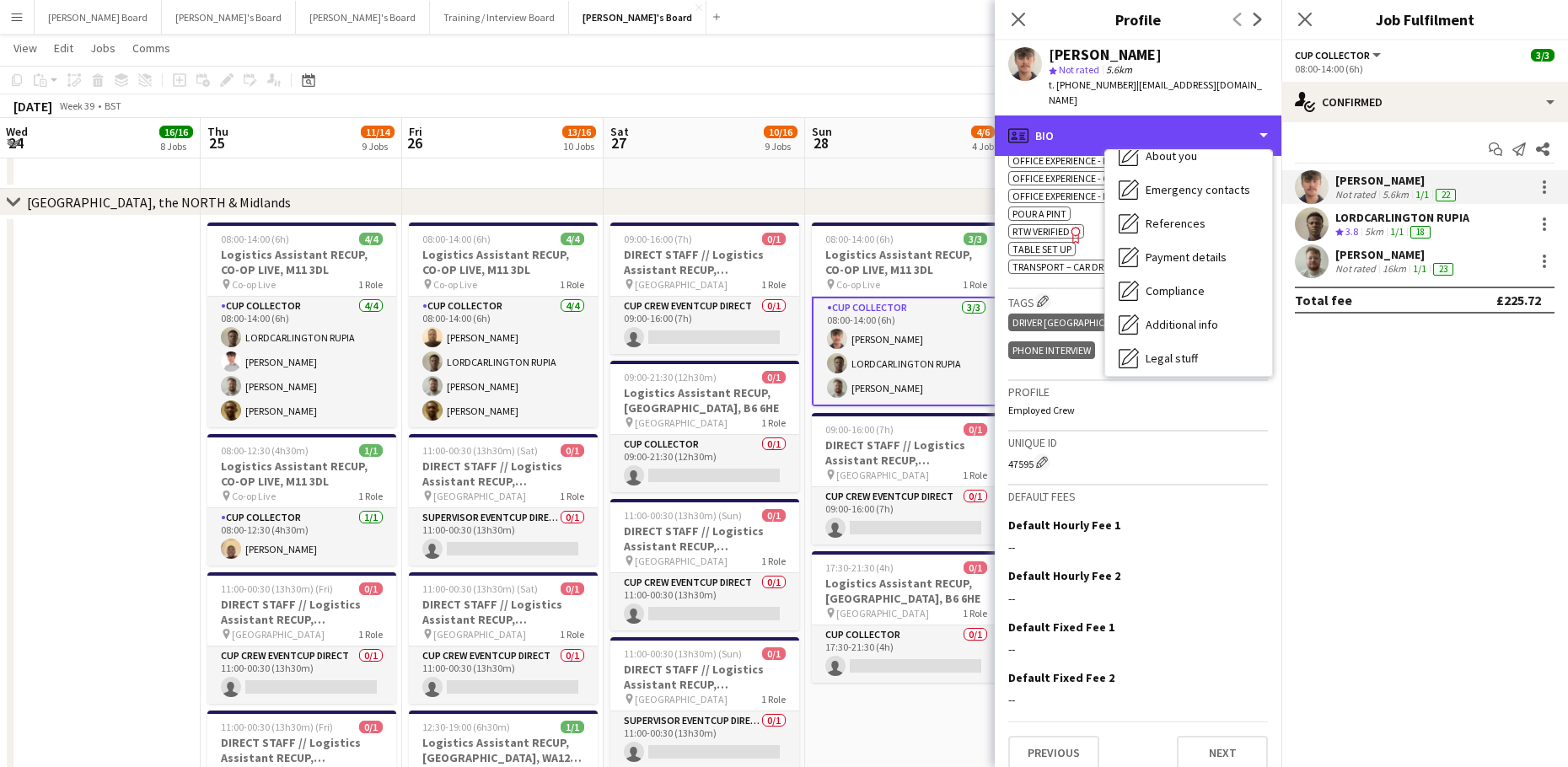
scroll to position [260, 0]
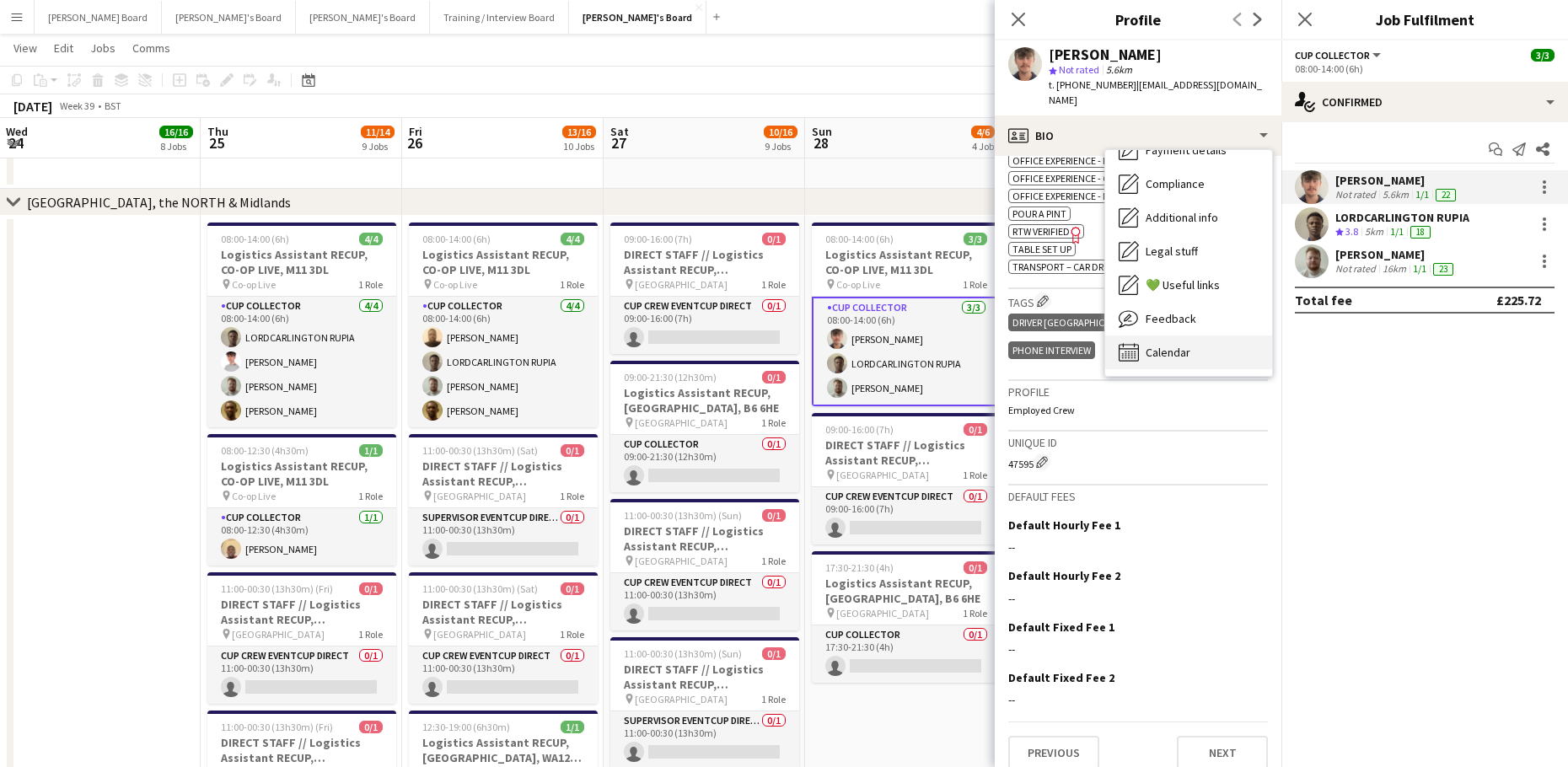
click at [1188, 345] on span "Calendar" at bounding box center [1167, 353] width 45 height 15
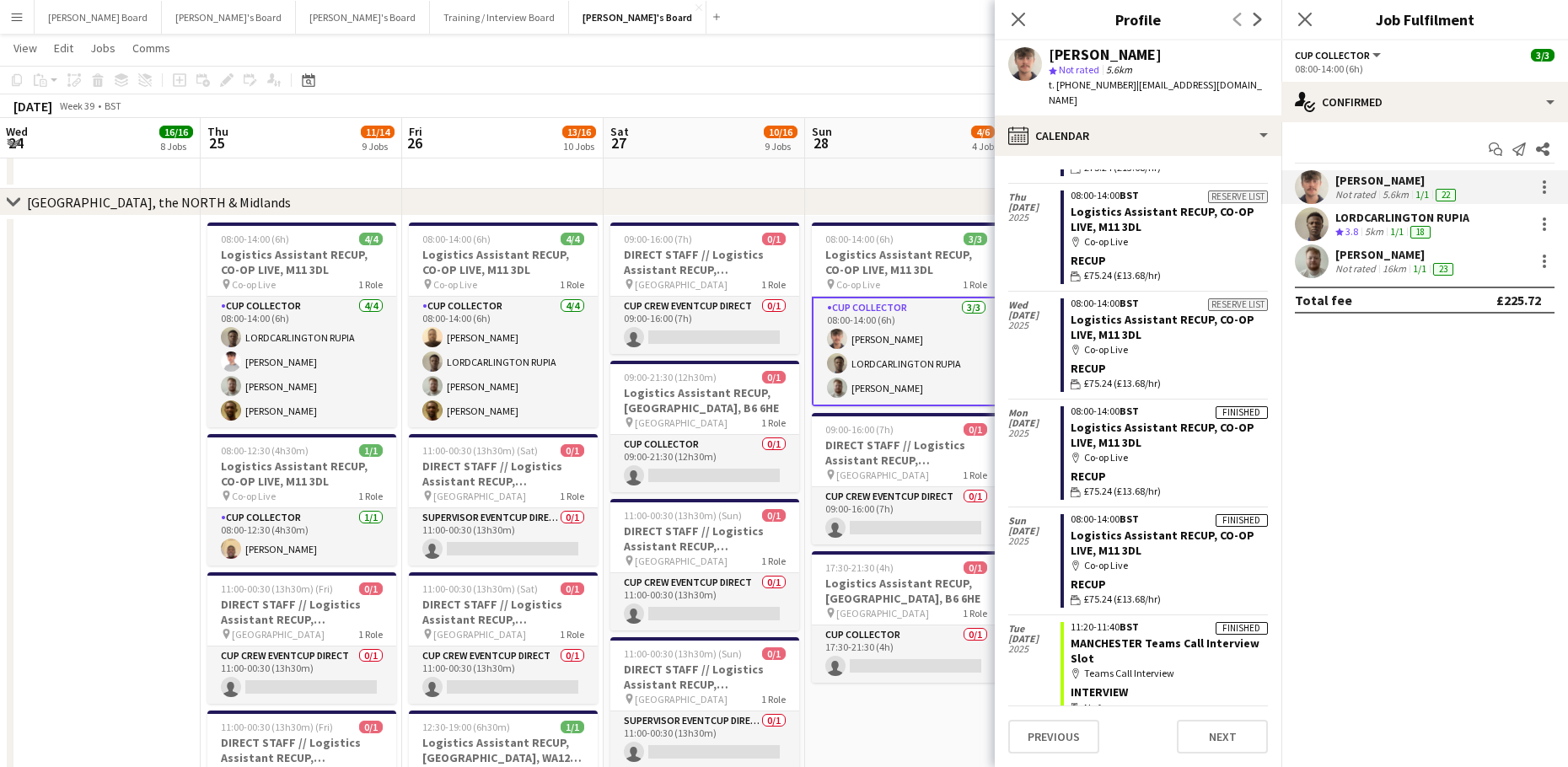
scroll to position [141, 0]
click at [25, 16] on button "Menu" at bounding box center [17, 17] width 34 height 34
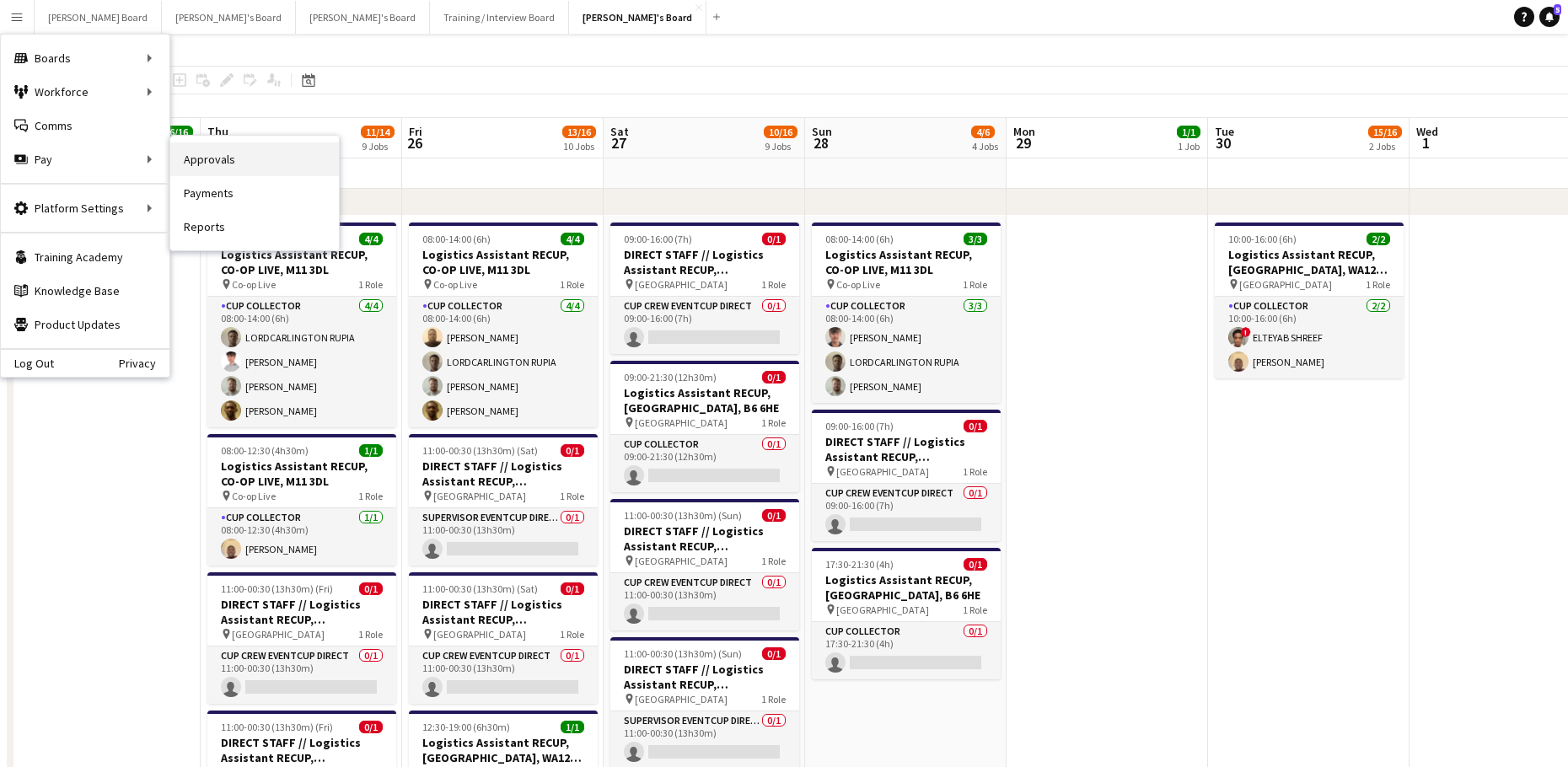
click at [242, 165] on link "Approvals" at bounding box center [255, 159] width 169 height 34
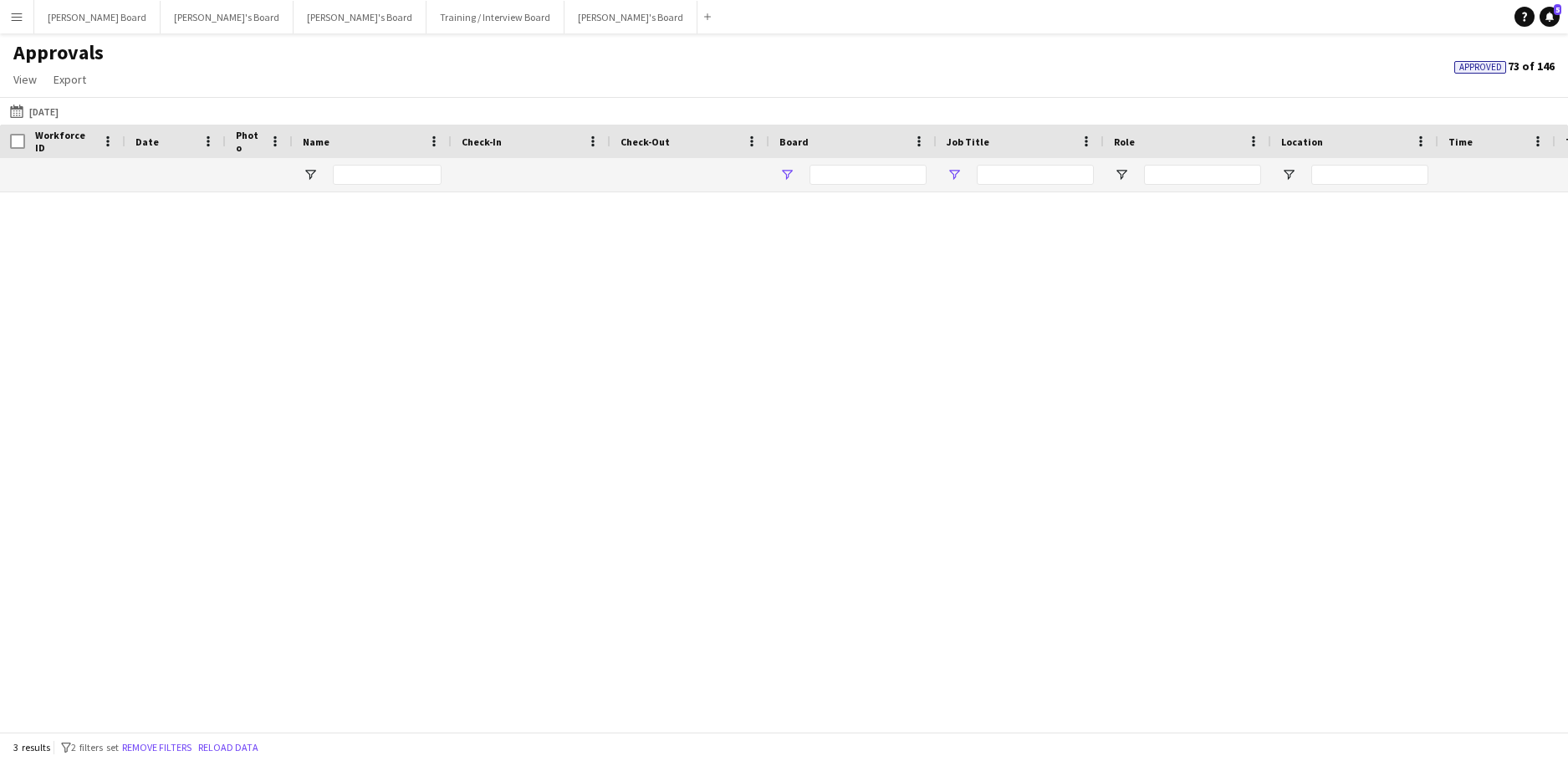
type input "**********"
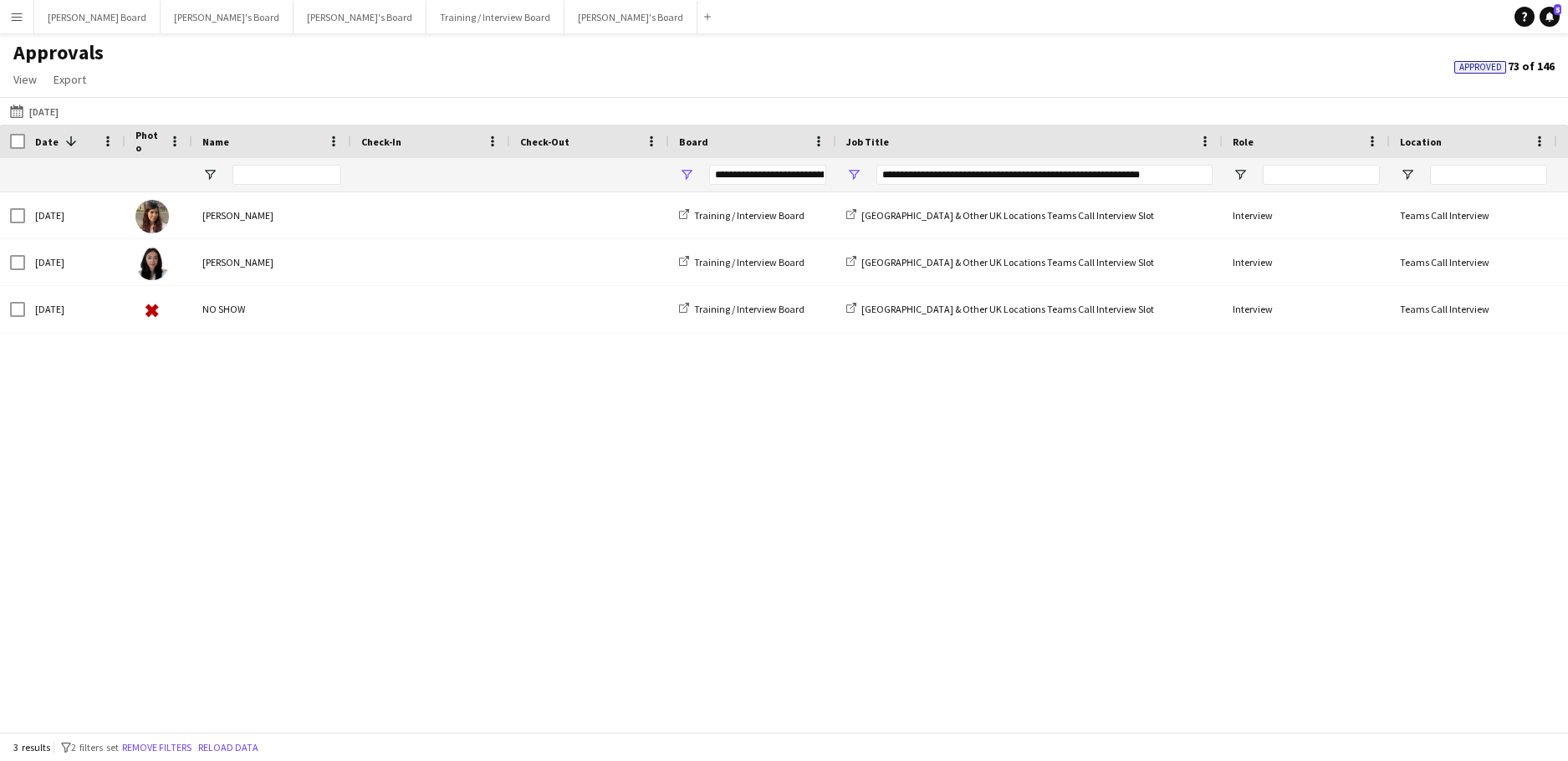
click at [28, 99] on div "[DATE] [DATE] [DATE] This Week This Month [DATE] Last Week Last Month [DATE] [D…" at bounding box center [784, 111] width 1568 height 28
click at [28, 101] on button "[DATE] [DATE]" at bounding box center [34, 111] width 55 height 20
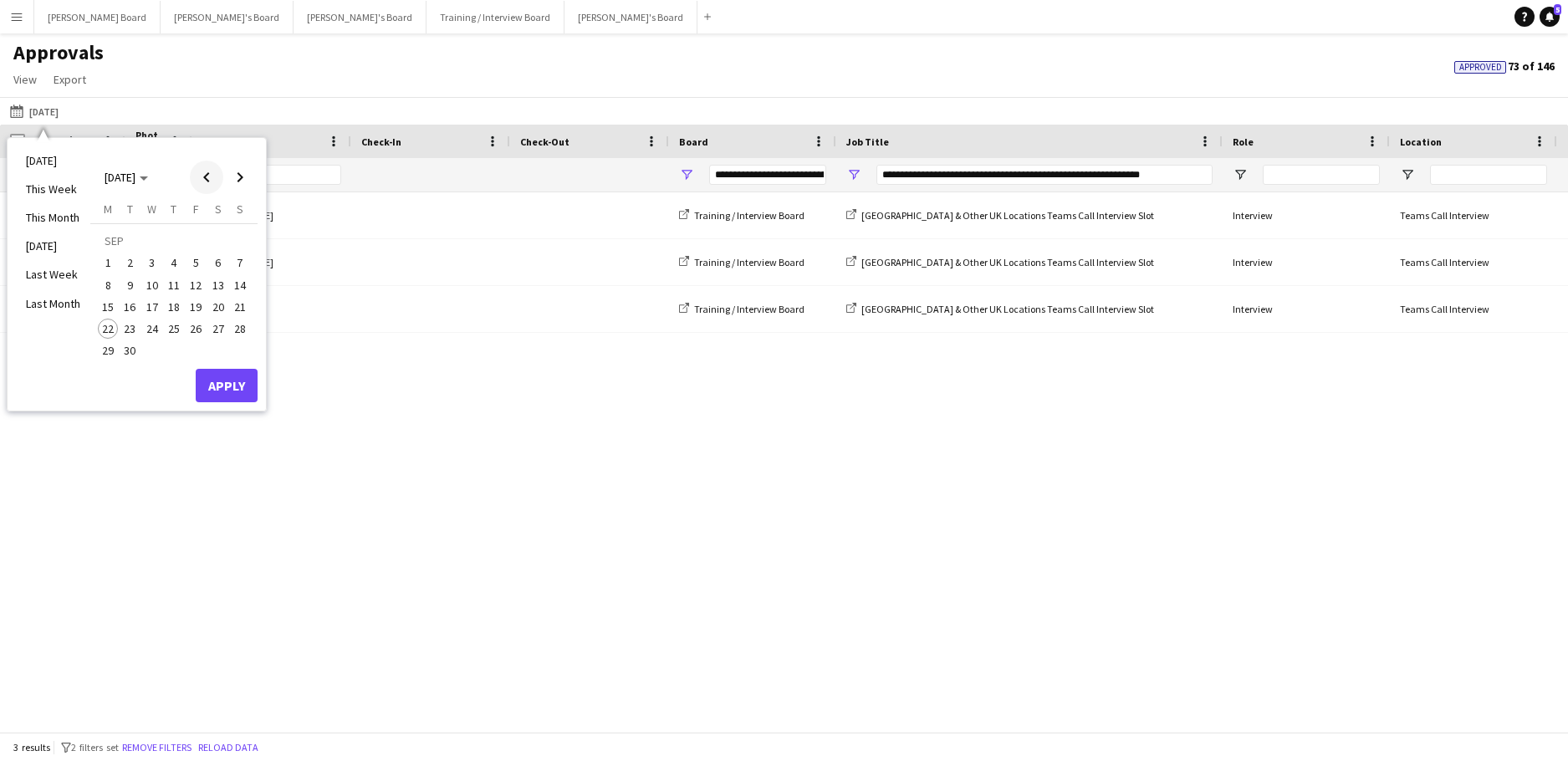
click at [200, 186] on span "Previous month" at bounding box center [207, 177] width 33 height 33
click at [237, 179] on span "Next month" at bounding box center [240, 177] width 33 height 33
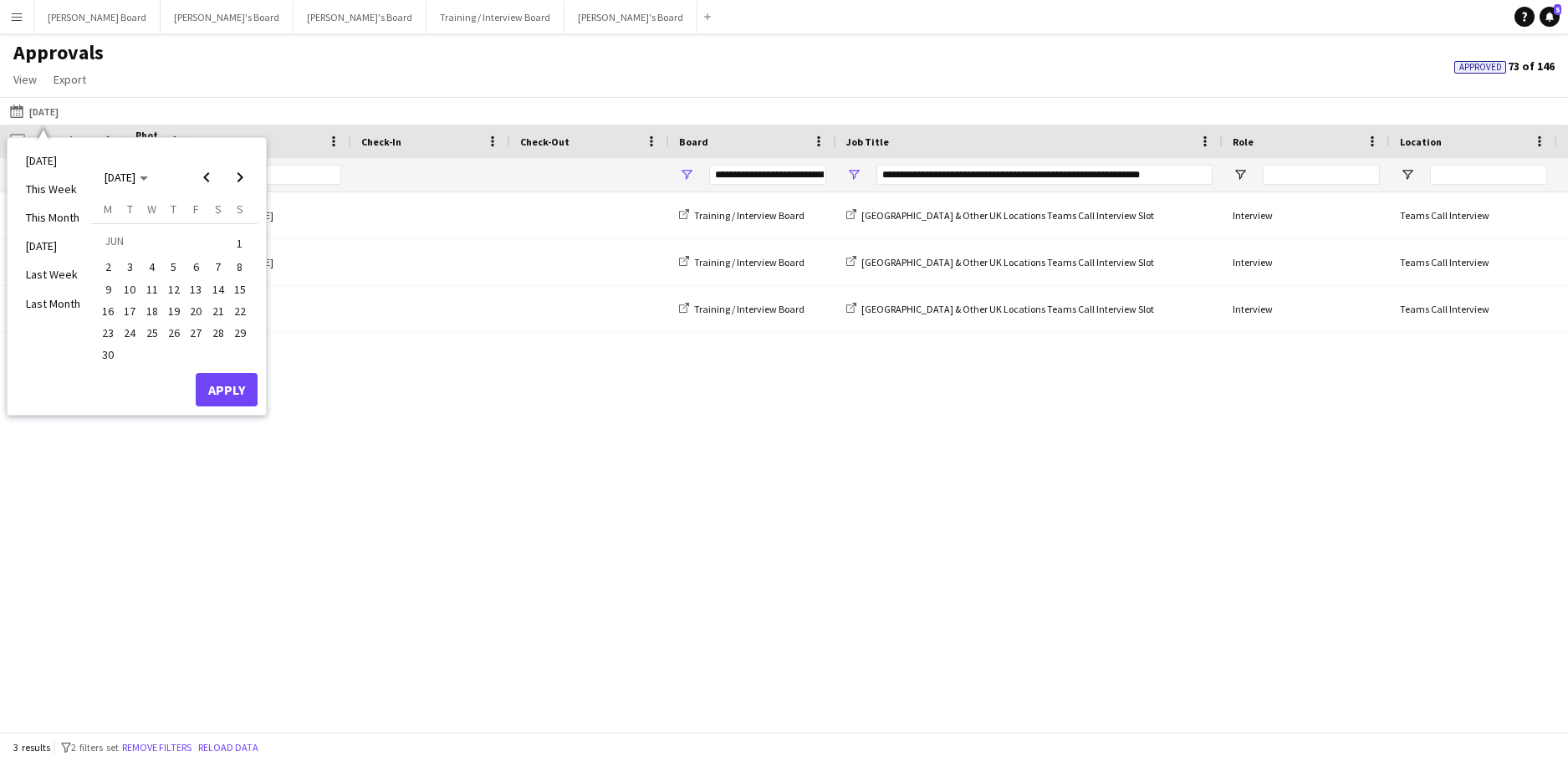
click at [126, 291] on span "10" at bounding box center [131, 290] width 20 height 20
click at [232, 392] on button "Apply" at bounding box center [227, 390] width 62 height 33
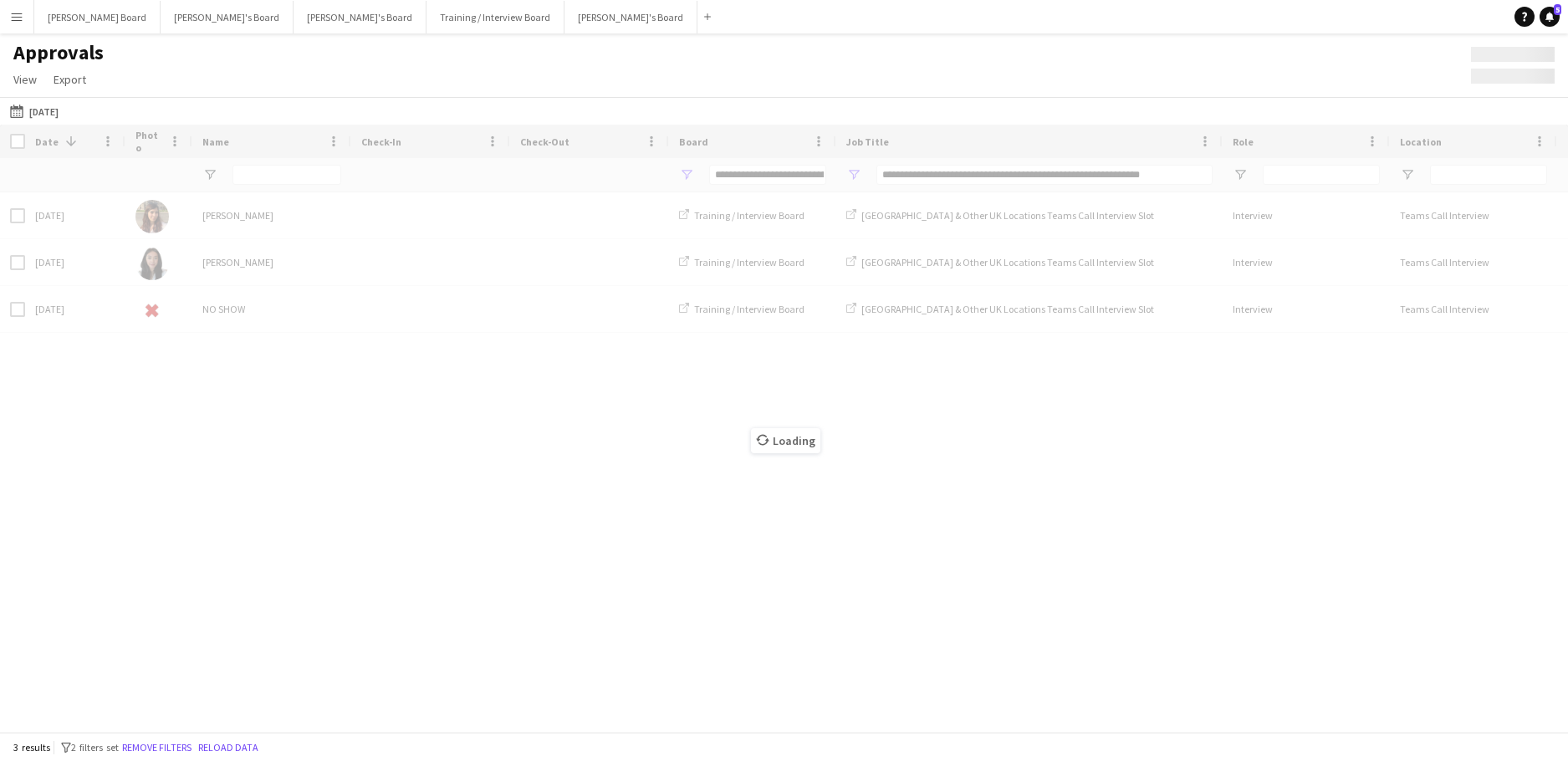
type input "***"
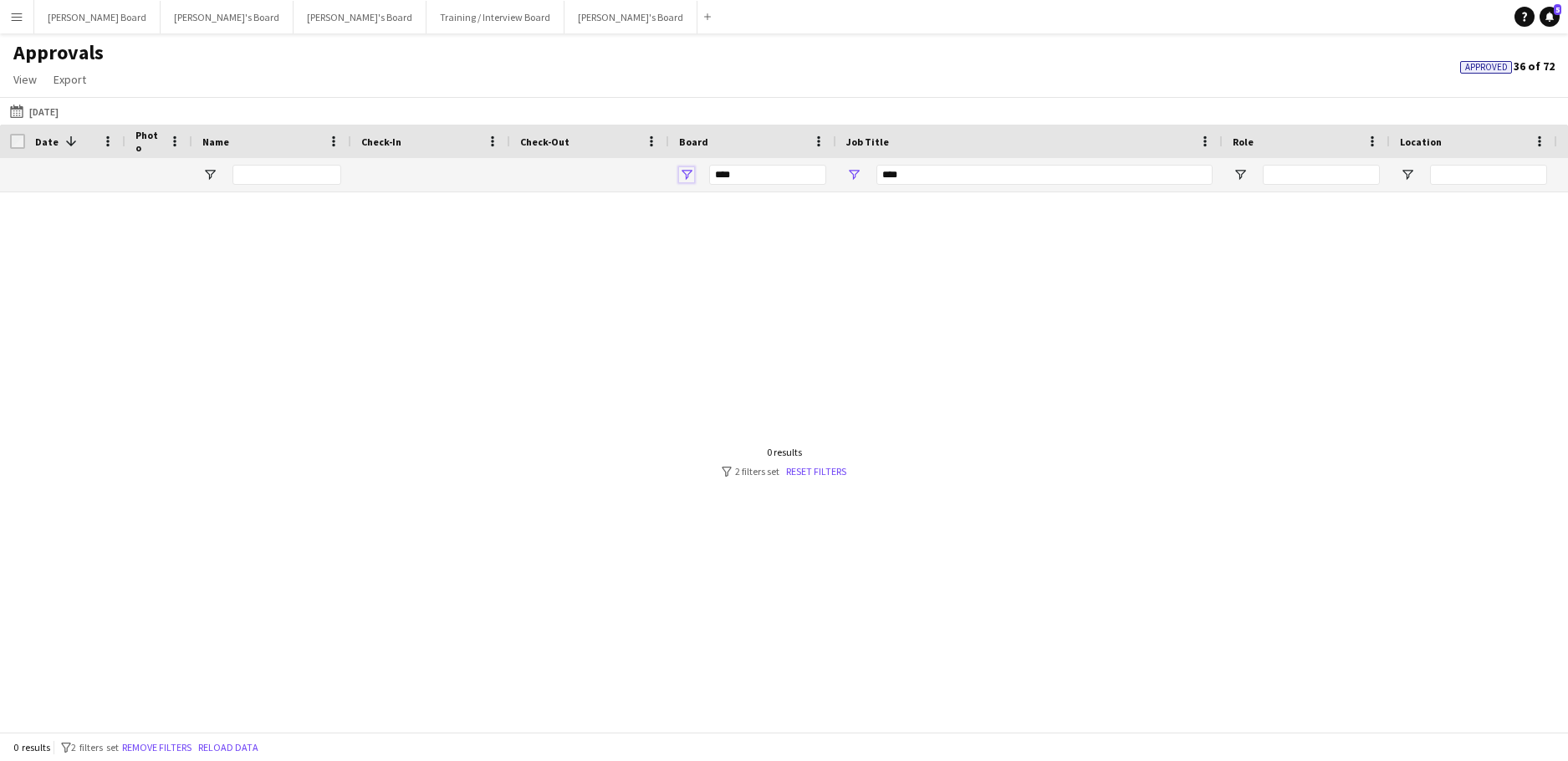
click at [681, 175] on span "Open Filter Menu" at bounding box center [686, 175] width 15 height 15
click at [828, 461] on div "0 results filter-1 1 filter set Reset filters" at bounding box center [784, 462] width 120 height 32
click at [830, 467] on link "Reset filters" at bounding box center [814, 471] width 60 height 13
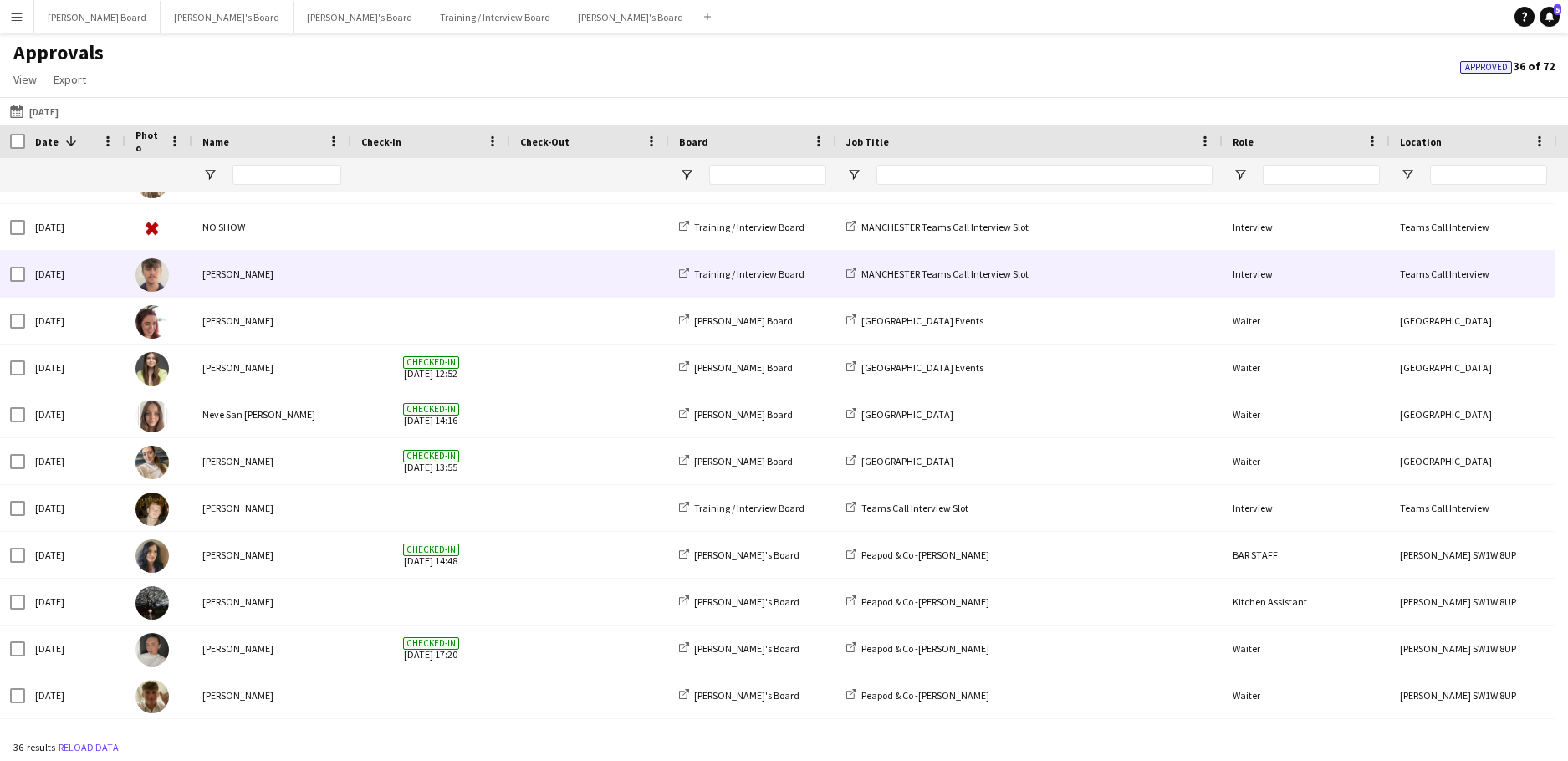
click at [306, 273] on div "[PERSON_NAME]" at bounding box center [272, 274] width 159 height 46
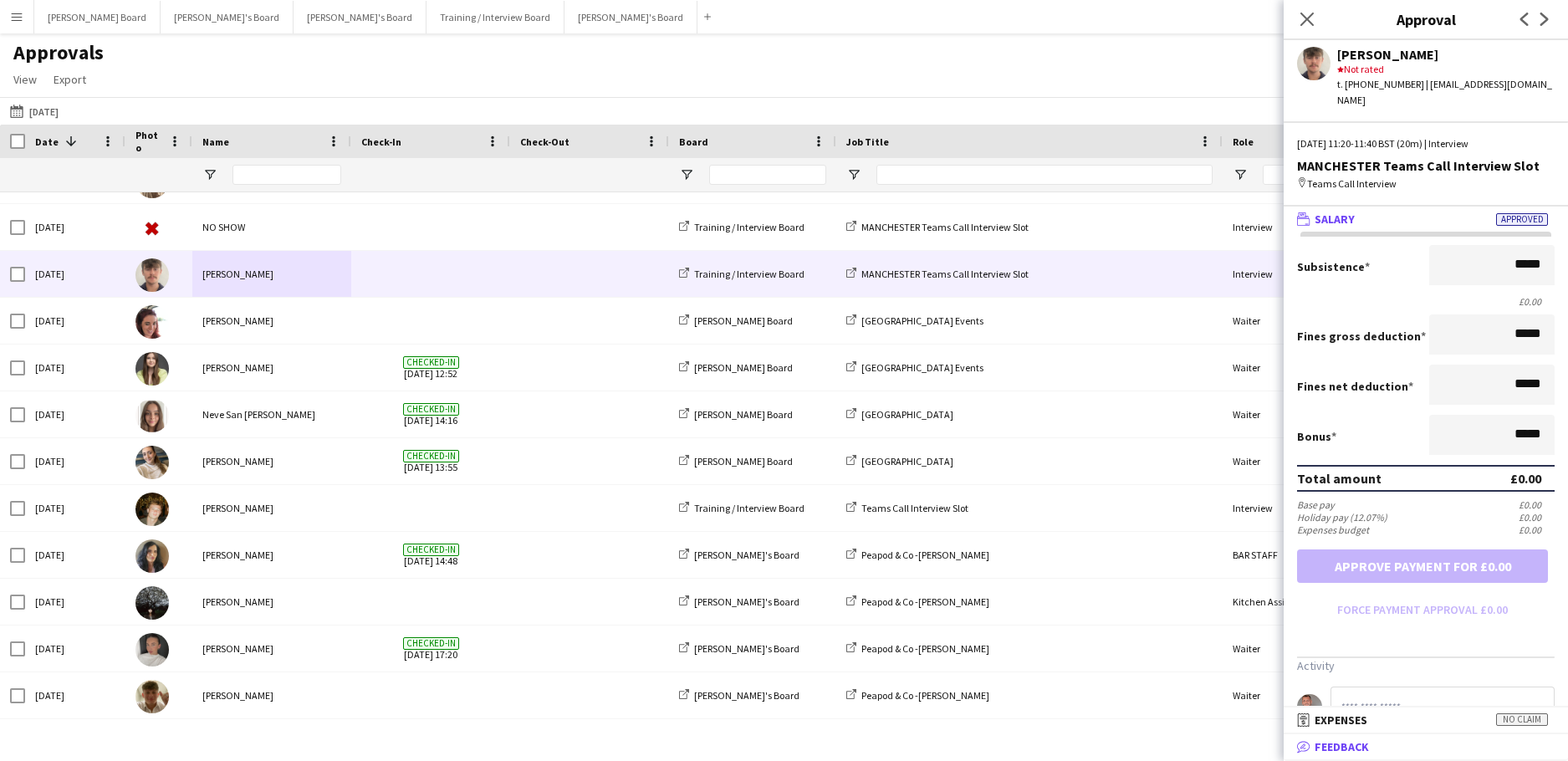
click at [1325, 756] on mat-expansion-panel-header "bubble-pencil Feedback" at bounding box center [1426, 747] width 284 height 25
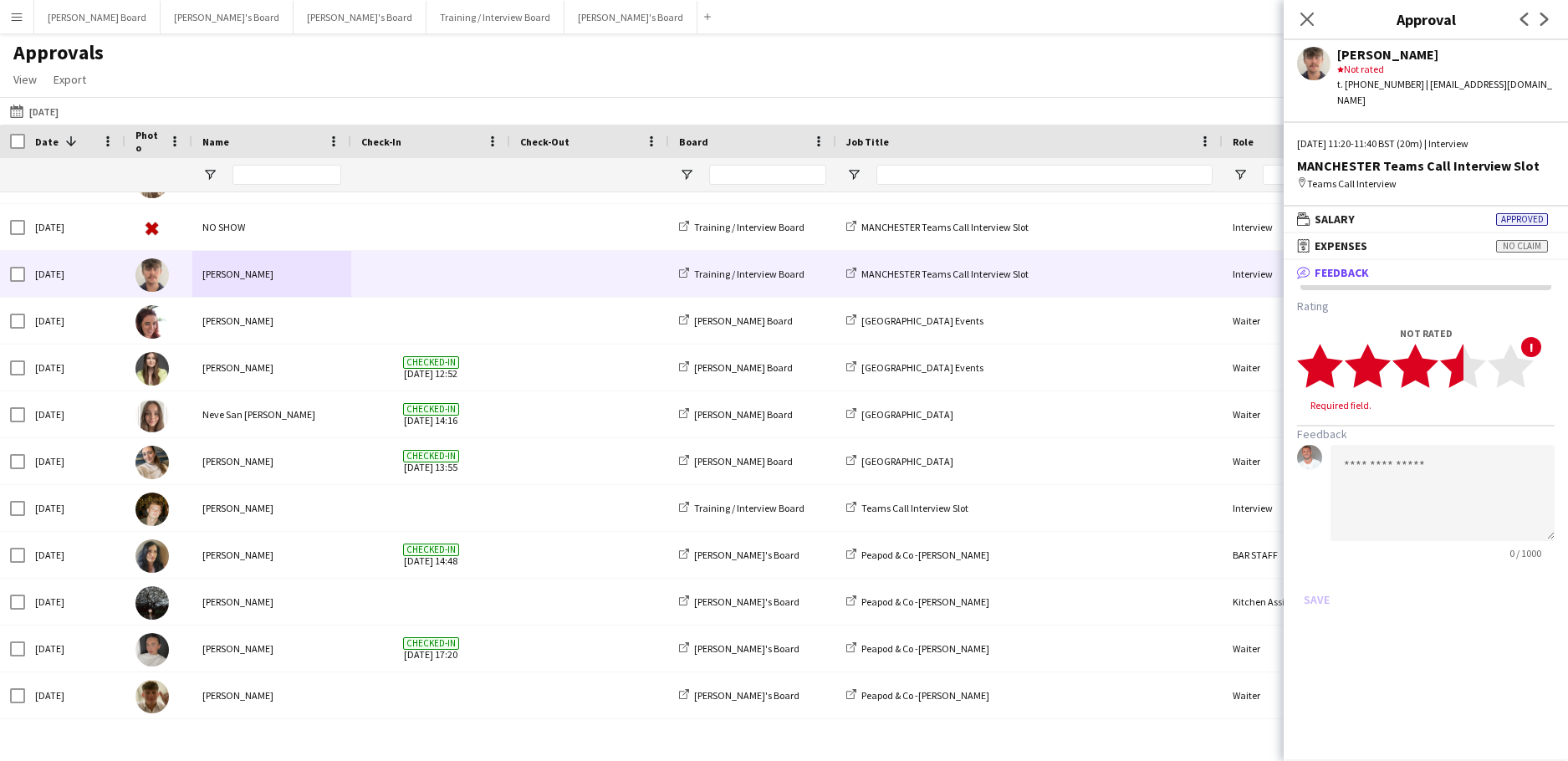
click at [1458, 357] on polygon at bounding box center [1463, 367] width 46 height 44
click at [1406, 429] on textarea at bounding box center [1442, 477] width 224 height 96
click at [1463, 351] on app-stars-rating "star star star star star star star star star star" at bounding box center [1415, 366] width 237 height 46
click at [1423, 429] on textarea at bounding box center [1442, 477] width 224 height 96
click at [1464, 363] on polygon at bounding box center [1463, 367] width 46 height 44
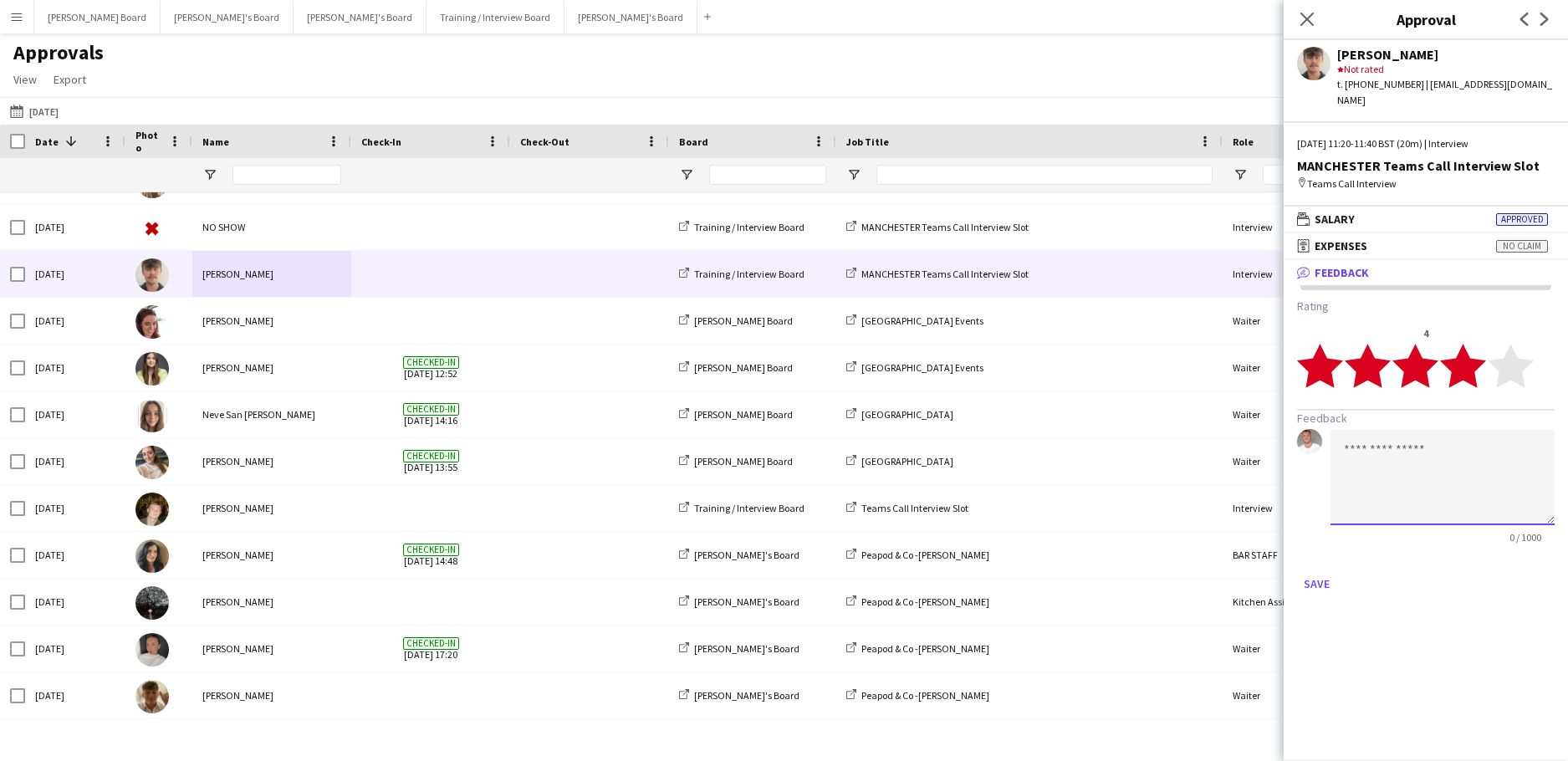
click at [1341, 456] on textarea at bounding box center [1442, 477] width 224 height 96
paste textarea "**********"
type textarea "**********"
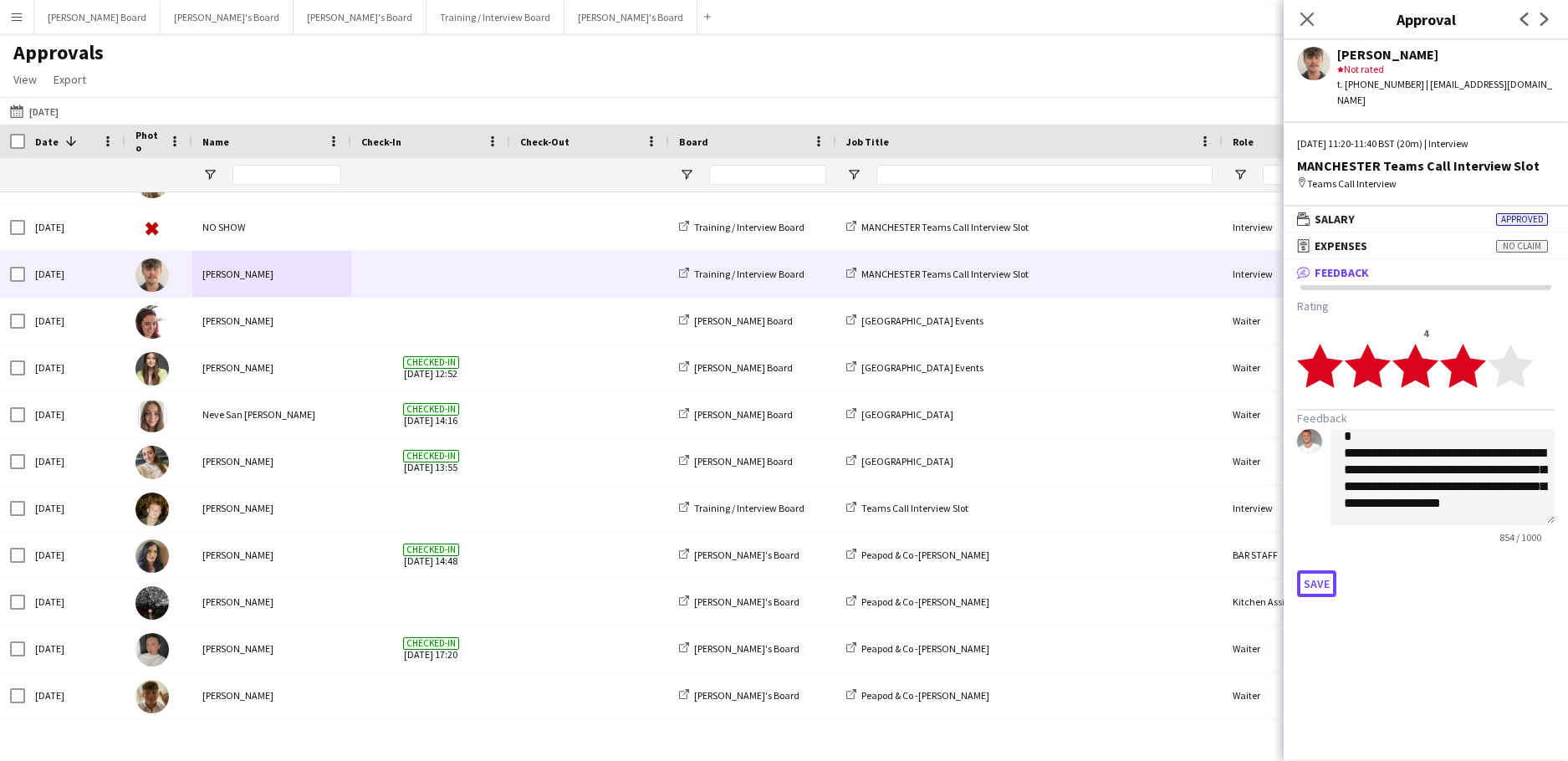
click at [1327, 571] on button "Save" at bounding box center [1316, 584] width 39 height 27
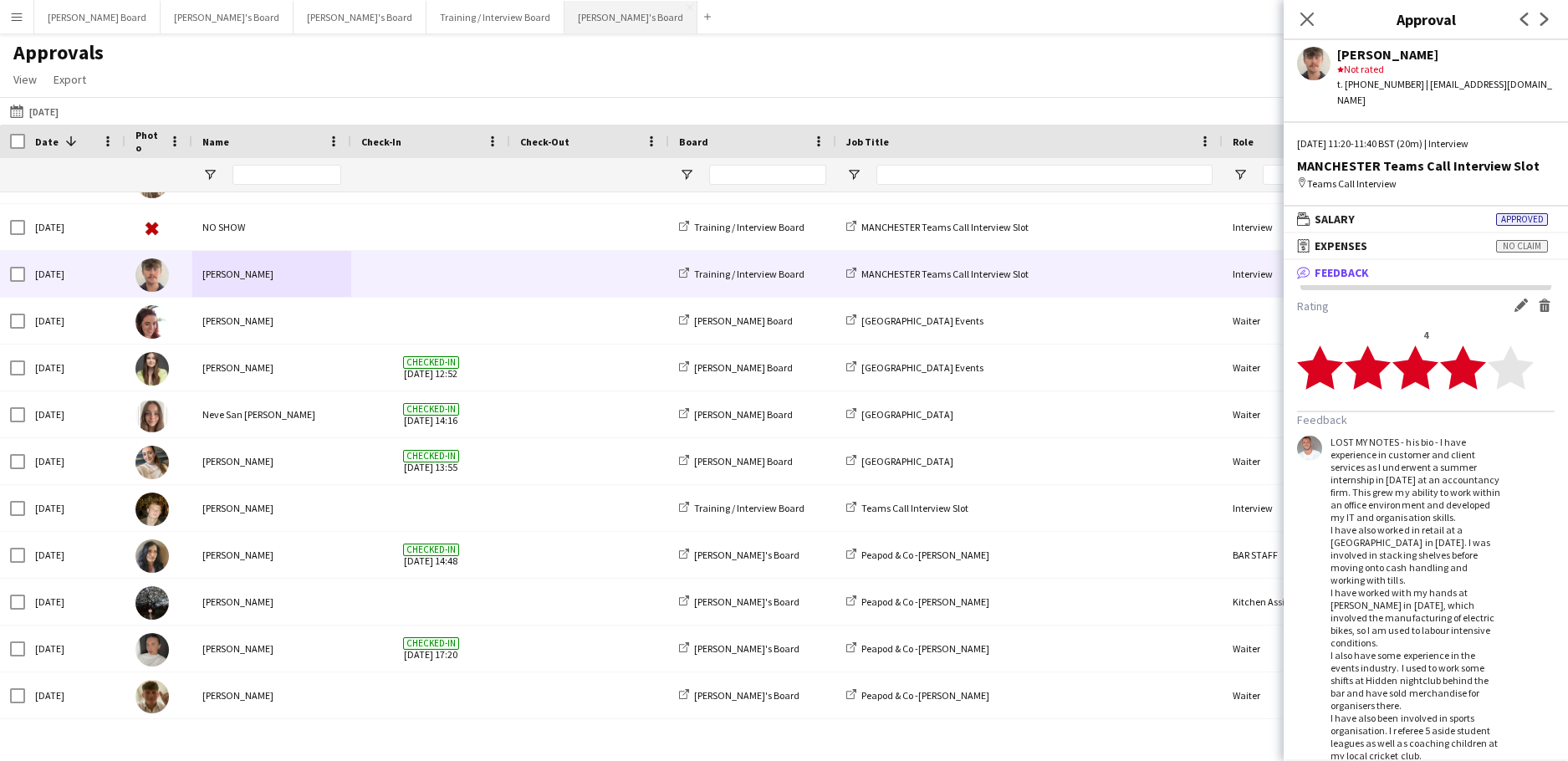
click at [565, 25] on button "[PERSON_NAME]'s Board Close" at bounding box center [631, 17] width 133 height 33
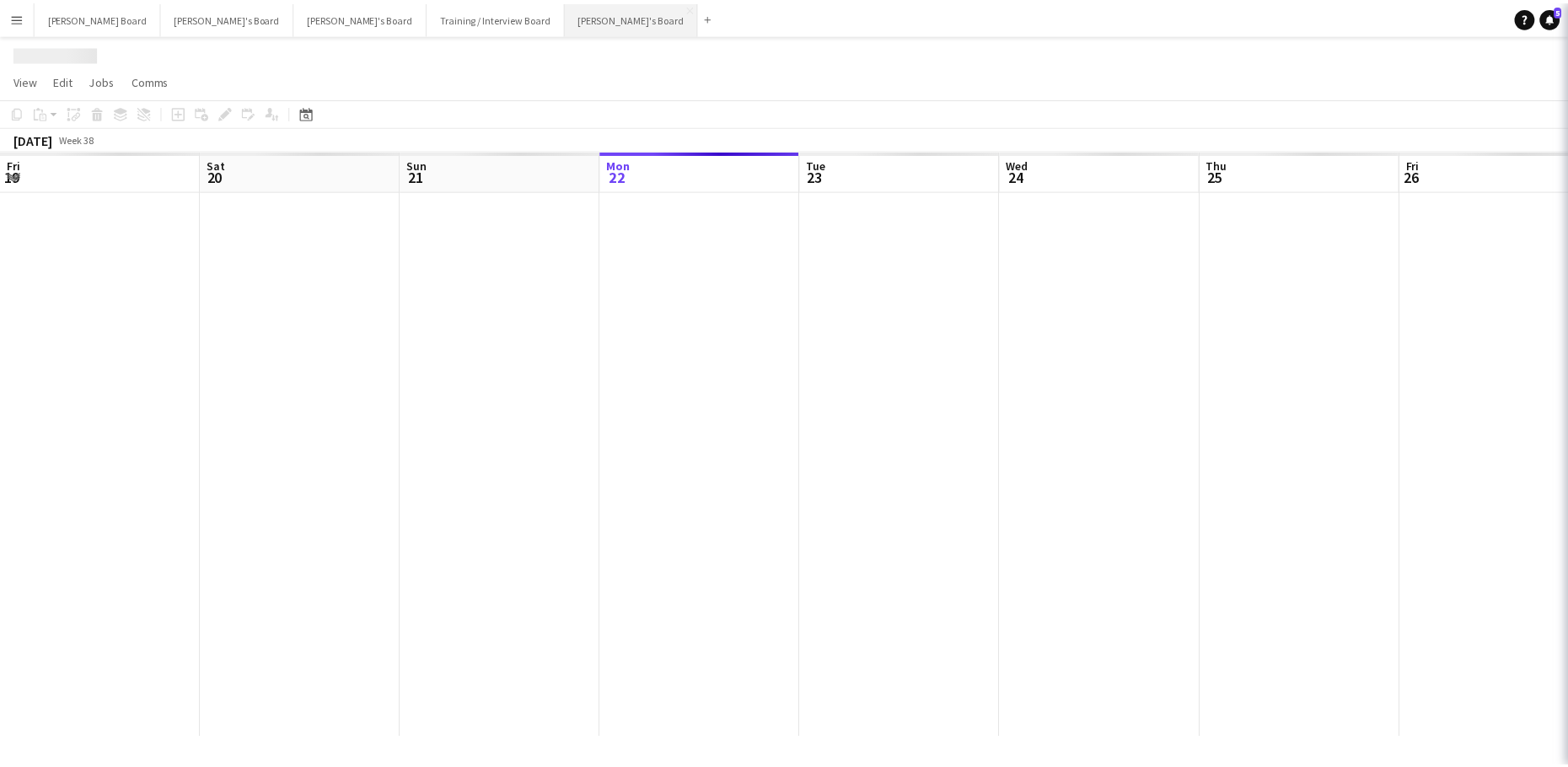
scroll to position [0, 403]
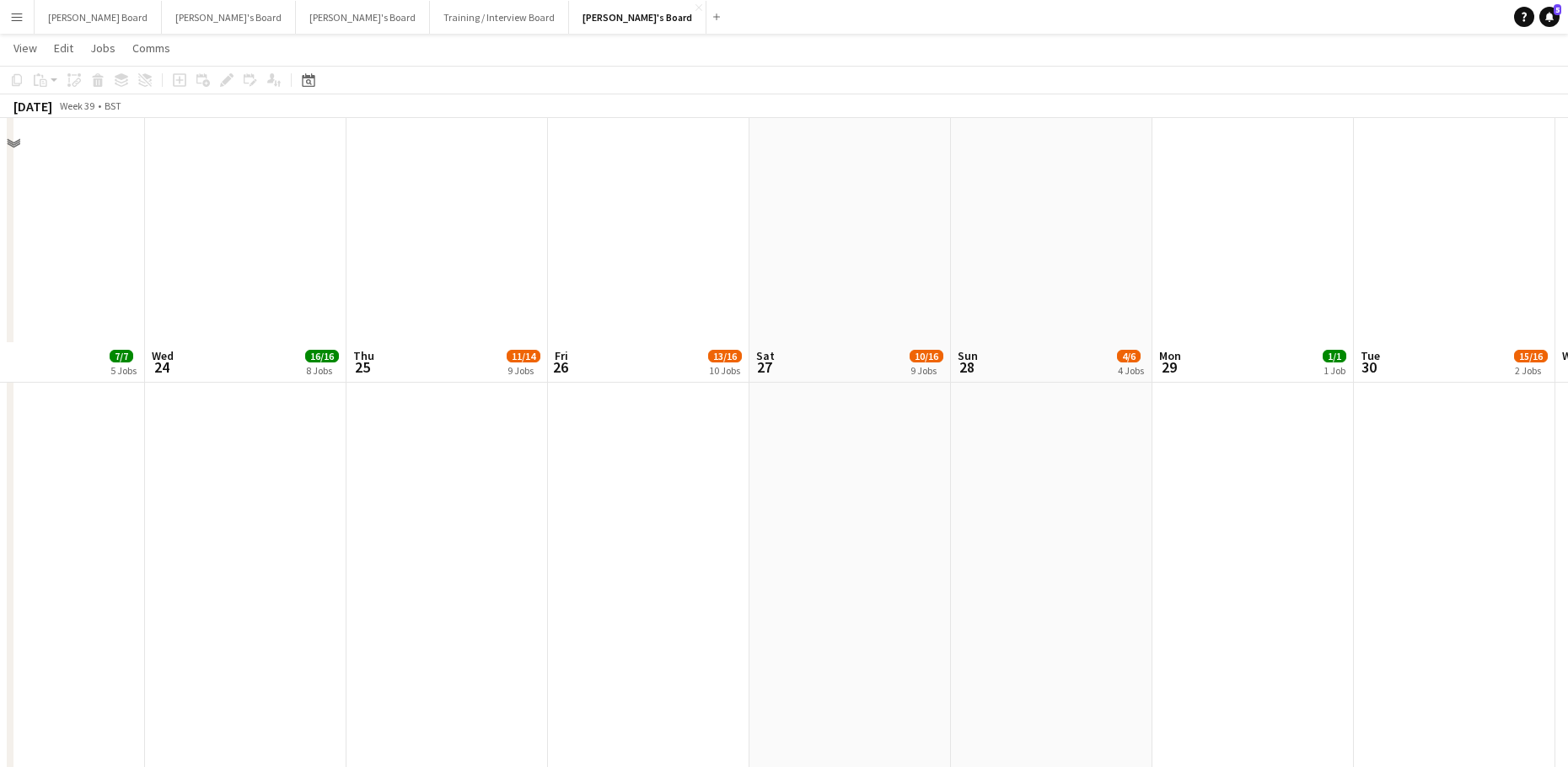
scroll to position [3036, 0]
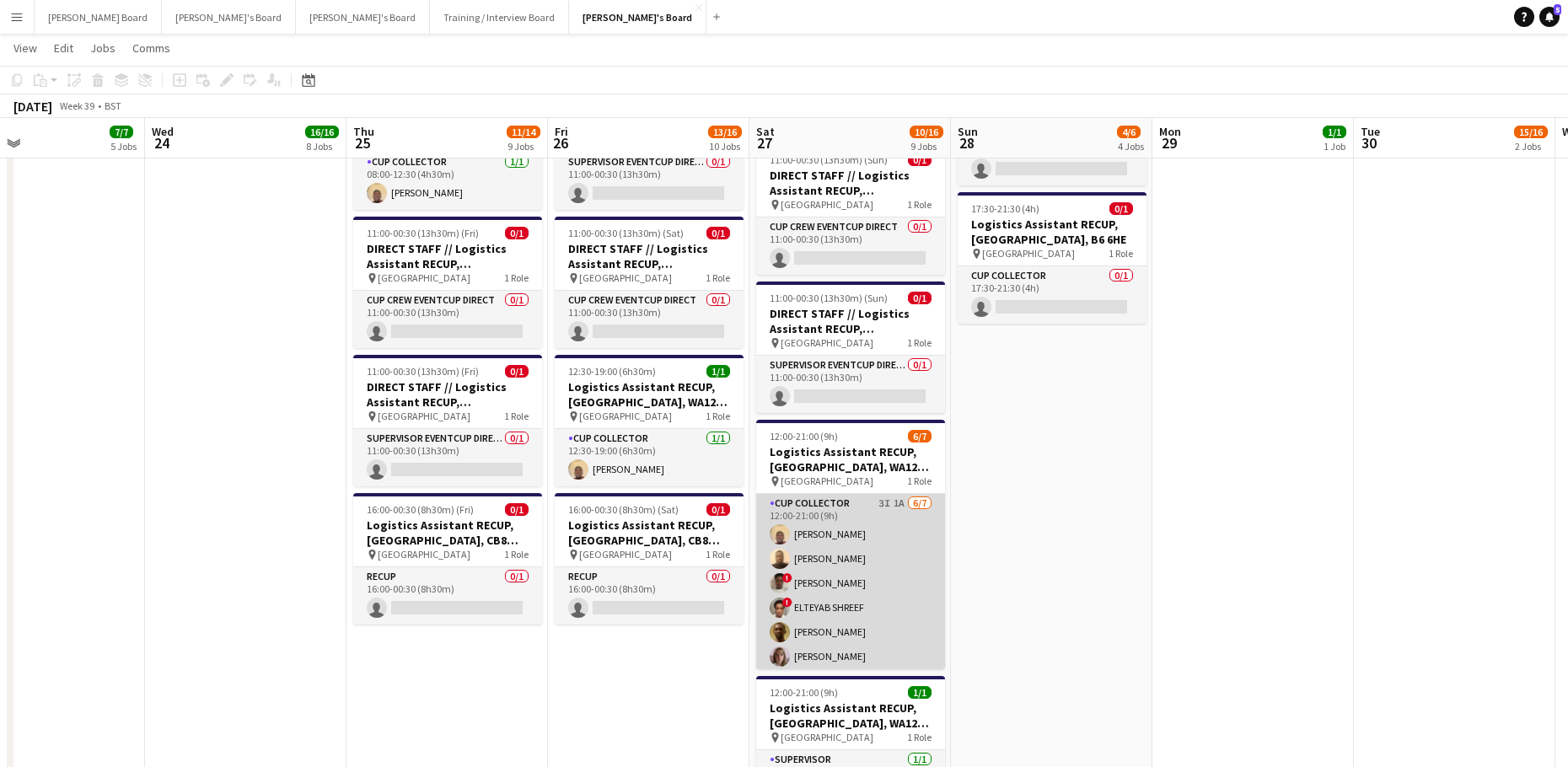
drag, startPoint x: 885, startPoint y: 595, endPoint x: 874, endPoint y: 594, distance: 11.0
click at [886, 595] on app-card-role "CUP COLLECTOR 3I 1A [DATE] 12:00-21:00 (9h) [PERSON_NAME] Agammegwa [PERSON_NAM…" at bounding box center [850, 597] width 189 height 204
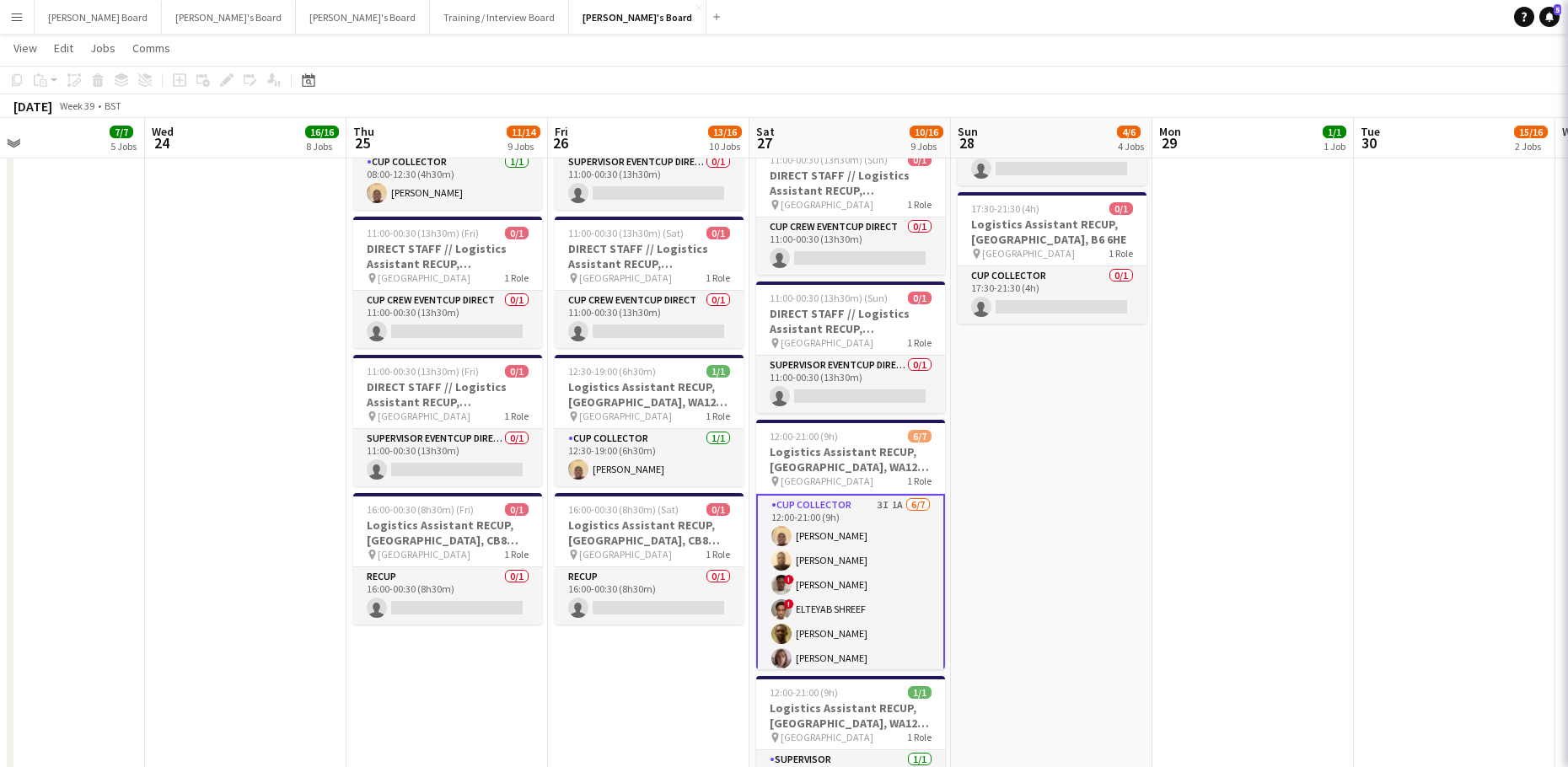
scroll to position [0, 659]
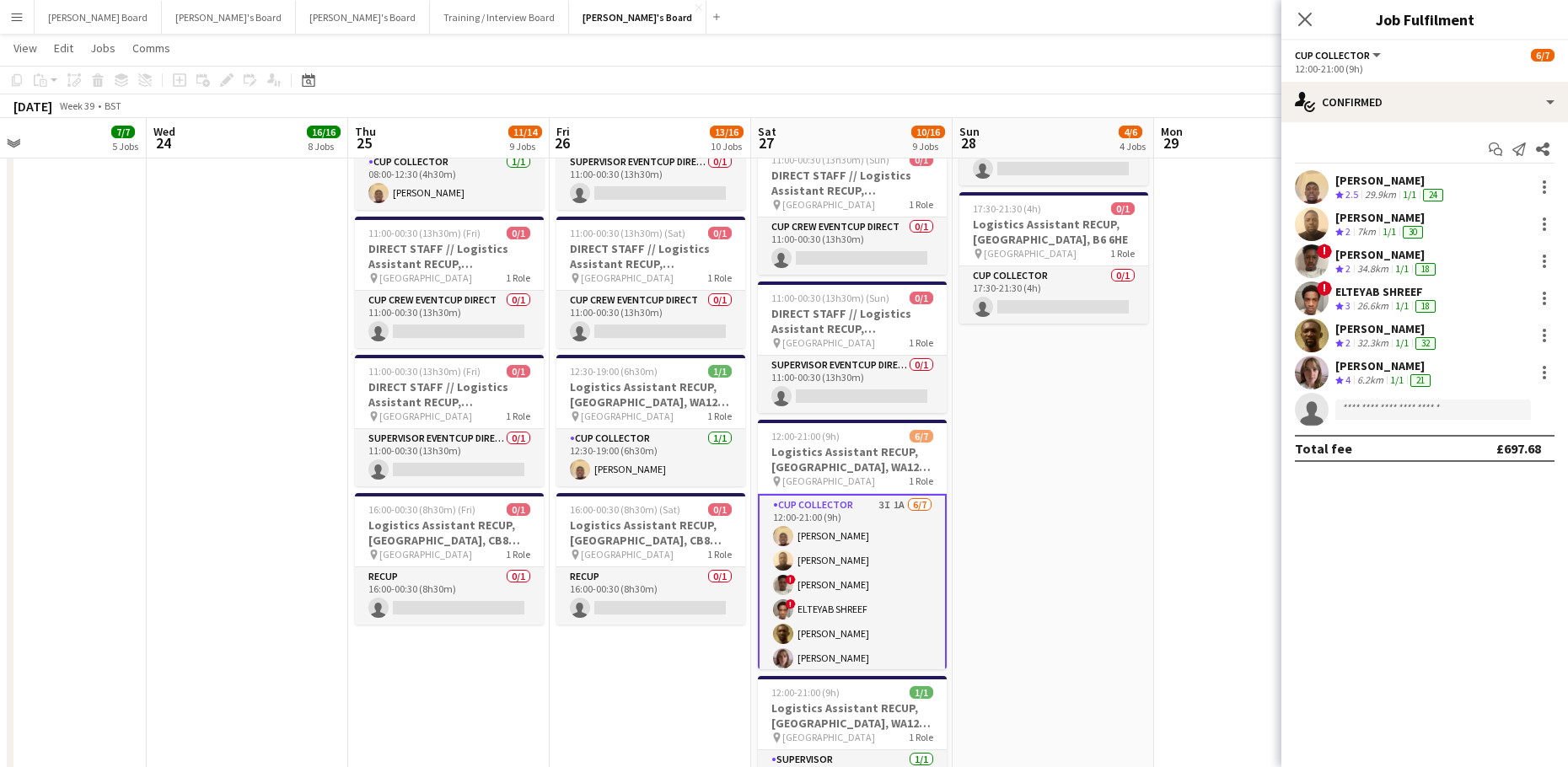
click at [1411, 80] on app-options-switcher "CUP COLLECTOR All roles CUP COLLECTOR [DATE] 12:00-21:00 (9h)" at bounding box center [1425, 61] width 287 height 41
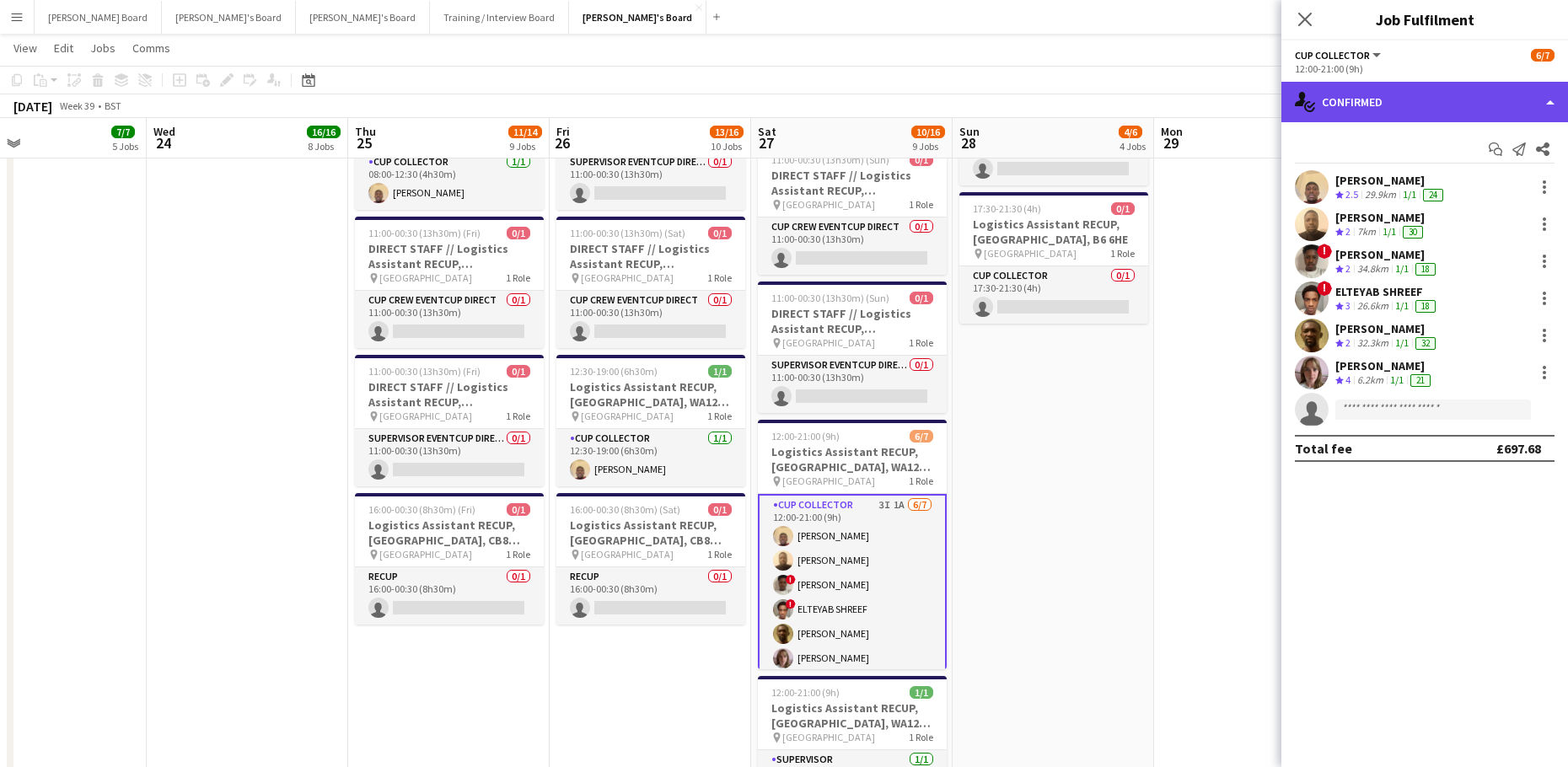
click at [1429, 107] on div "single-neutral-actions-check-2 Confirmed" at bounding box center [1425, 102] width 287 height 41
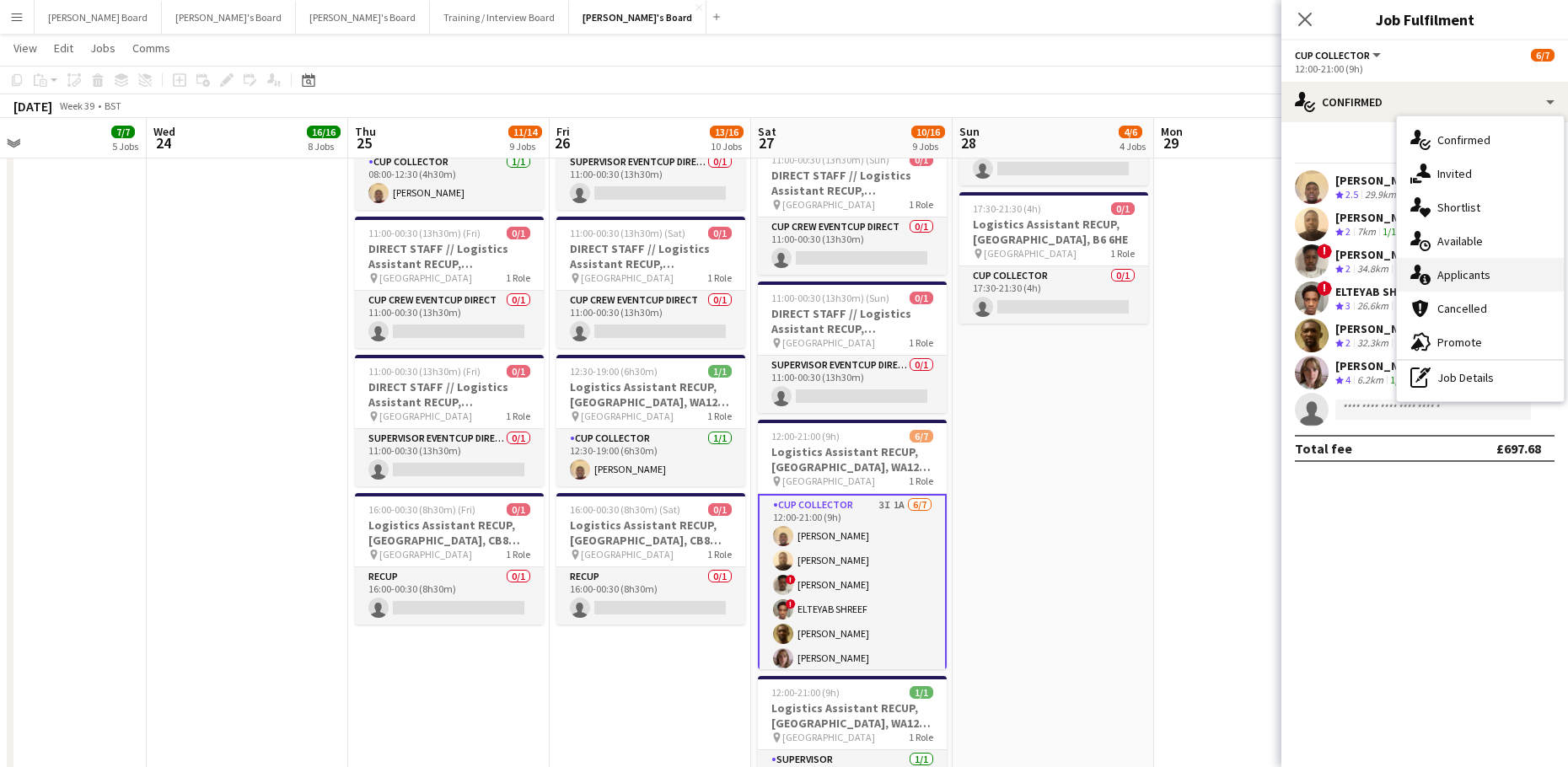
click at [1481, 267] on div "single-neutral-actions-information Applicants" at bounding box center [1480, 275] width 167 height 34
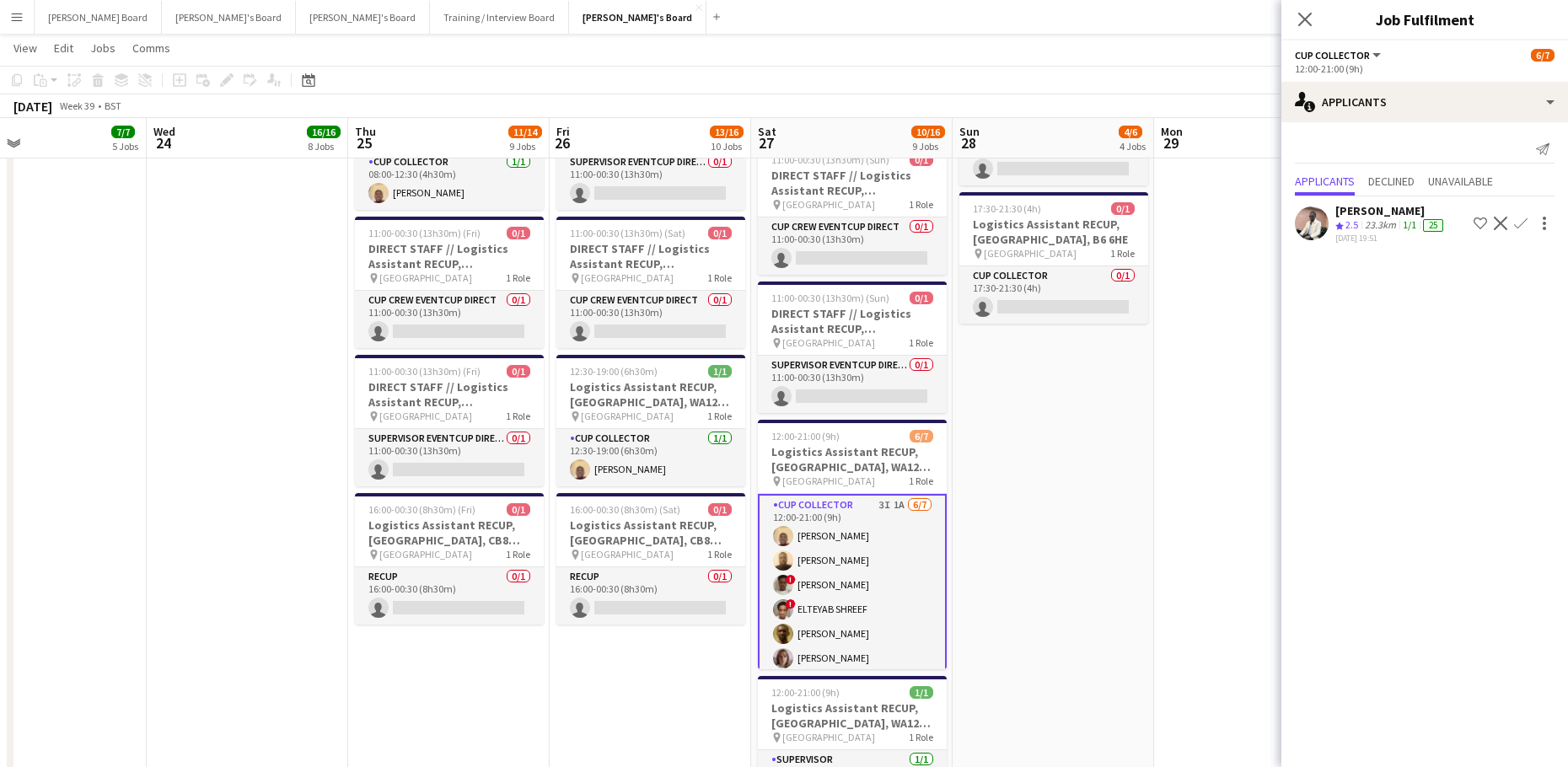
click at [1381, 244] on div "[DATE] 19:51" at bounding box center [1391, 238] width 111 height 11
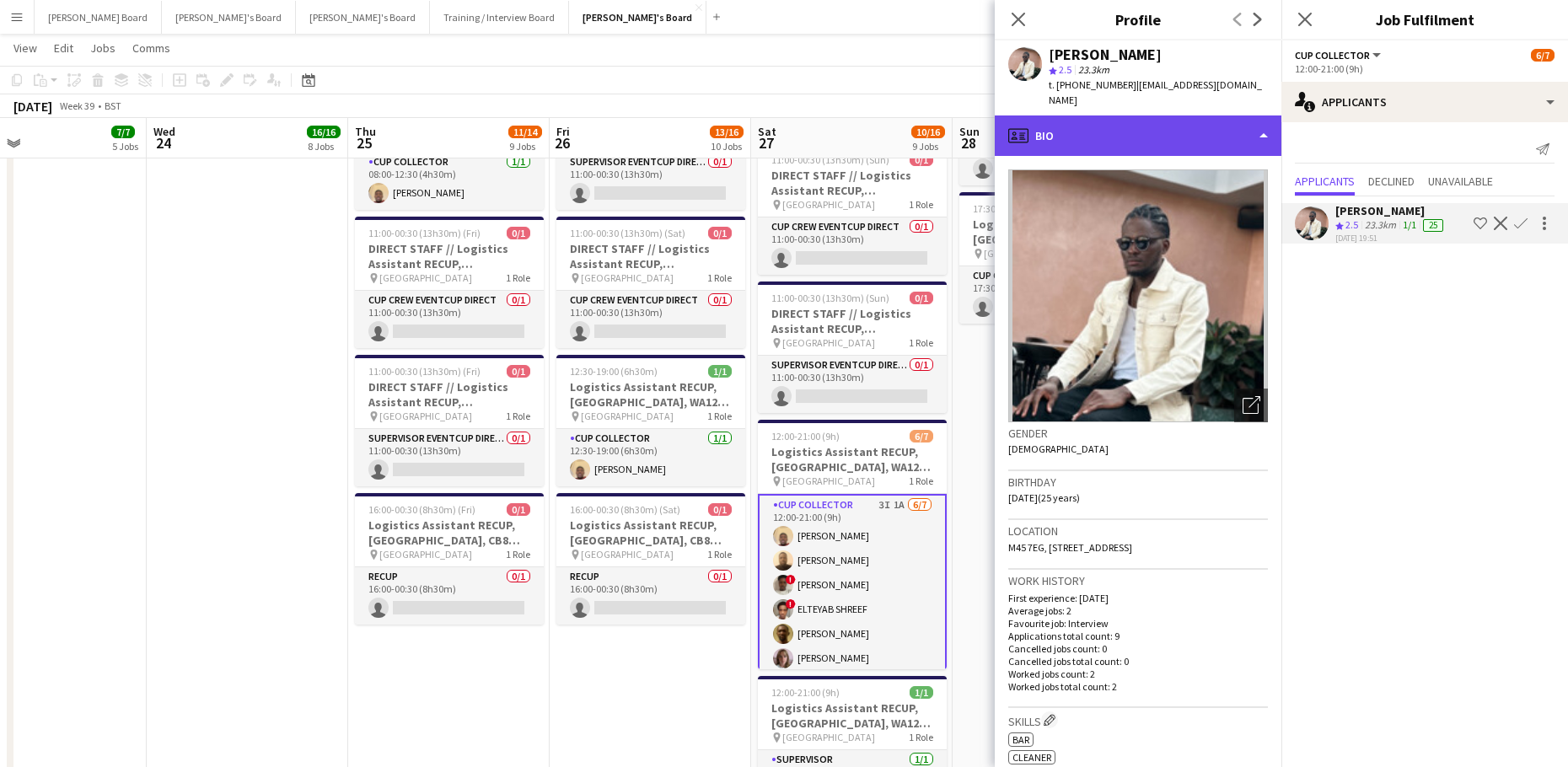
click at [1072, 132] on div "profile Bio" at bounding box center [1138, 136] width 287 height 41
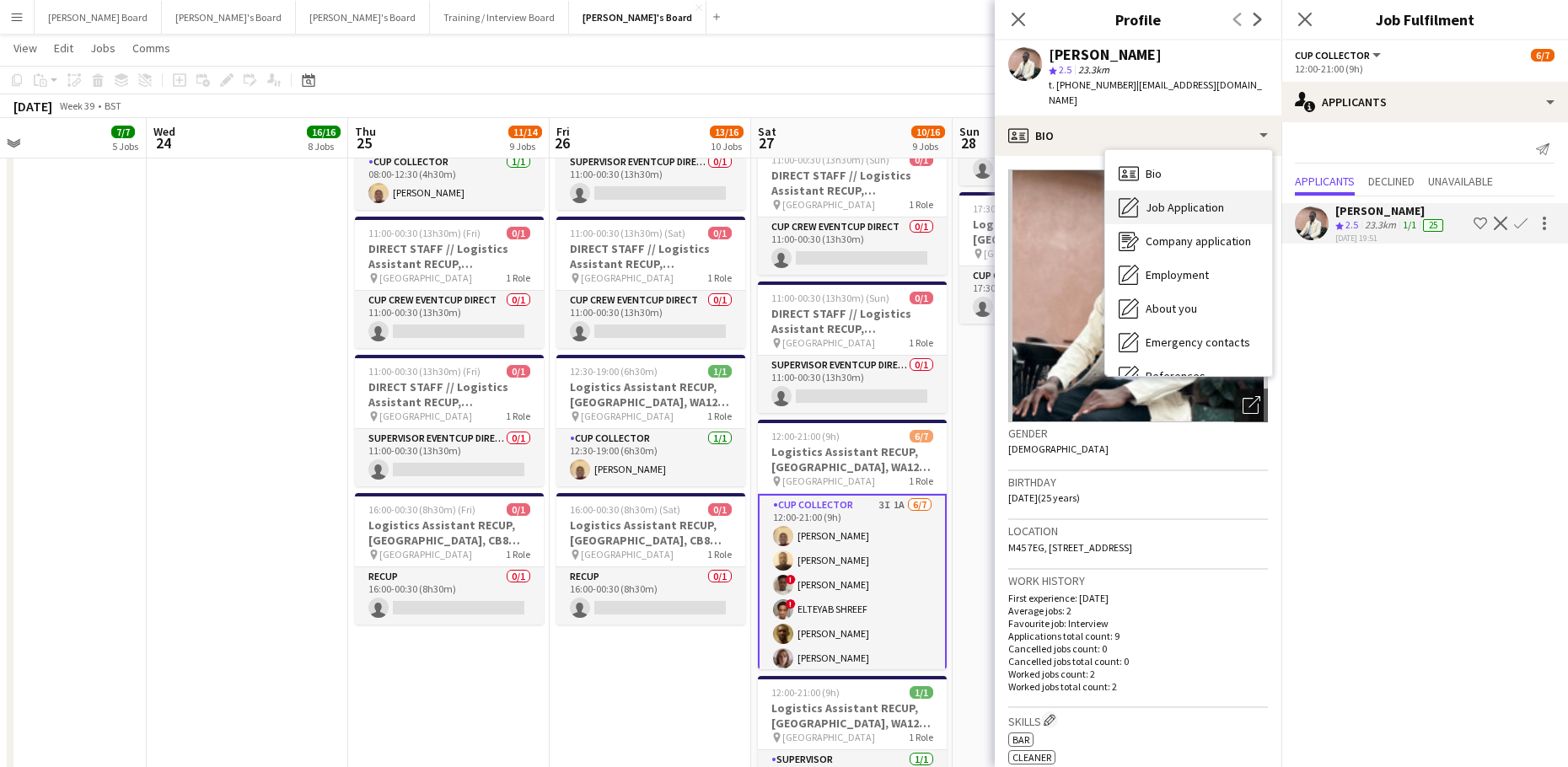
click at [1168, 200] on div "Job Application Job Application" at bounding box center [1188, 208] width 167 height 34
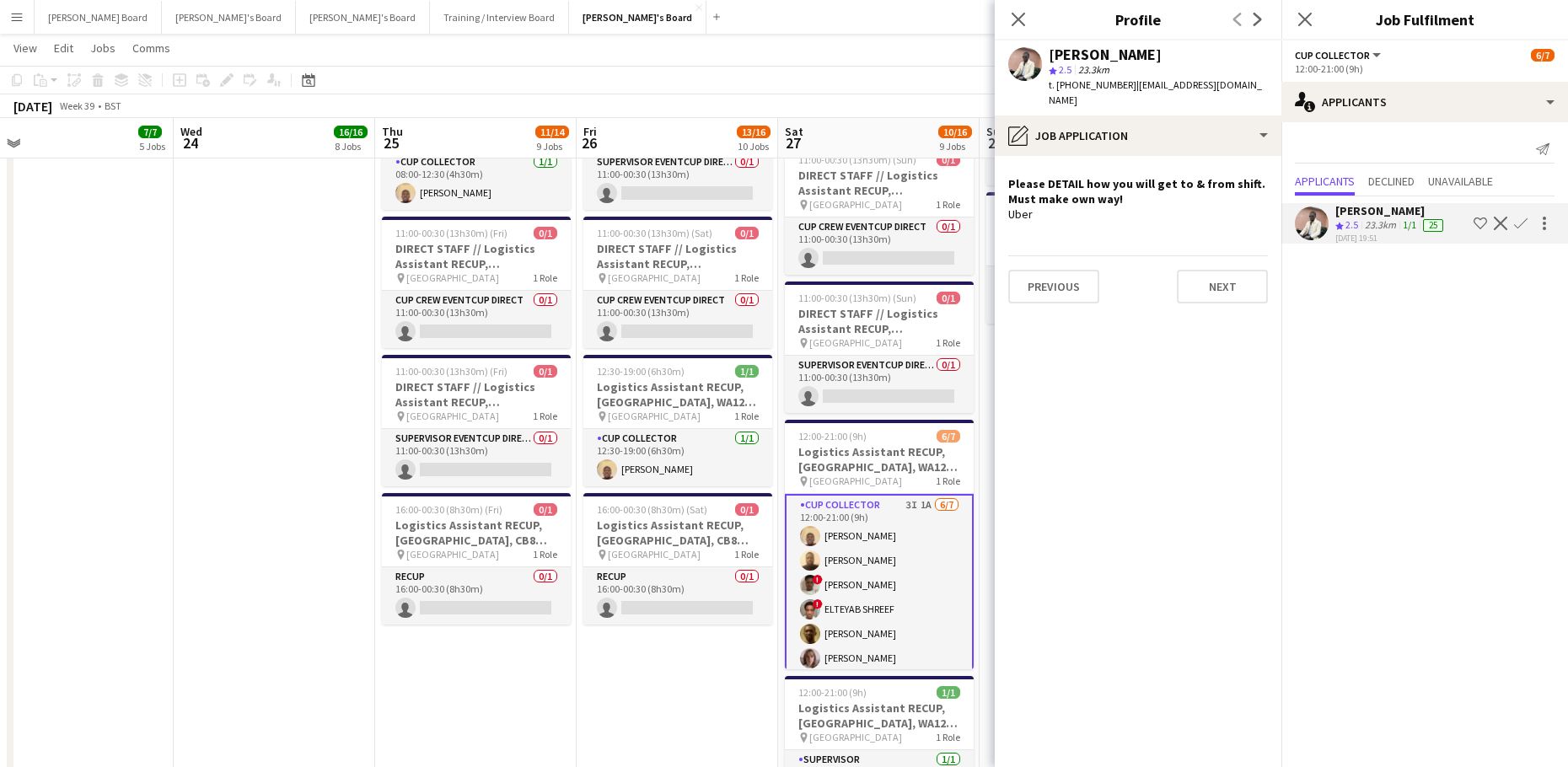
drag, startPoint x: 964, startPoint y: 349, endPoint x: 491, endPoint y: 340, distance: 473.1
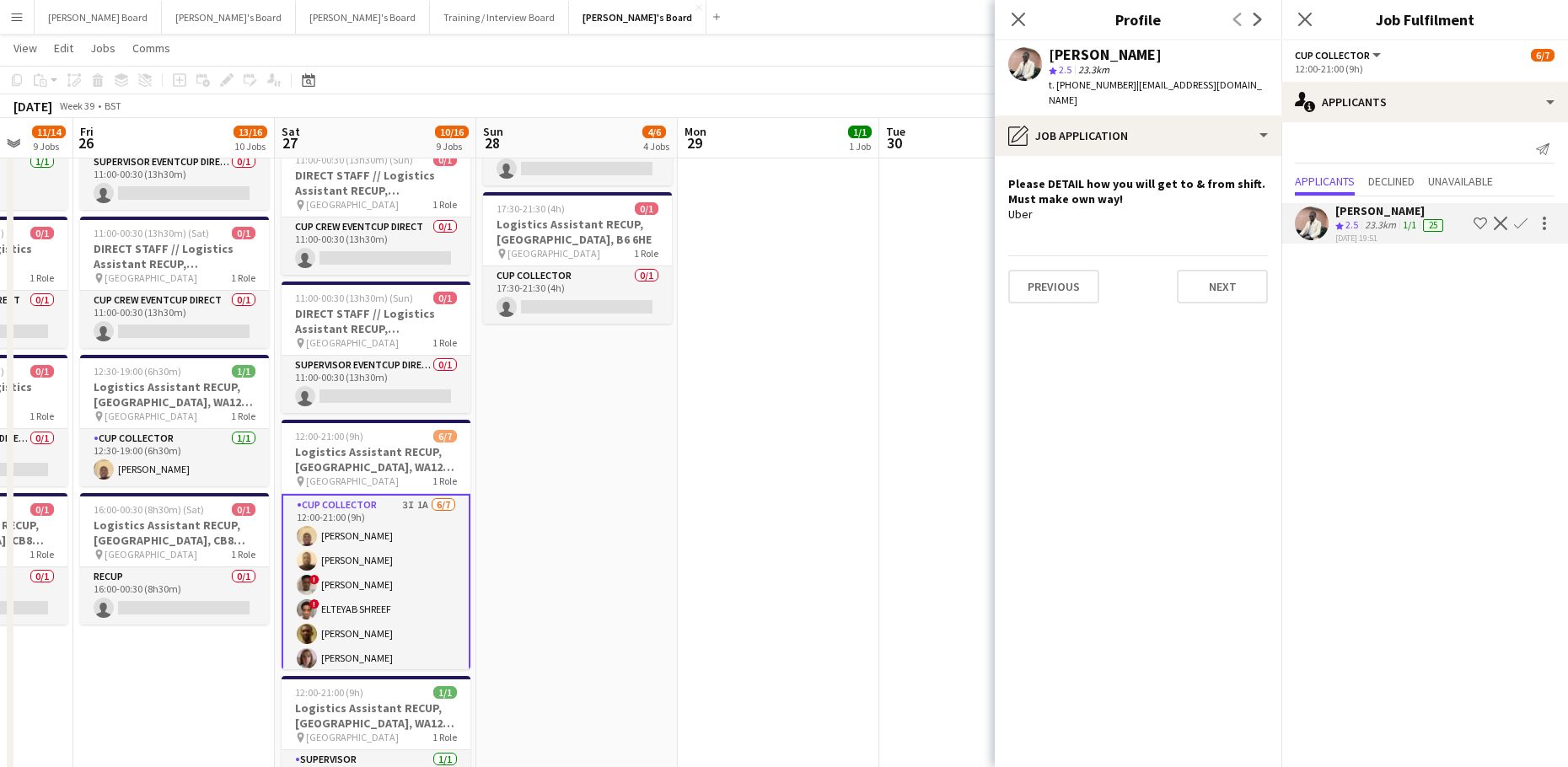
click at [597, 489] on app-date-cell "08:00-14:00 (6h) 3/3 Logistics Assistant RECUP, CO-OP LIVE, M11 3DL pin Co-op L…" at bounding box center [577, 424] width 202 height 1127
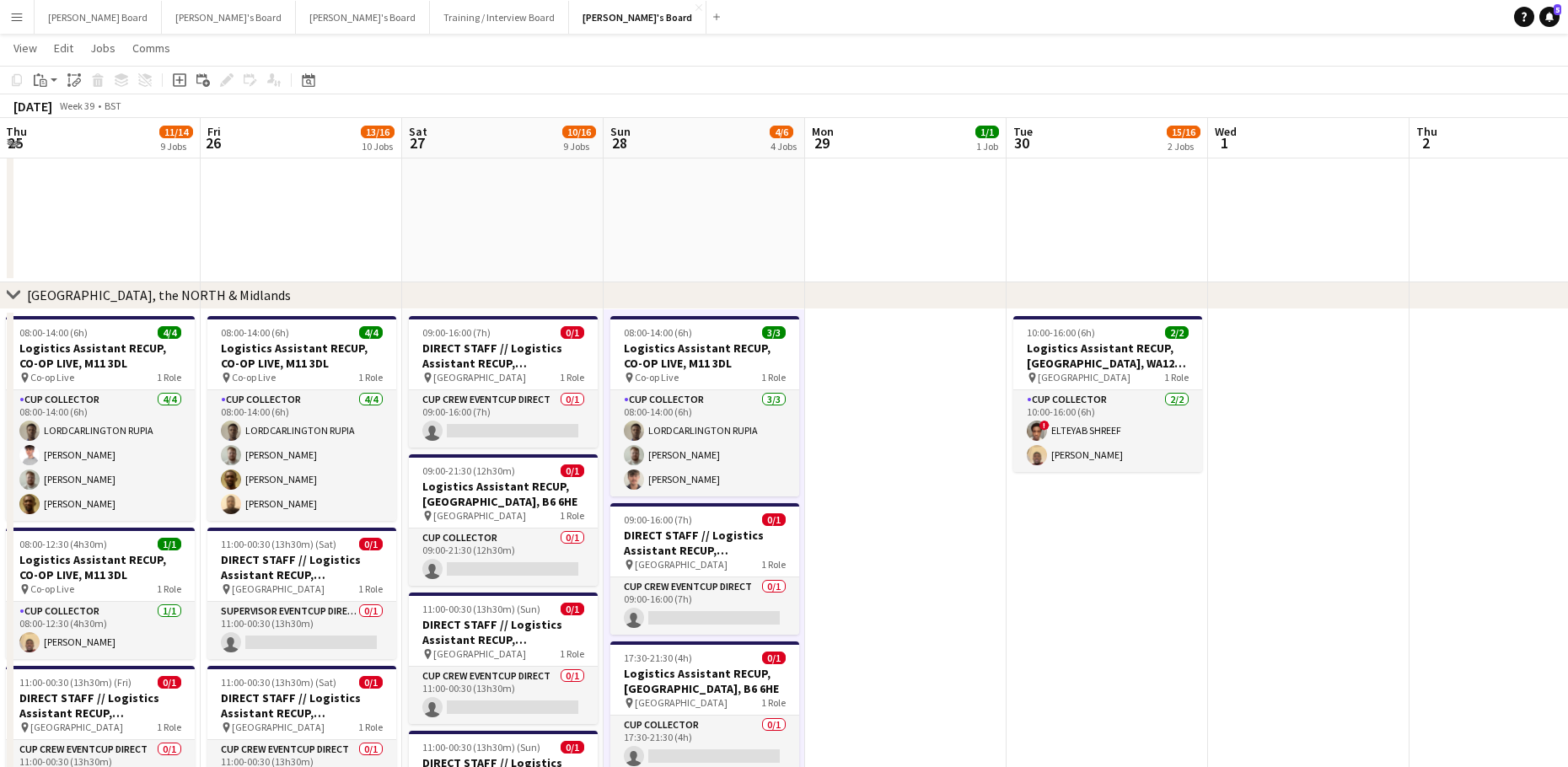
drag, startPoint x: 866, startPoint y: 574, endPoint x: 1052, endPoint y: 476, distance: 210.2
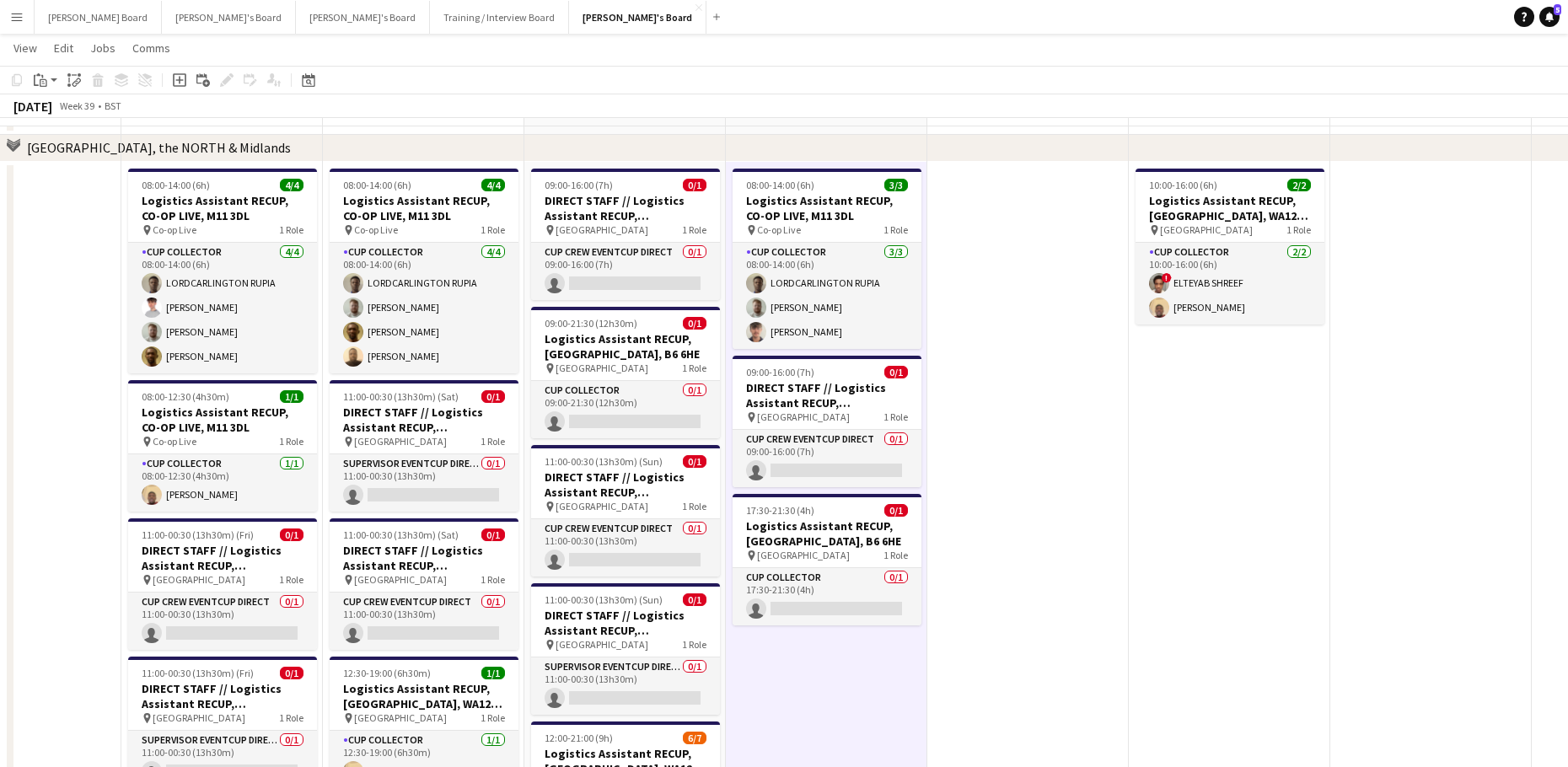
scroll to position [2698, 0]
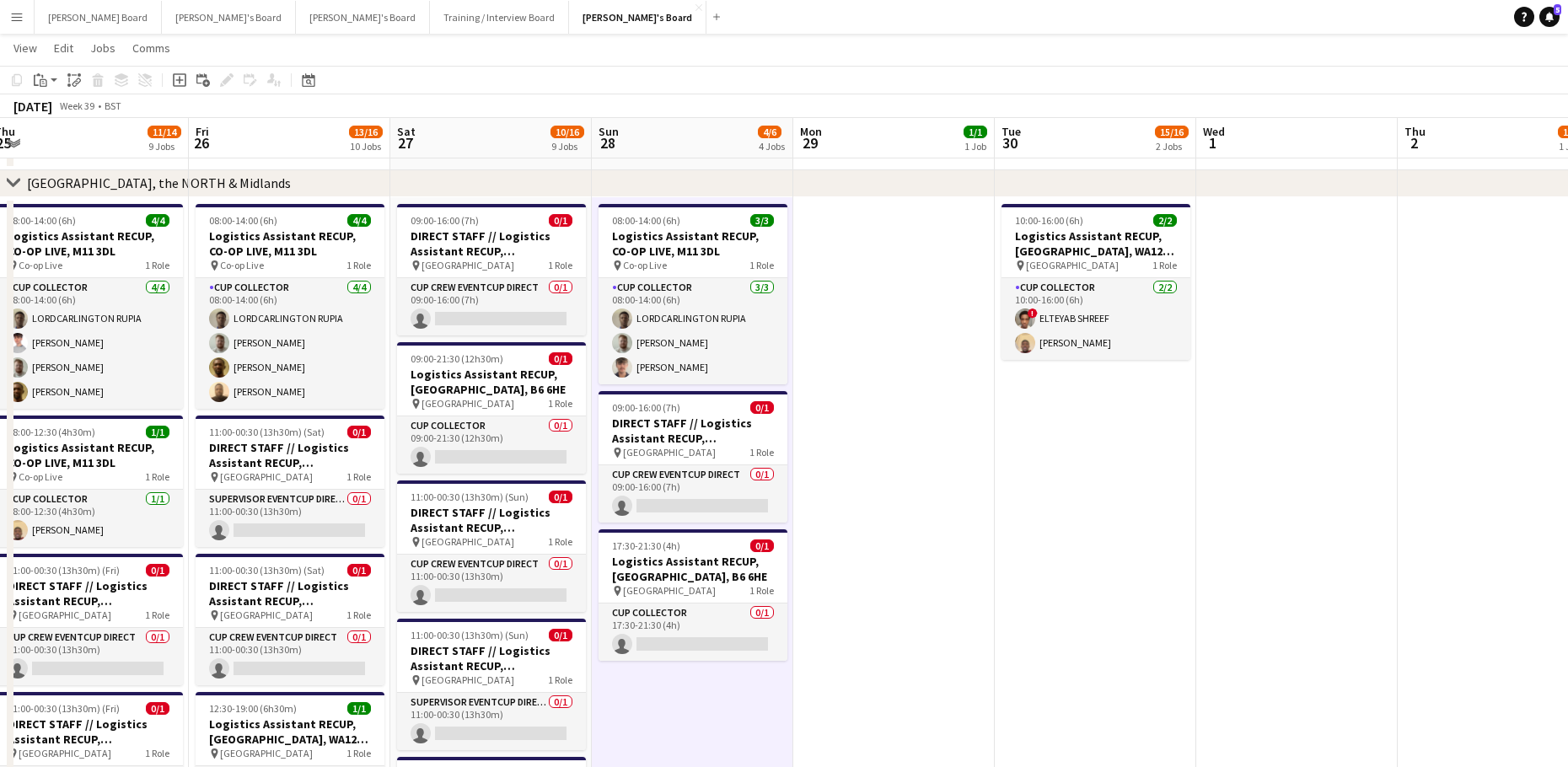
drag, startPoint x: 1315, startPoint y: 491, endPoint x: 825, endPoint y: 490, distance: 490.0
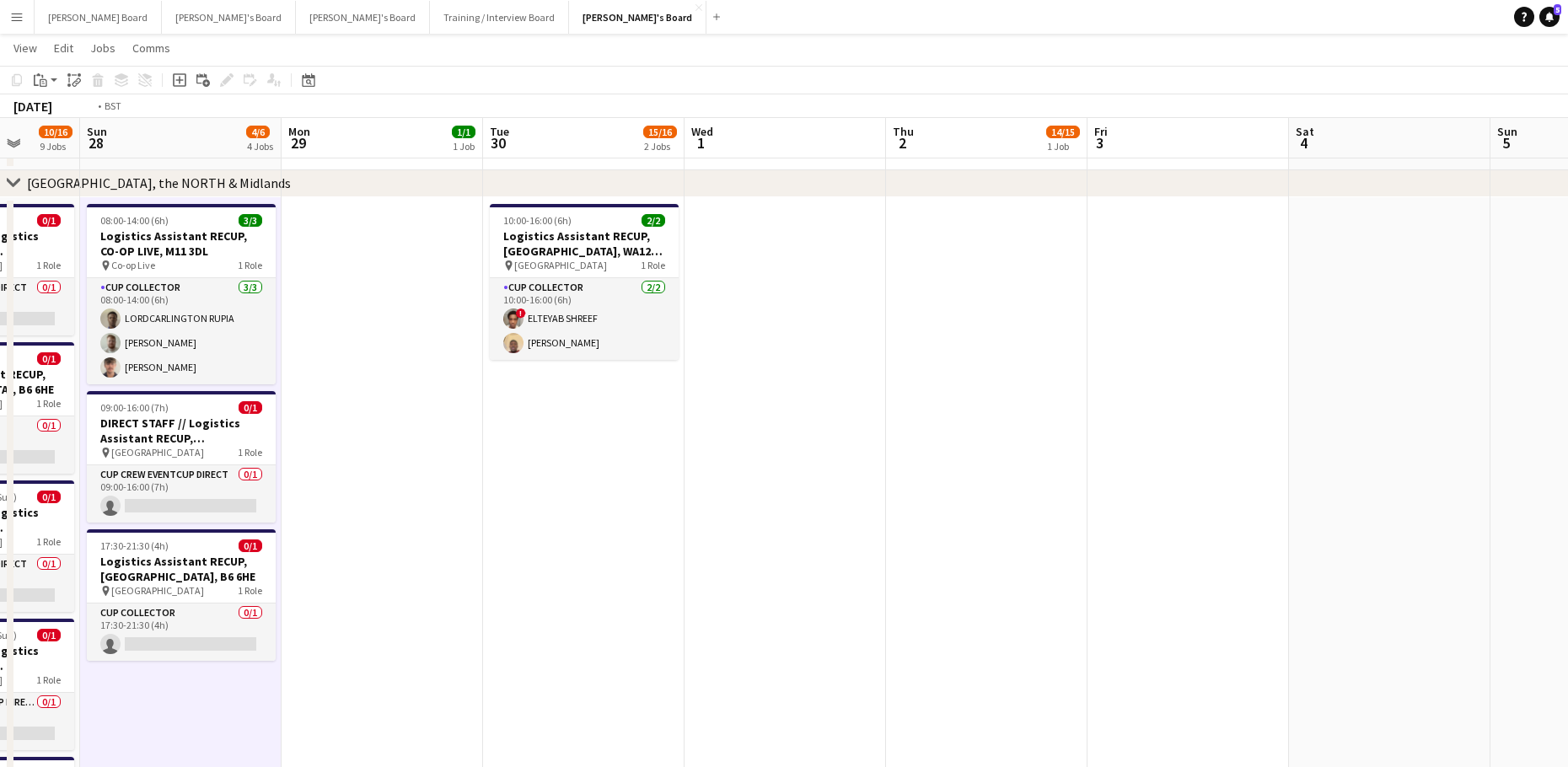
drag, startPoint x: 1210, startPoint y: 449, endPoint x: 722, endPoint y: 446, distance: 488.0
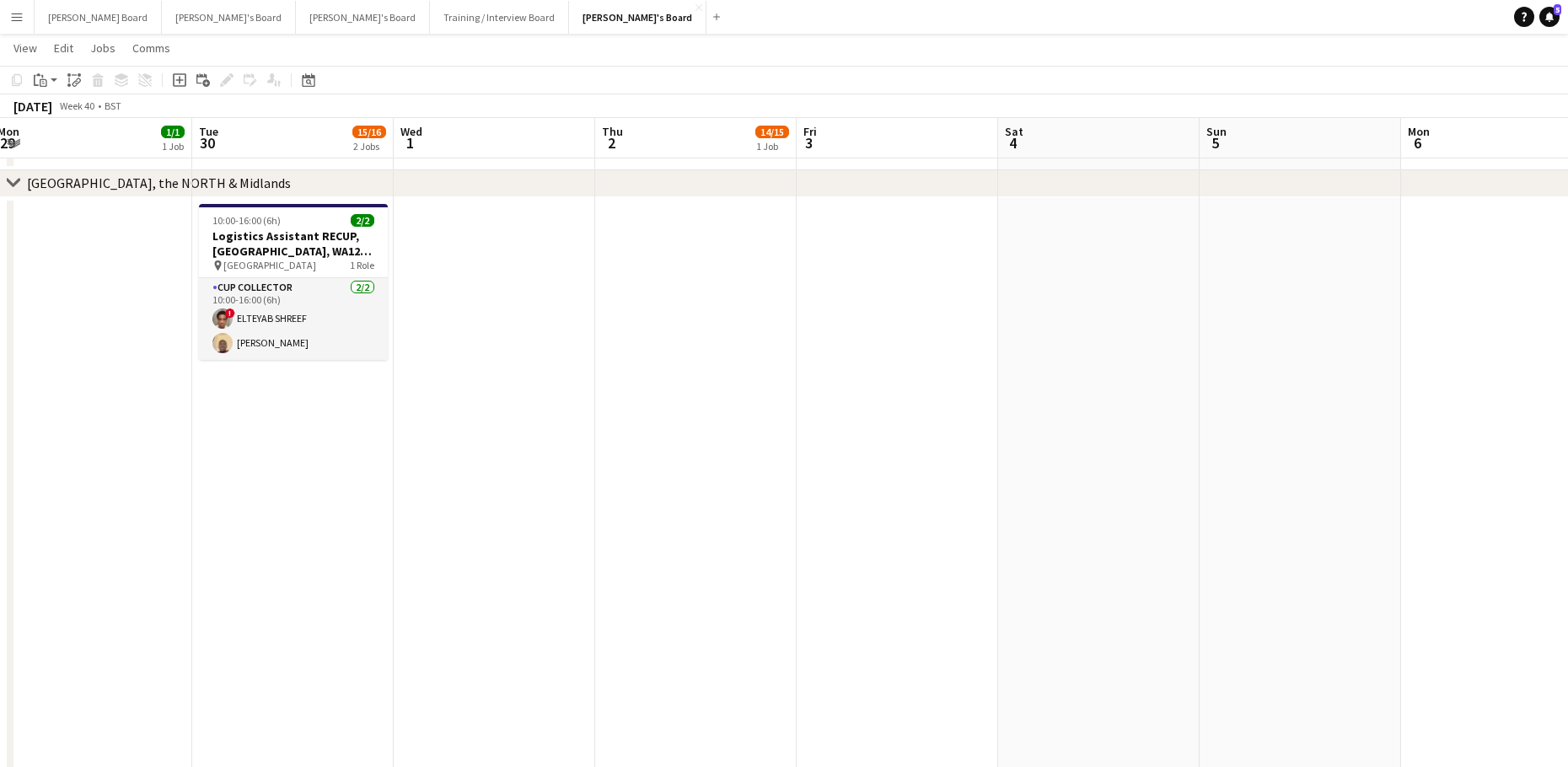
scroll to position [0, 435]
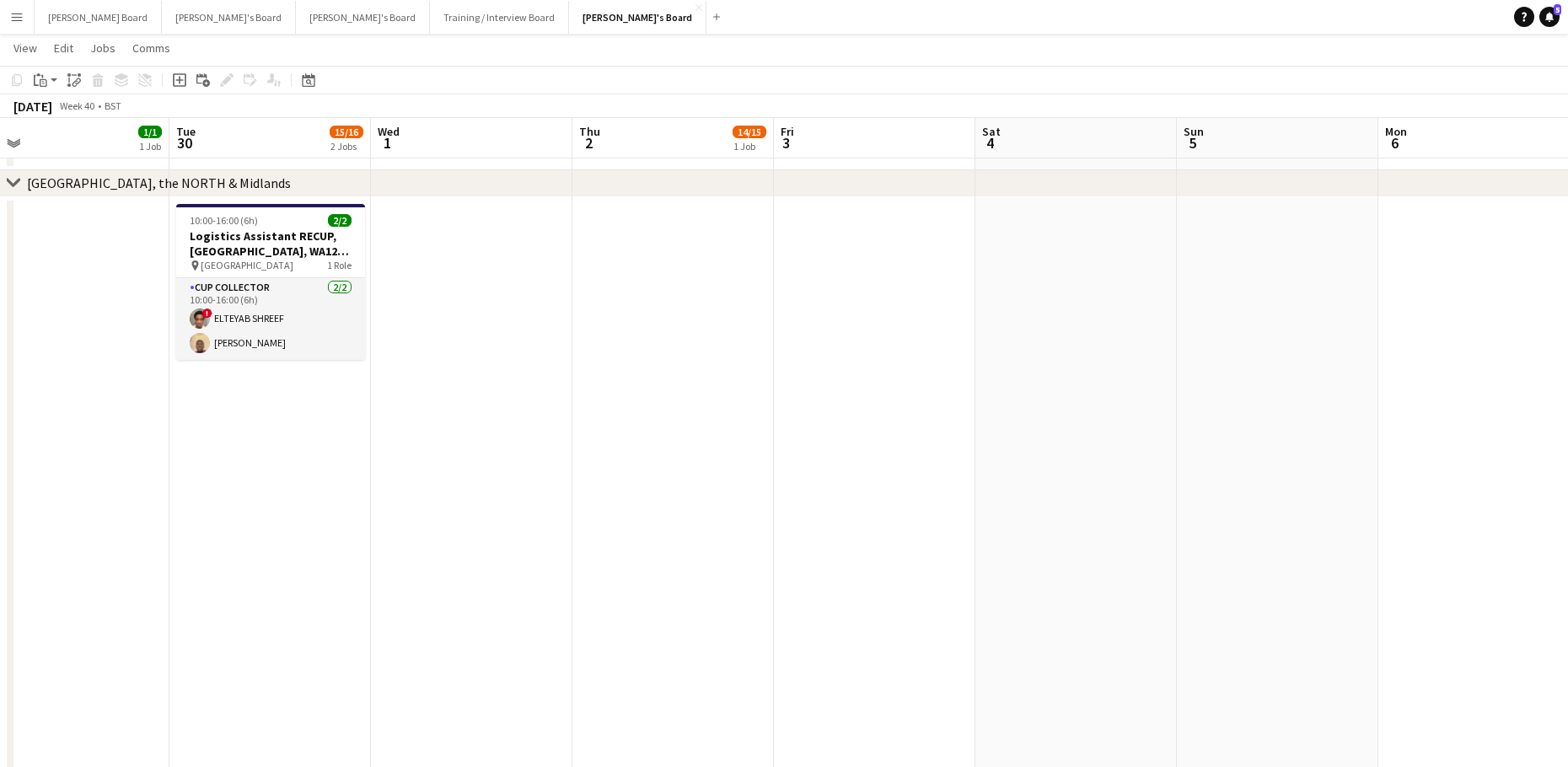
drag, startPoint x: 838, startPoint y: 398, endPoint x: 952, endPoint y: 417, distance: 115.6
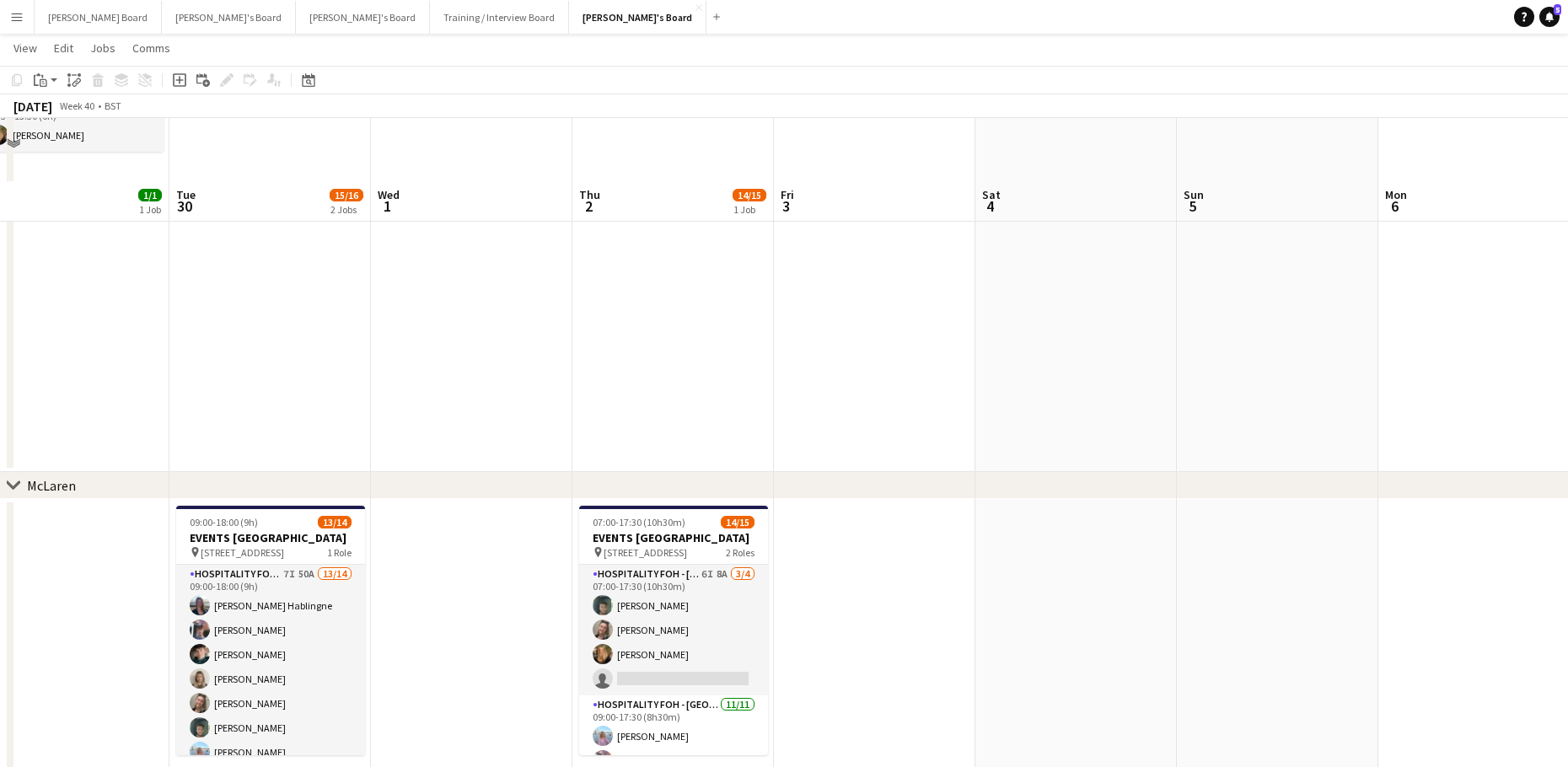
scroll to position [225, 0]
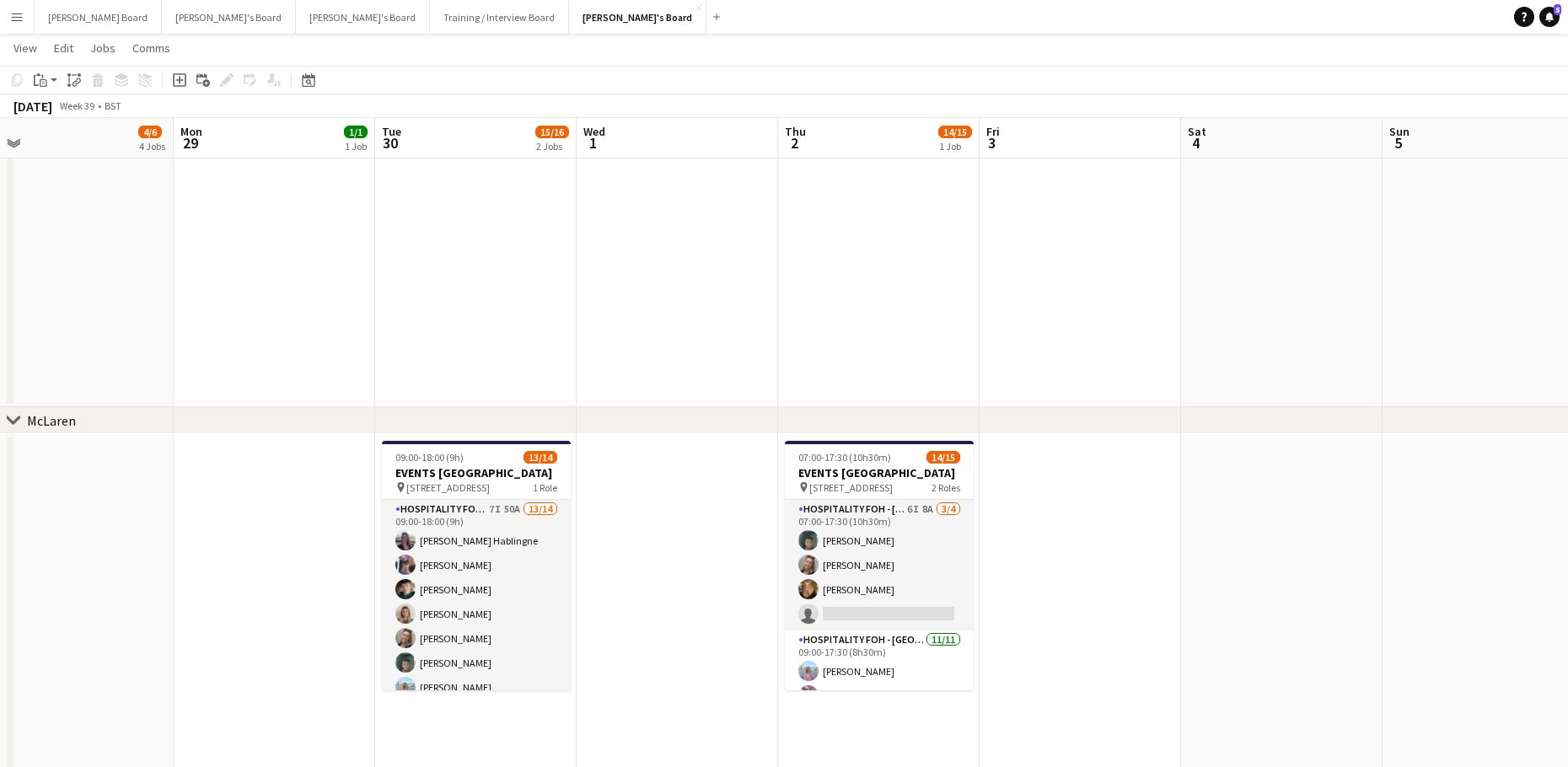
drag, startPoint x: 488, startPoint y: 515, endPoint x: 797, endPoint y: 532, distance: 309.5
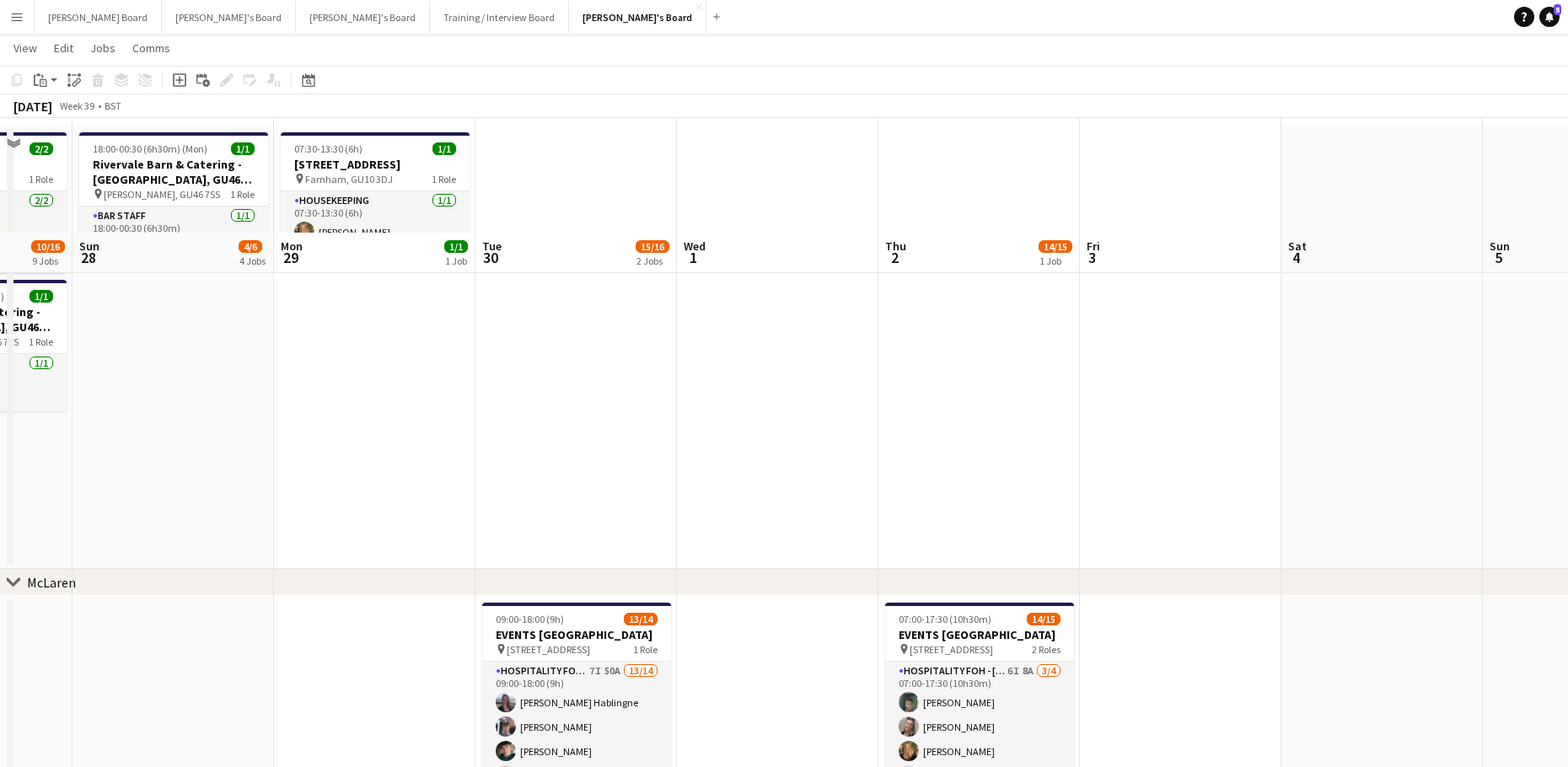
scroll to position [0, 0]
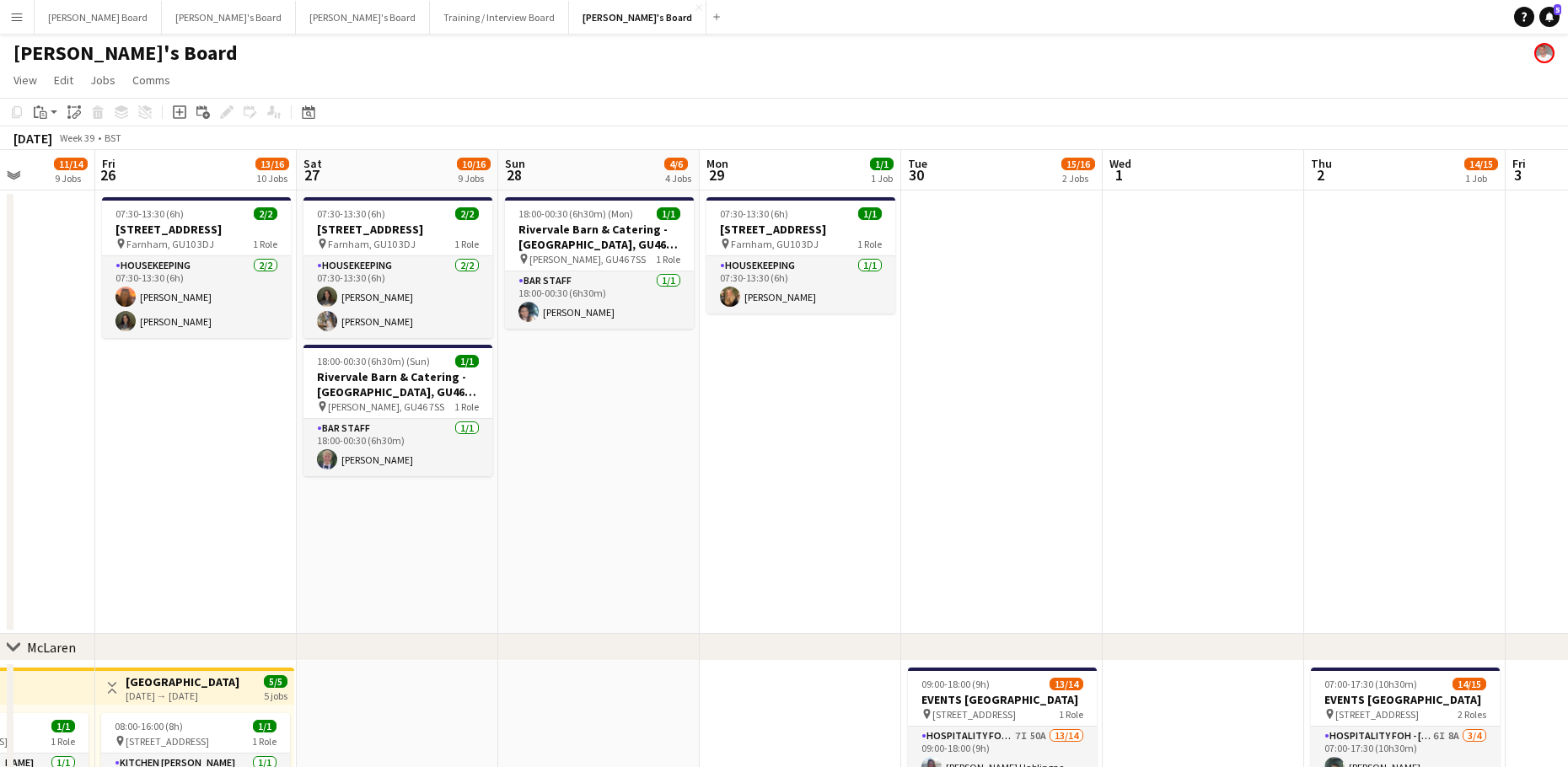
drag, startPoint x: 546, startPoint y: 448, endPoint x: 1196, endPoint y: 426, distance: 650.4
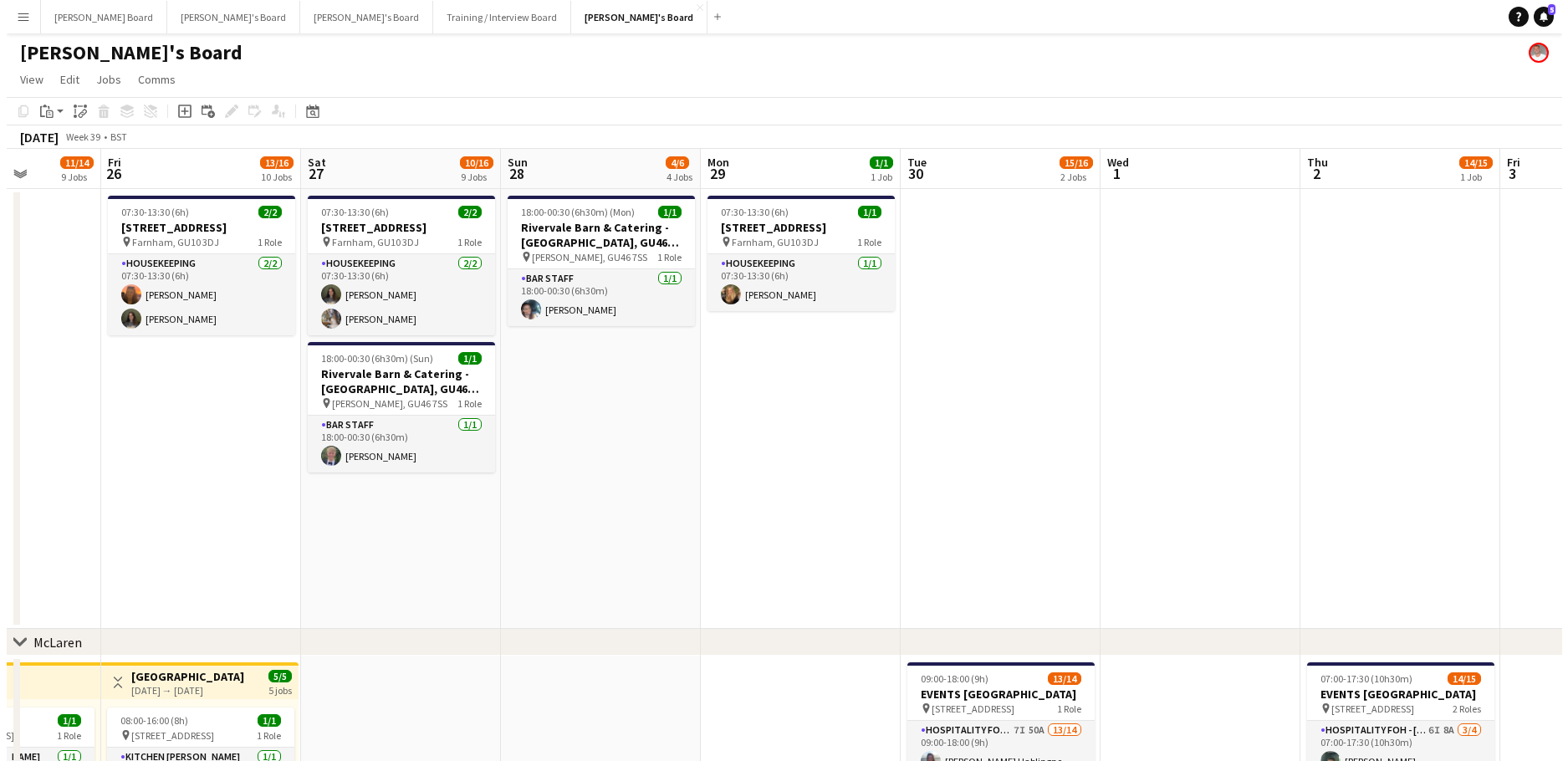
scroll to position [0, 385]
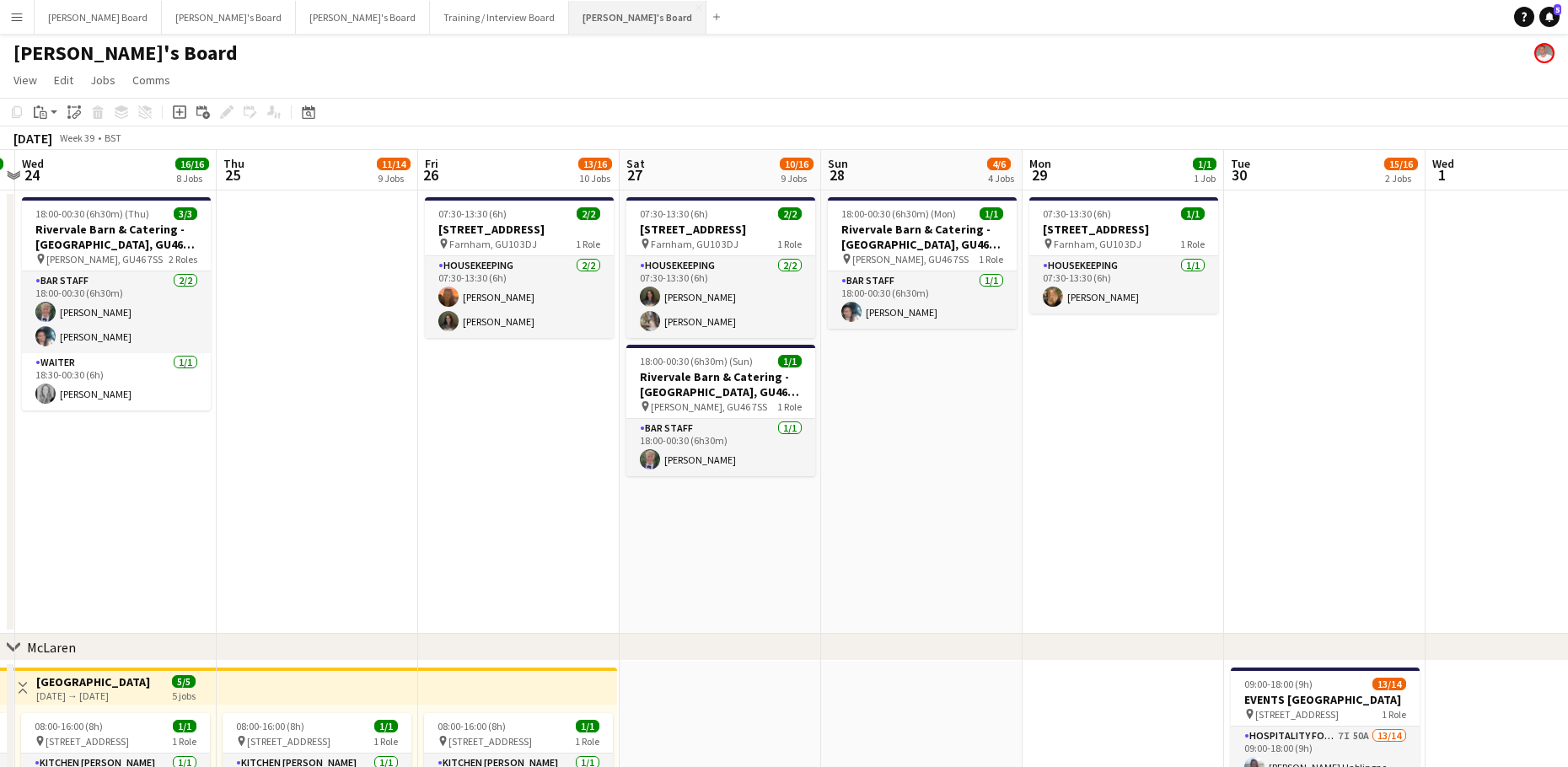
click at [569, 8] on button "[PERSON_NAME]'s Board Close" at bounding box center [638, 17] width 137 height 33
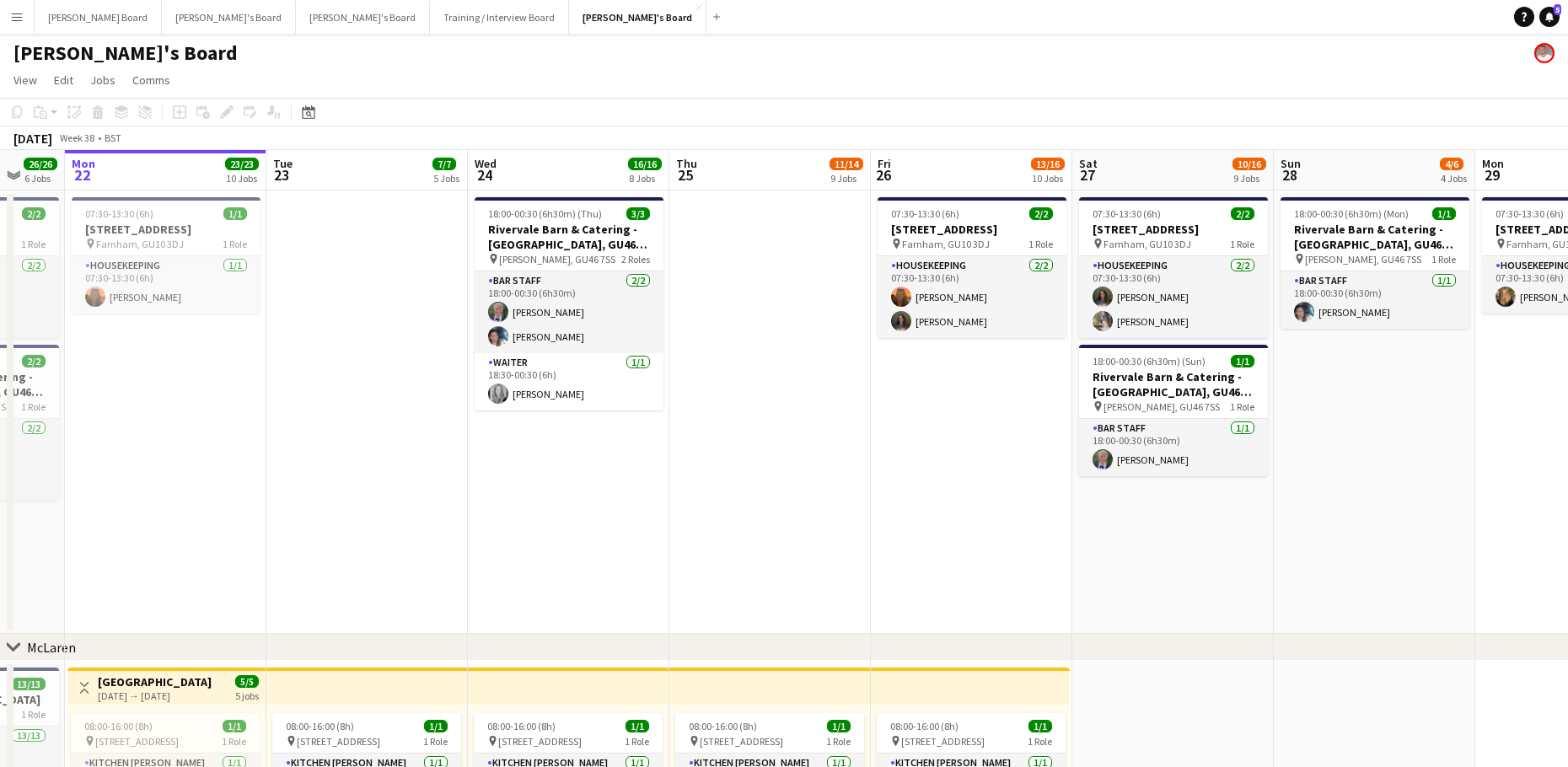
scroll to position [0, 587]
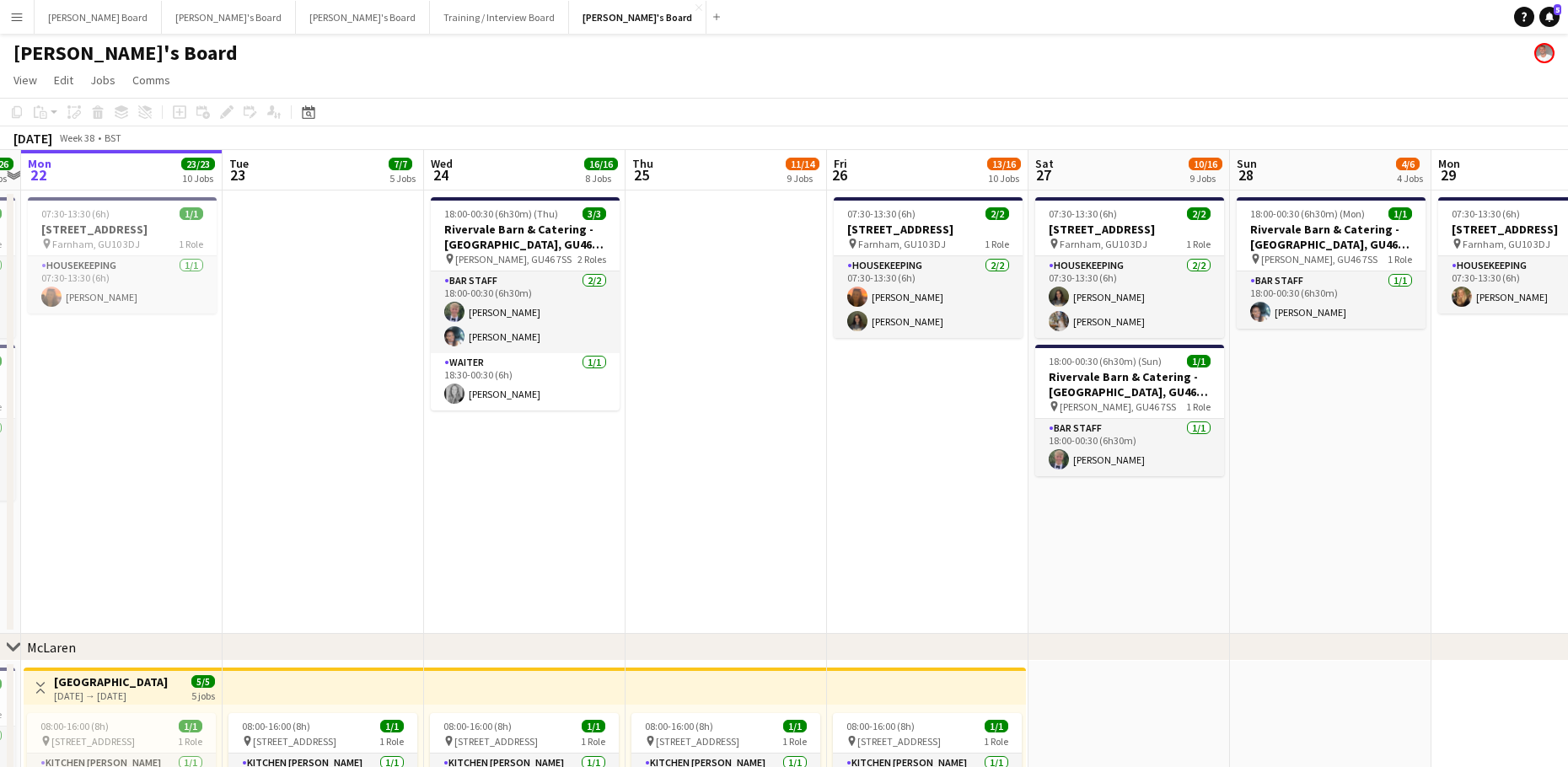
drag, startPoint x: 1033, startPoint y: 532, endPoint x: 849, endPoint y: 538, distance: 184.1
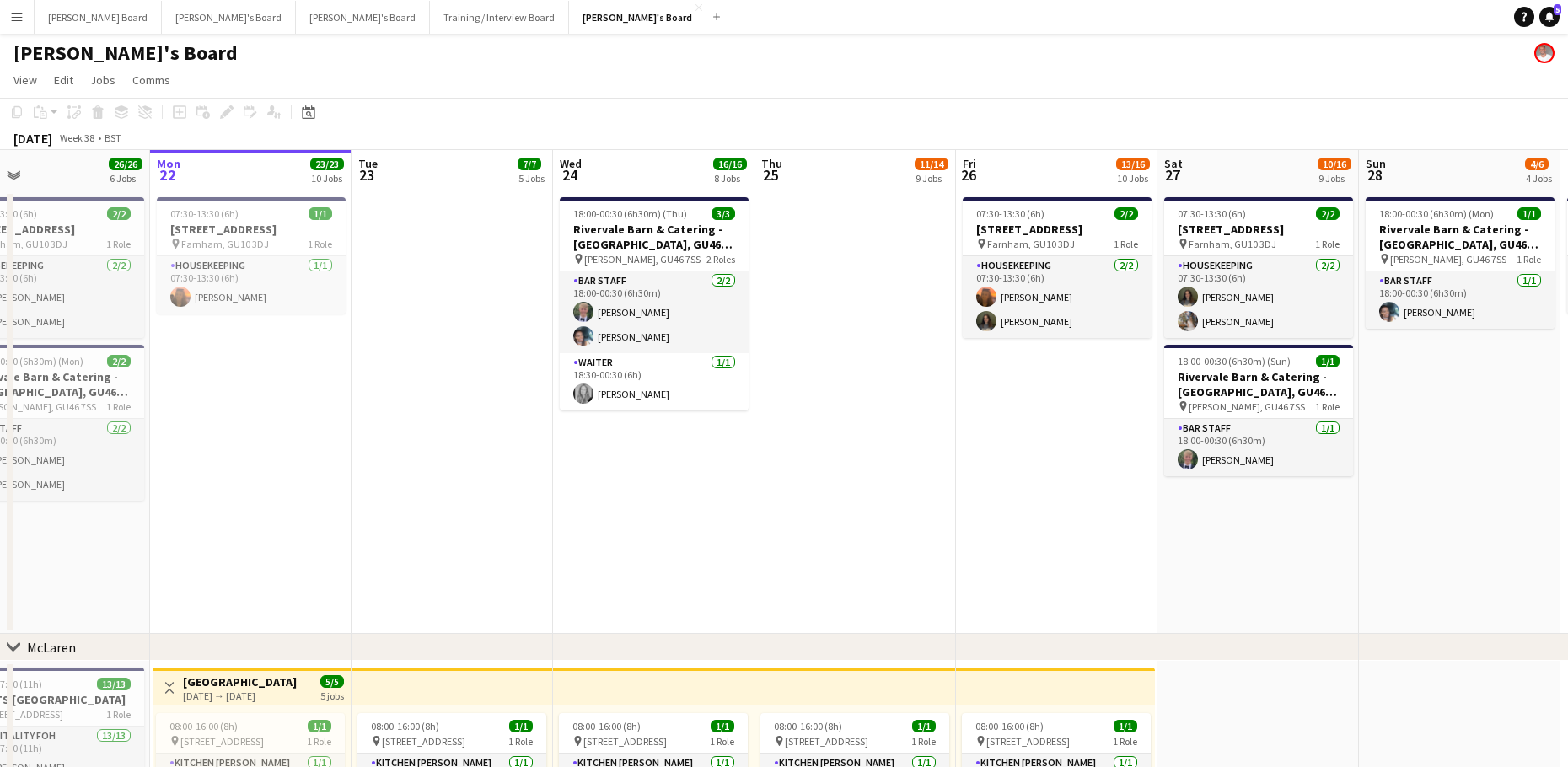
drag, startPoint x: 412, startPoint y: 528, endPoint x: 599, endPoint y: 548, distance: 188.1
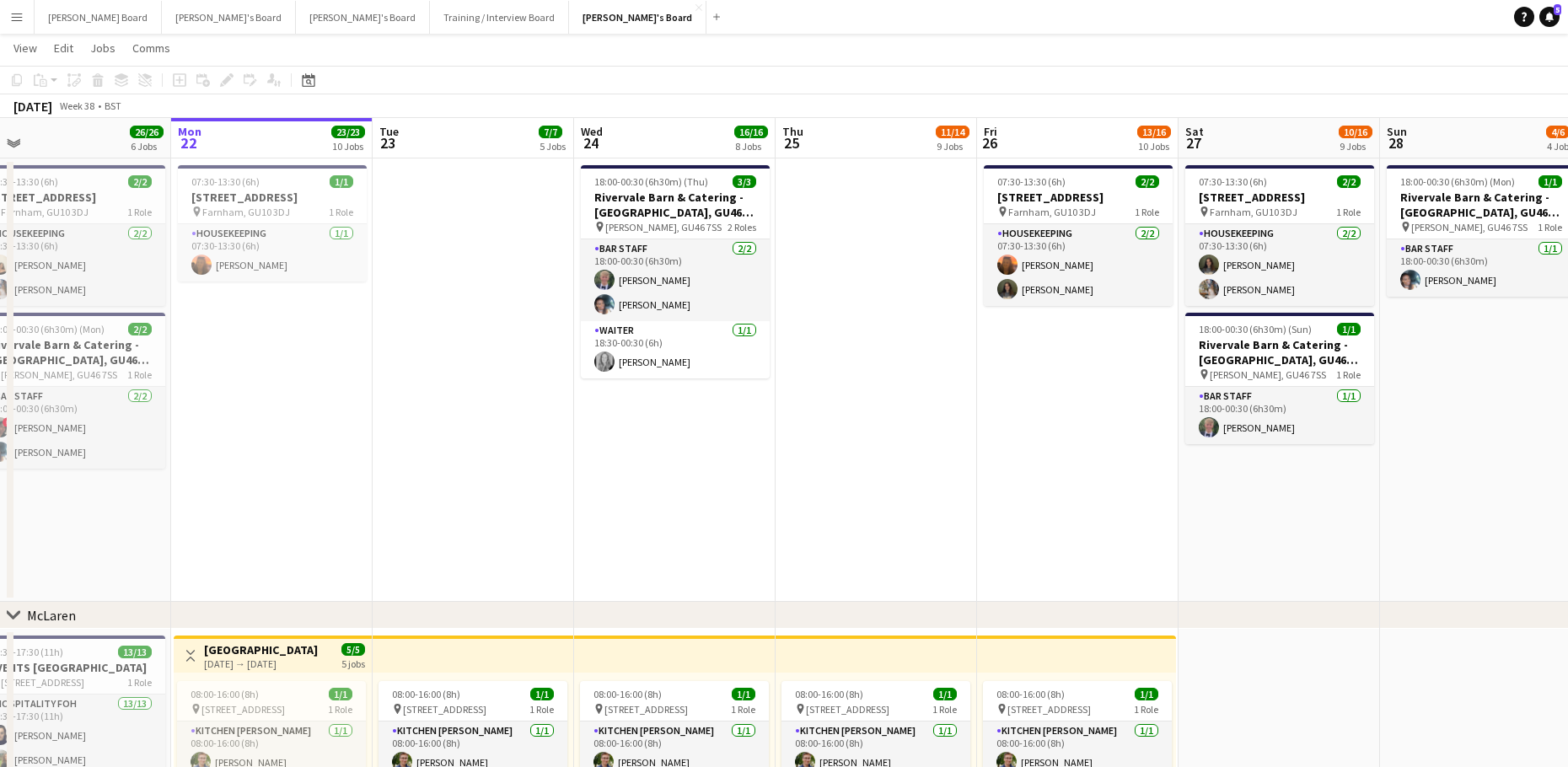
scroll to position [0, 0]
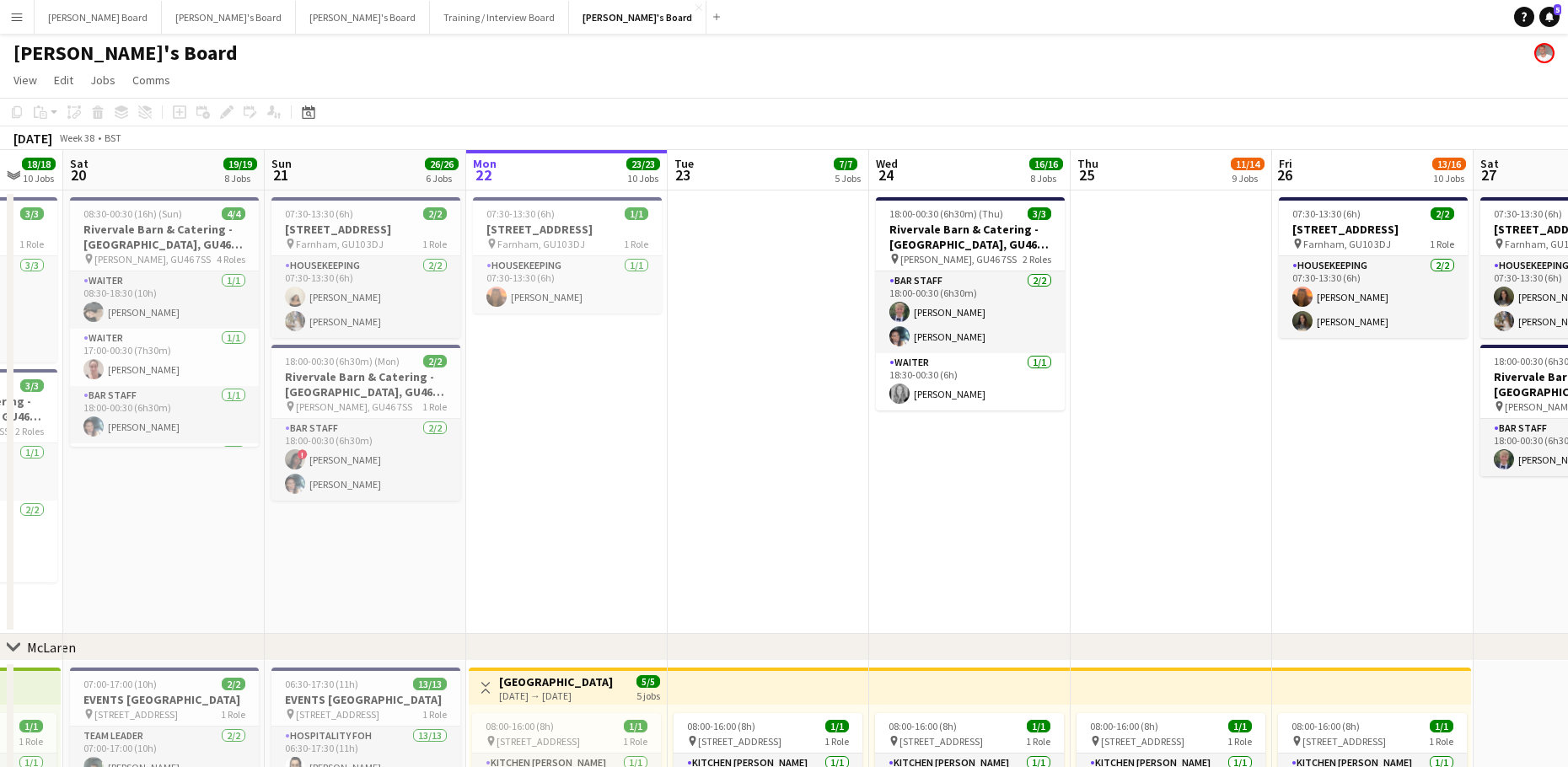
drag, startPoint x: 523, startPoint y: 535, endPoint x: 905, endPoint y: 494, distance: 384.2
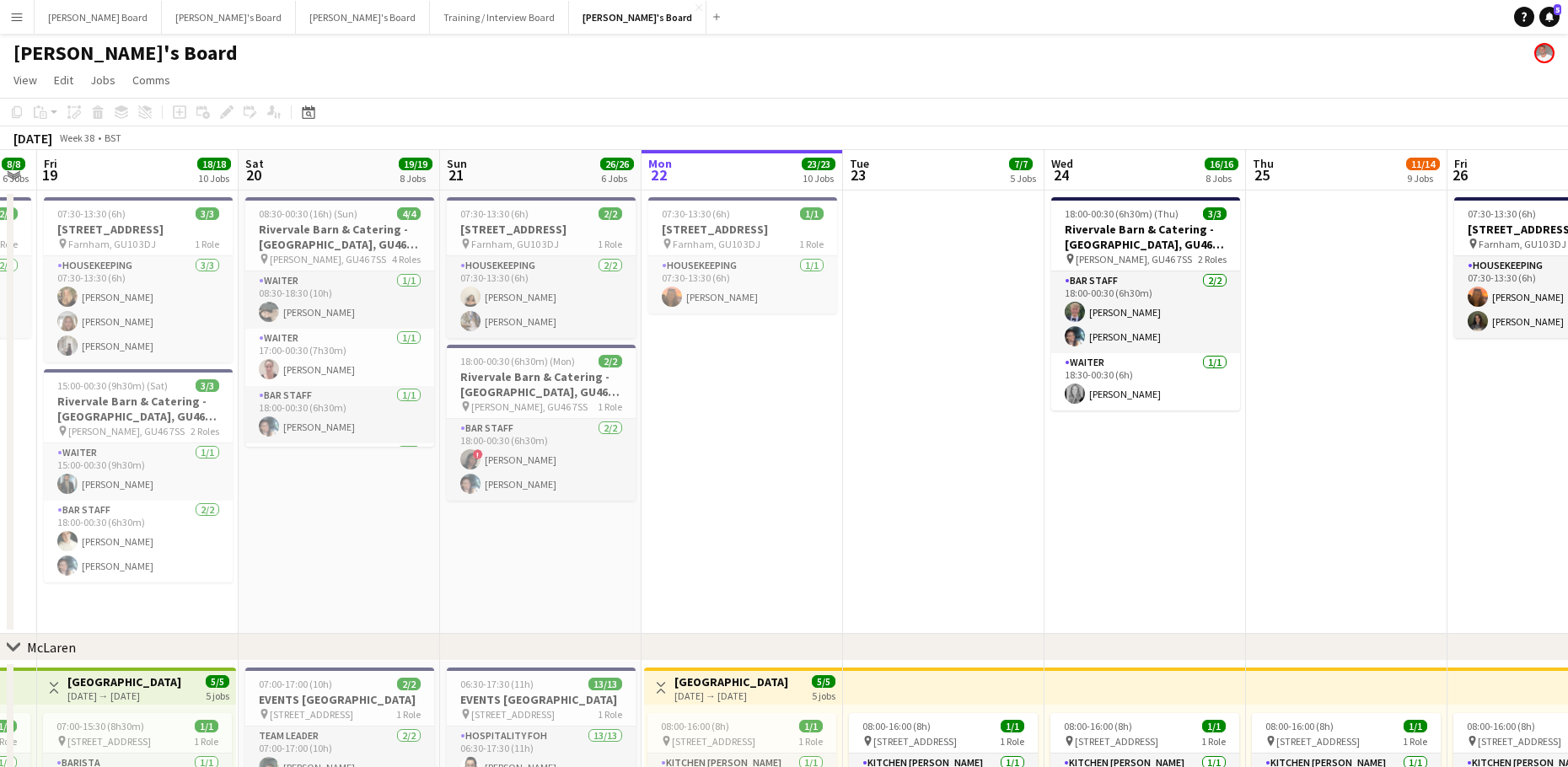
scroll to position [0, 492]
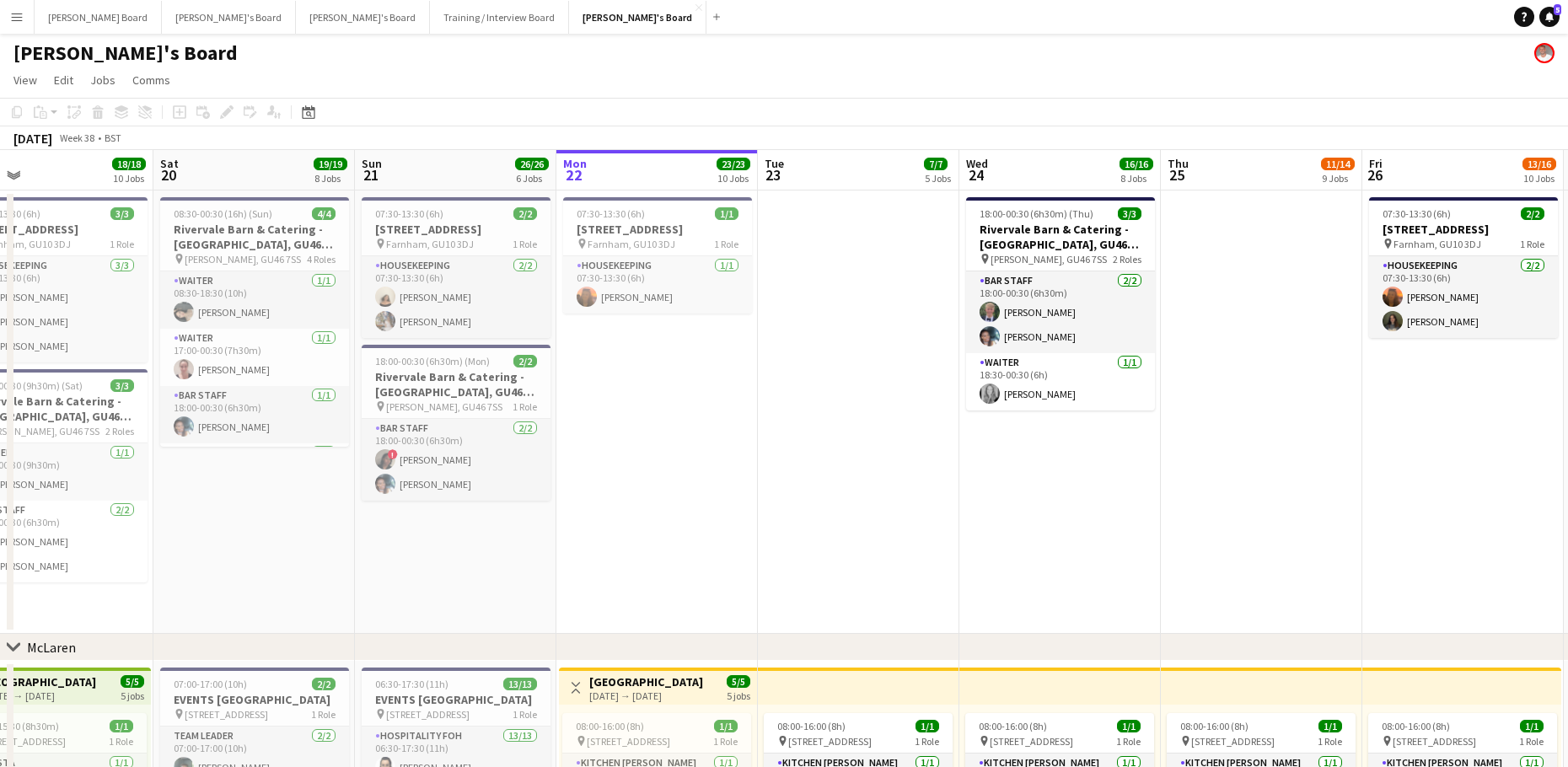
drag, startPoint x: 630, startPoint y: 486, endPoint x: 969, endPoint y: 564, distance: 347.9
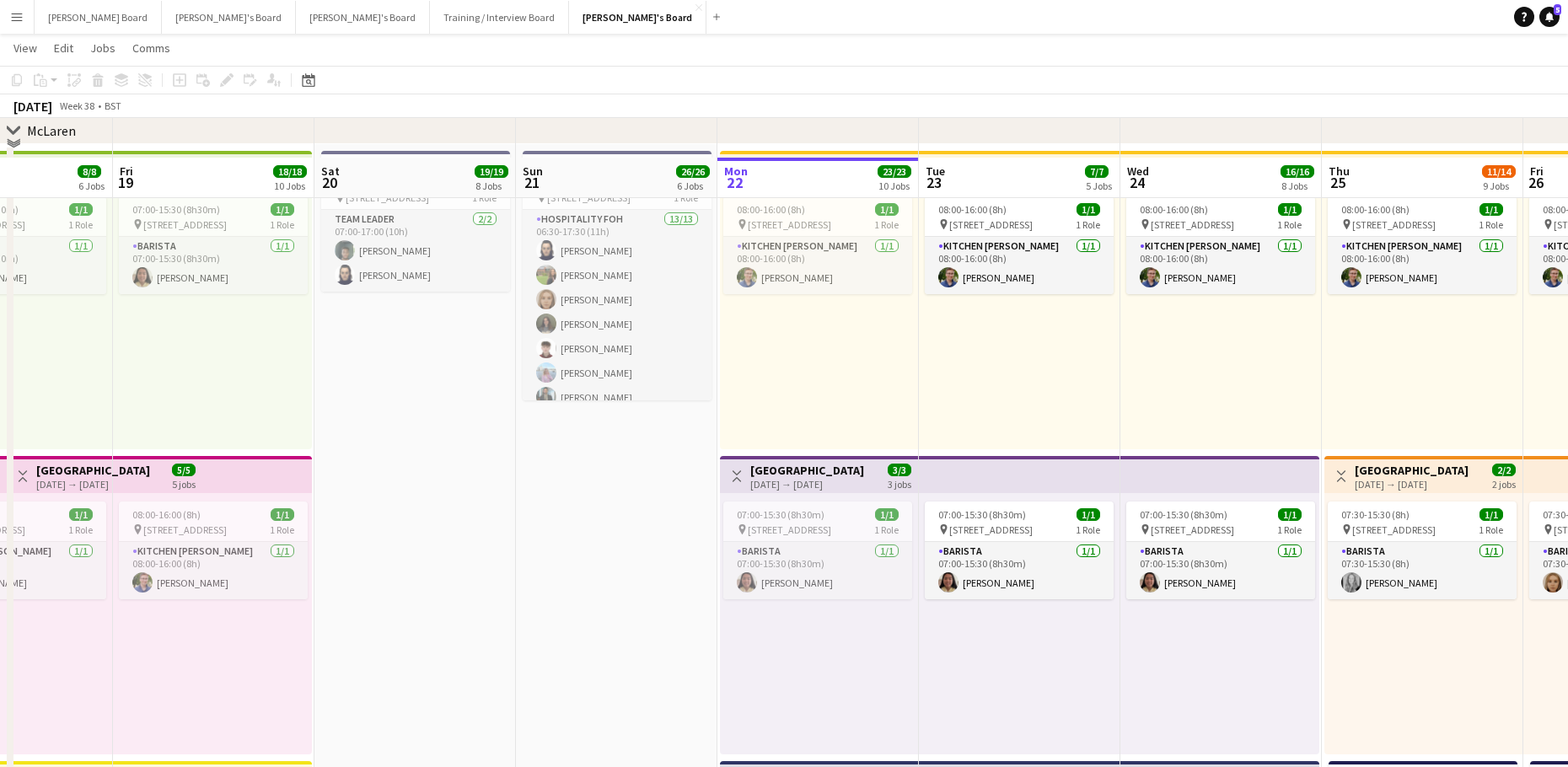
scroll to position [450, 0]
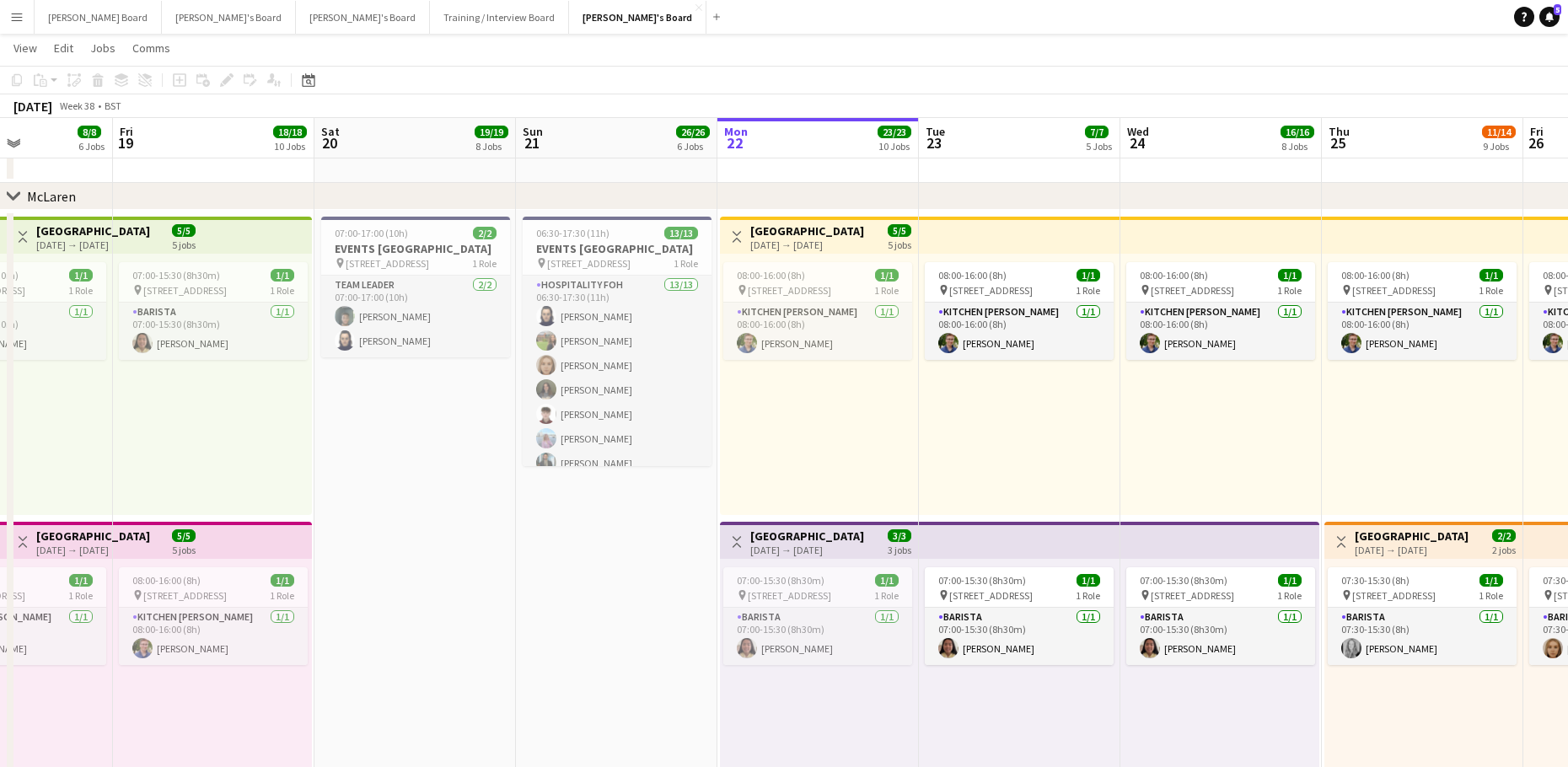
drag, startPoint x: 691, startPoint y: 597, endPoint x: 481, endPoint y: 582, distance: 210.5
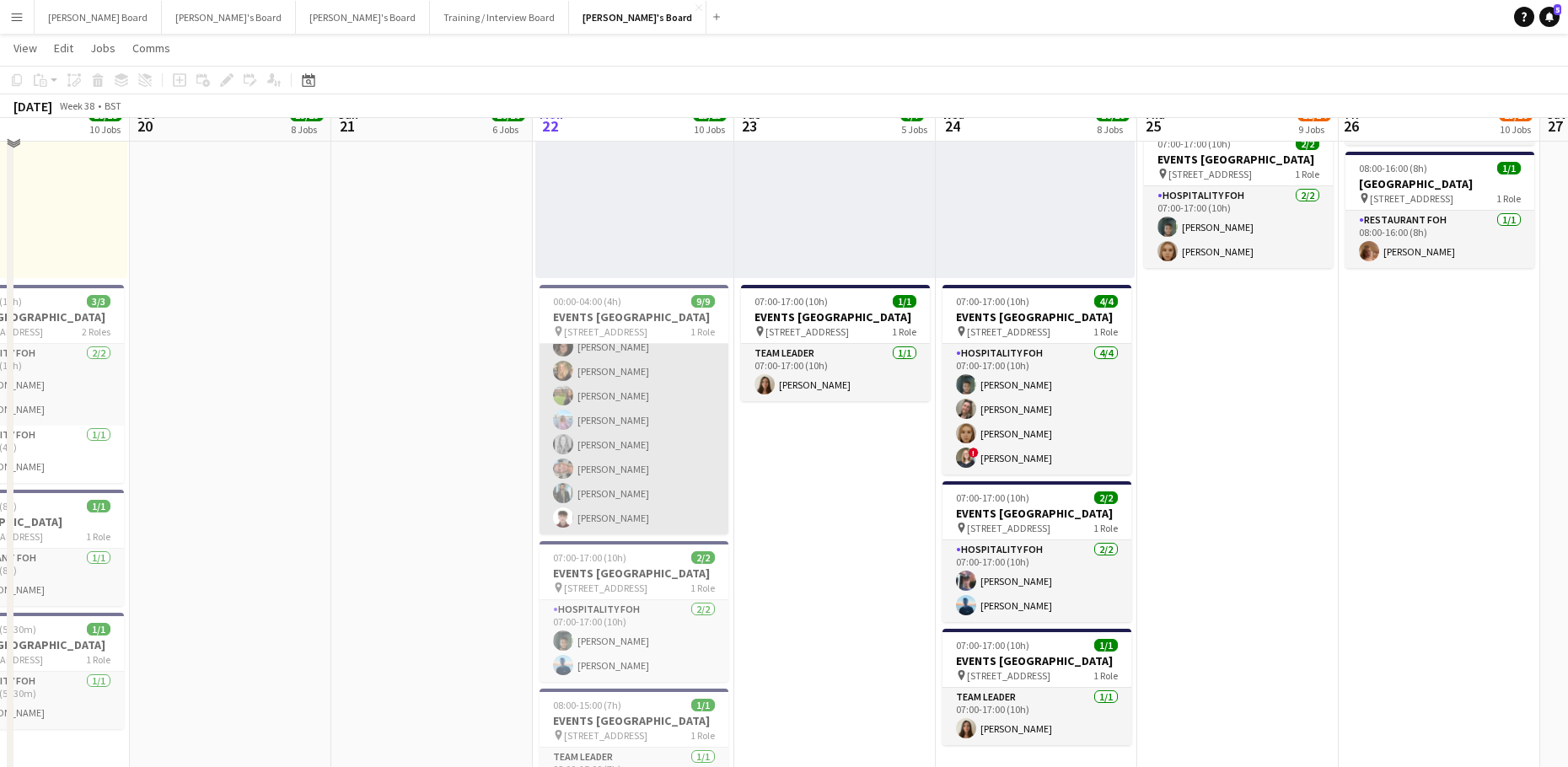
scroll to position [1461, 0]
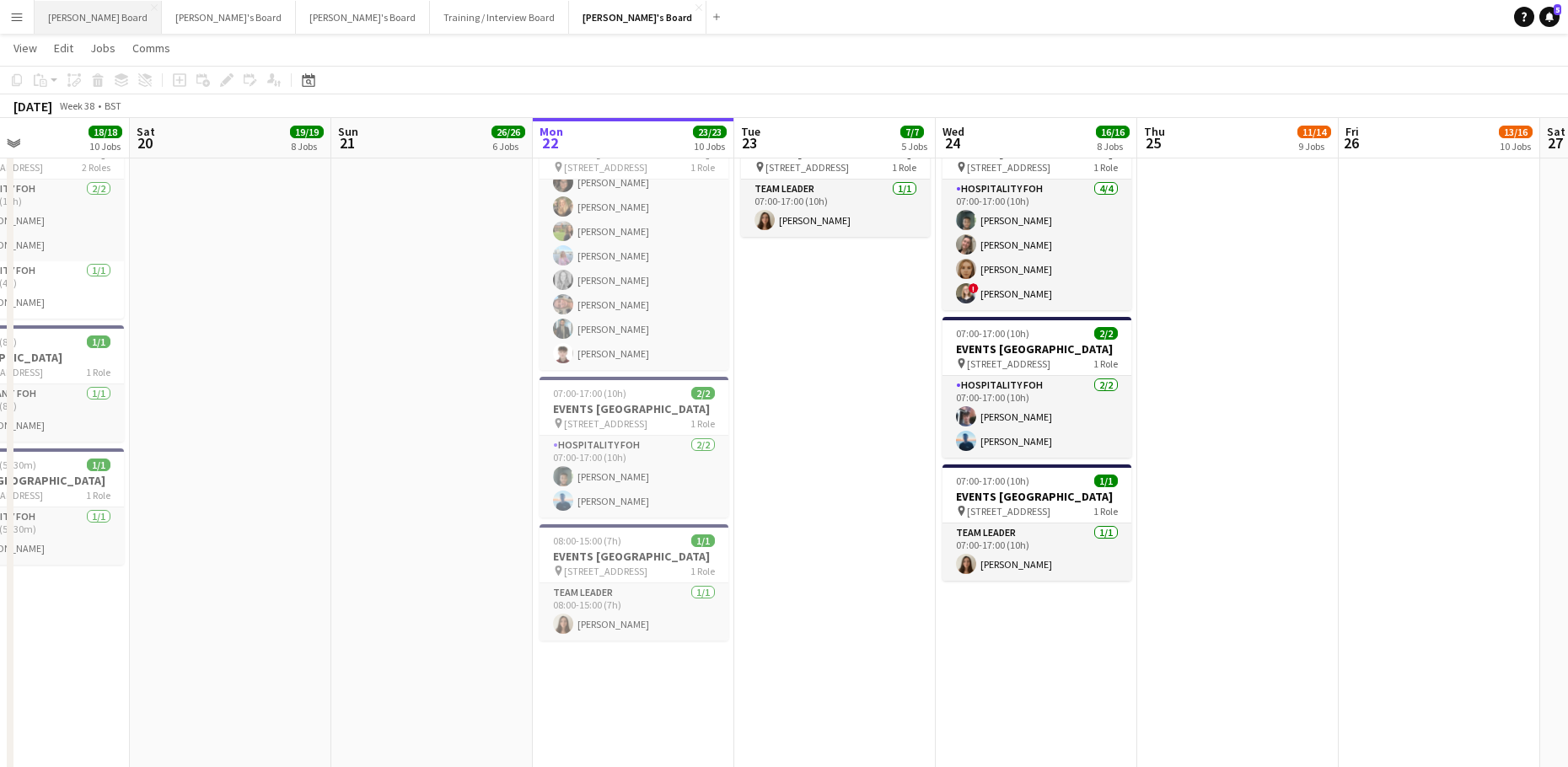
click at [100, 19] on button "[PERSON_NAME] Board Close" at bounding box center [98, 17] width 127 height 33
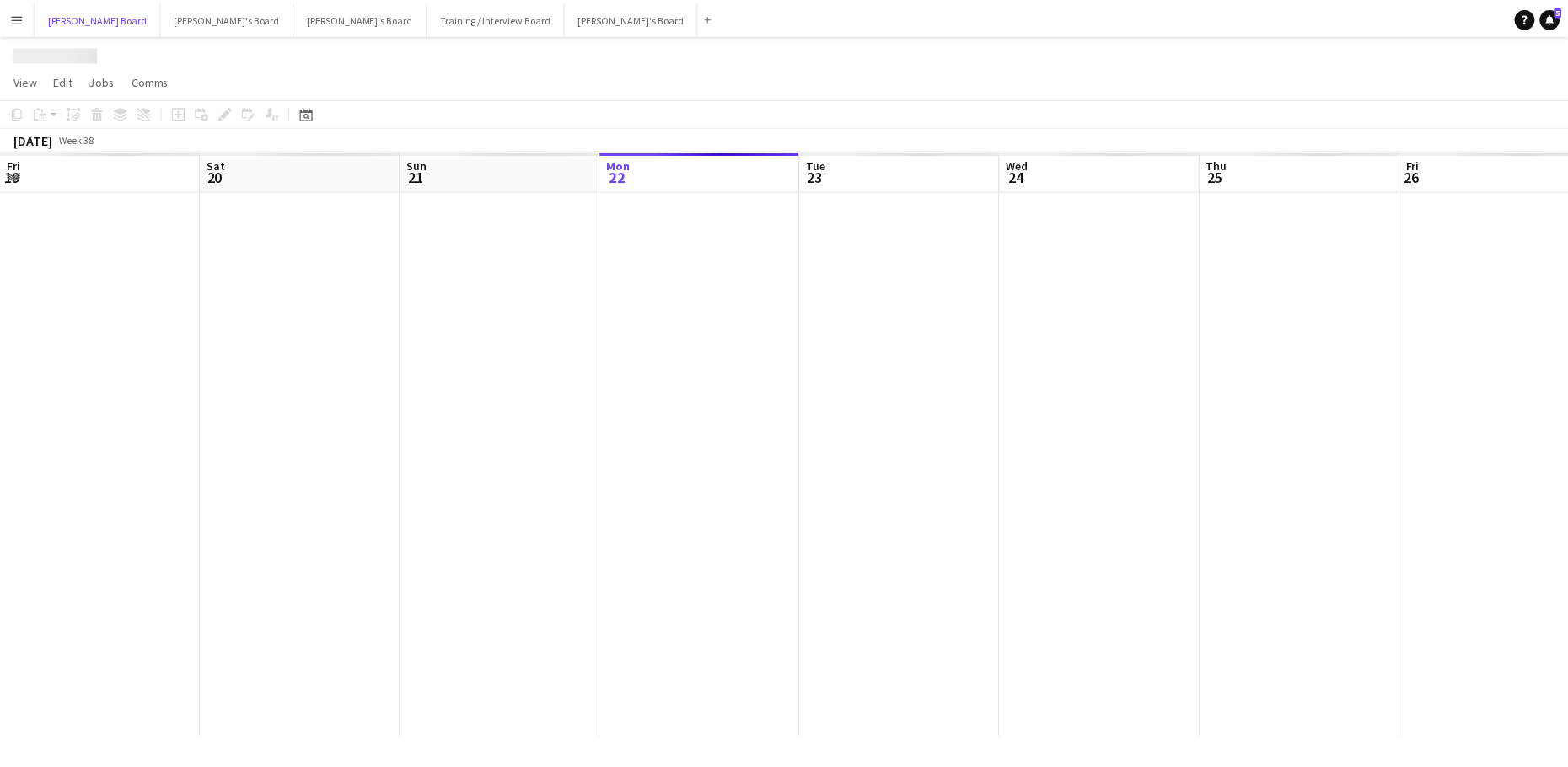
scroll to position [0, 403]
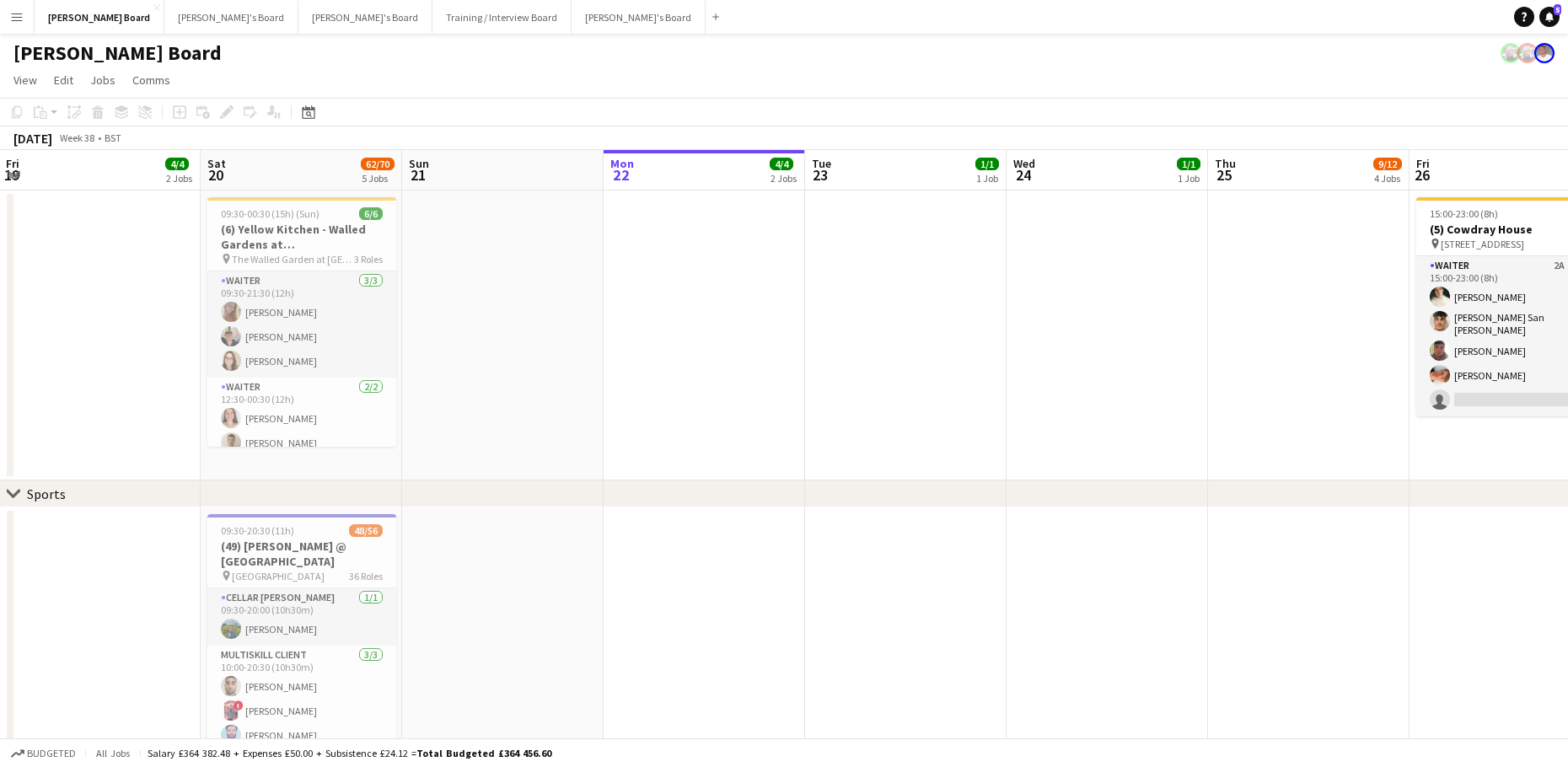
drag, startPoint x: 312, startPoint y: 521, endPoint x: 977, endPoint y: 530, distance: 665.1
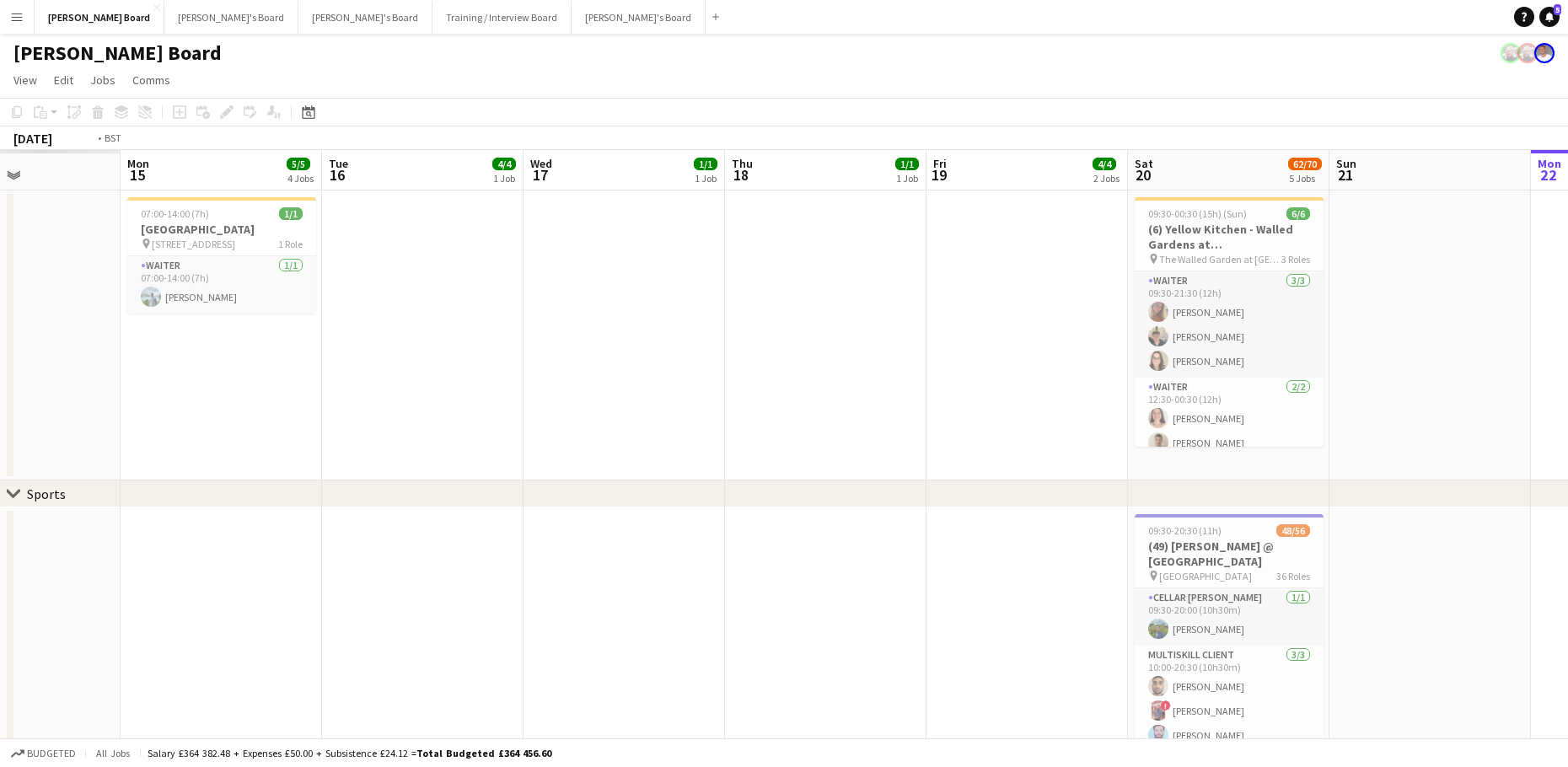
scroll to position [0, 400]
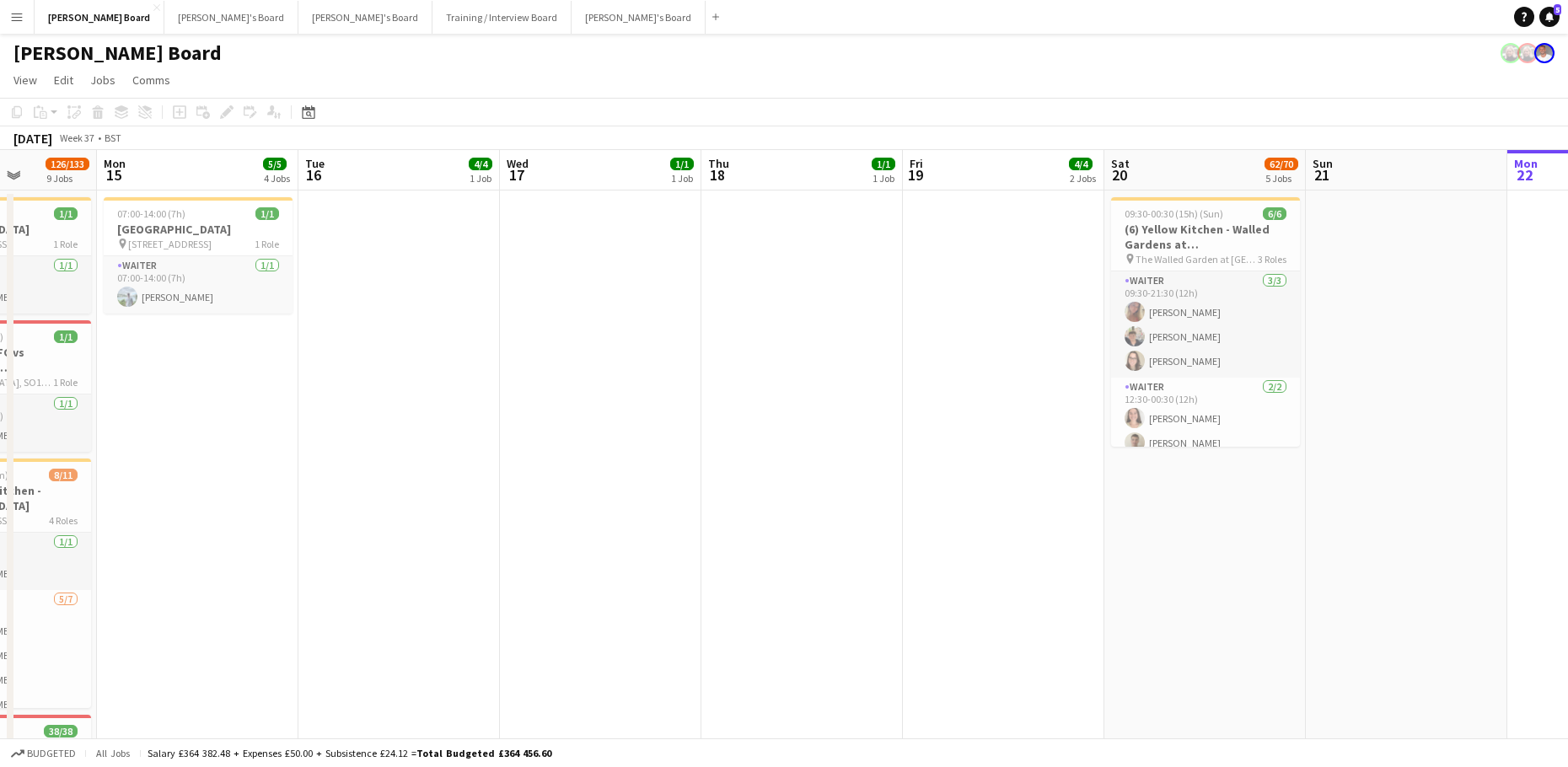
drag, startPoint x: 681, startPoint y: 519, endPoint x: 937, endPoint y: 542, distance: 257.0
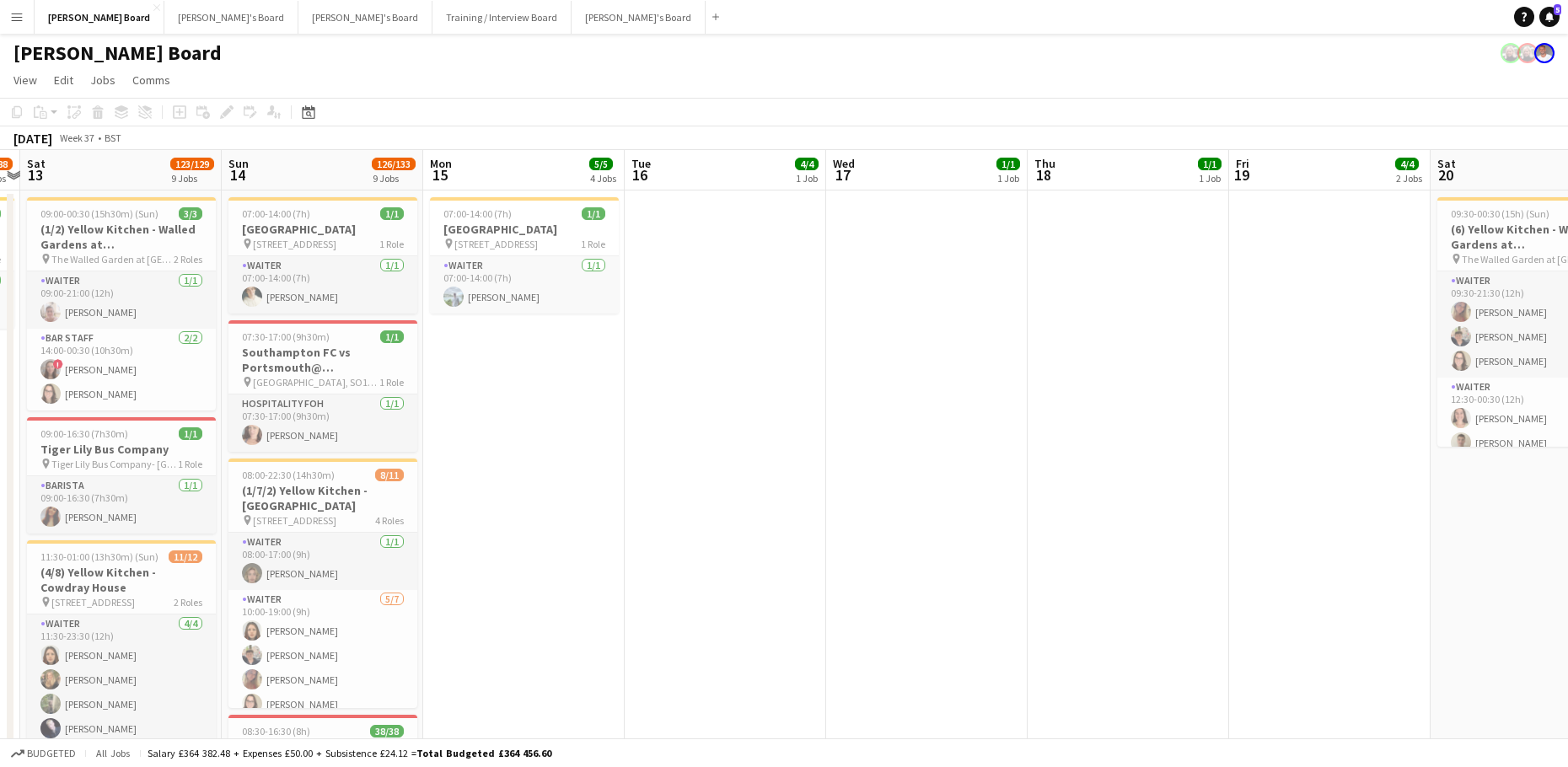
drag, startPoint x: 691, startPoint y: 519, endPoint x: 1178, endPoint y: 523, distance: 487.0
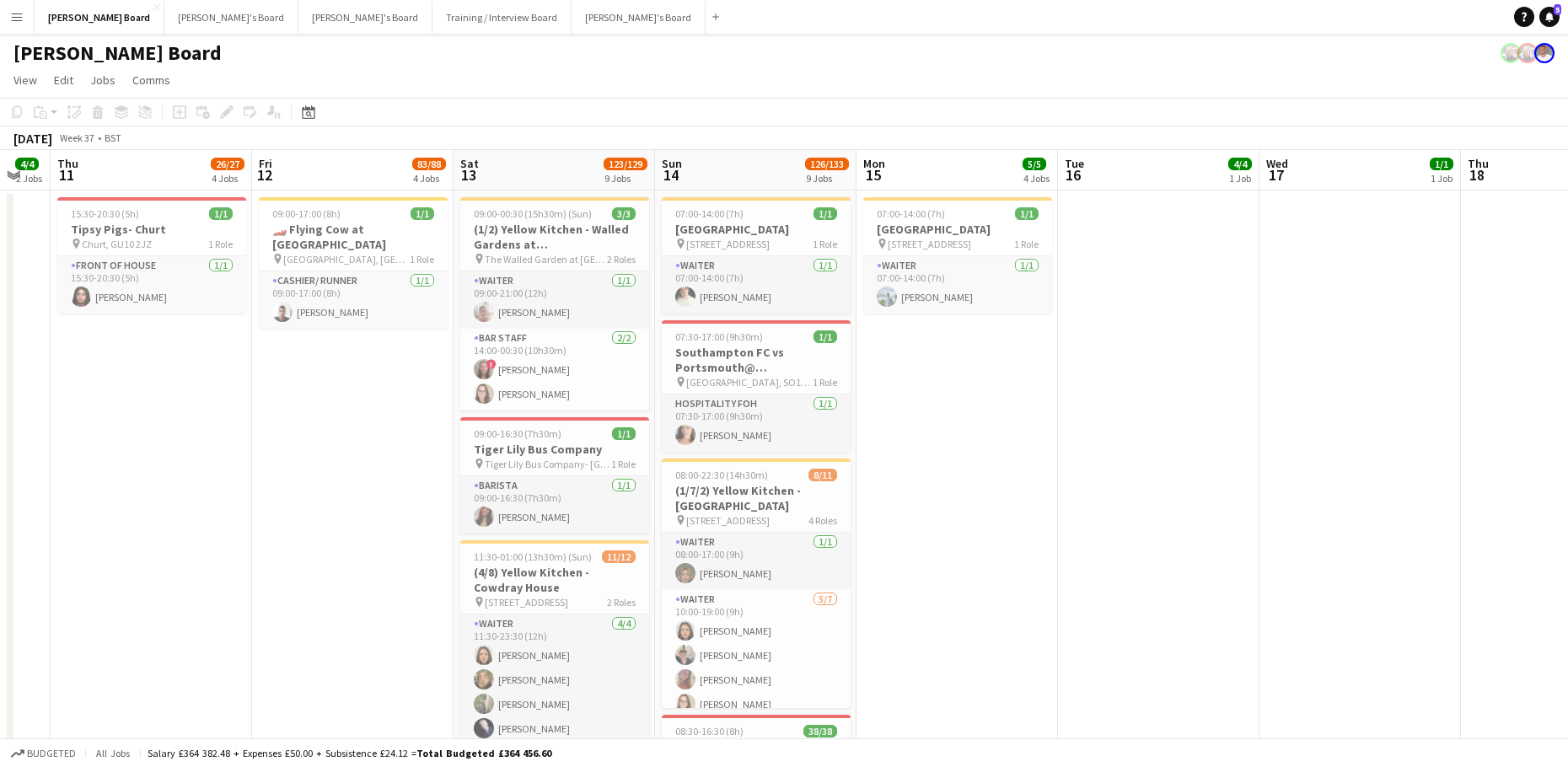
drag, startPoint x: 1038, startPoint y: 511, endPoint x: 1093, endPoint y: 510, distance: 55.0
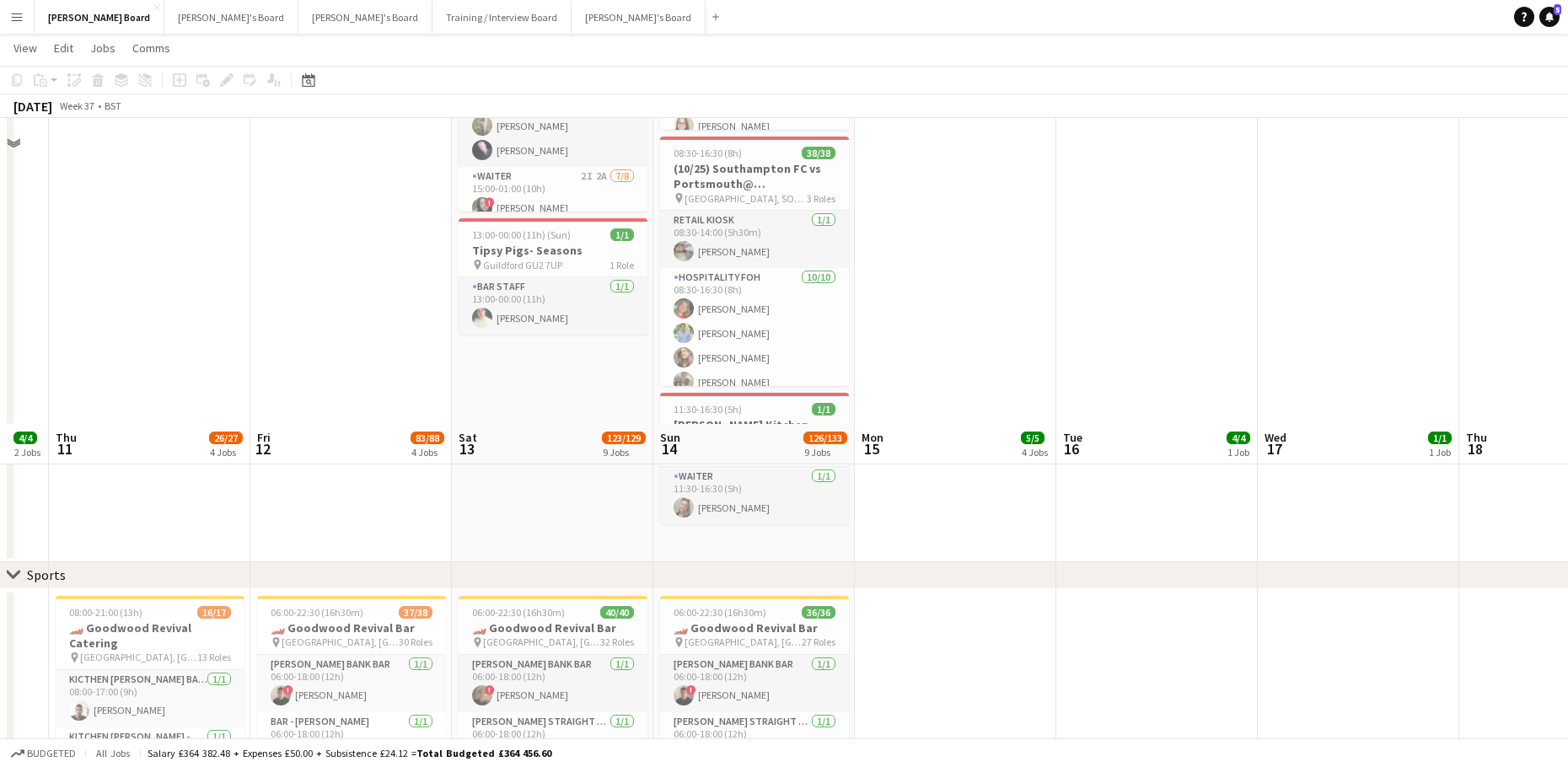
scroll to position [0, 0]
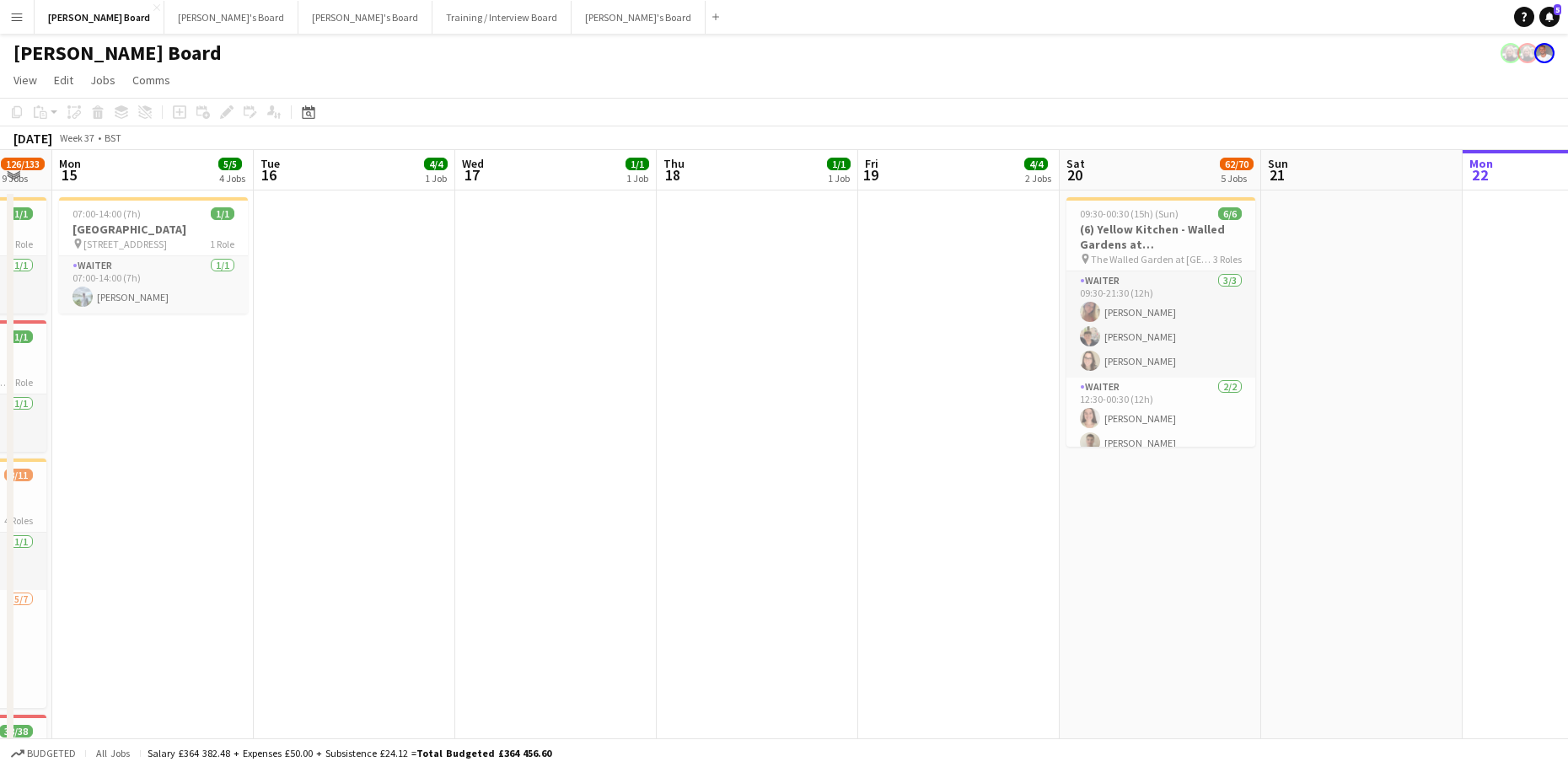
drag, startPoint x: 1346, startPoint y: 506, endPoint x: 542, endPoint y: 440, distance: 806.7
click at [186, 21] on button "[PERSON_NAME]'s Board Close" at bounding box center [231, 17] width 134 height 33
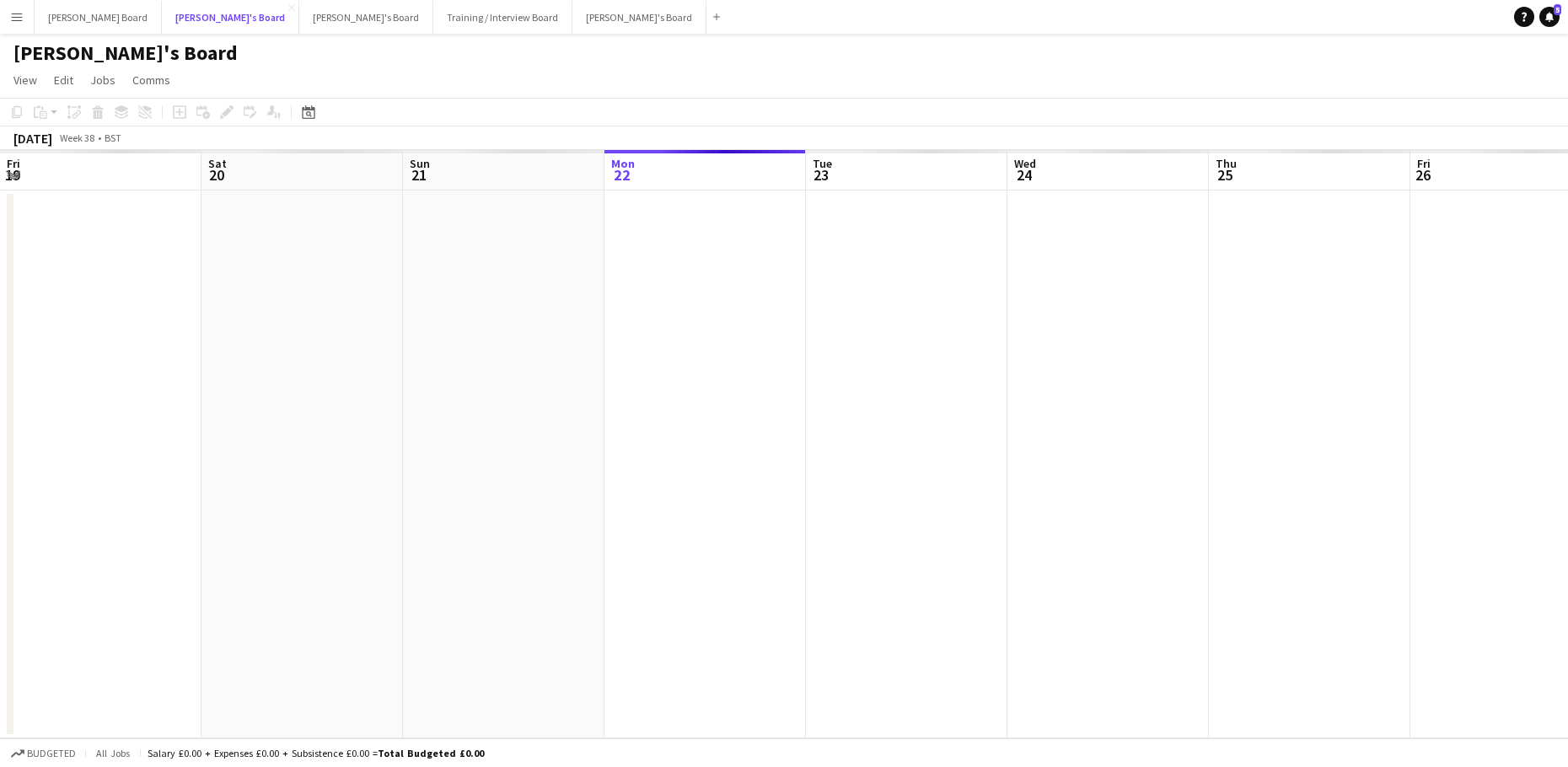
scroll to position [0, 403]
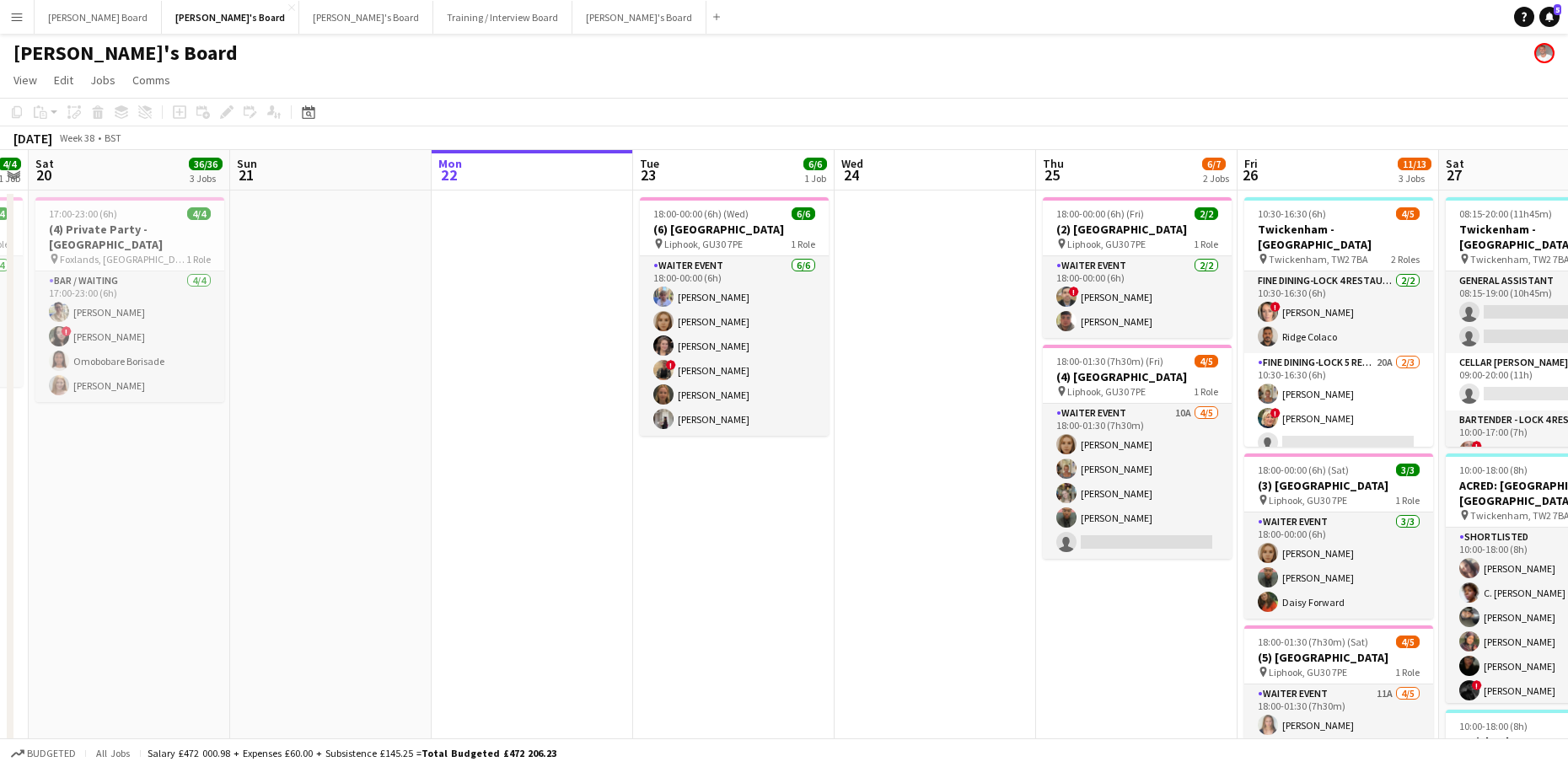
drag, startPoint x: 465, startPoint y: 495, endPoint x: 929, endPoint y: 471, distance: 464.6
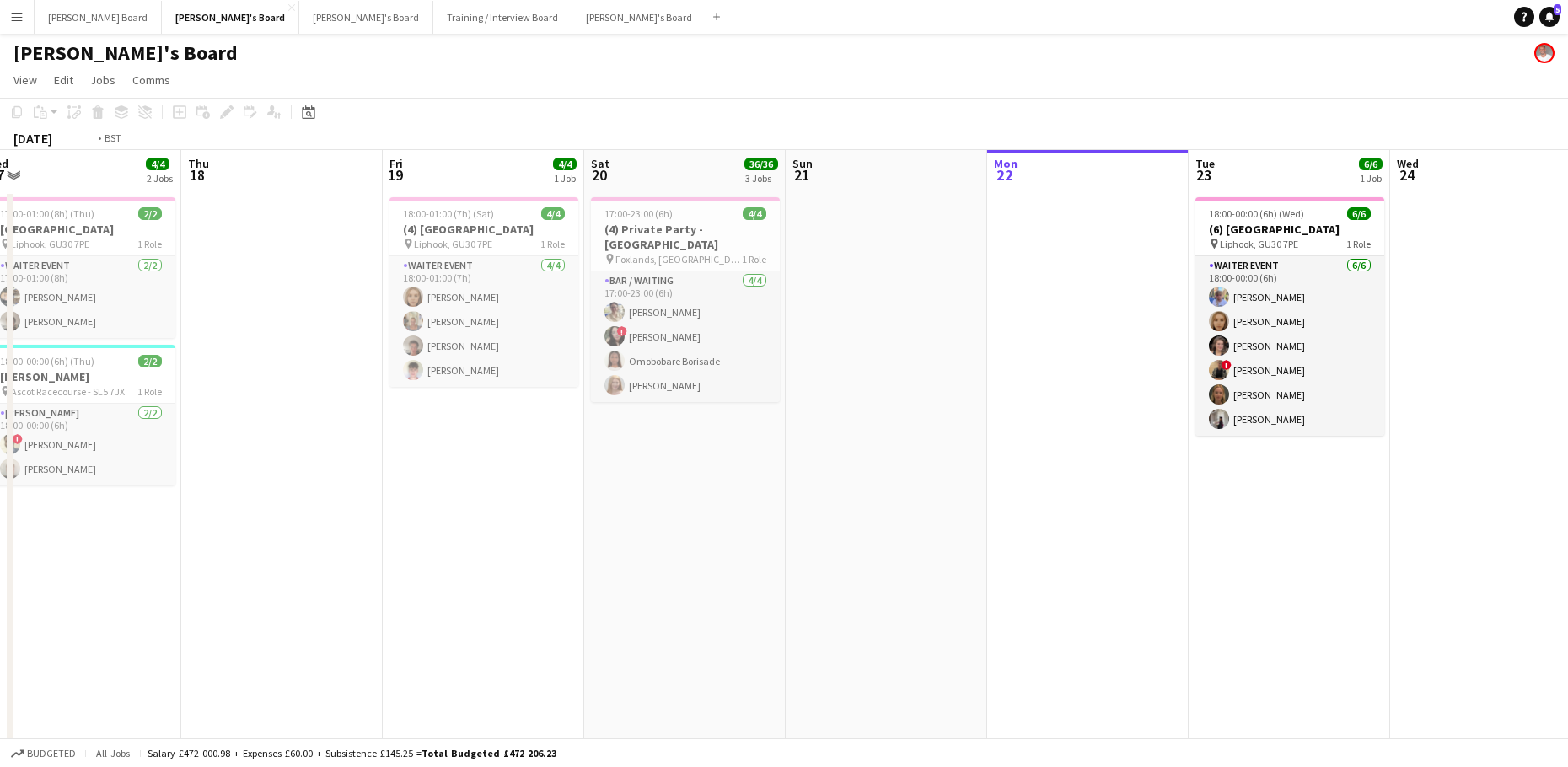
drag, startPoint x: 412, startPoint y: 558, endPoint x: 924, endPoint y: 530, distance: 512.8
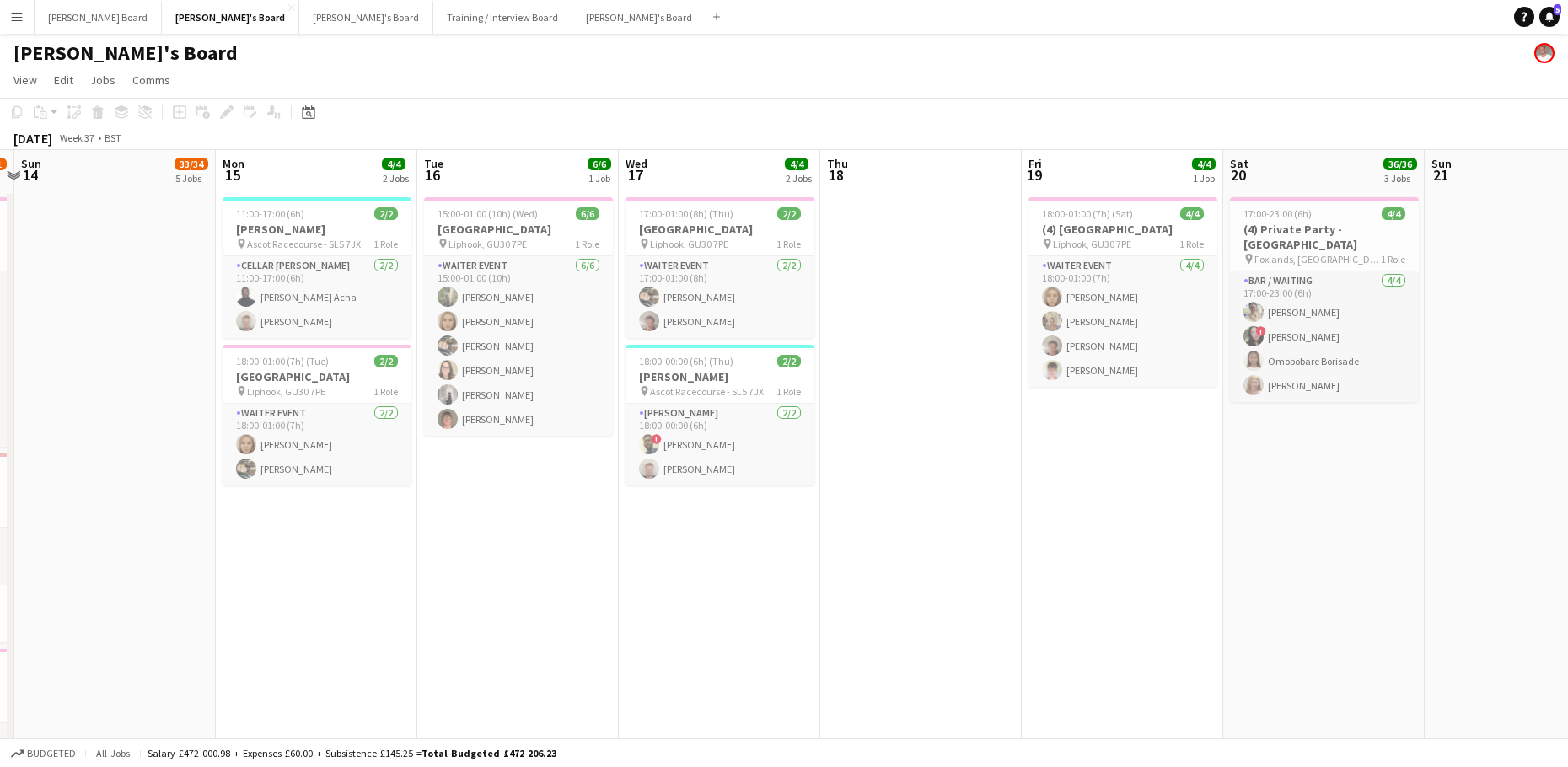
drag, startPoint x: 401, startPoint y: 552, endPoint x: 806, endPoint y: 550, distance: 405.0
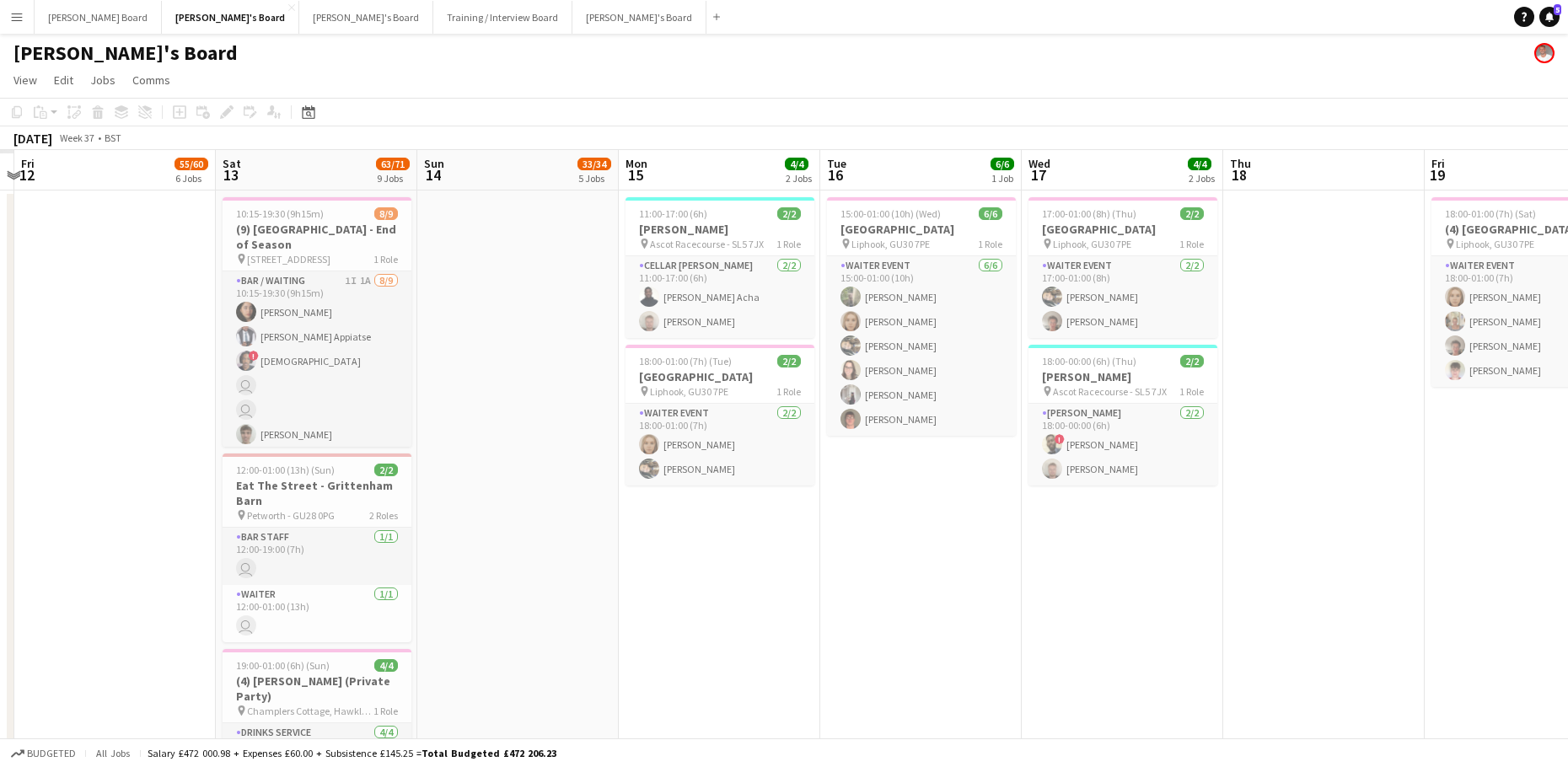
scroll to position [0, 535]
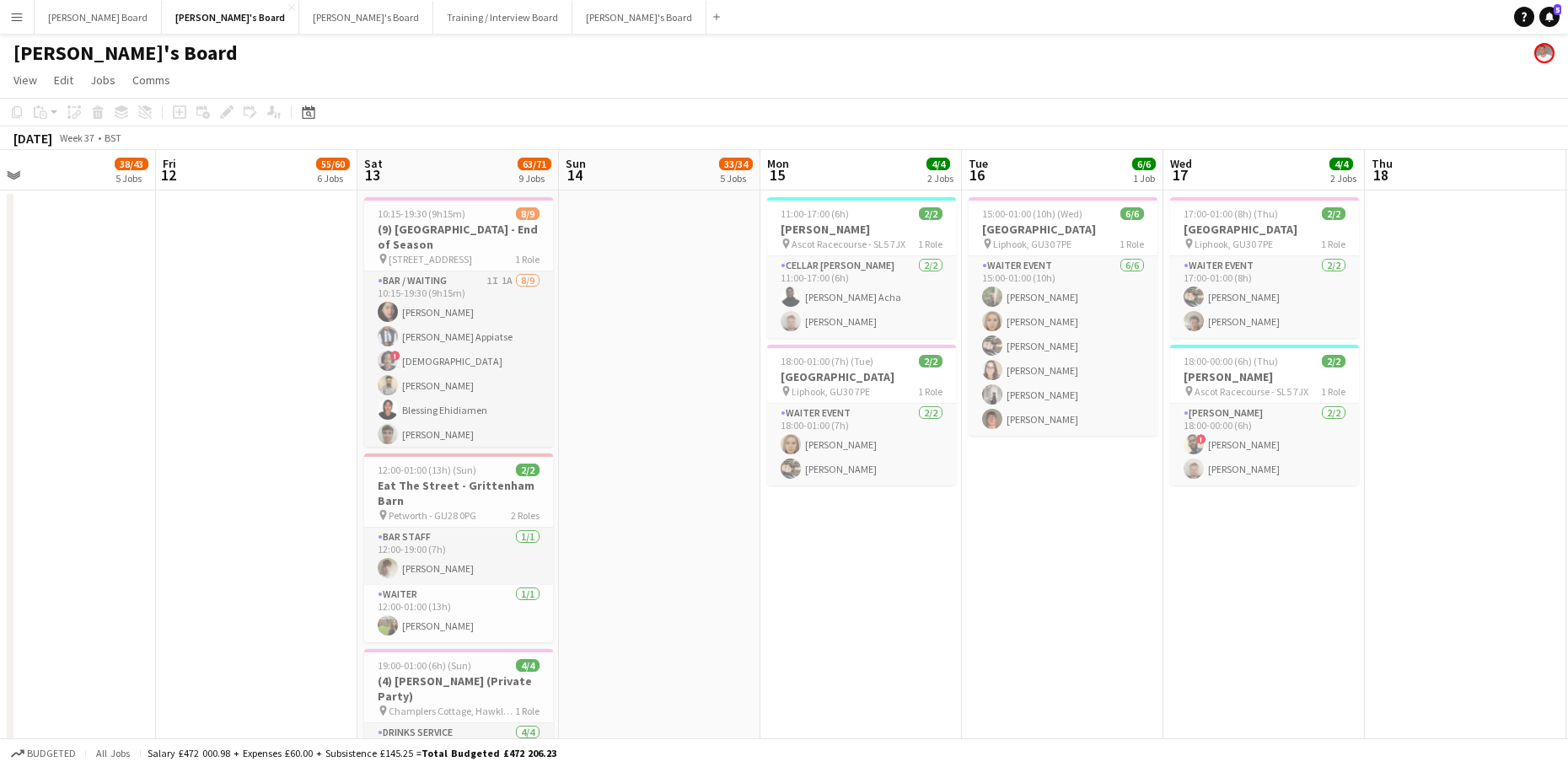
drag, startPoint x: 599, startPoint y: 385, endPoint x: 658, endPoint y: 385, distance: 59.0
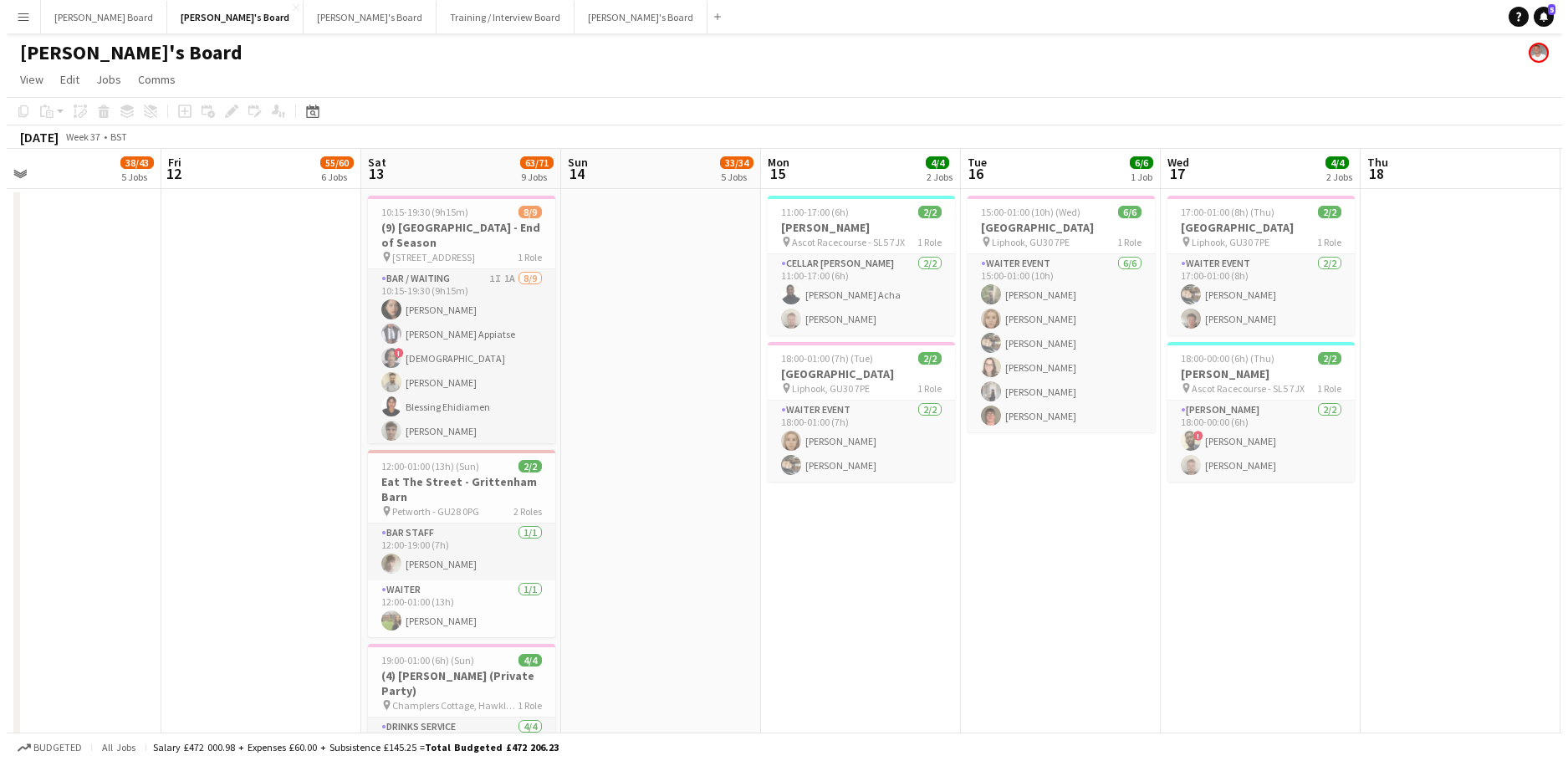
scroll to position [0, 433]
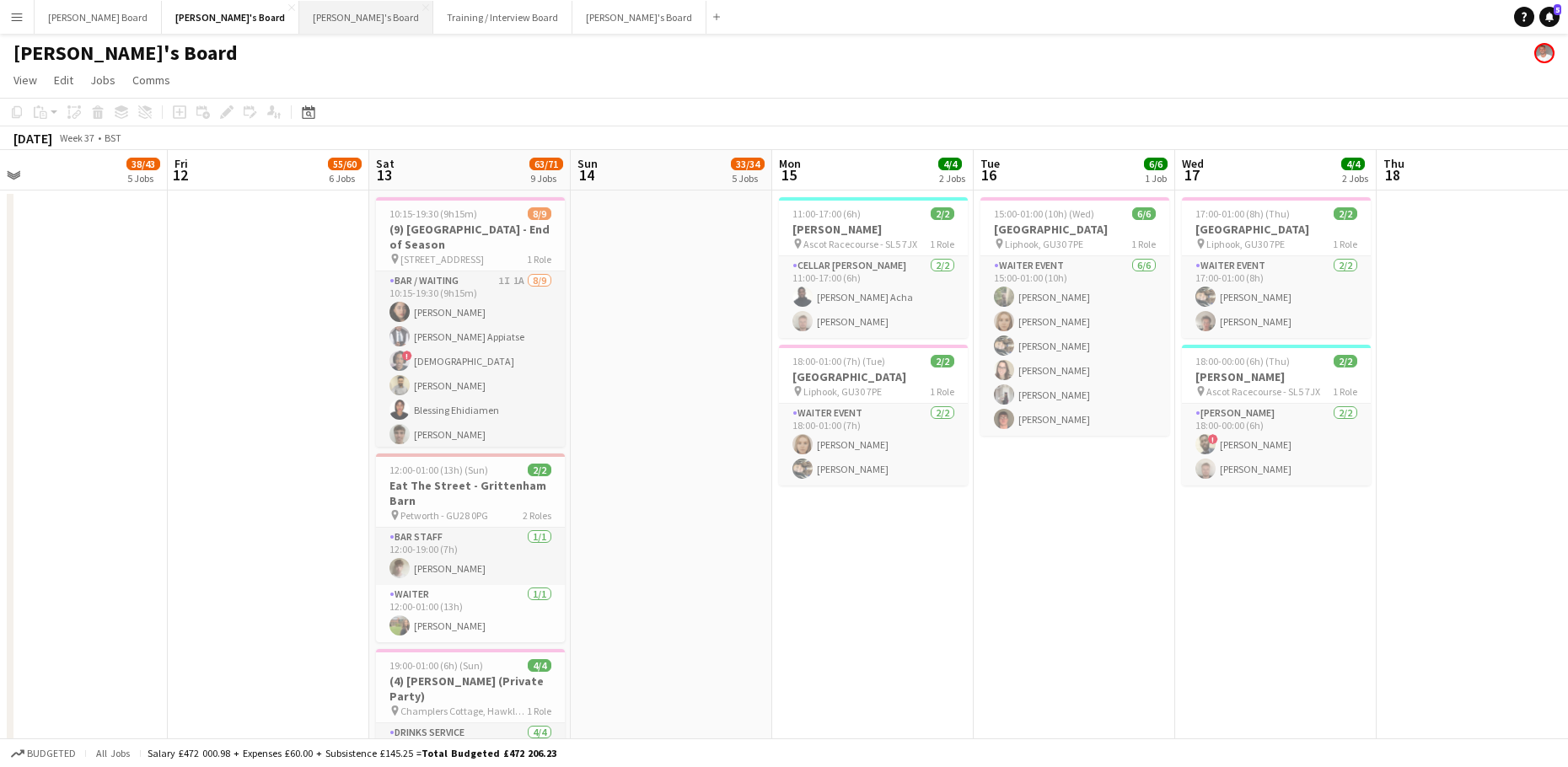
click at [299, 19] on button "[PERSON_NAME]'s Board Close" at bounding box center [366, 17] width 134 height 33
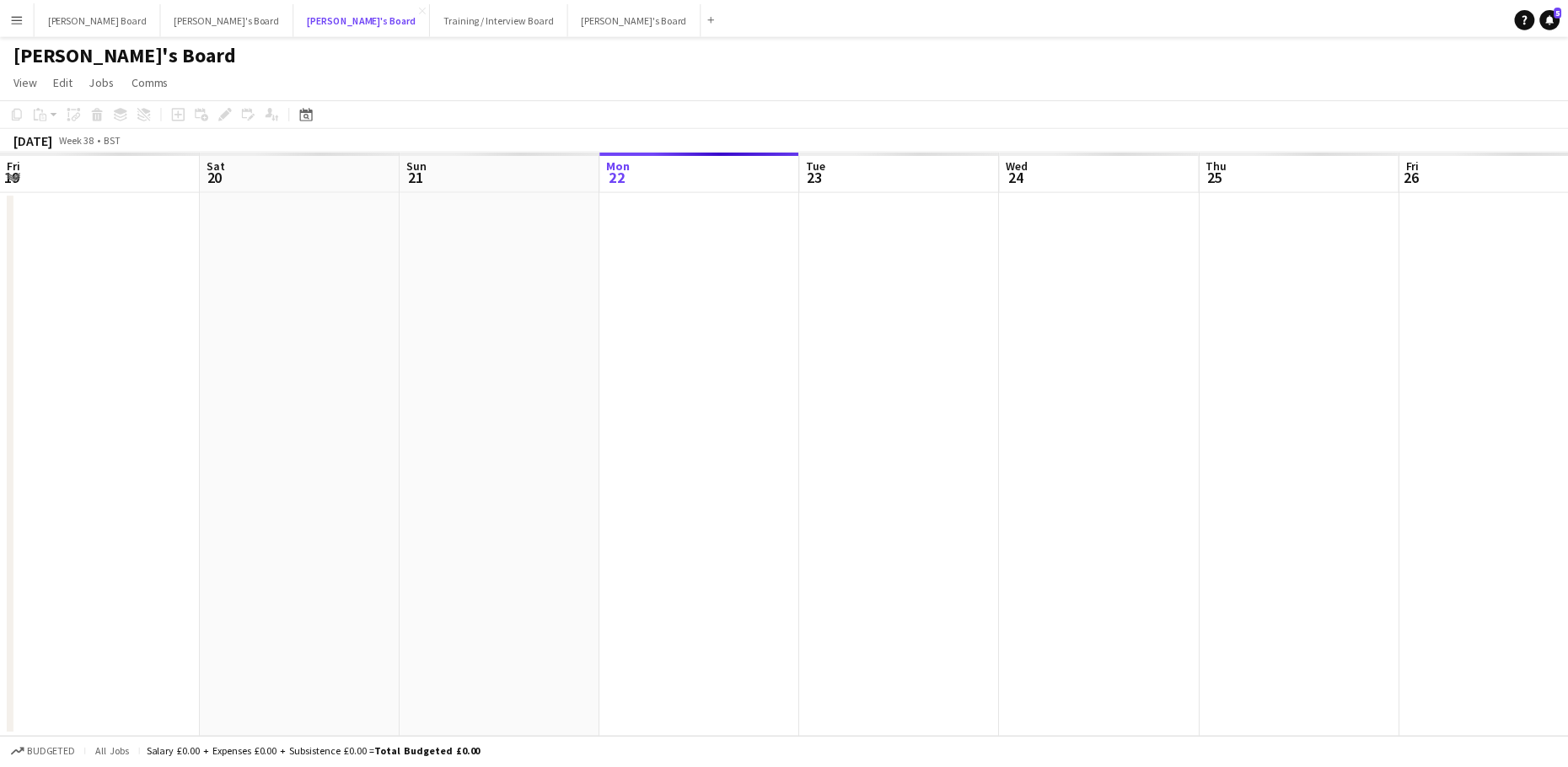
scroll to position [0, 403]
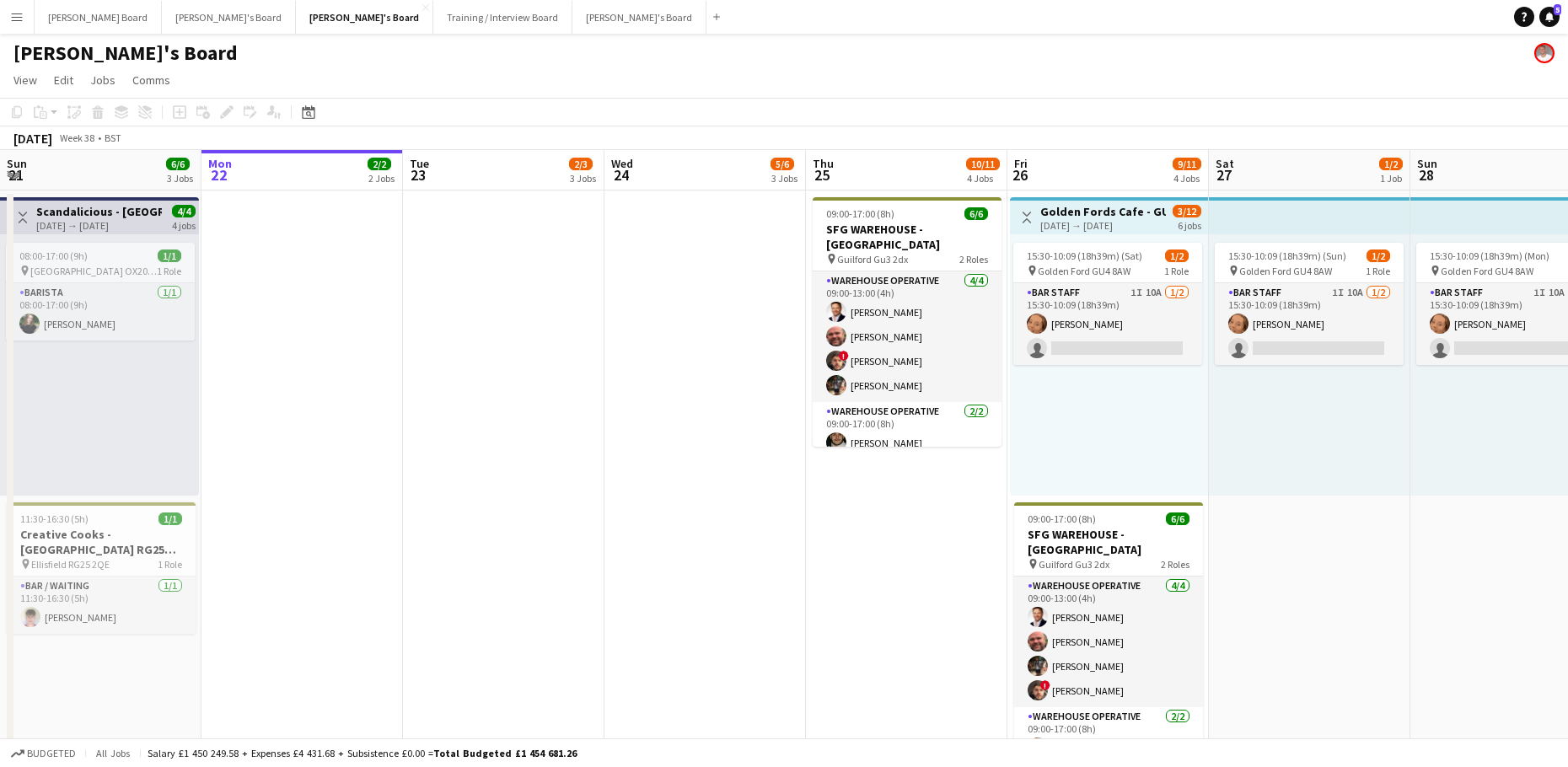
drag, startPoint x: 461, startPoint y: 564, endPoint x: 962, endPoint y: 564, distance: 501.0
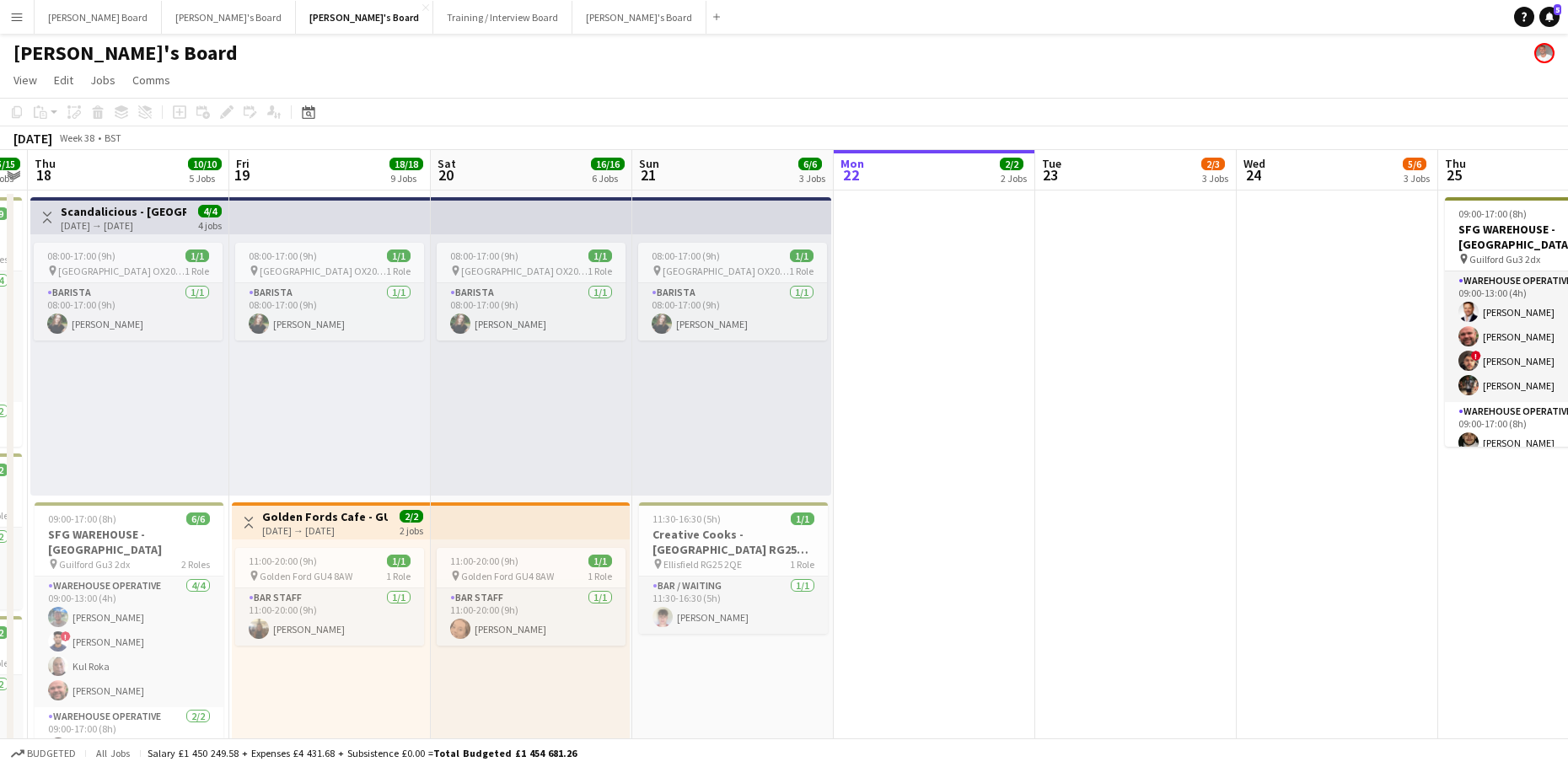
drag, startPoint x: 719, startPoint y: 554, endPoint x: 1060, endPoint y: 537, distance: 341.4
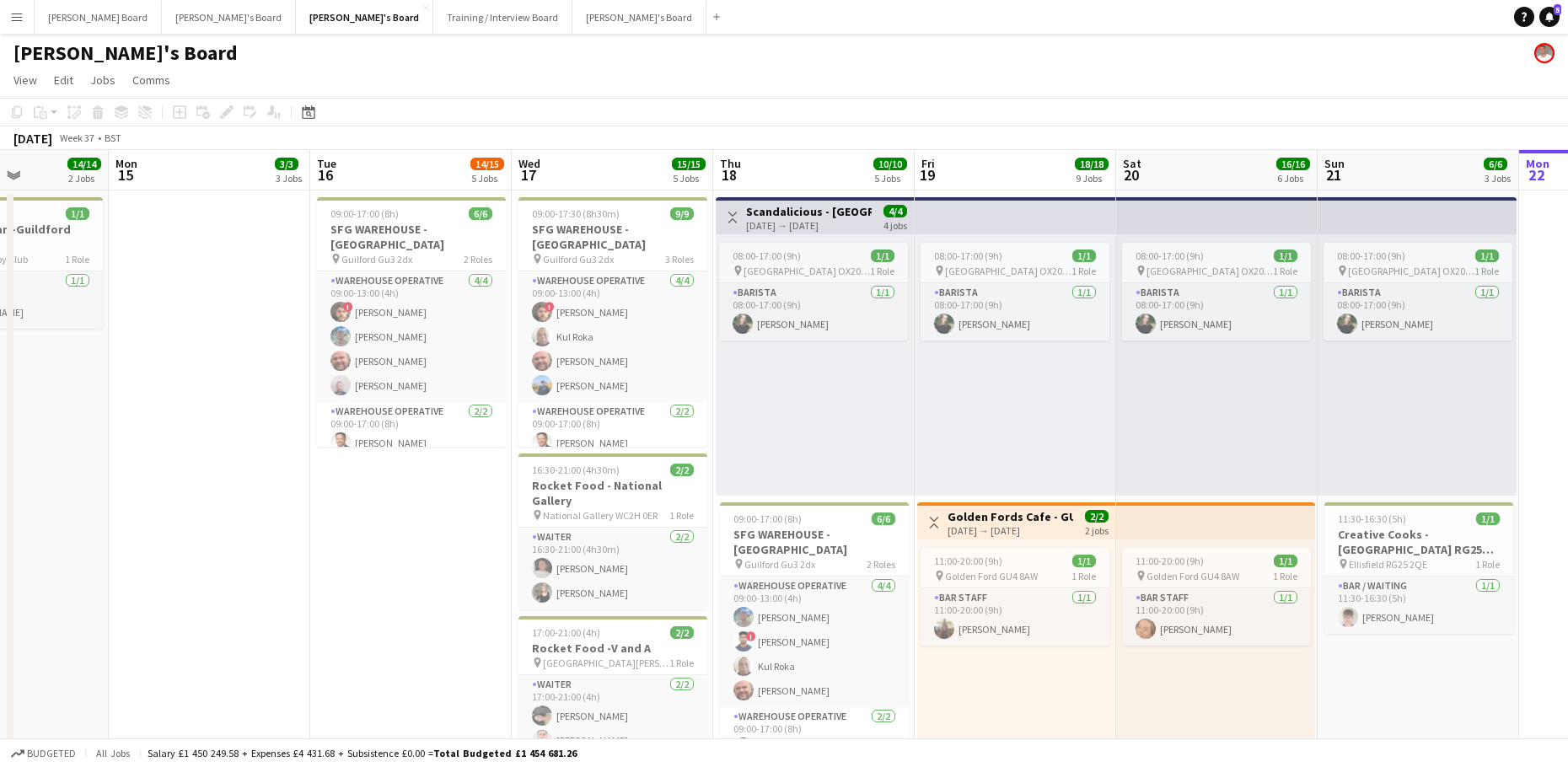
scroll to position [0, 482]
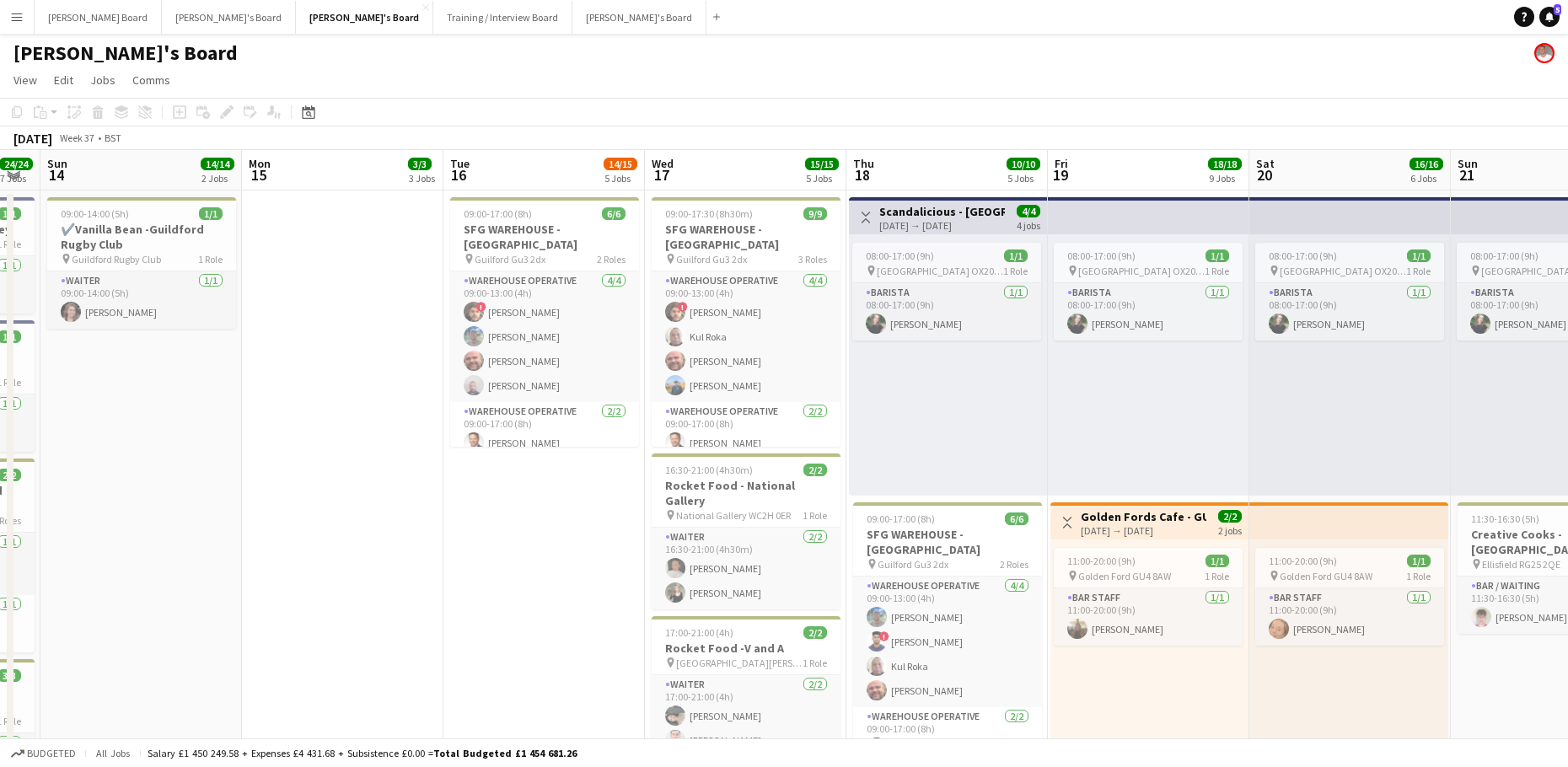
drag, startPoint x: 464, startPoint y: 473, endPoint x: 1091, endPoint y: 490, distance: 627.2
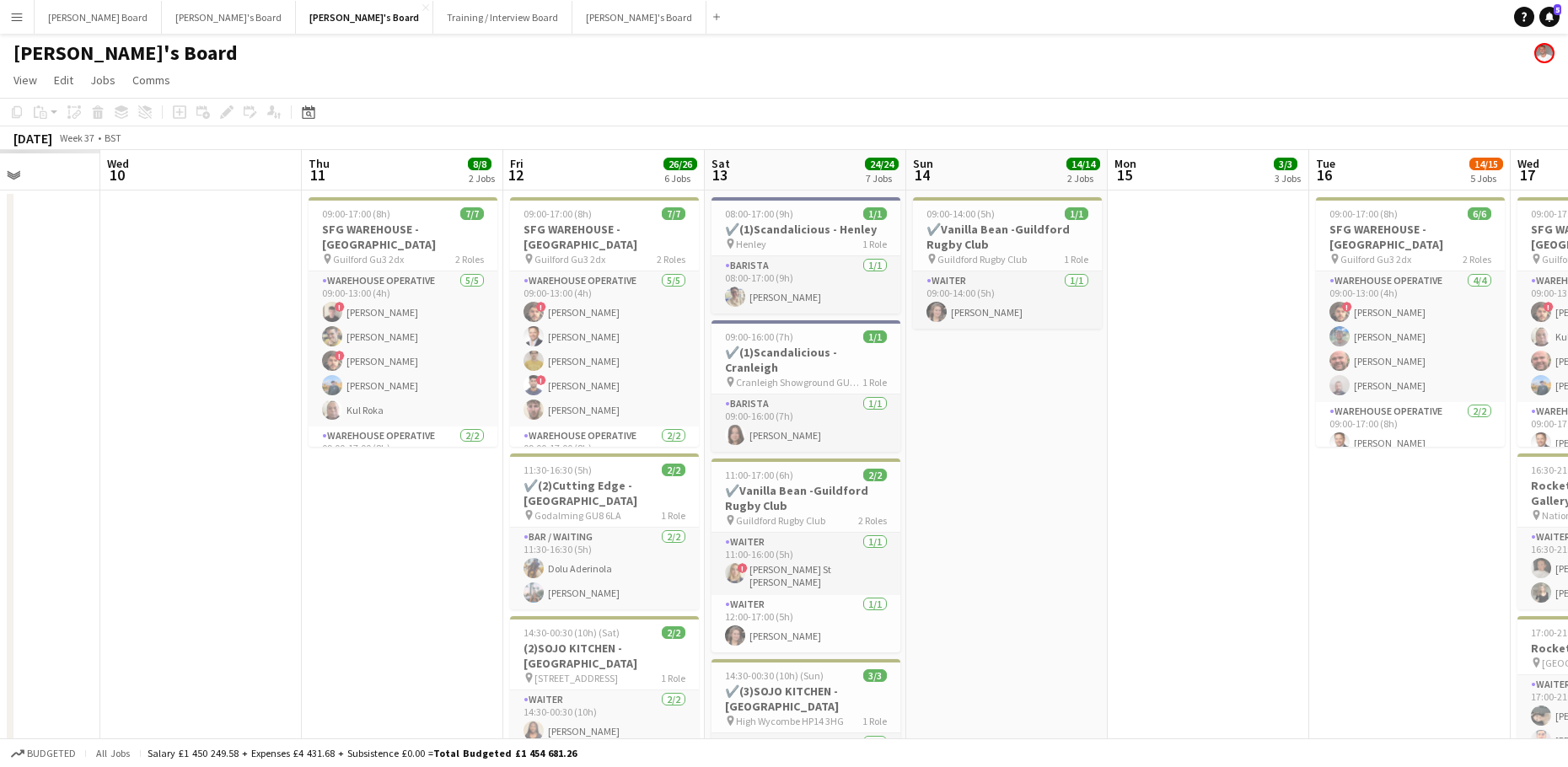
drag, startPoint x: 607, startPoint y: 479, endPoint x: 1151, endPoint y: 476, distance: 544.0
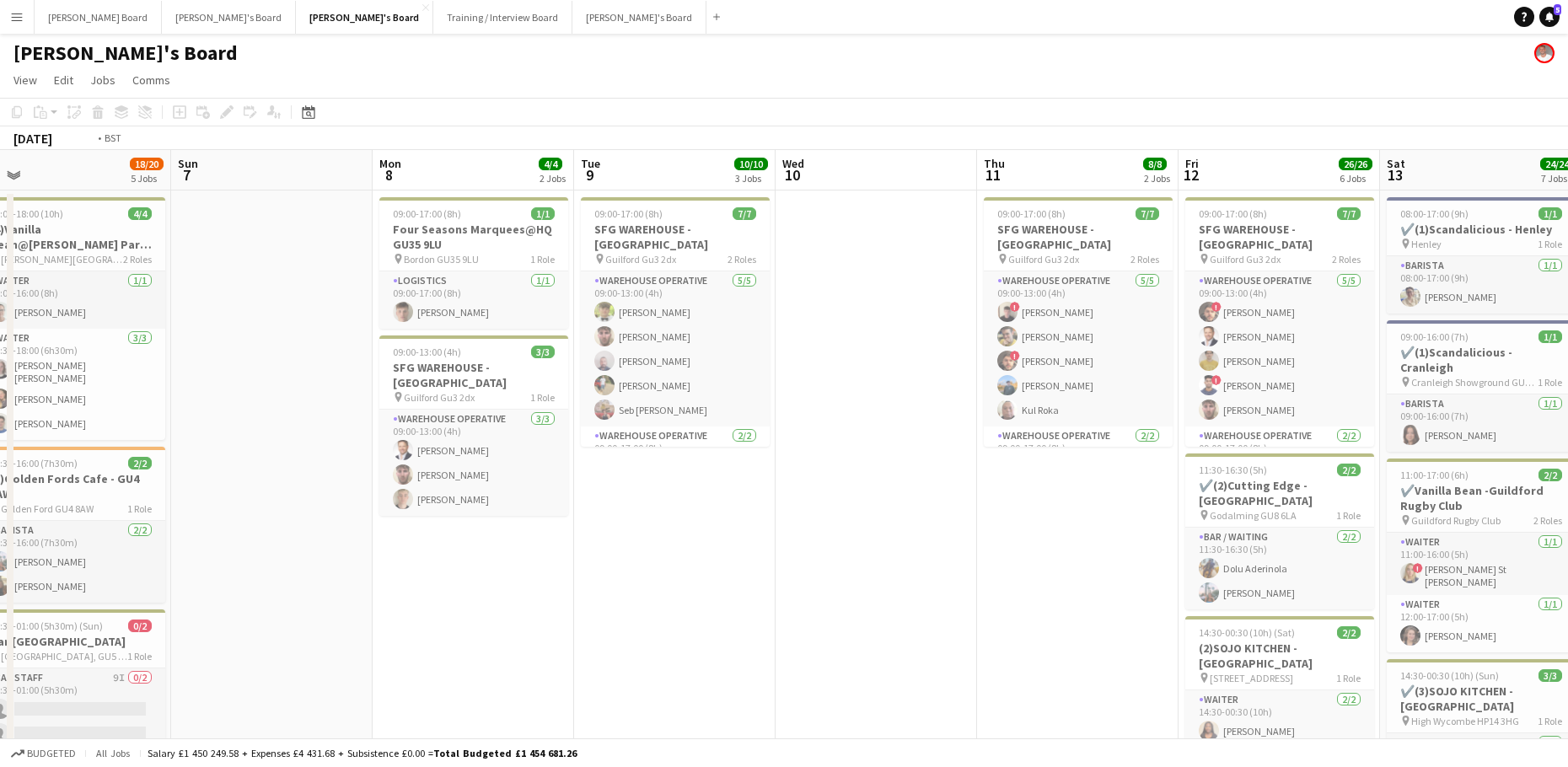
drag, startPoint x: 519, startPoint y: 477, endPoint x: 111, endPoint y: 452, distance: 408.8
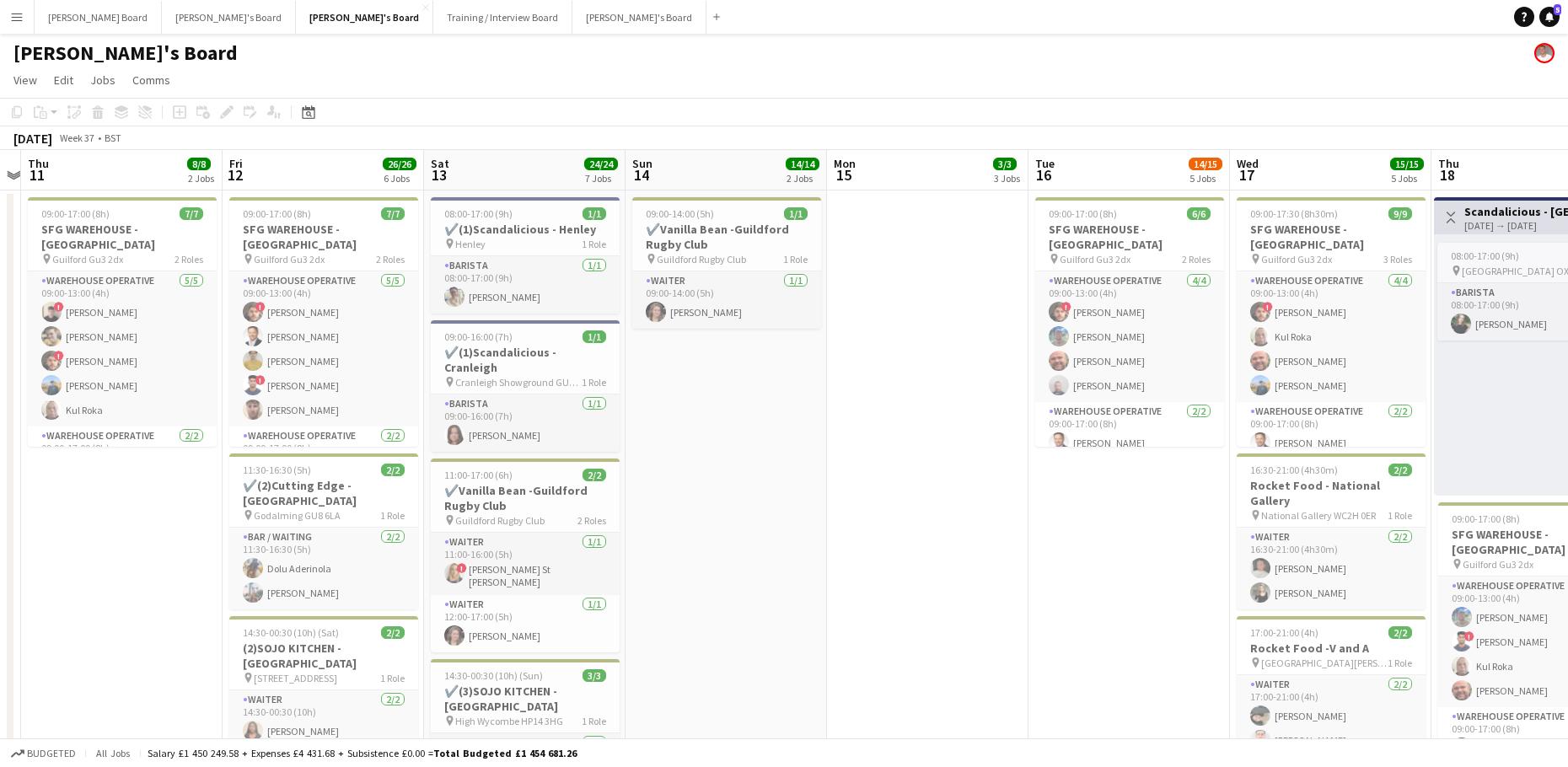
drag, startPoint x: 1145, startPoint y: 463, endPoint x: 463, endPoint y: 392, distance: 685.7
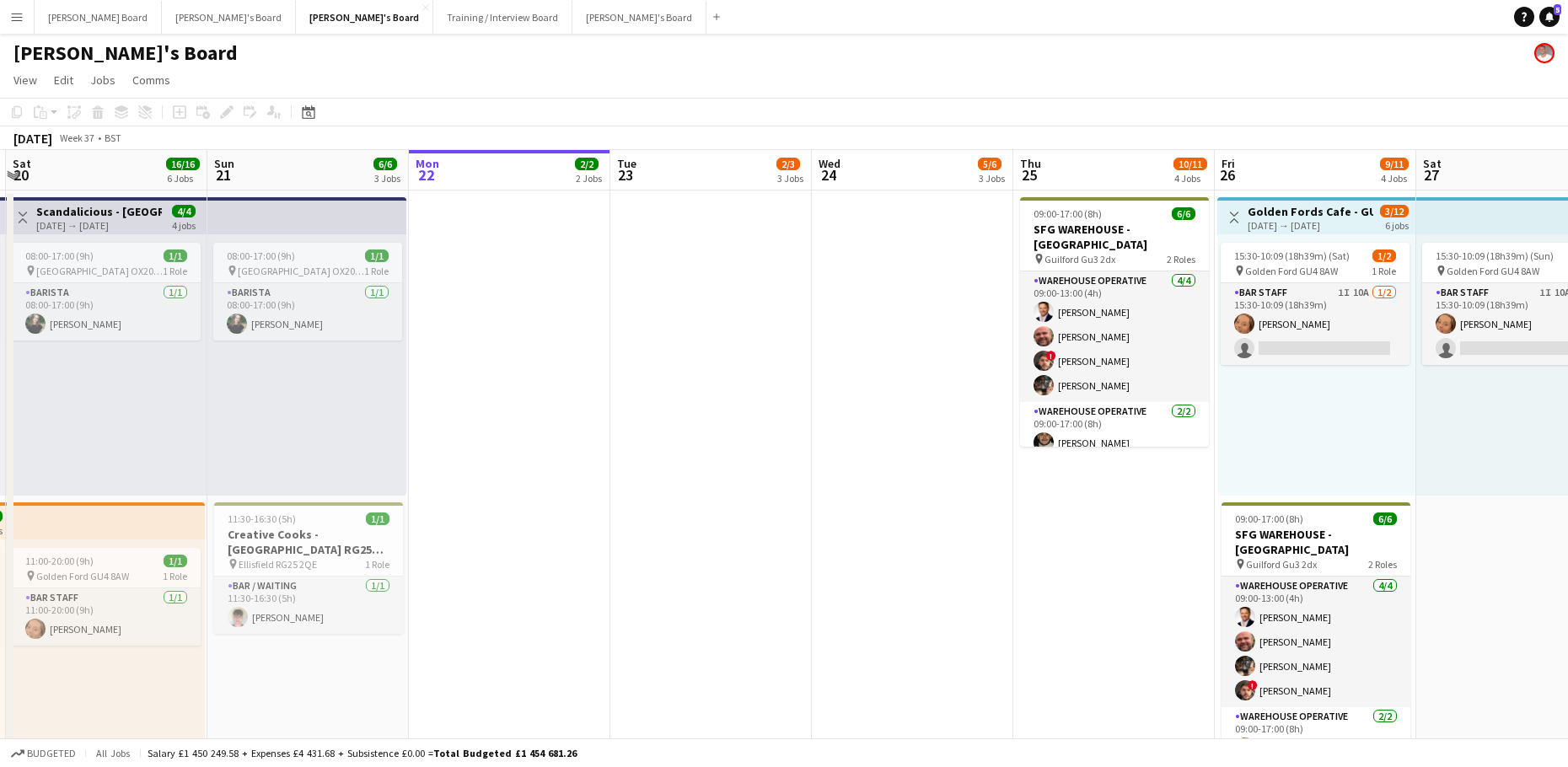
drag, startPoint x: 1147, startPoint y: 451, endPoint x: 1071, endPoint y: 559, distance: 132.1
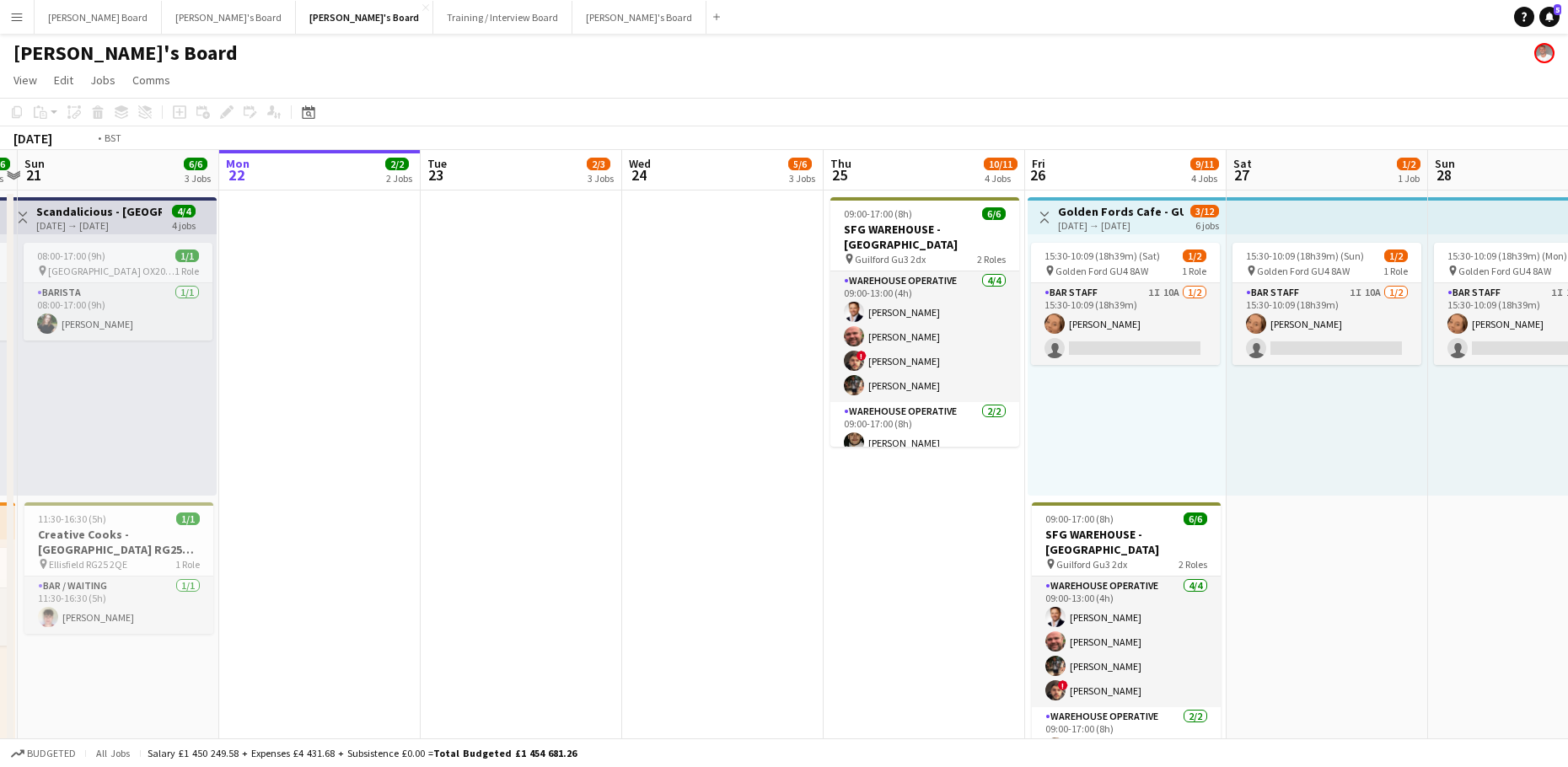
drag, startPoint x: 1220, startPoint y: 574, endPoint x: 321, endPoint y: 607, distance: 899.6
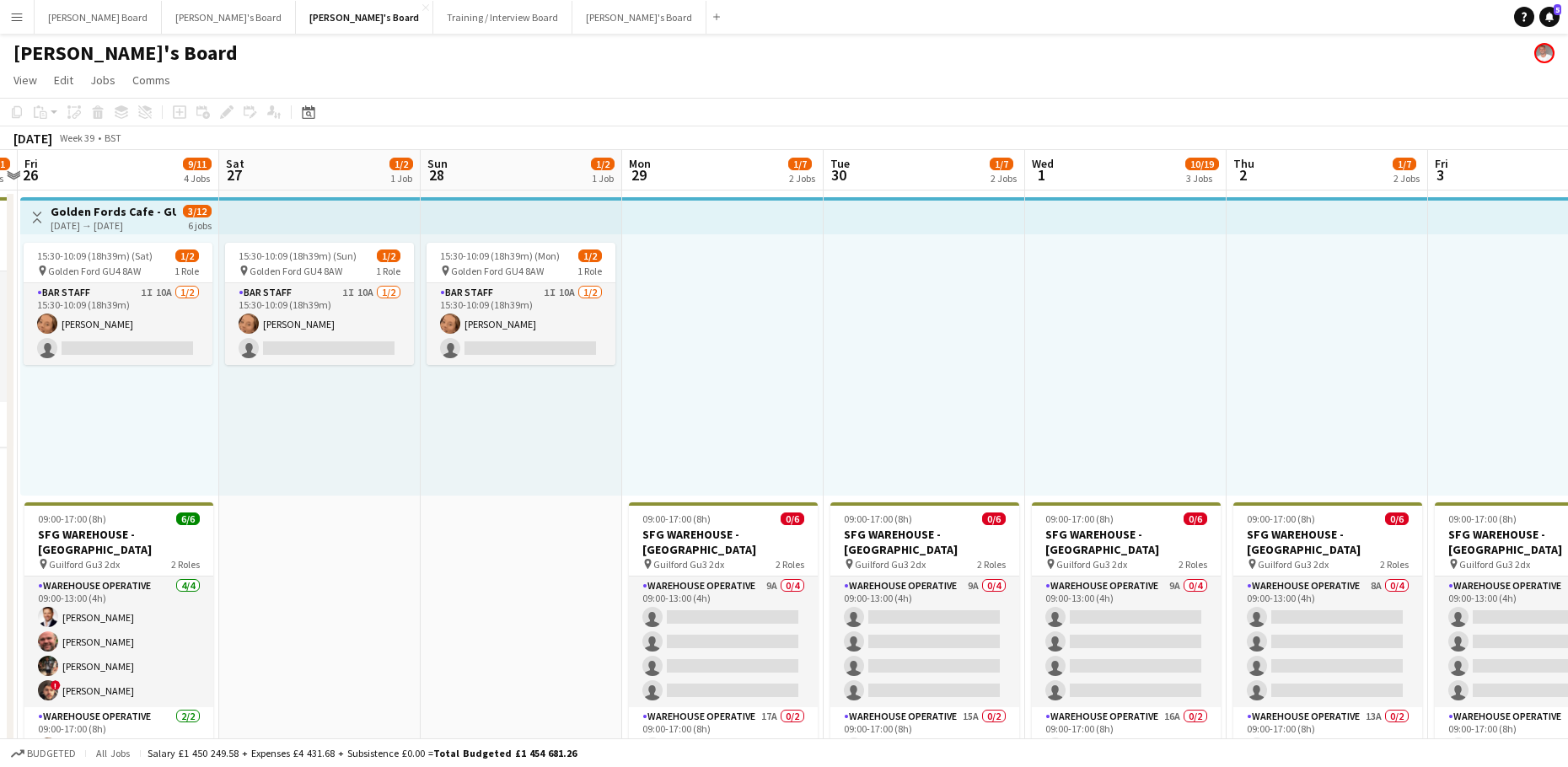
scroll to position [0, 497]
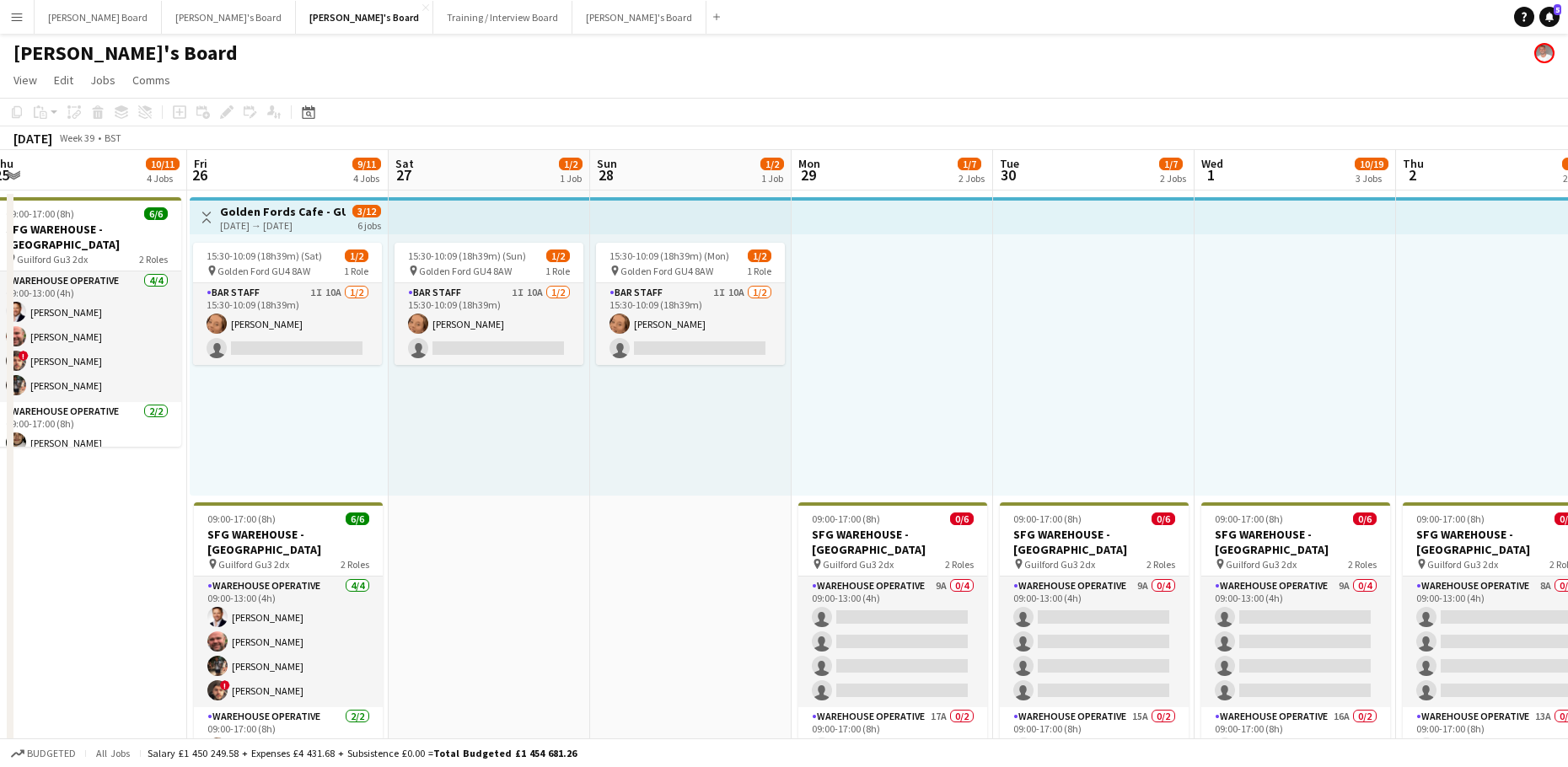
drag, startPoint x: 1278, startPoint y: 281, endPoint x: 585, endPoint y: 292, distance: 693.1
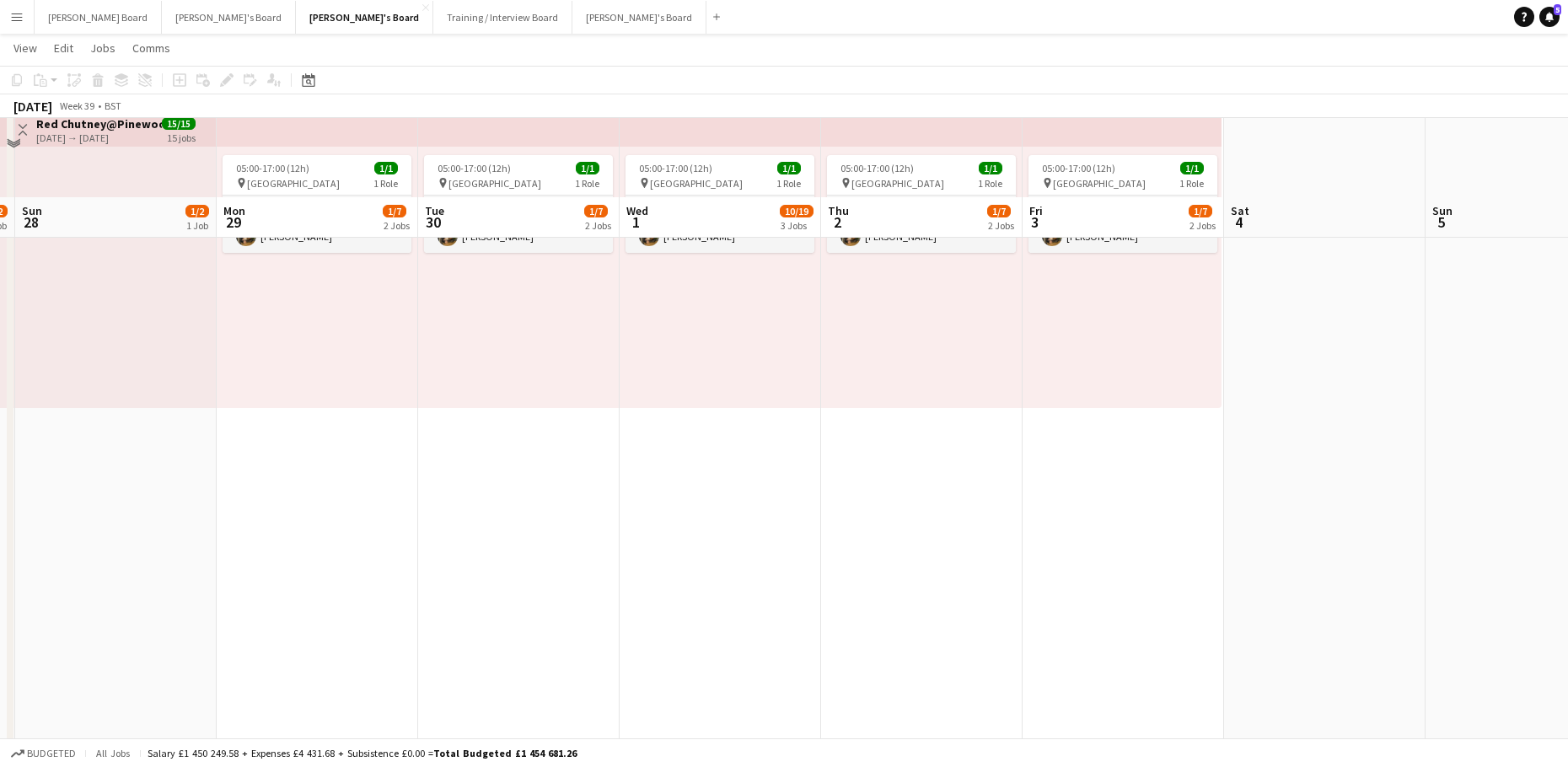
scroll to position [2063, 0]
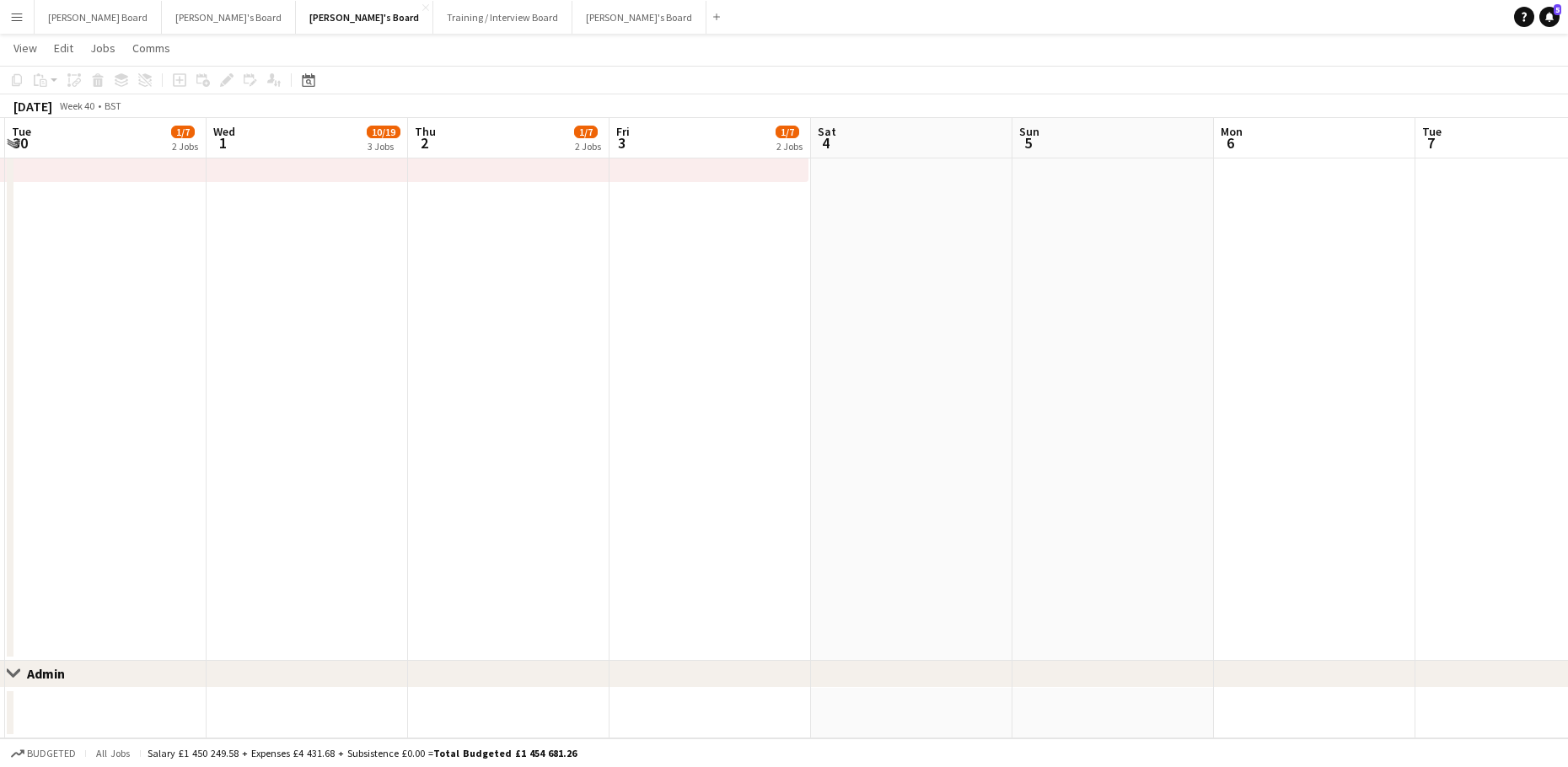
drag, startPoint x: 731, startPoint y: 419, endPoint x: 76, endPoint y: 413, distance: 655.0
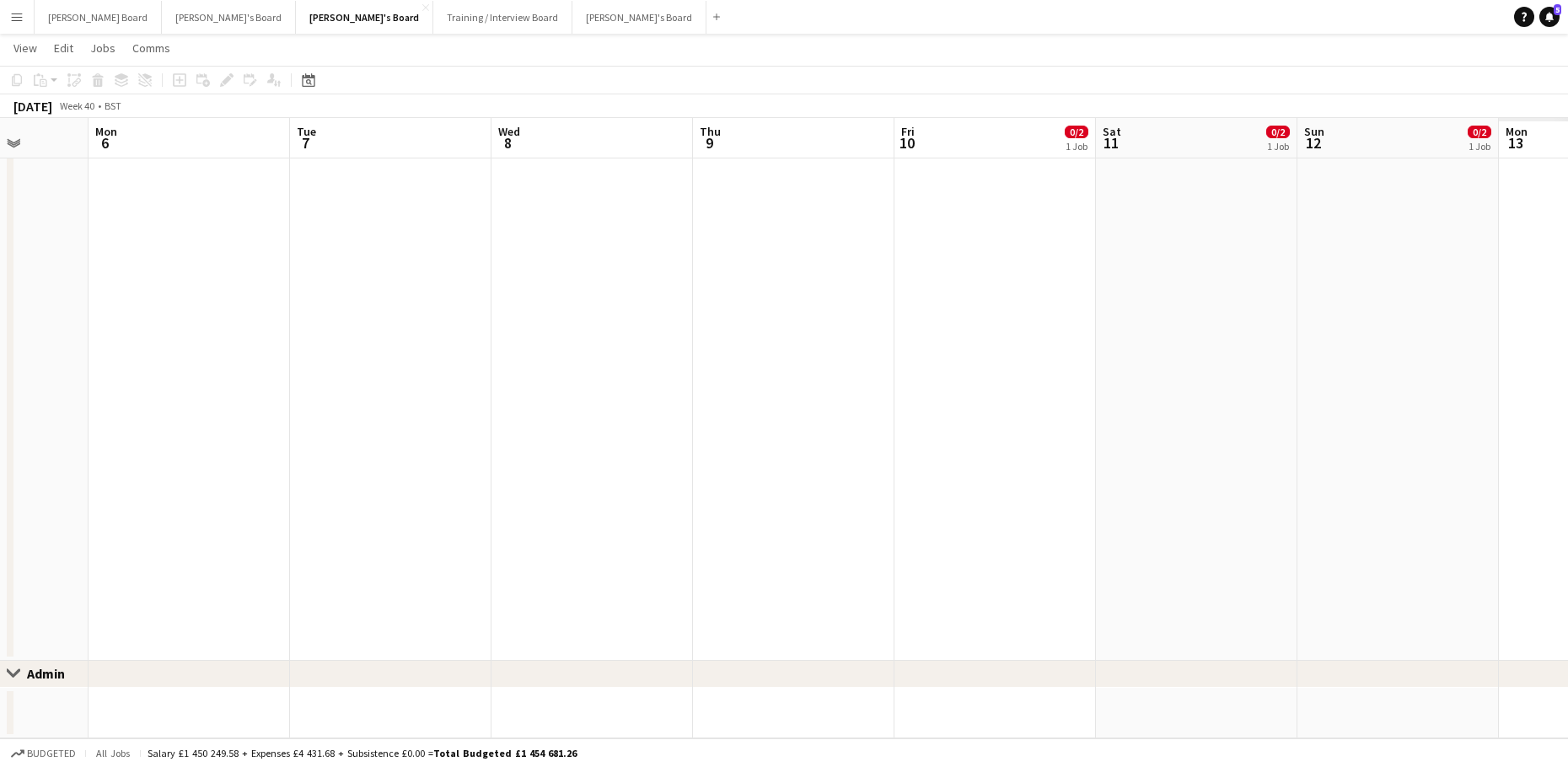
drag, startPoint x: 770, startPoint y: 360, endPoint x: 930, endPoint y: 394, distance: 163.6
drag, startPoint x: 1061, startPoint y: 419, endPoint x: 893, endPoint y: 387, distance: 171.0
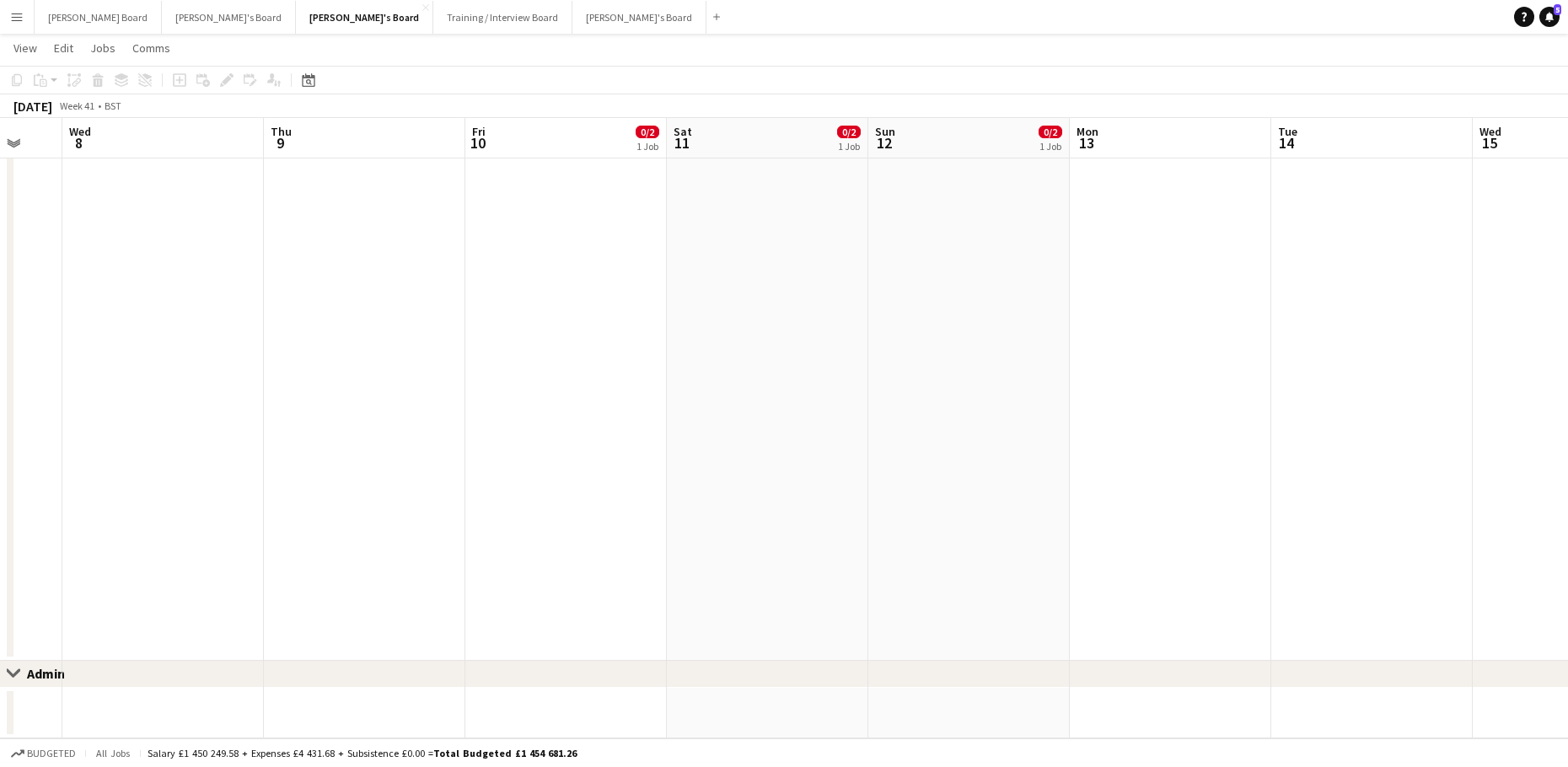
scroll to position [0, 540]
click at [709, 21] on button "Add" at bounding box center [716, 17] width 13 height 14
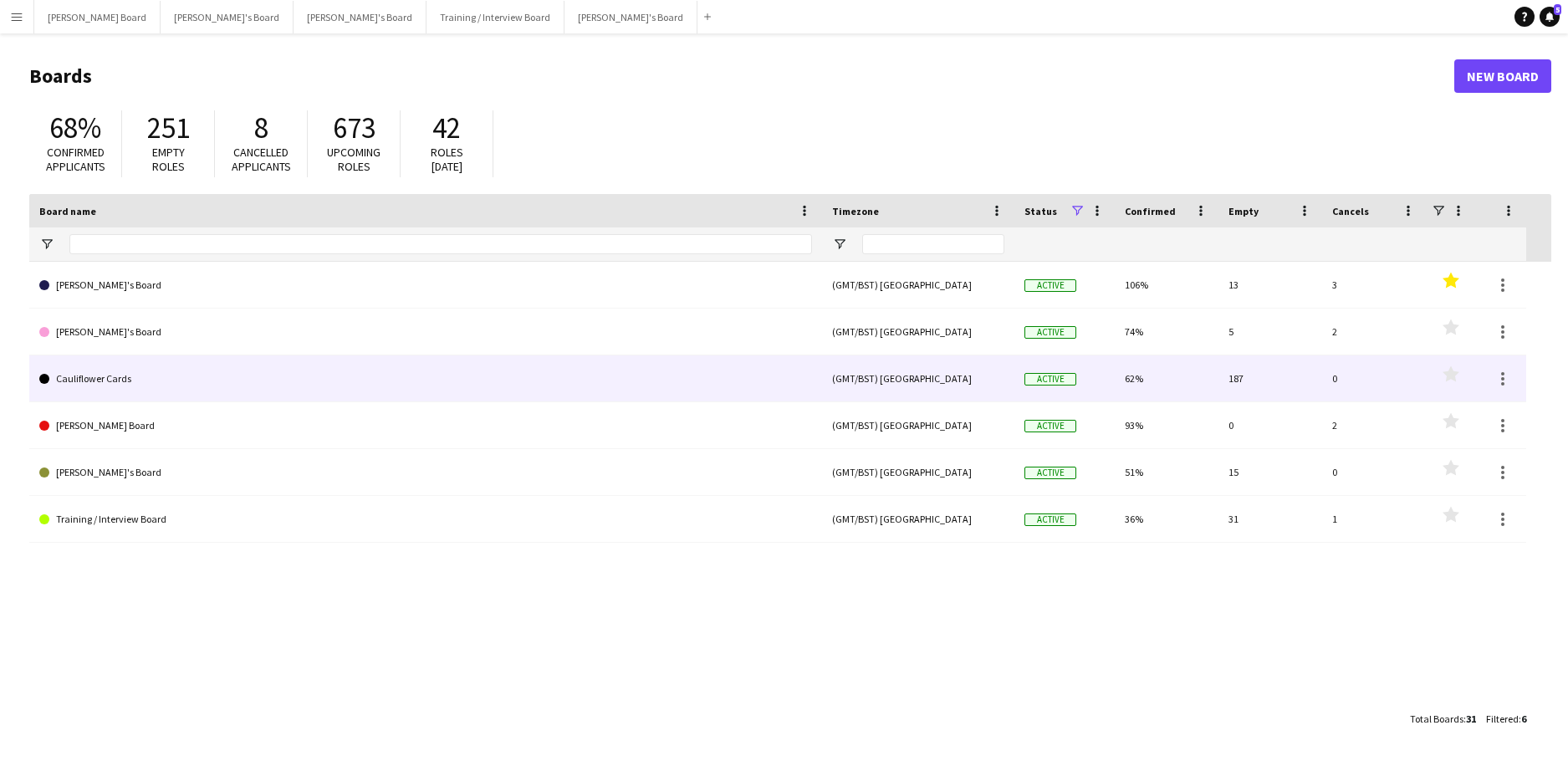
click at [189, 377] on link "Cauliflower Cards" at bounding box center [425, 379] width 772 height 47
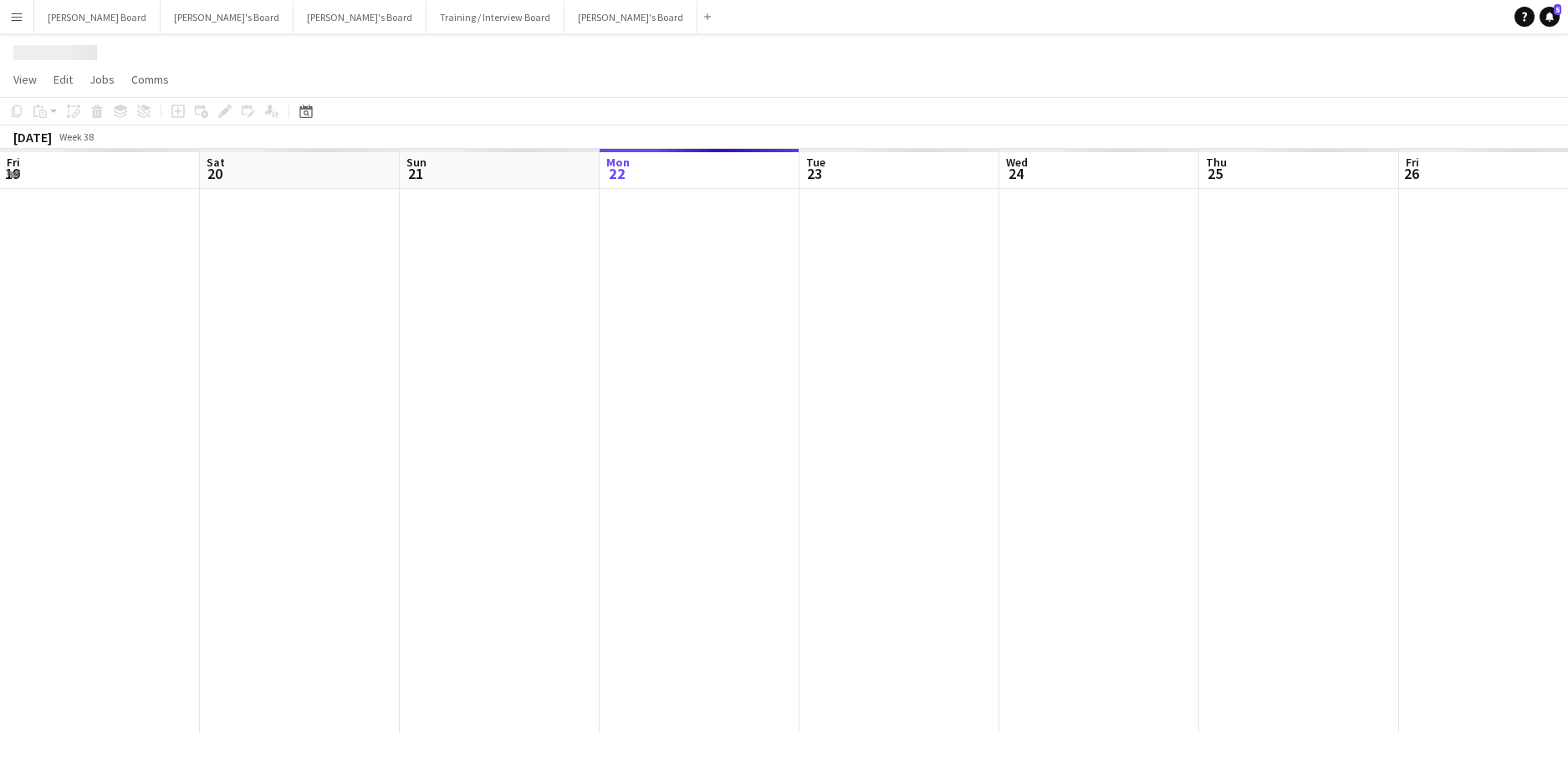
scroll to position [0, 400]
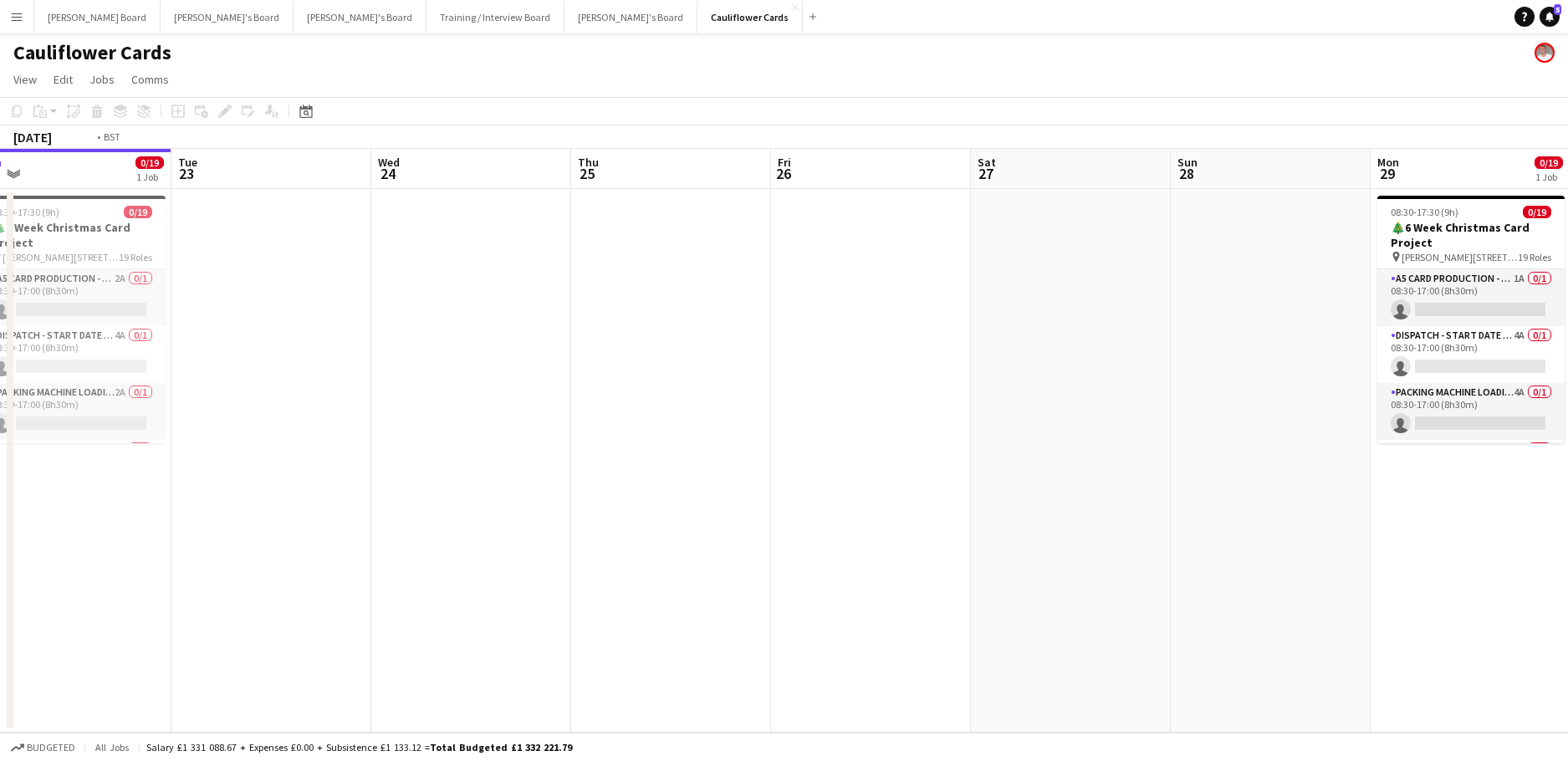
drag, startPoint x: 965, startPoint y: 409, endPoint x: 161, endPoint y: 399, distance: 804.1
click at [161, 399] on app-calendar-viewport "Fri 19 Sat 20 Sun 21 Mon 22 0/19 1 Job Tue 23 Wed 24 Thu 25 Fri 26 Sat 27 Sun 2…" at bounding box center [784, 441] width 1568 height 584
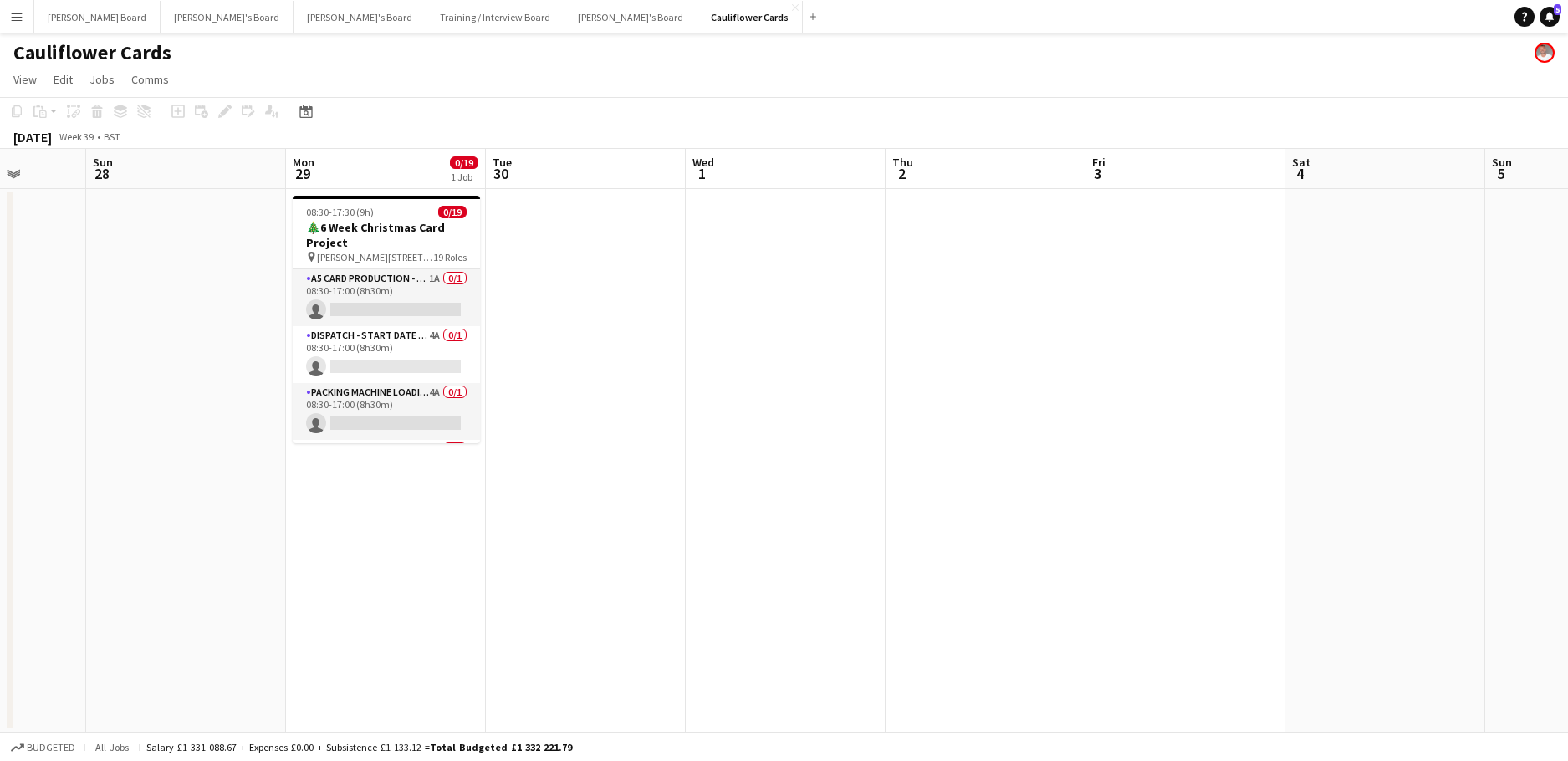
drag, startPoint x: 199, startPoint y: 433, endPoint x: 346, endPoint y: 486, distance: 156.3
click at [93, 432] on app-calendar-viewport "Thu 25 Fri 26 Sat 27 Sun 28 Mon 29 0/19 1 Job Tue 30 Wed 1 Thu 2 Fri 3 Sat 4 Su…" at bounding box center [784, 441] width 1568 height 584
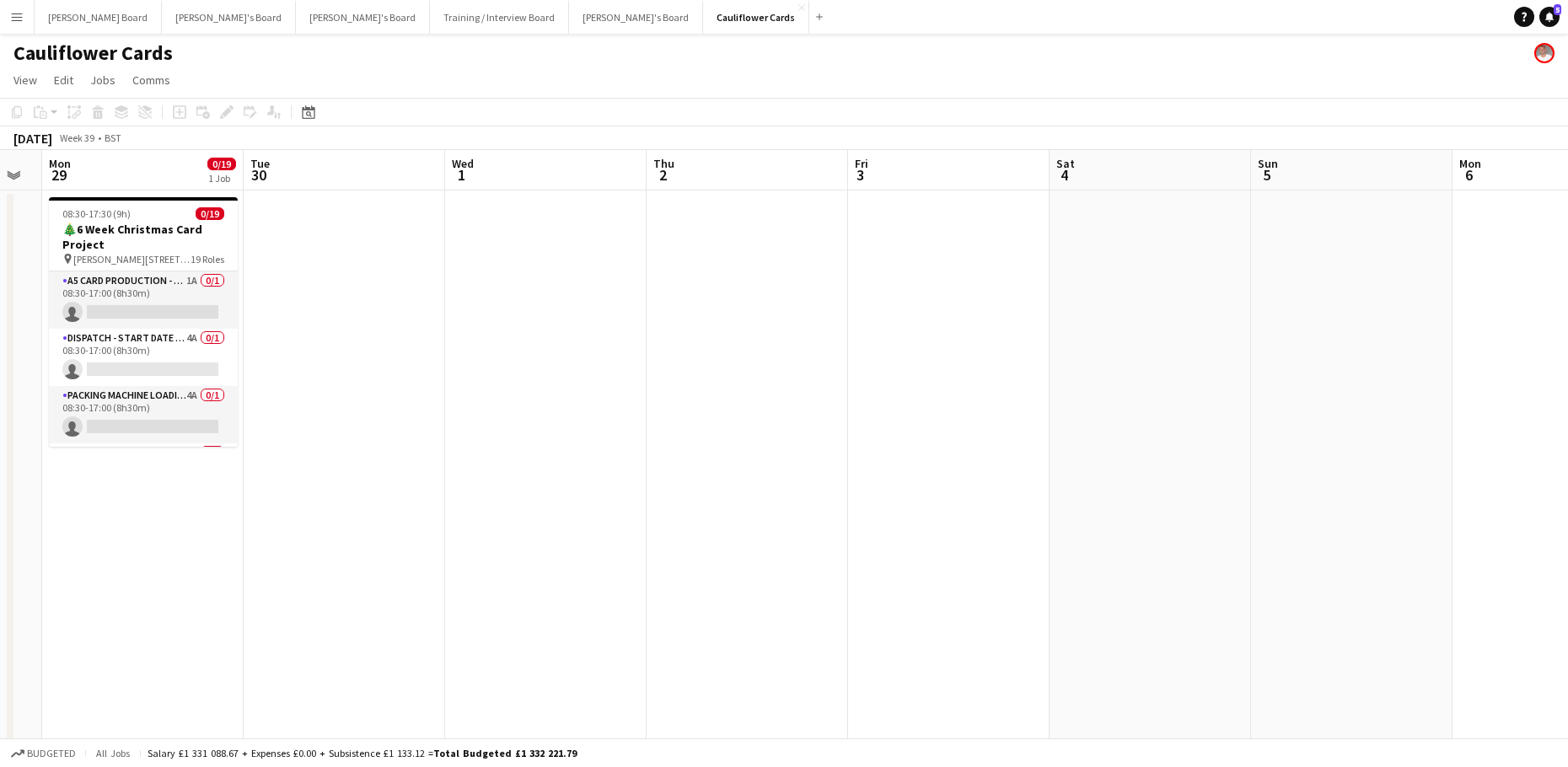
drag, startPoint x: 349, startPoint y: 489, endPoint x: 466, endPoint y: 473, distance: 118.1
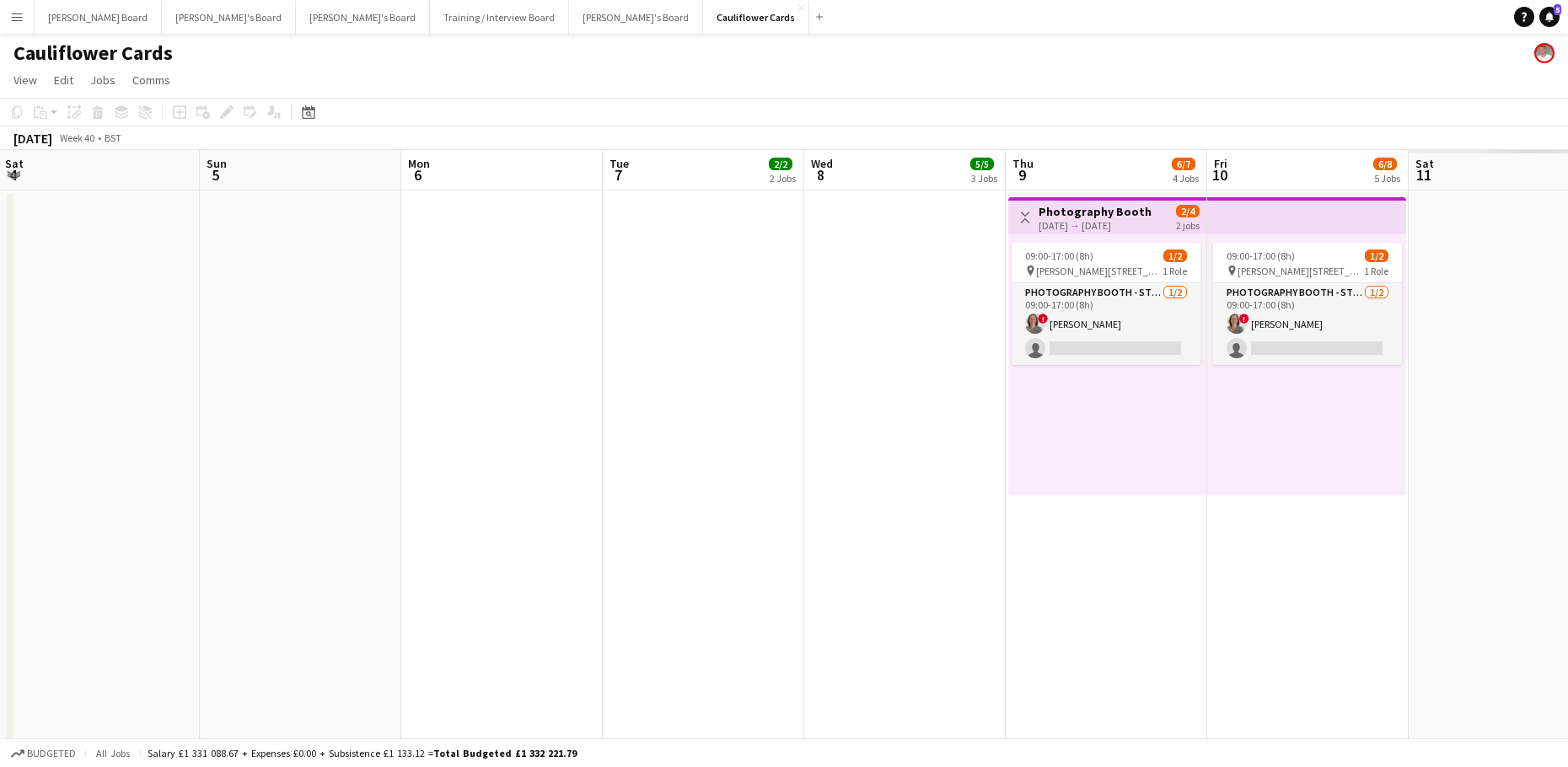
drag, startPoint x: 763, startPoint y: 507, endPoint x: 85, endPoint y: 506, distance: 678.0
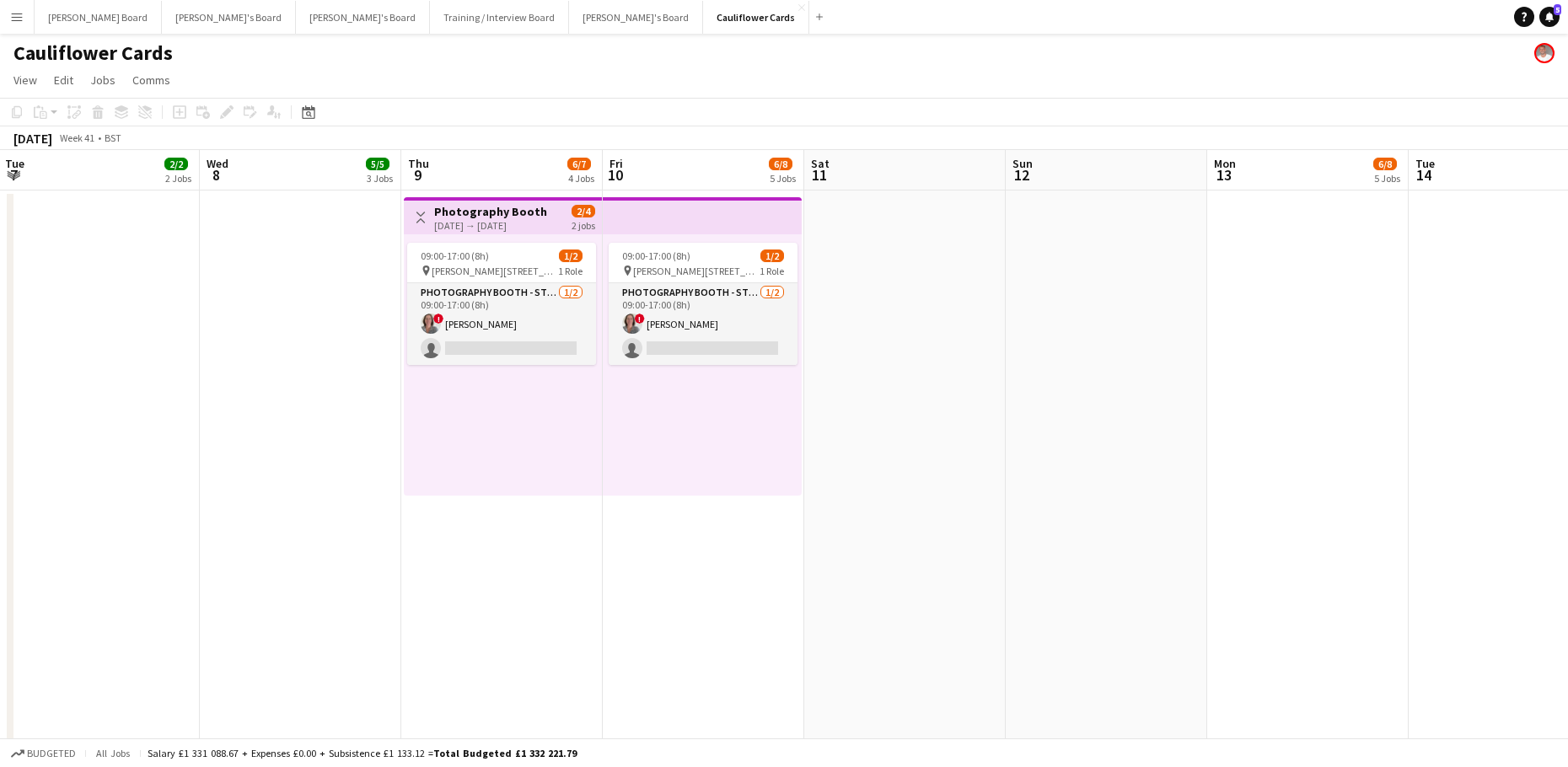
scroll to position [0, 586]
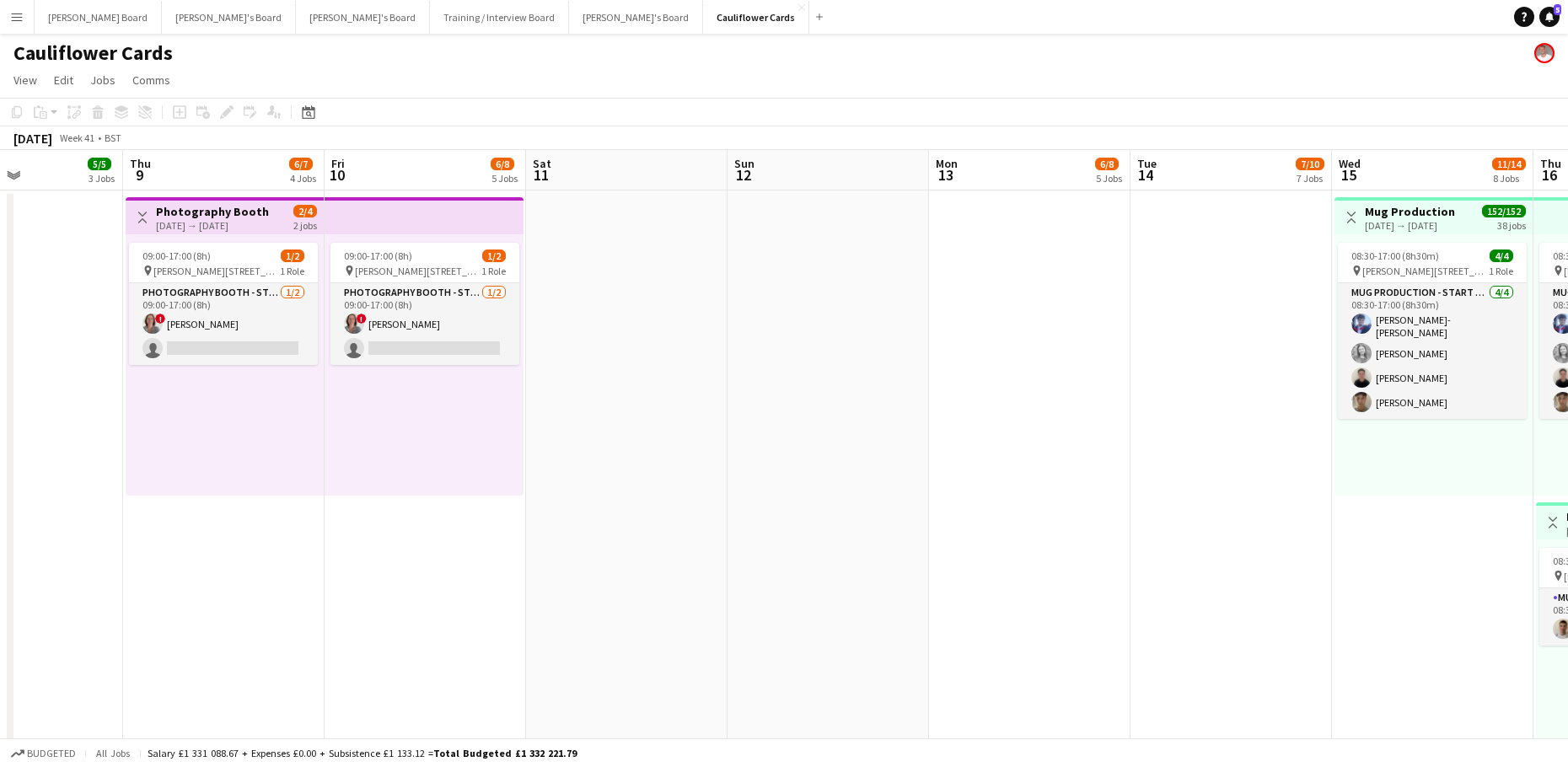
drag, startPoint x: 801, startPoint y: 470, endPoint x: 352, endPoint y: 430, distance: 450.8
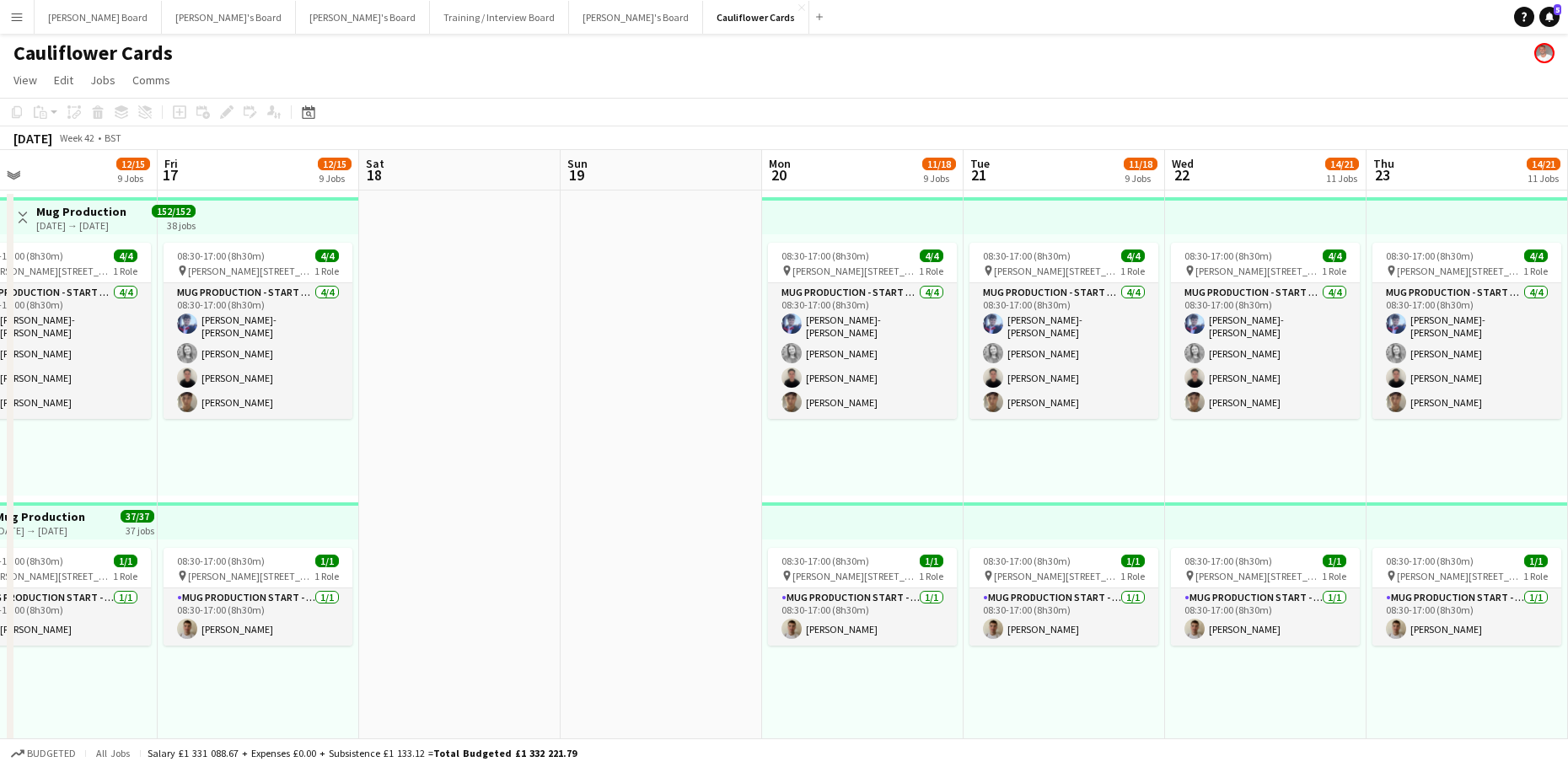
drag, startPoint x: 245, startPoint y: 417, endPoint x: 13, endPoint y: 412, distance: 232.1
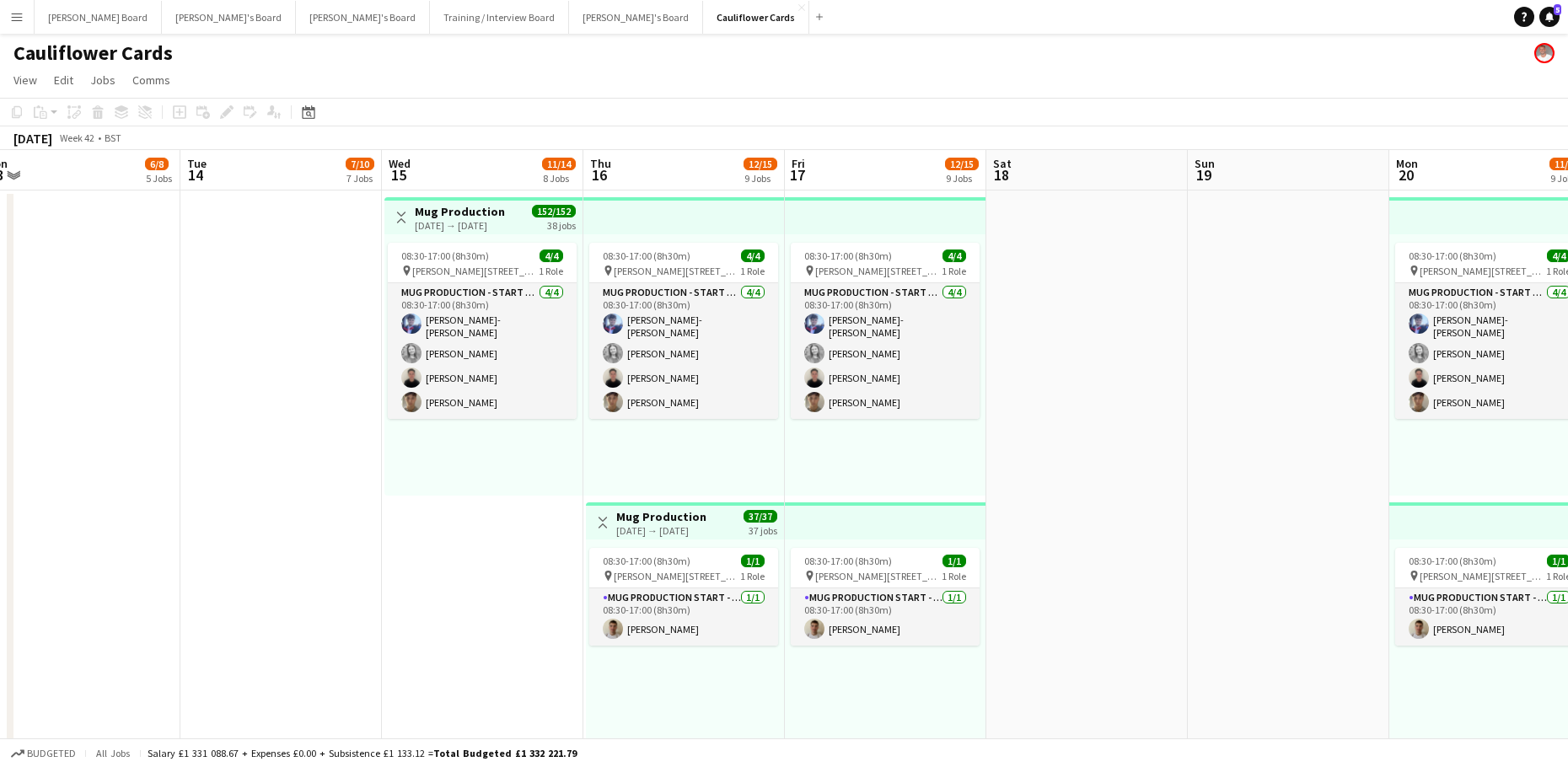
scroll to position [0, 430]
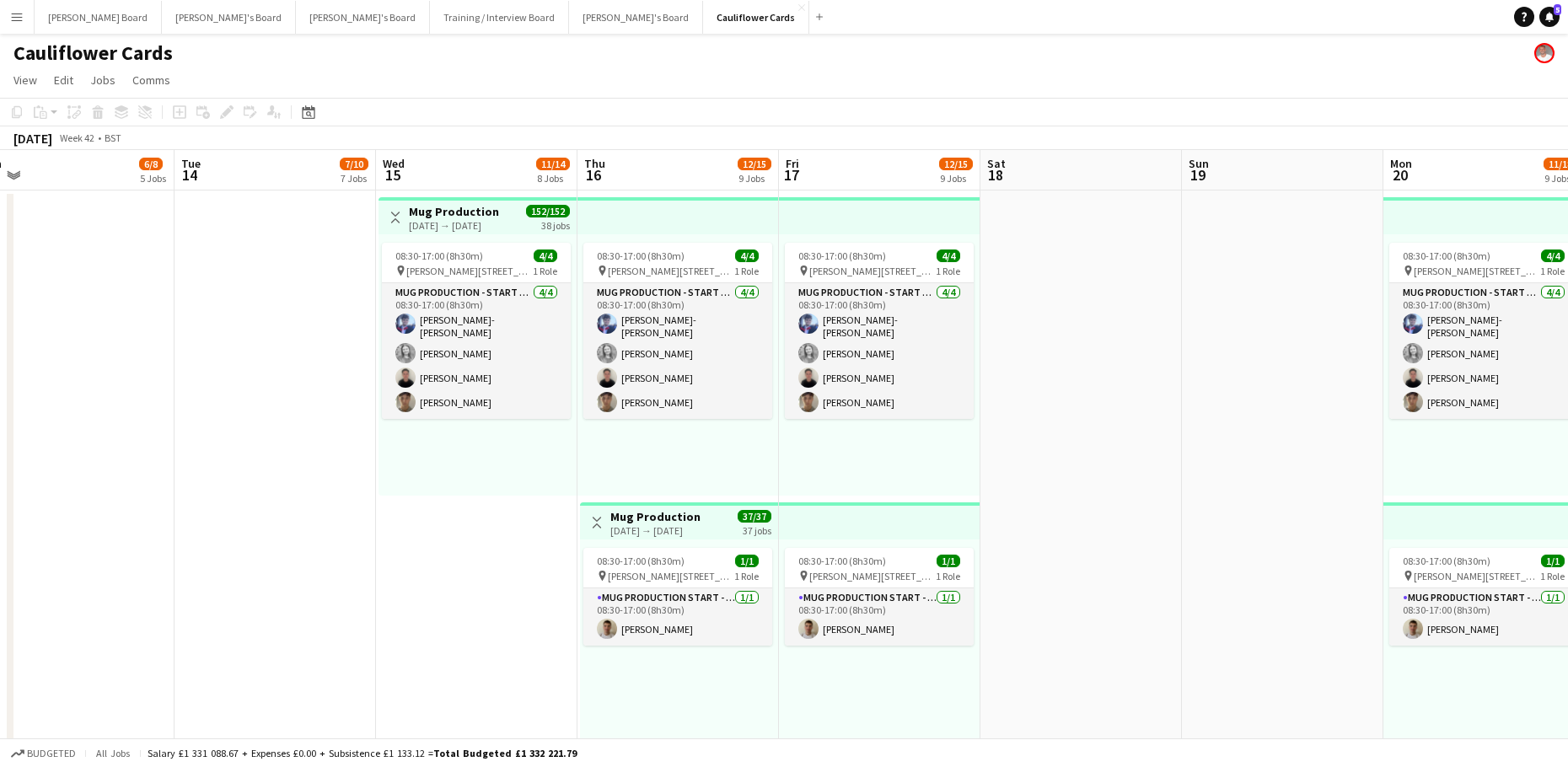
drag, startPoint x: 533, startPoint y: 447, endPoint x: 1154, endPoint y: 482, distance: 622.0
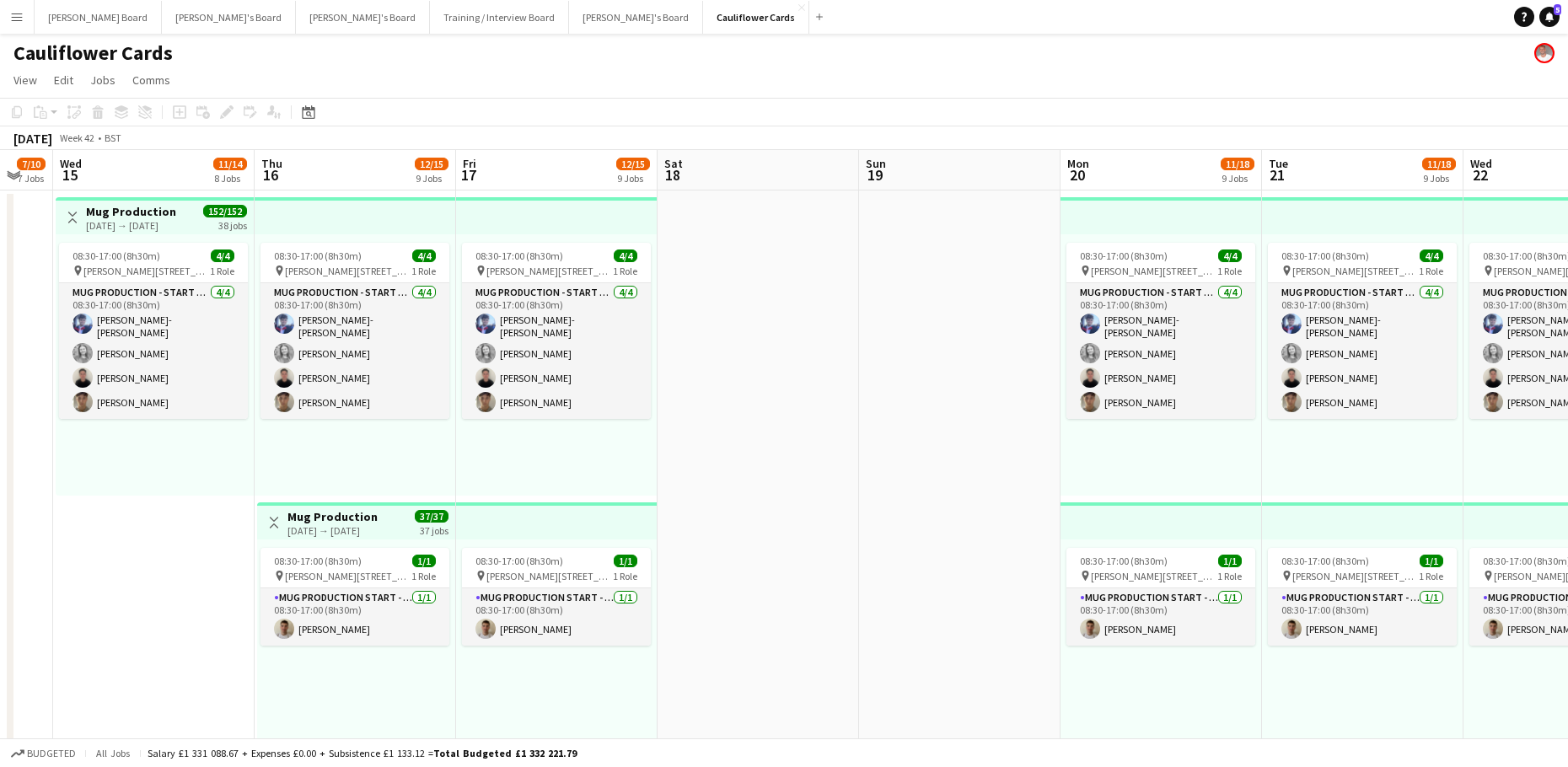
drag, startPoint x: 1003, startPoint y: 438, endPoint x: 392, endPoint y: 364, distance: 615.5
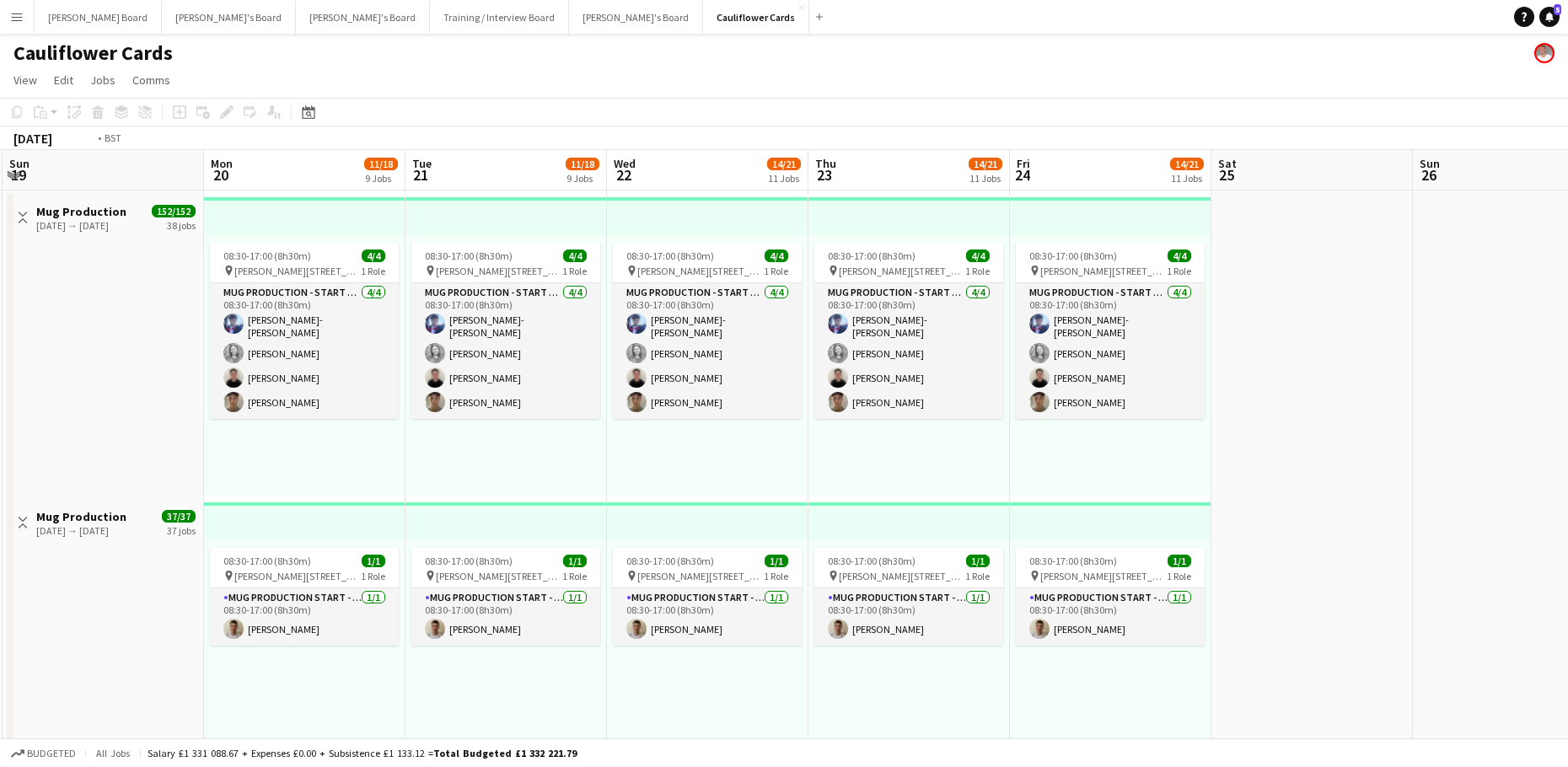
drag, startPoint x: 967, startPoint y: 424, endPoint x: 396, endPoint y: 310, distance: 582.3
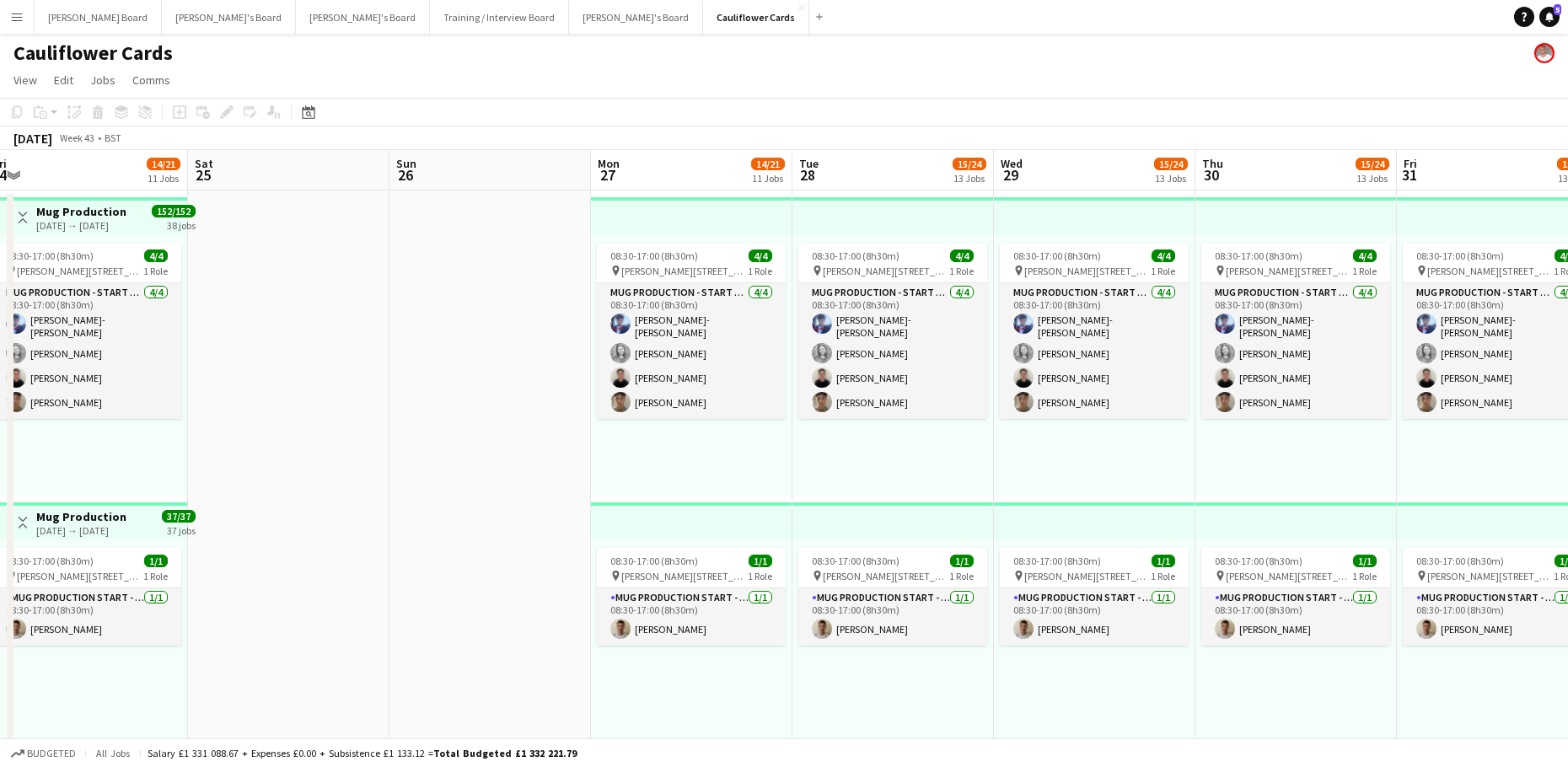
drag, startPoint x: 684, startPoint y: 341, endPoint x: 324, endPoint y: 375, distance: 361.6
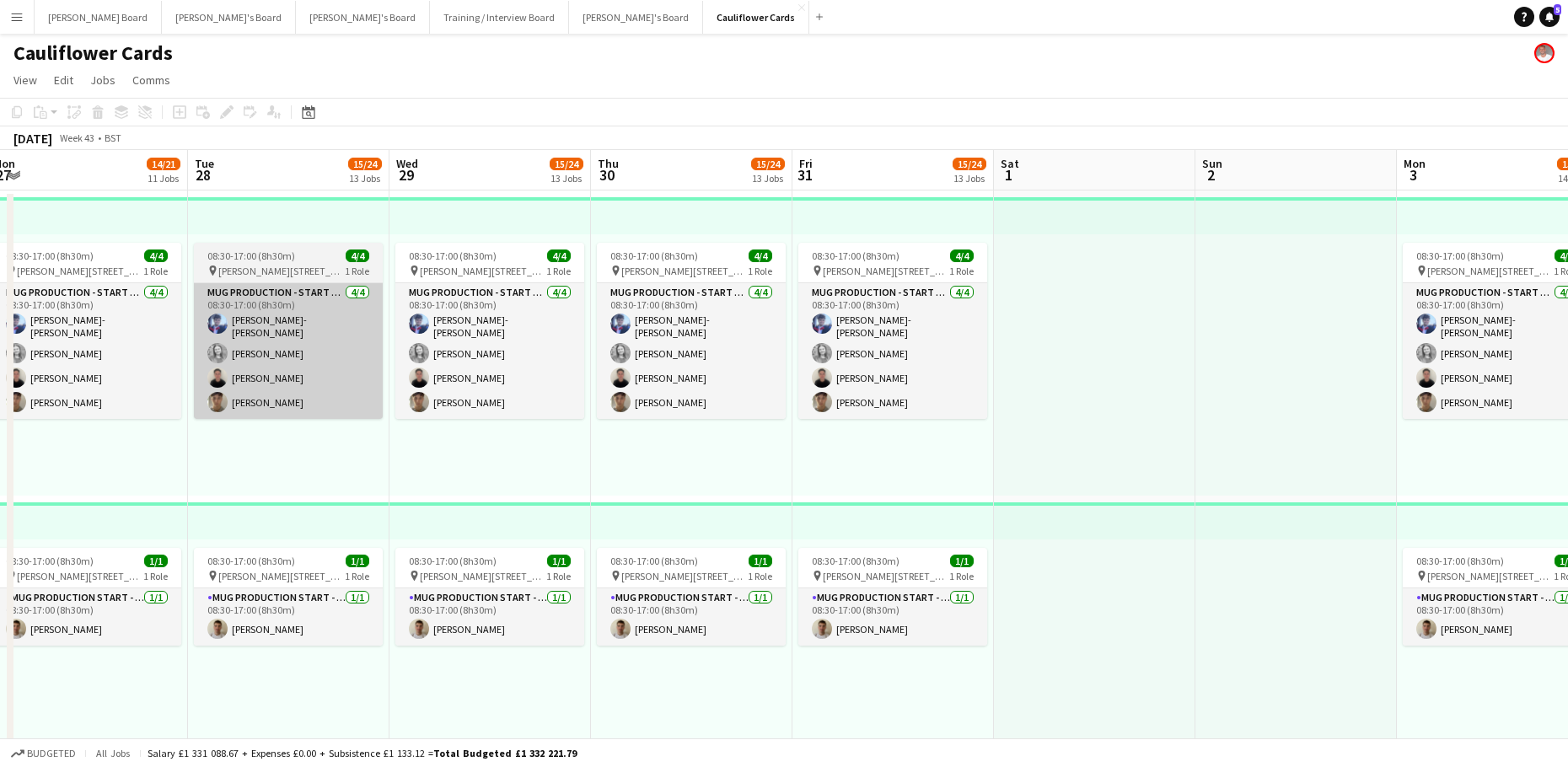
scroll to position [0, 439]
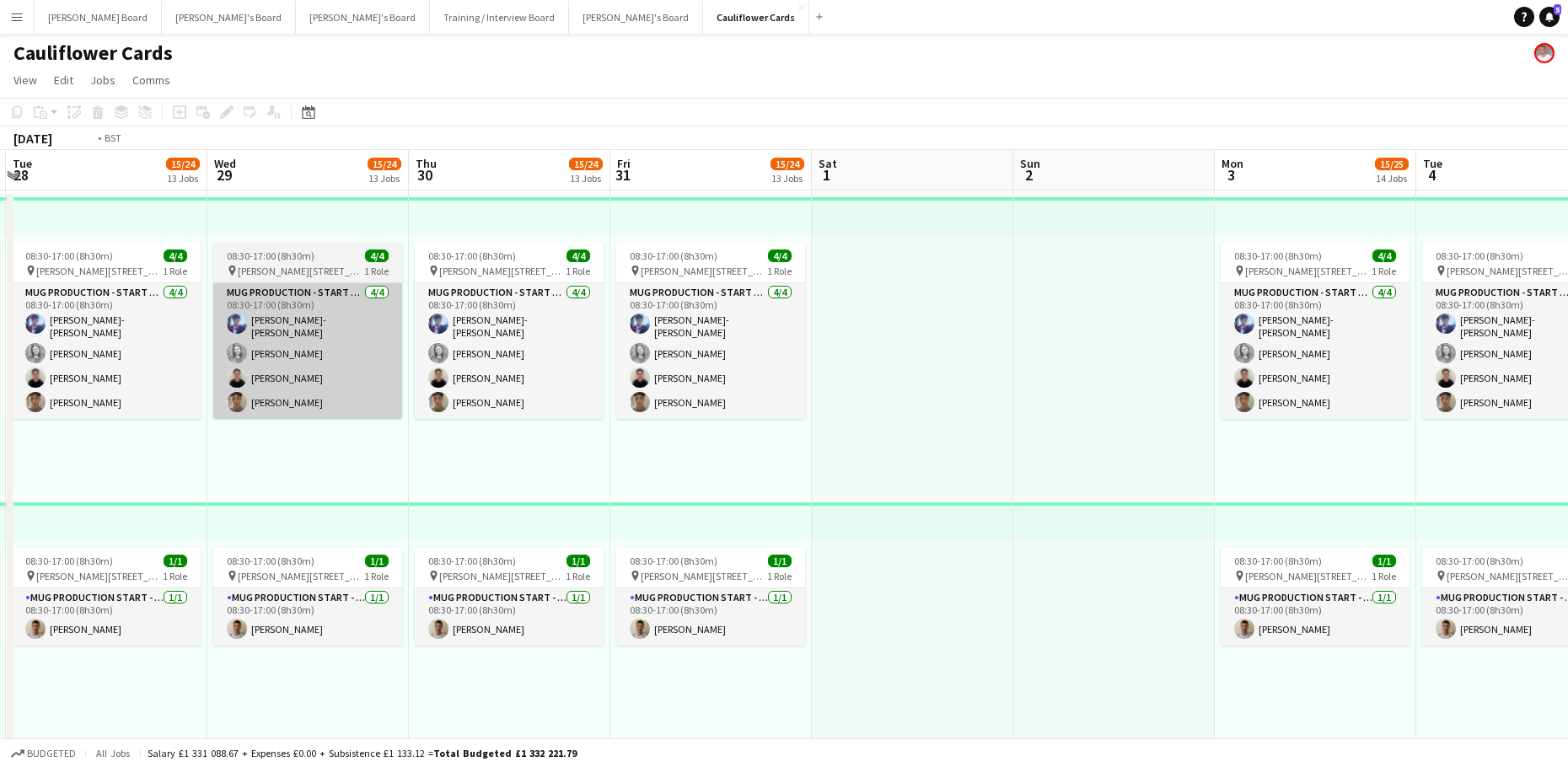
drag
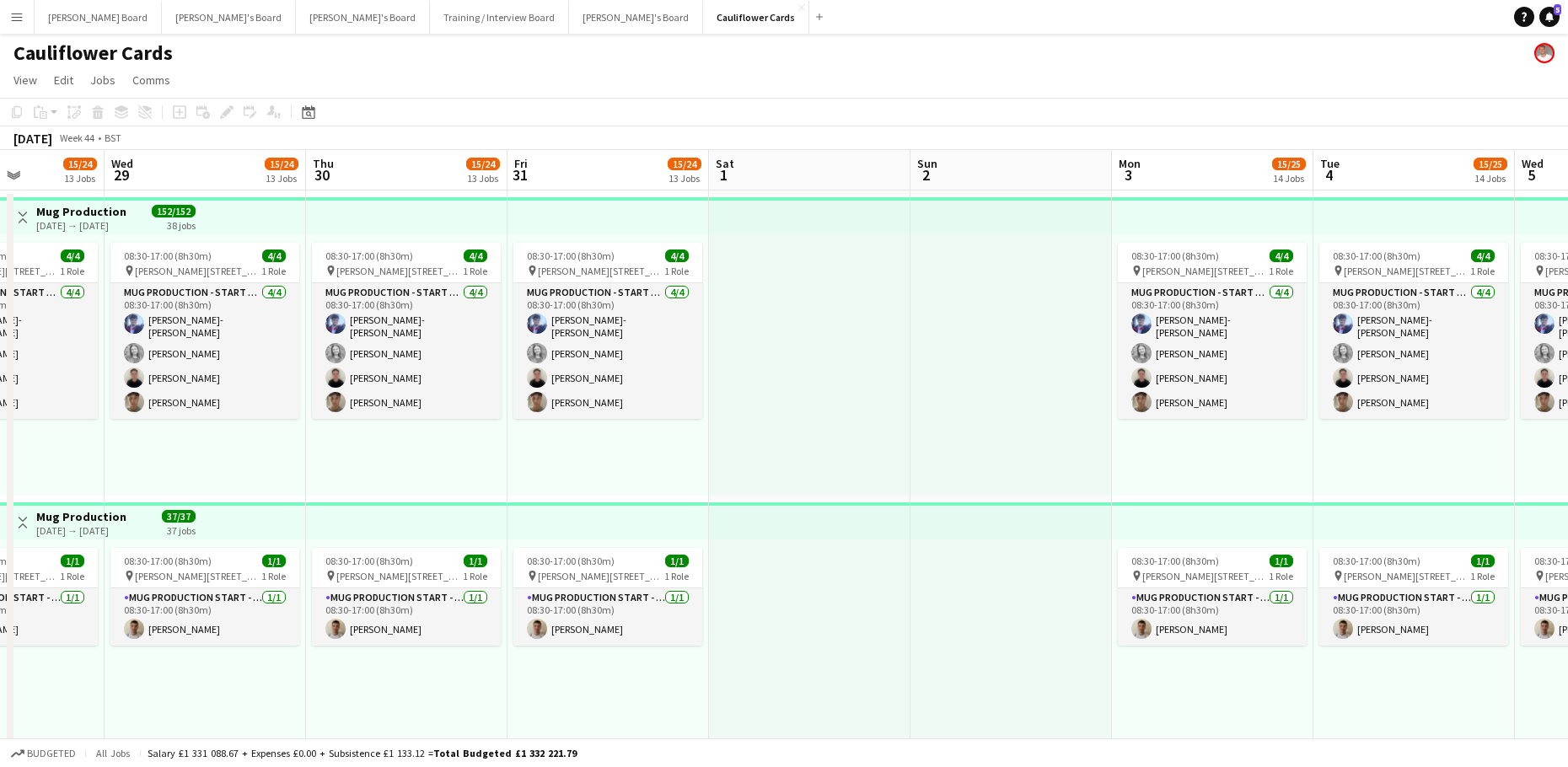
drag, startPoint x: 736, startPoint y: 362, endPoint x: 288, endPoint y: 319, distance: 450.1
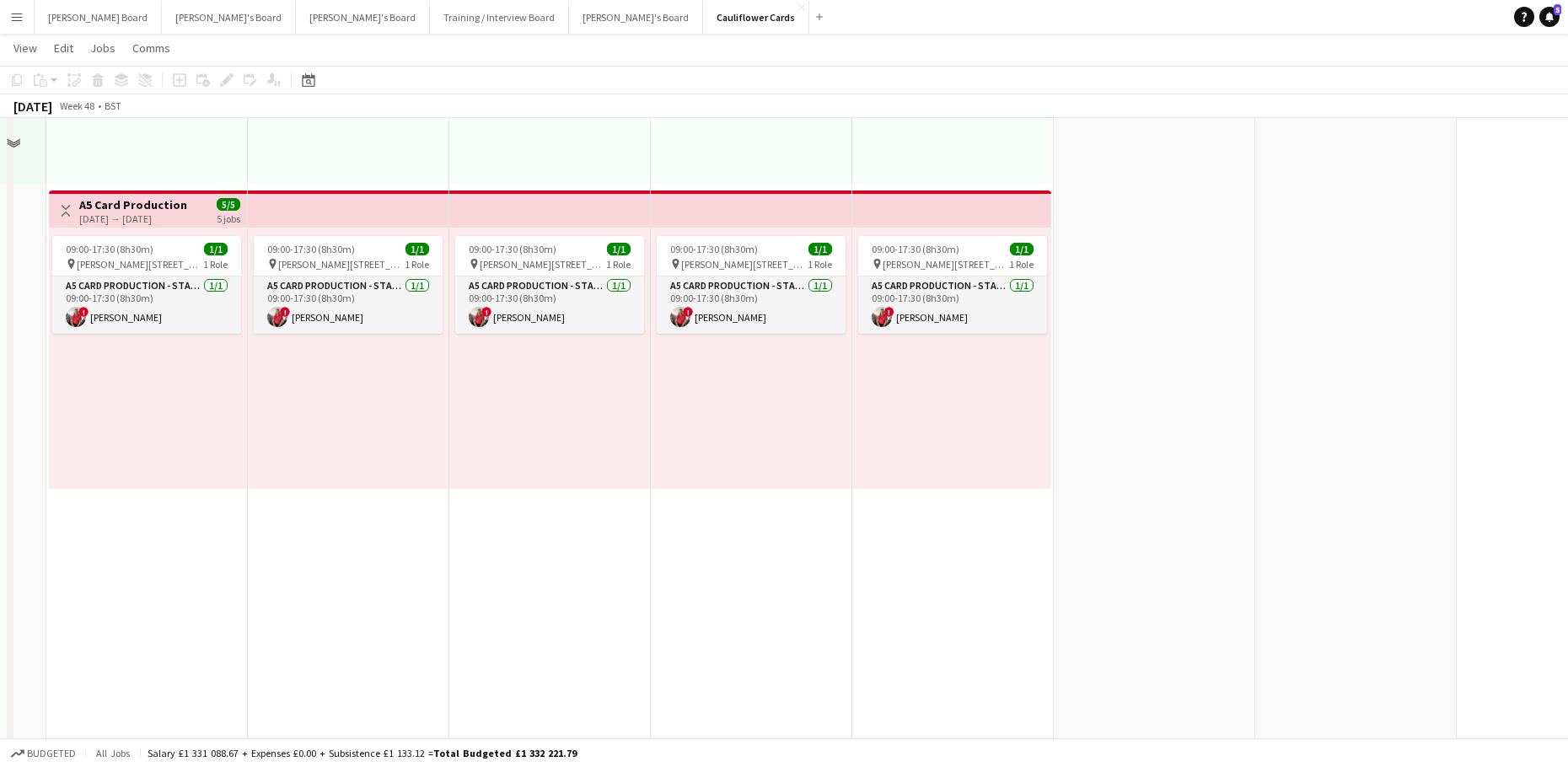
scroll to position [450, 0]
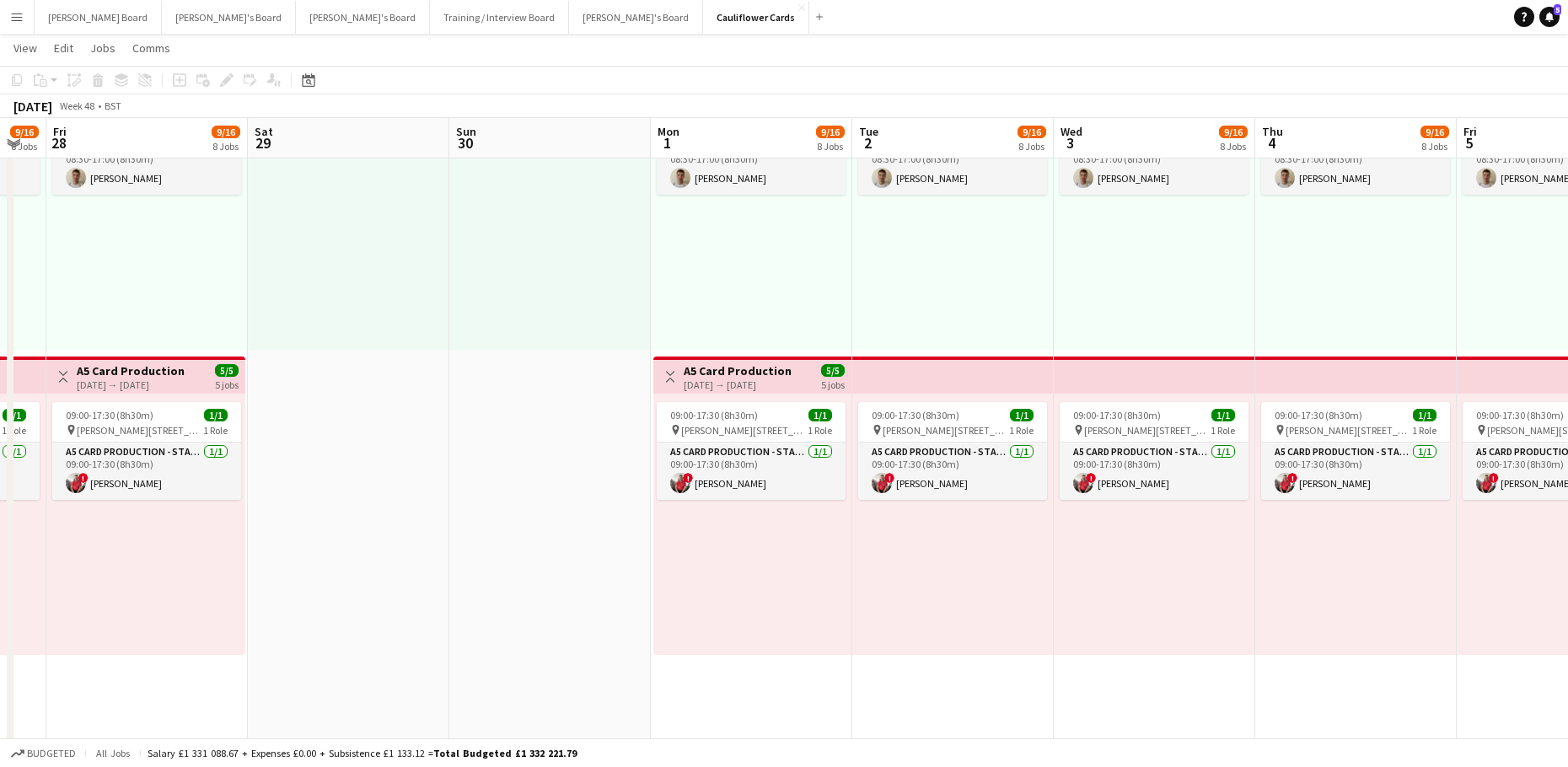
scroll to position [0, 412]
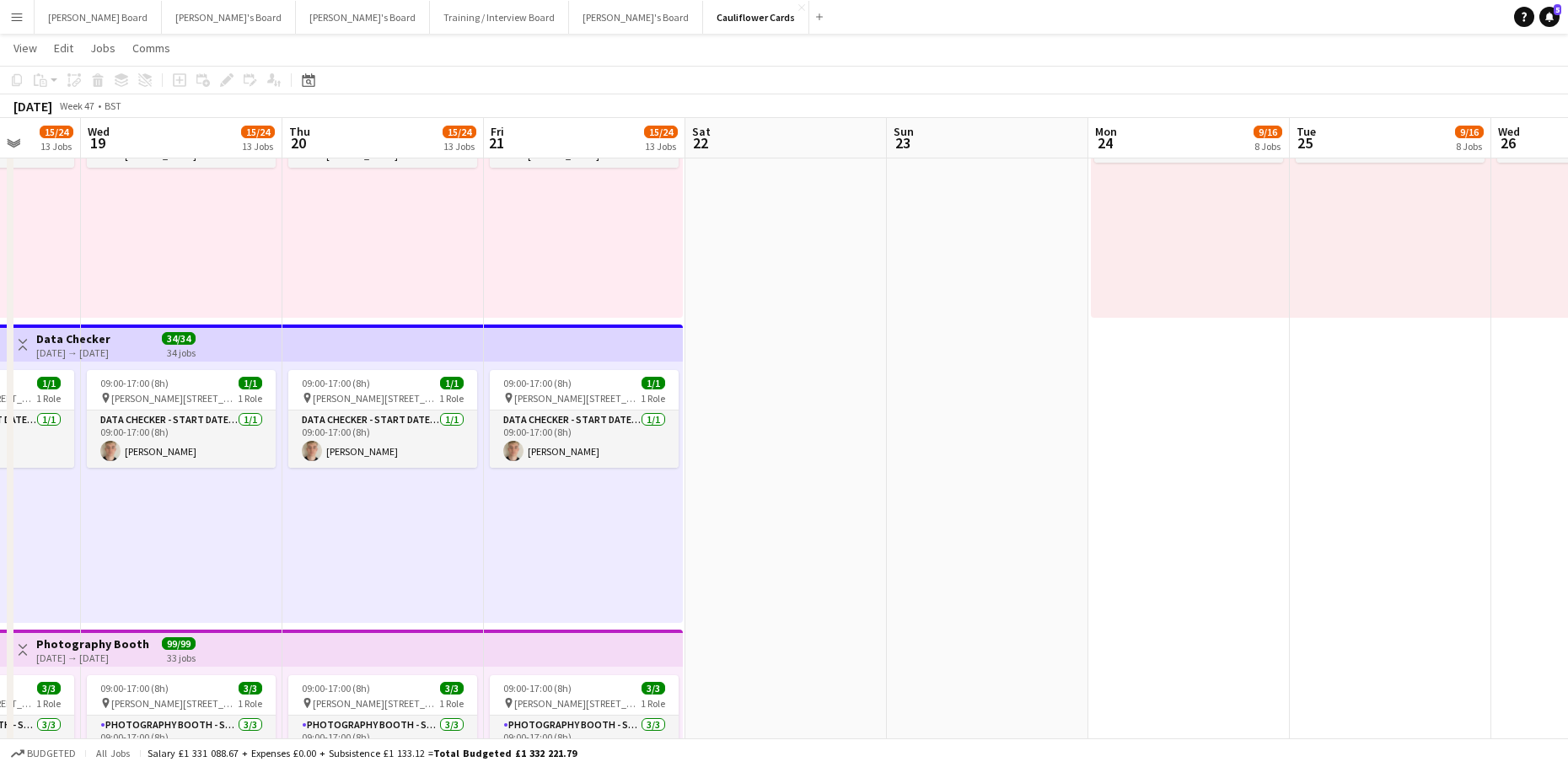
scroll to position [0, 392]
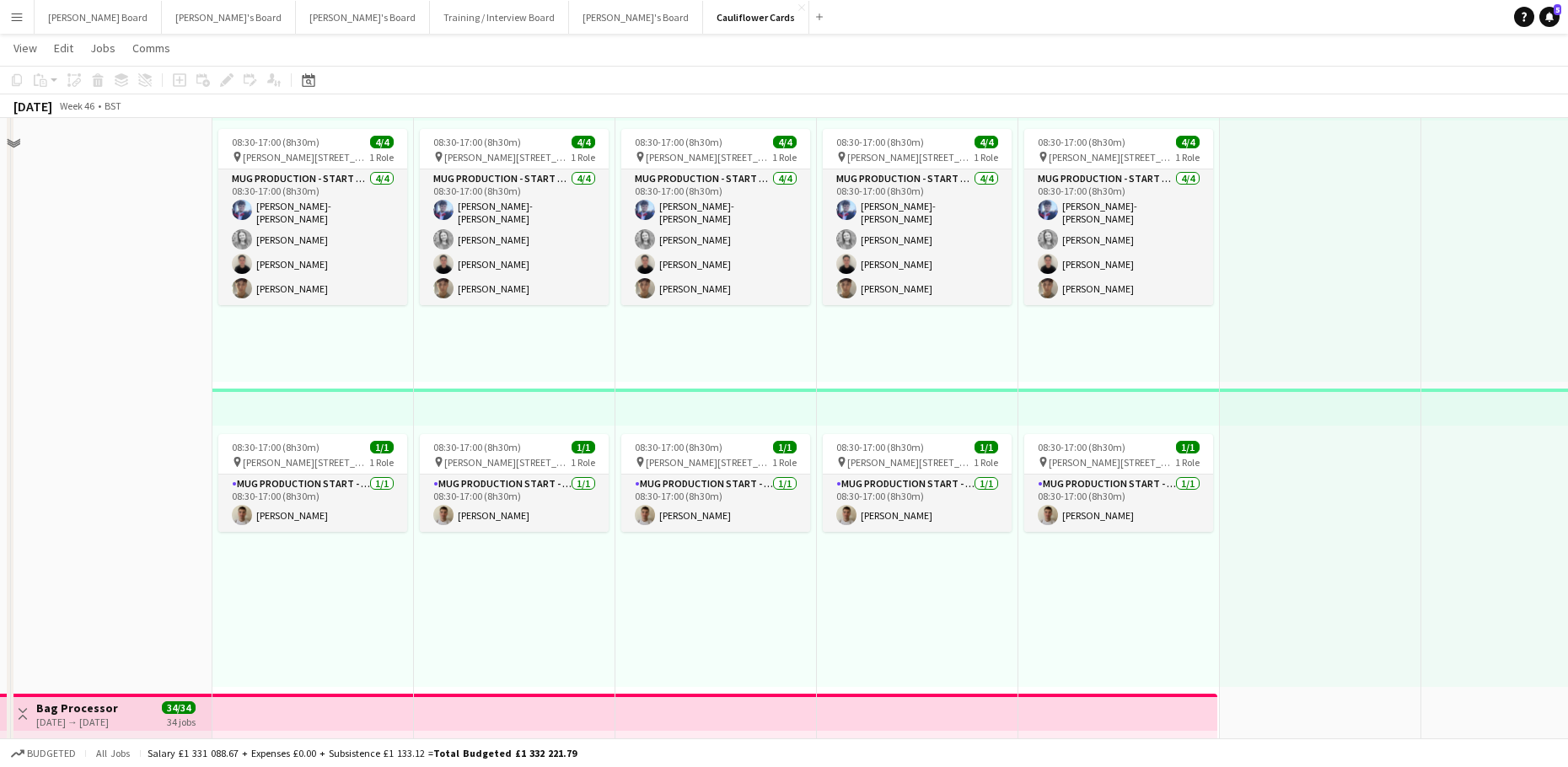
scroll to position [0, 0]
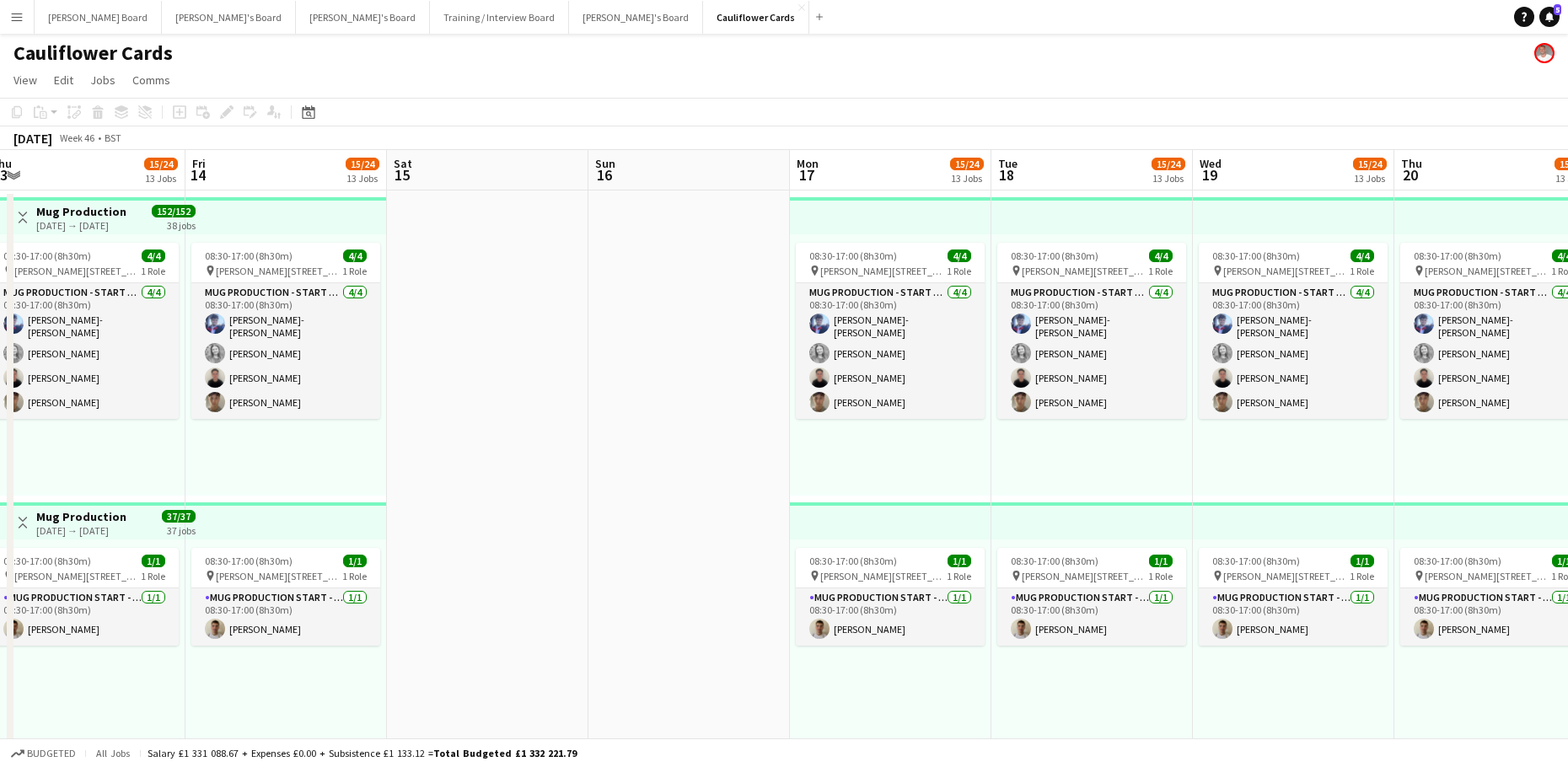
drag, startPoint x: 222, startPoint y: 435, endPoint x: 1116, endPoint y: 449, distance: 894.1
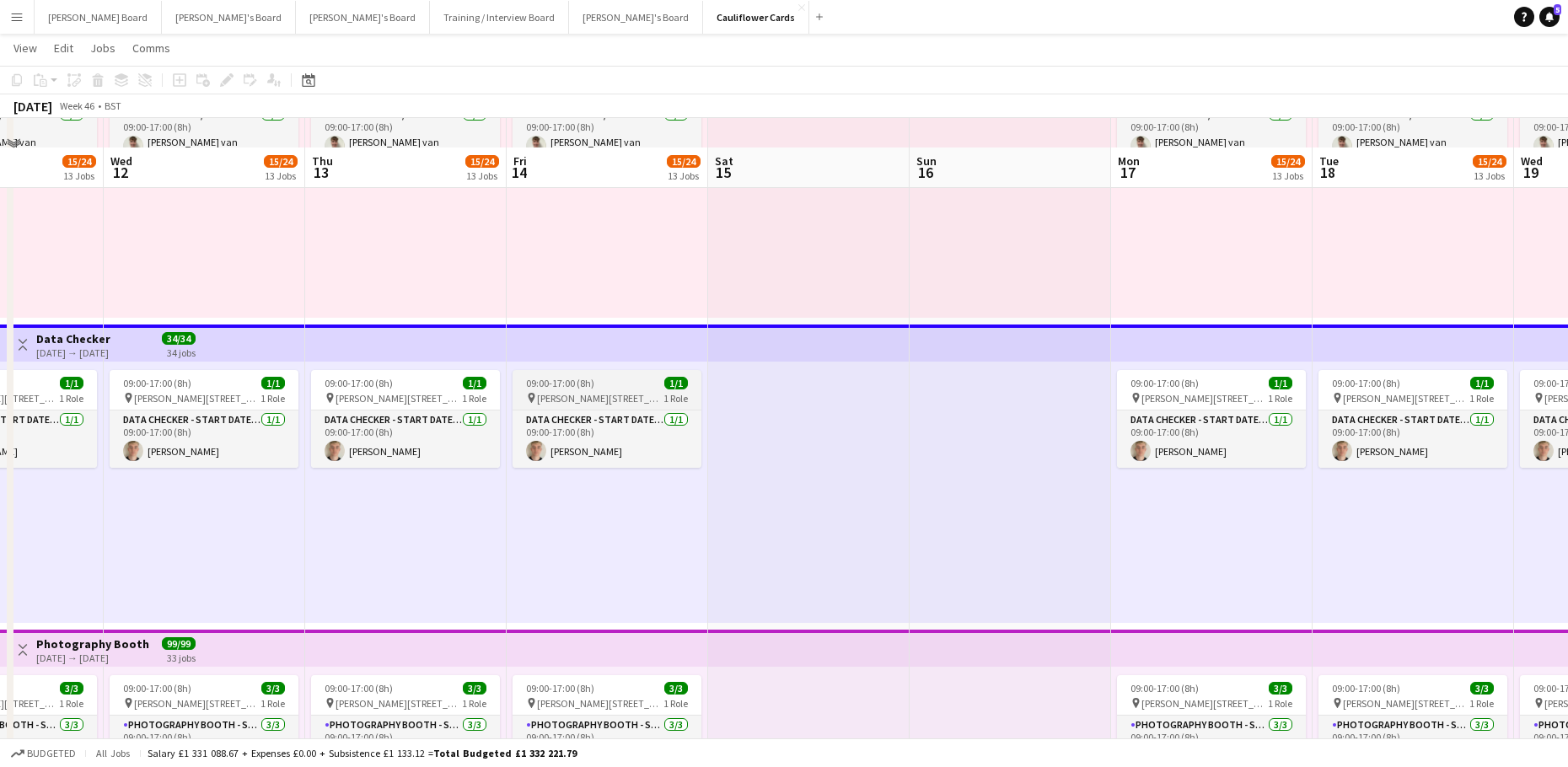
scroll to position [1012, 0]
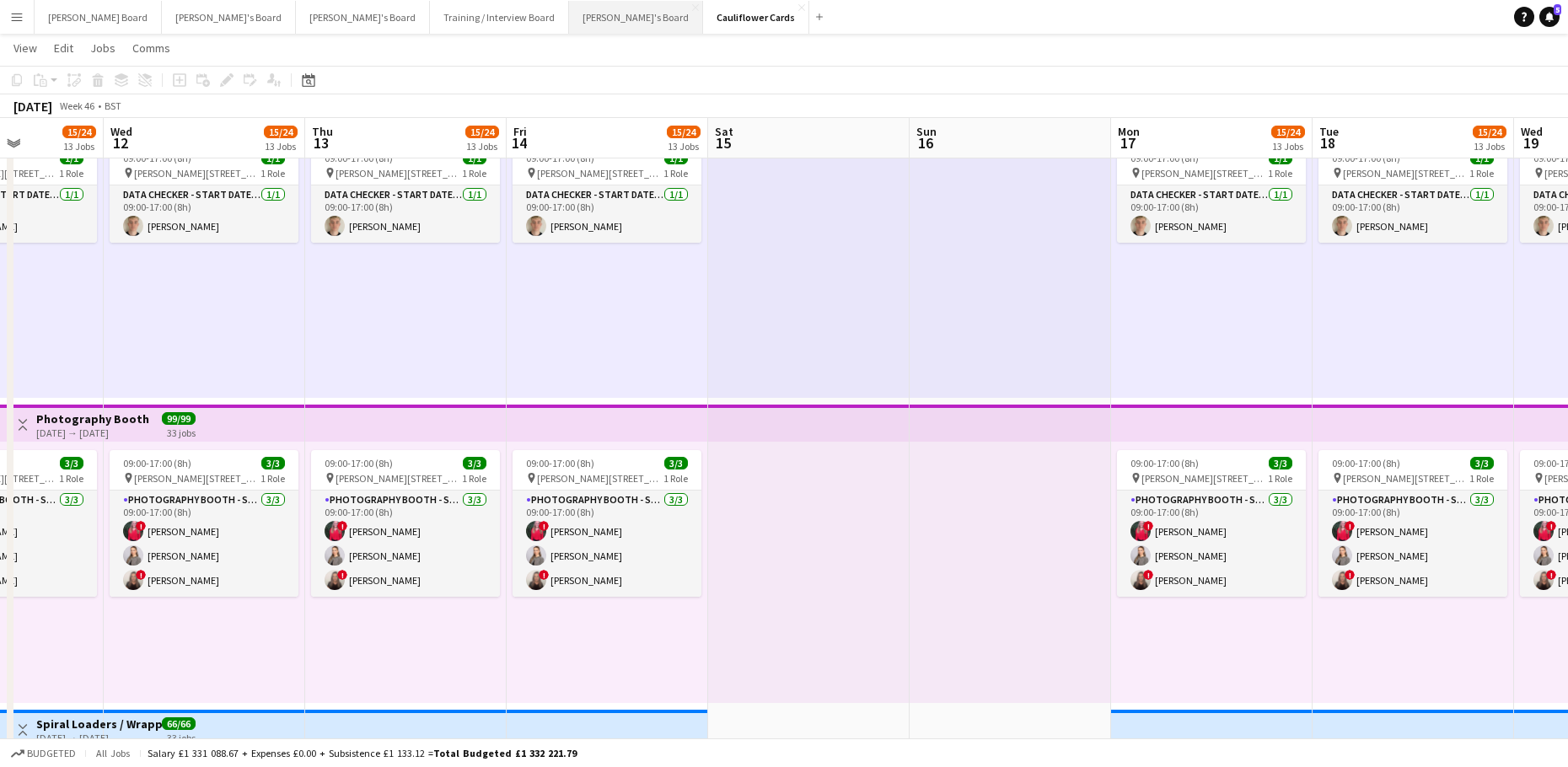
click at [569, 10] on button "[PERSON_NAME]'s Board Close" at bounding box center [636, 17] width 134 height 33
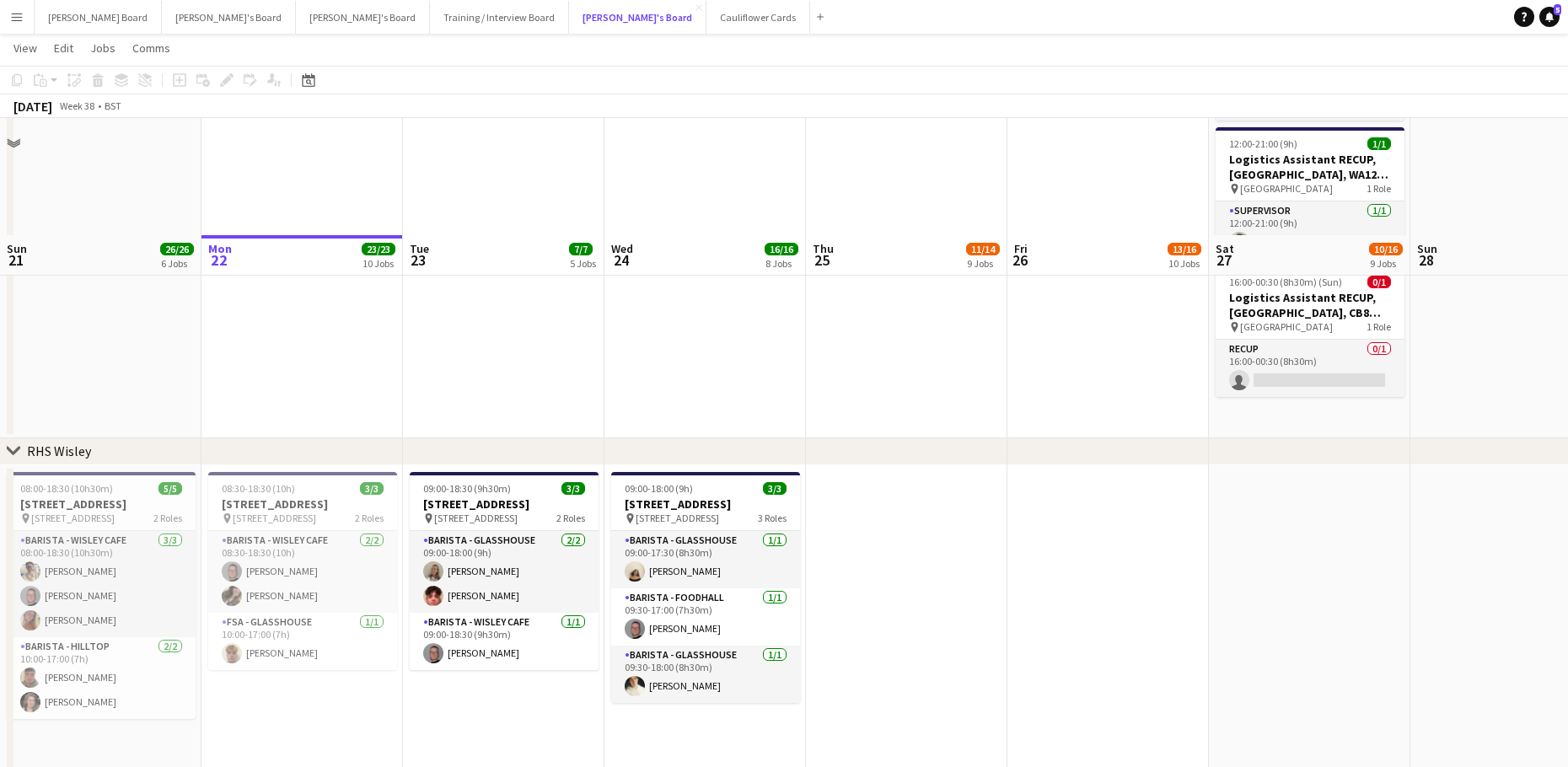
scroll to position [3702, 0]
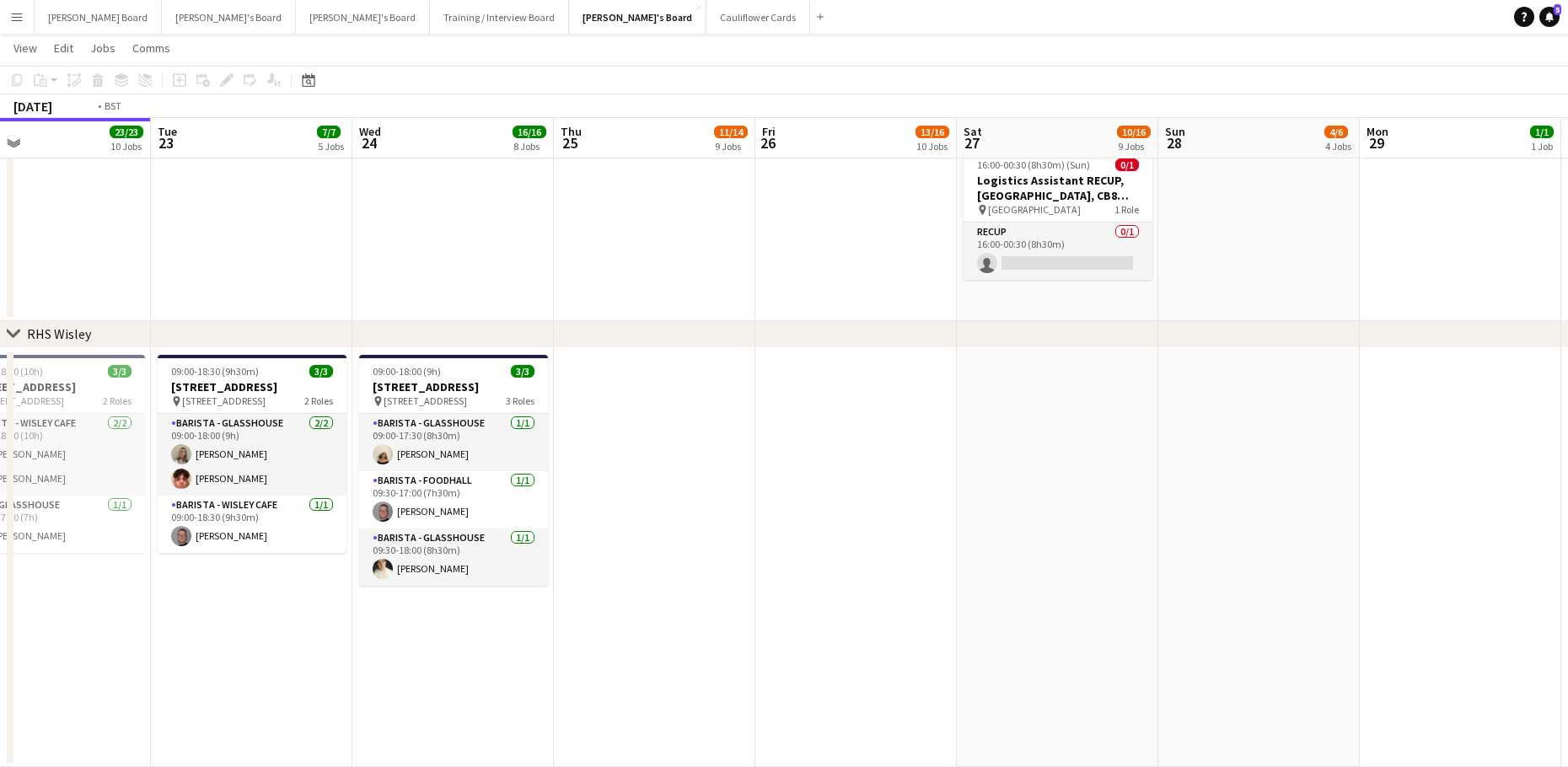
drag, startPoint x: 1203, startPoint y: 481, endPoint x: 528, endPoint y: 489, distance: 675.0
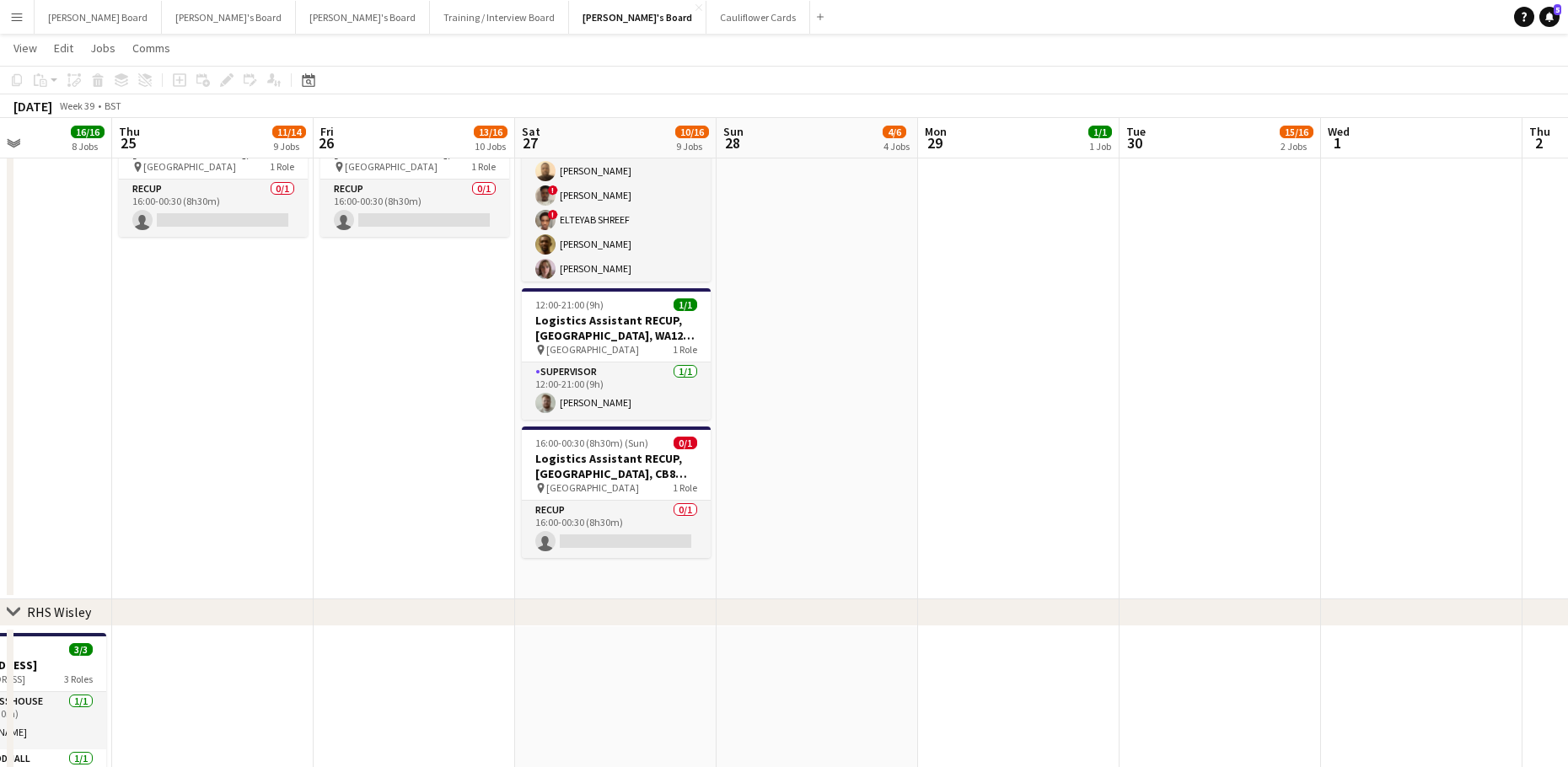
scroll to position [3253, 0]
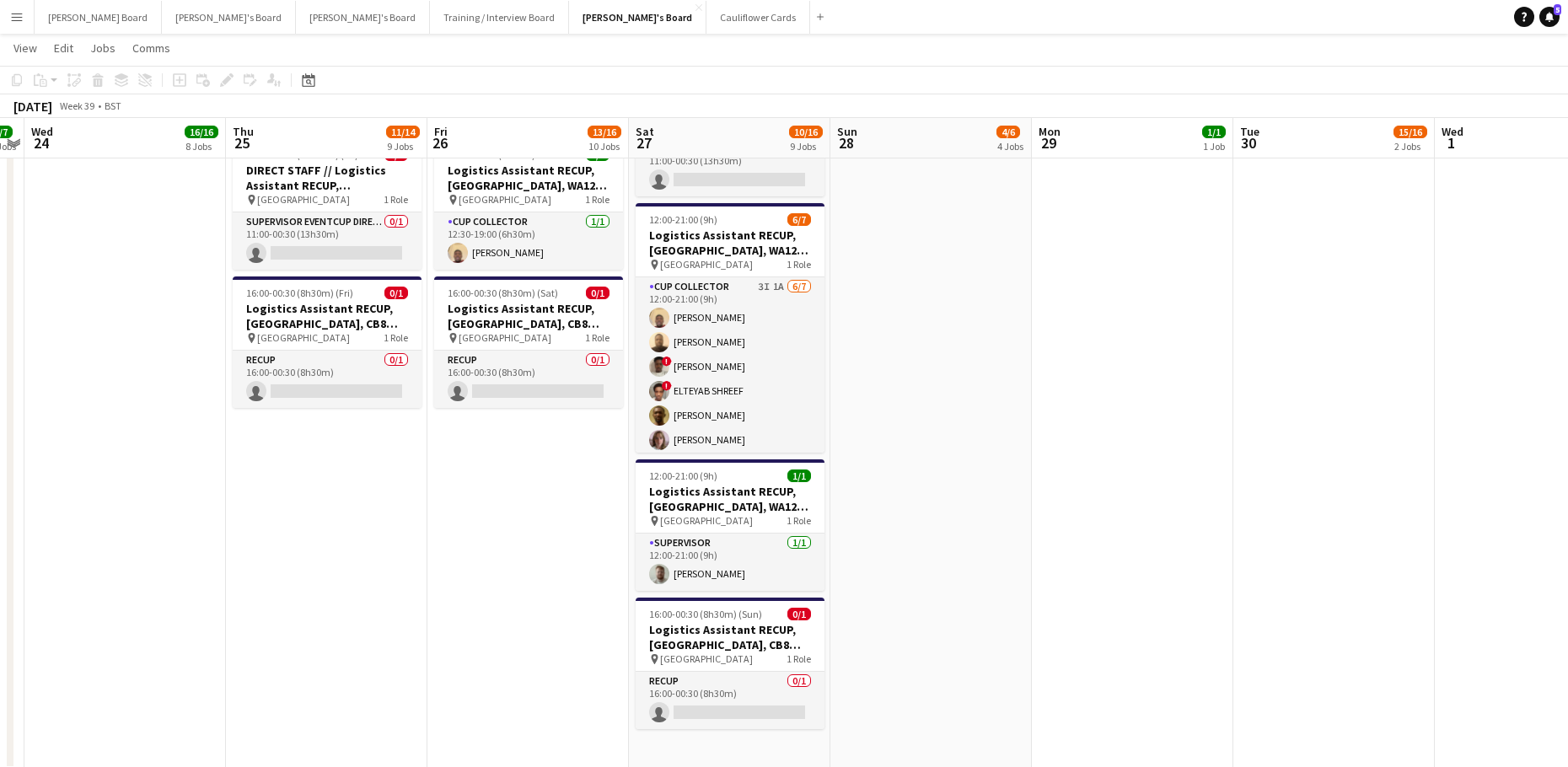
drag, startPoint x: 849, startPoint y: 548, endPoint x: 929, endPoint y: 505, distance: 90.8
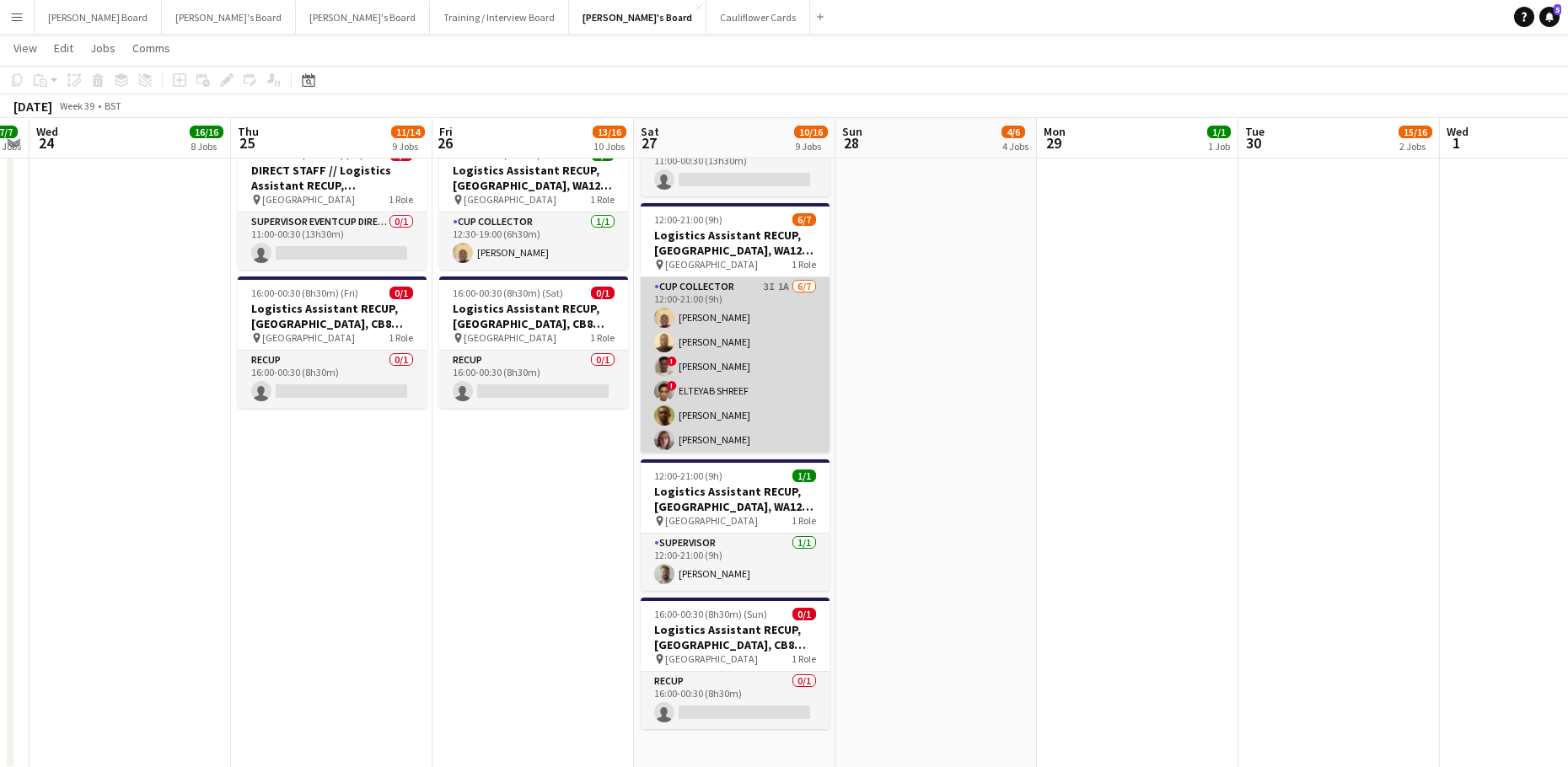
click at [760, 376] on app-card-role "CUP COLLECTOR 3I 1A [DATE] 12:00-21:00 (9h) [PERSON_NAME] Agammegwa [PERSON_NAM…" at bounding box center [736, 380] width 189 height 204
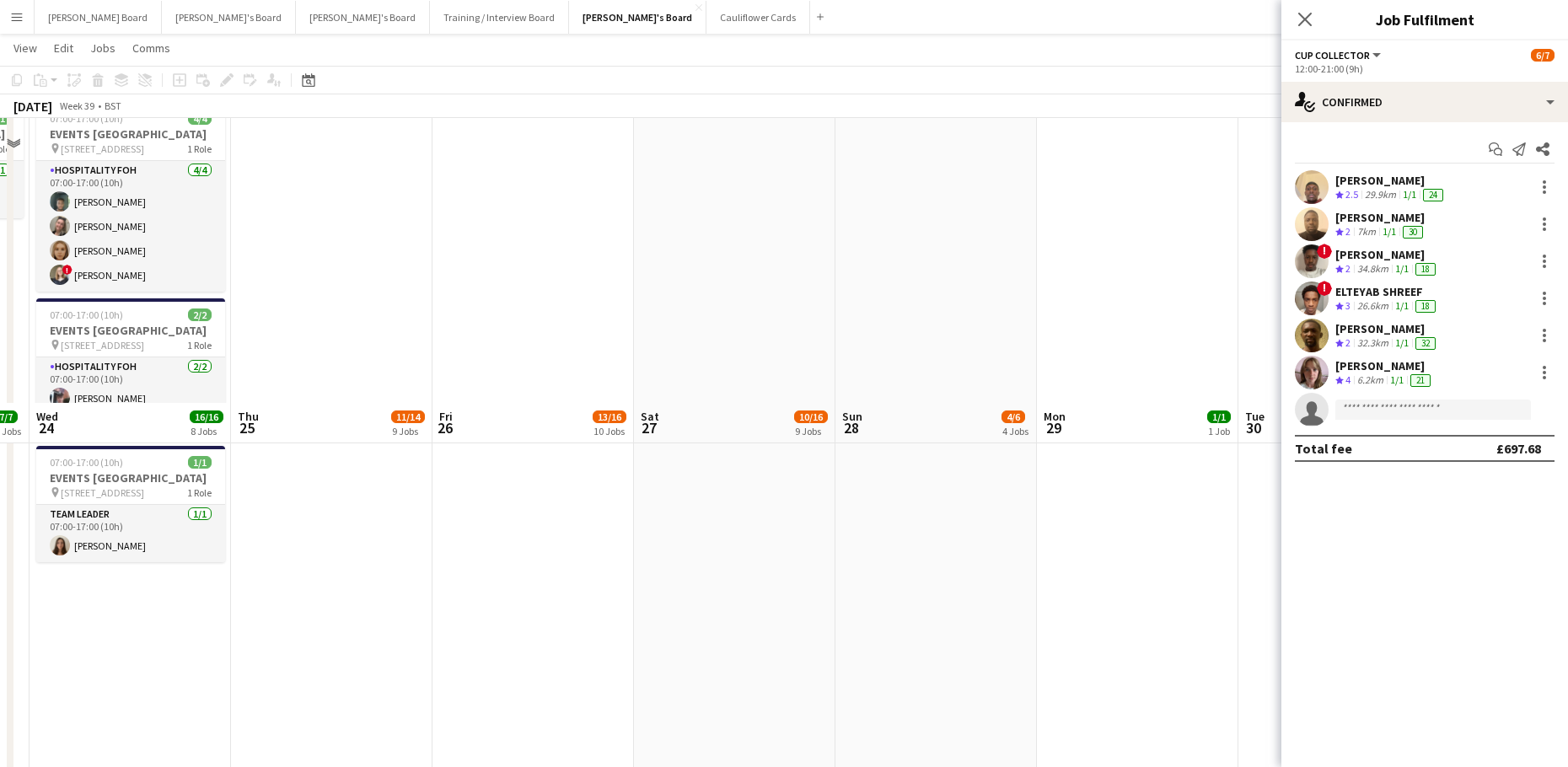
scroll to position [1229, 0]
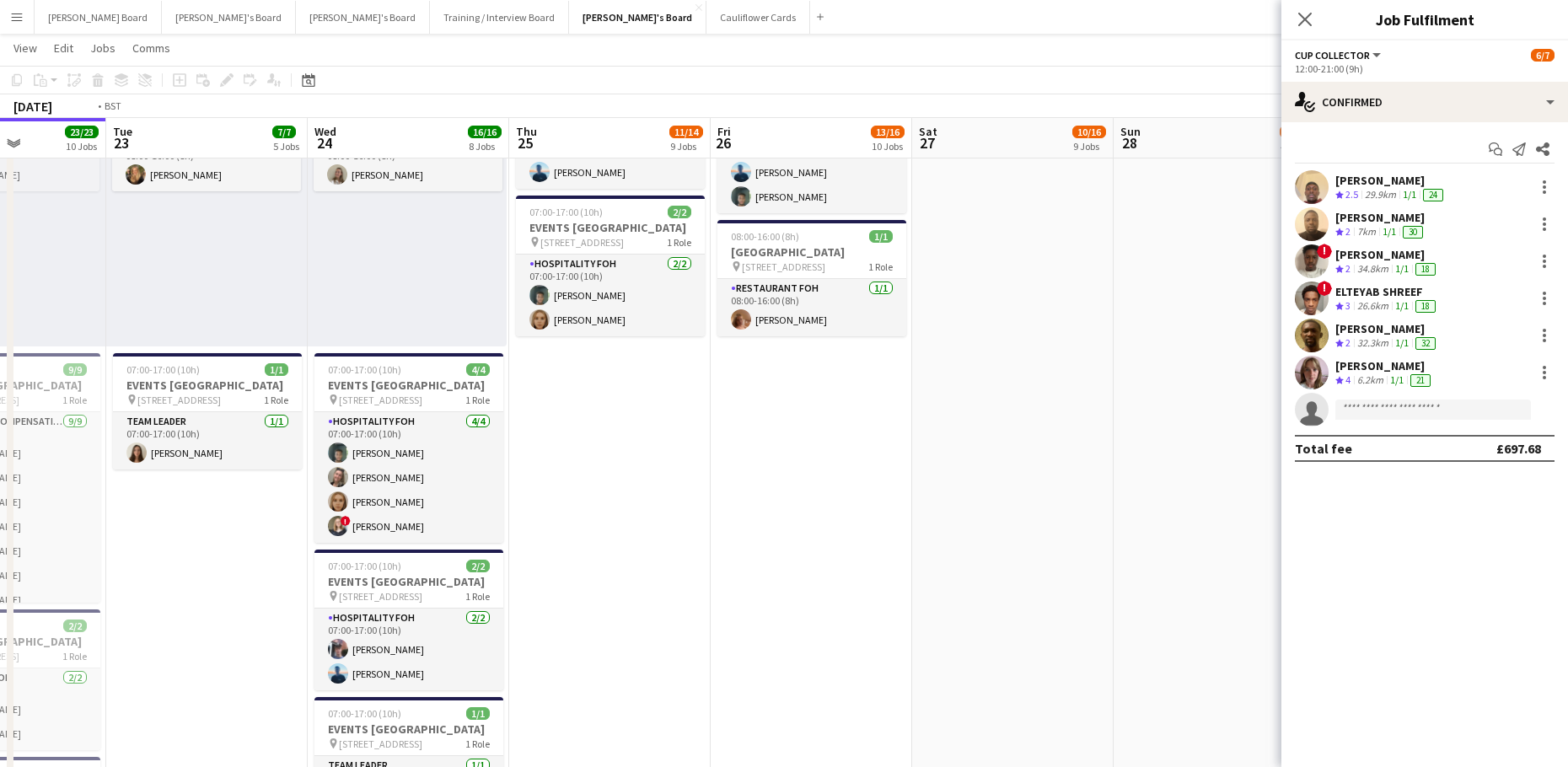
drag, startPoint x: 317, startPoint y: 609, endPoint x: 984, endPoint y: 597, distance: 667.1
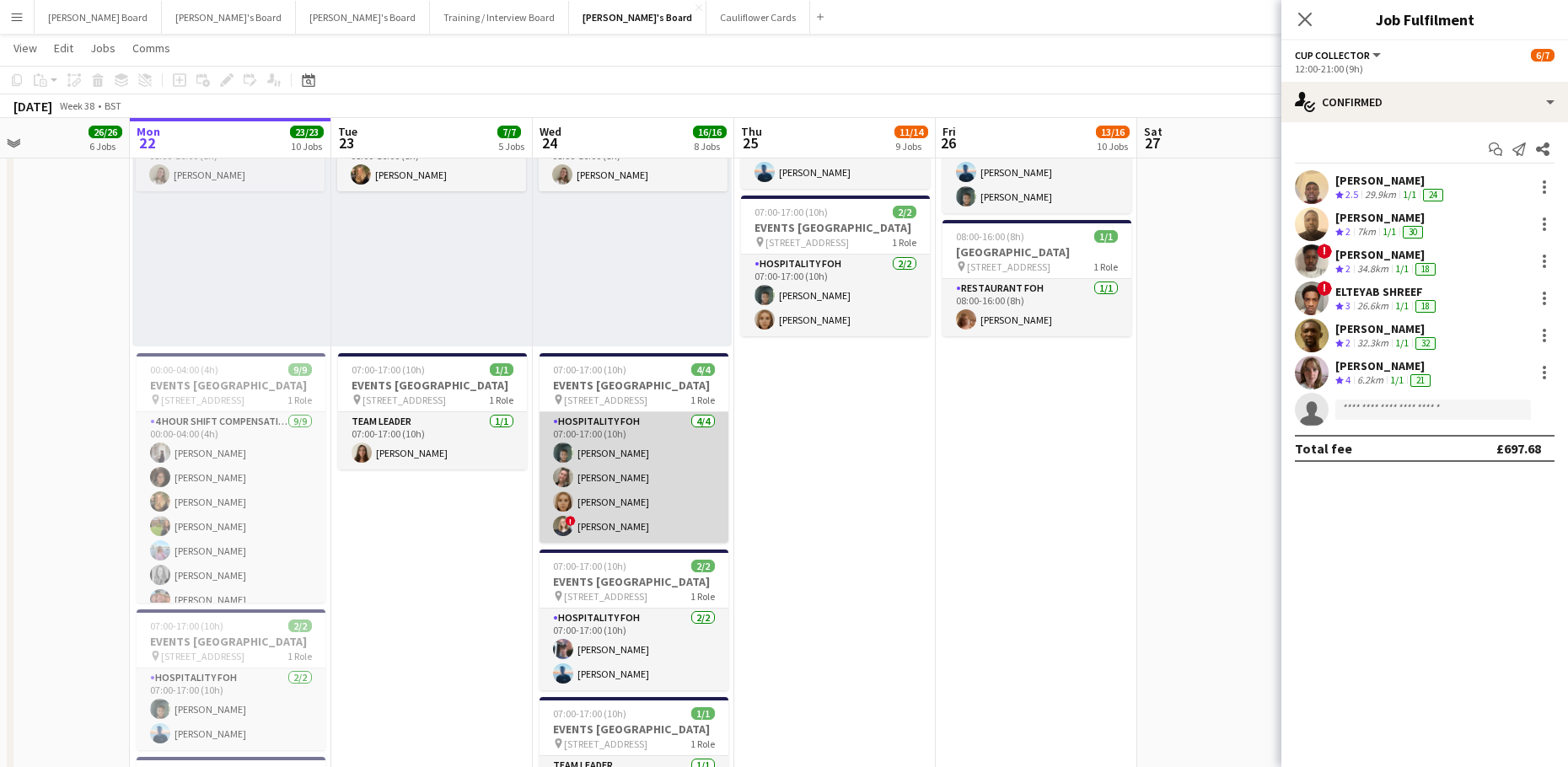
click at [584, 514] on app-card-role "Hospitality FOH [DATE] 07:00-17:00 (10h) [PERSON_NAME] [PERSON_NAME] [PERSON_NA…" at bounding box center [634, 478] width 189 height 131
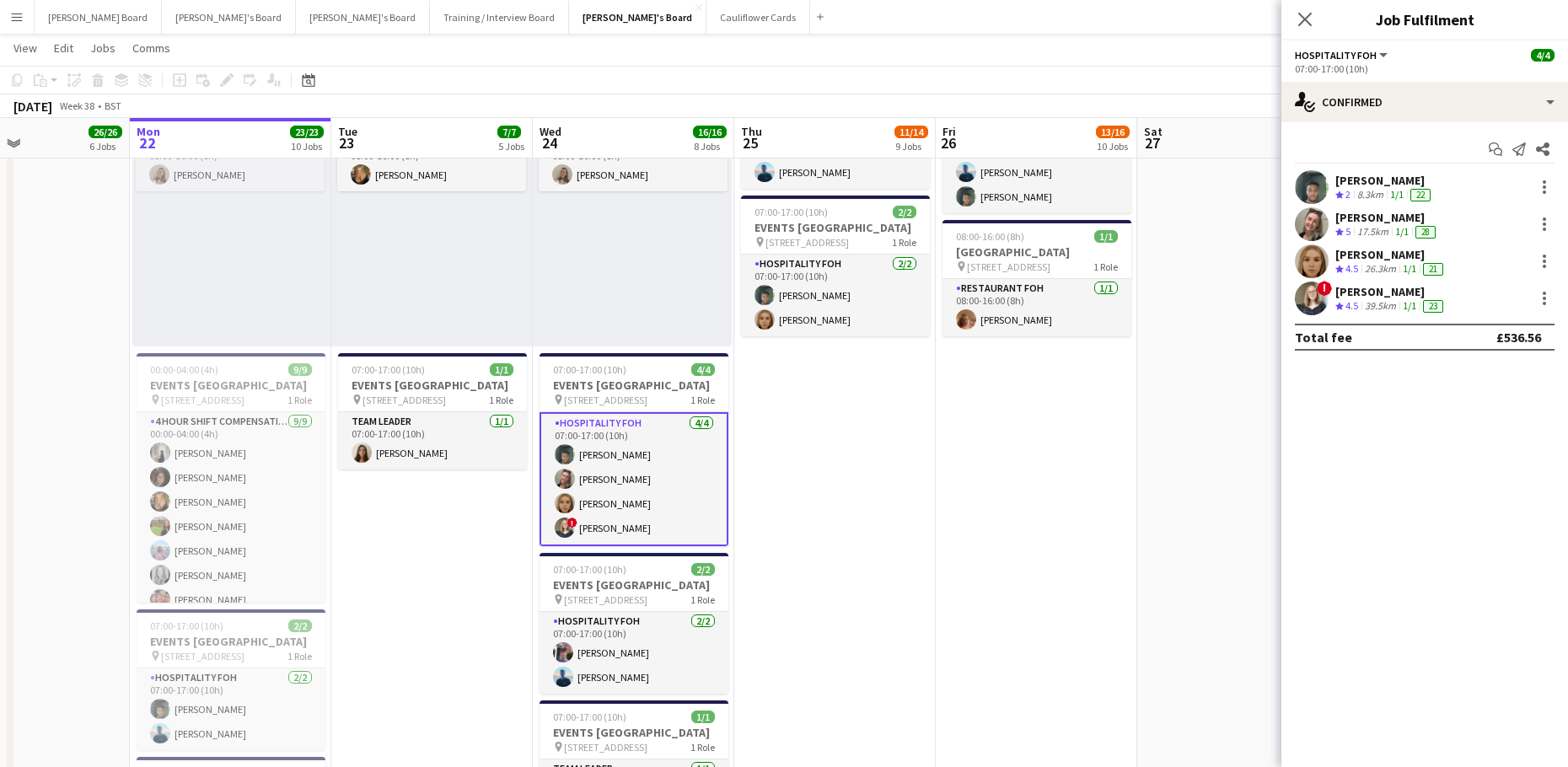
click at [1373, 295] on div "[PERSON_NAME]" at bounding box center [1391, 292] width 111 height 15
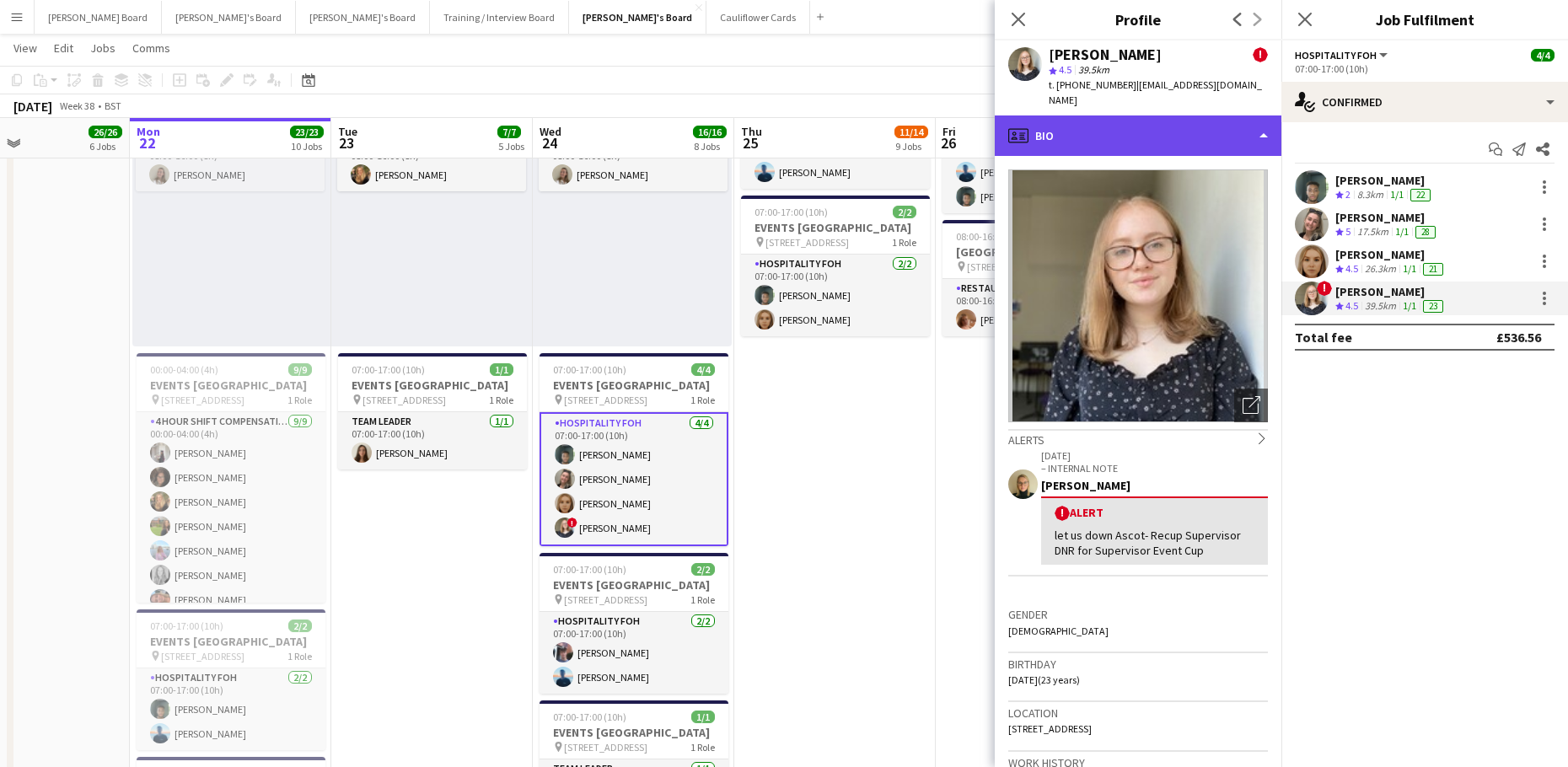
click at [1098, 116] on div "profile Bio" at bounding box center [1138, 136] width 287 height 41
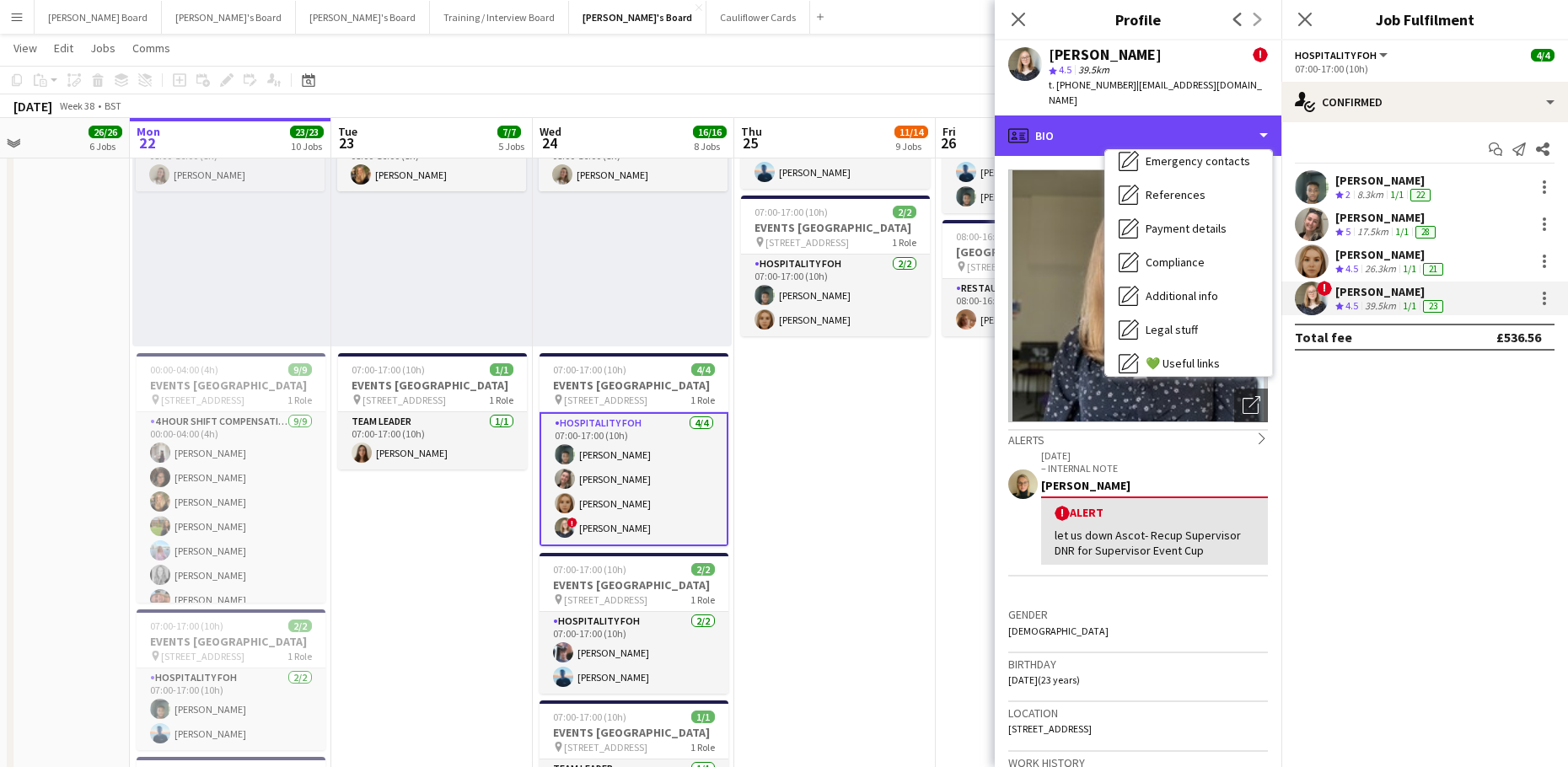
scroll to position [260, 0]
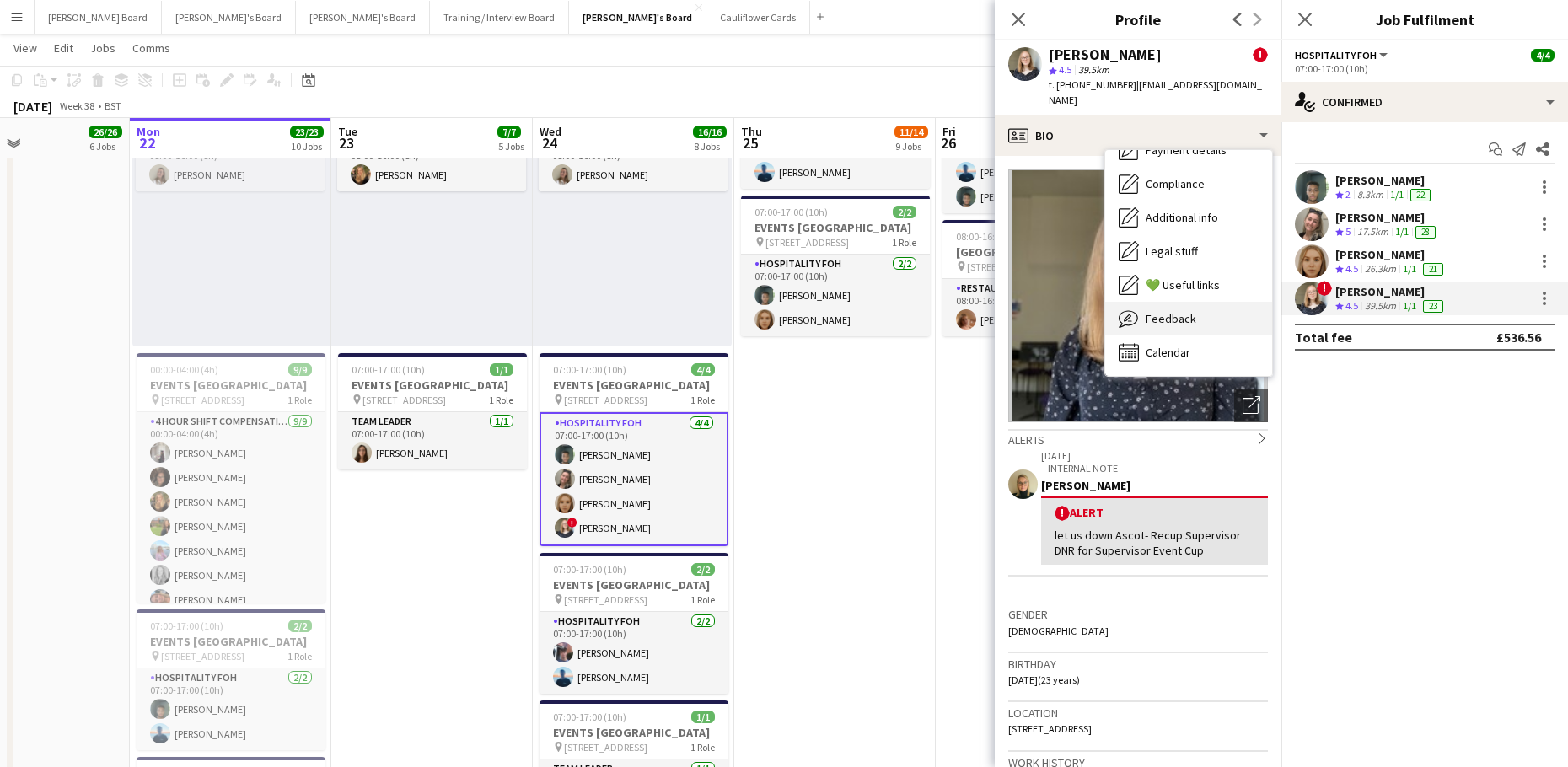
click at [1204, 303] on div "Feedback Feedback" at bounding box center [1188, 319] width 167 height 34
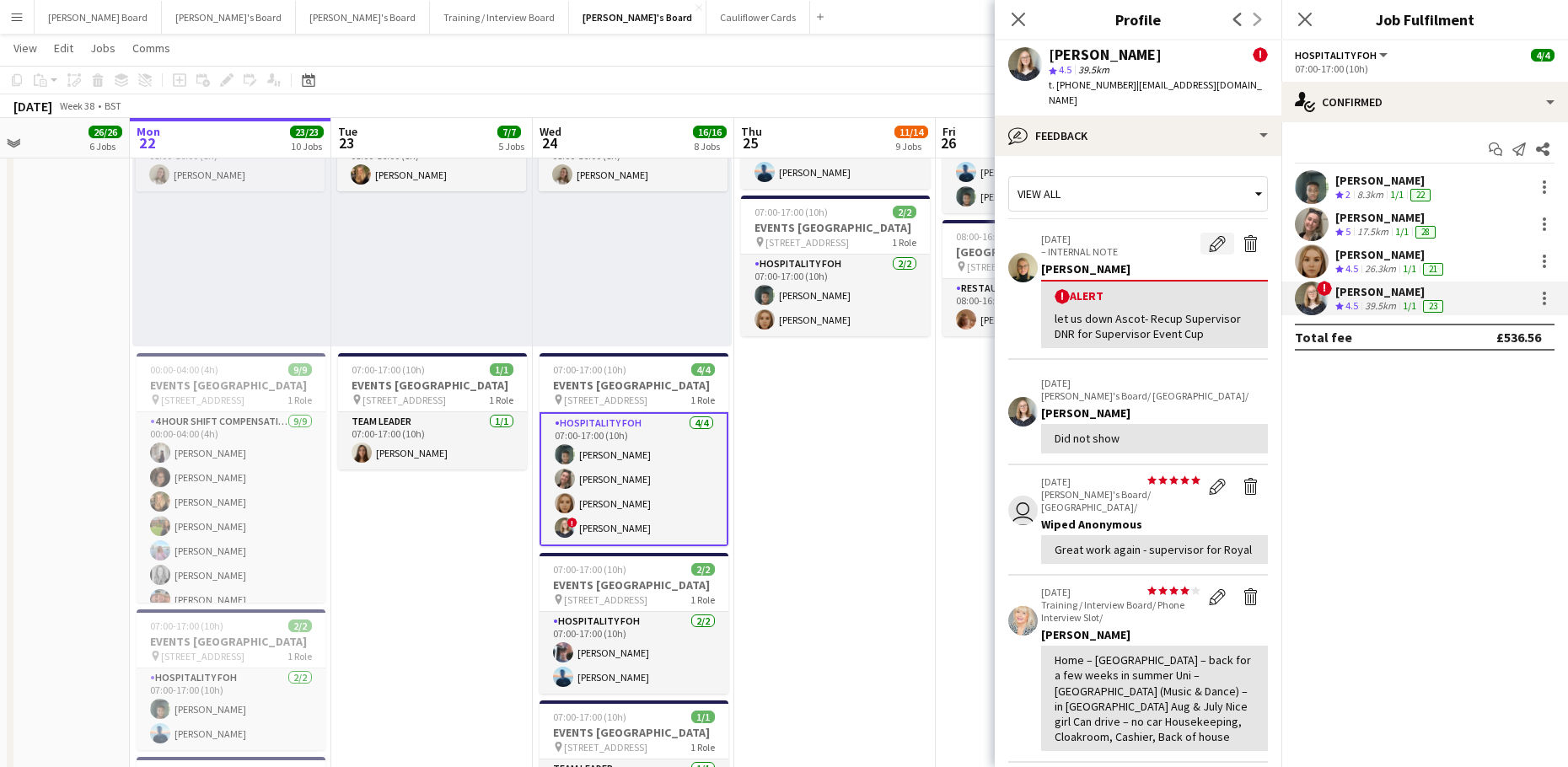
click at [1209, 235] on app-icon "Edit alert" at bounding box center [1217, 244] width 17 height 17
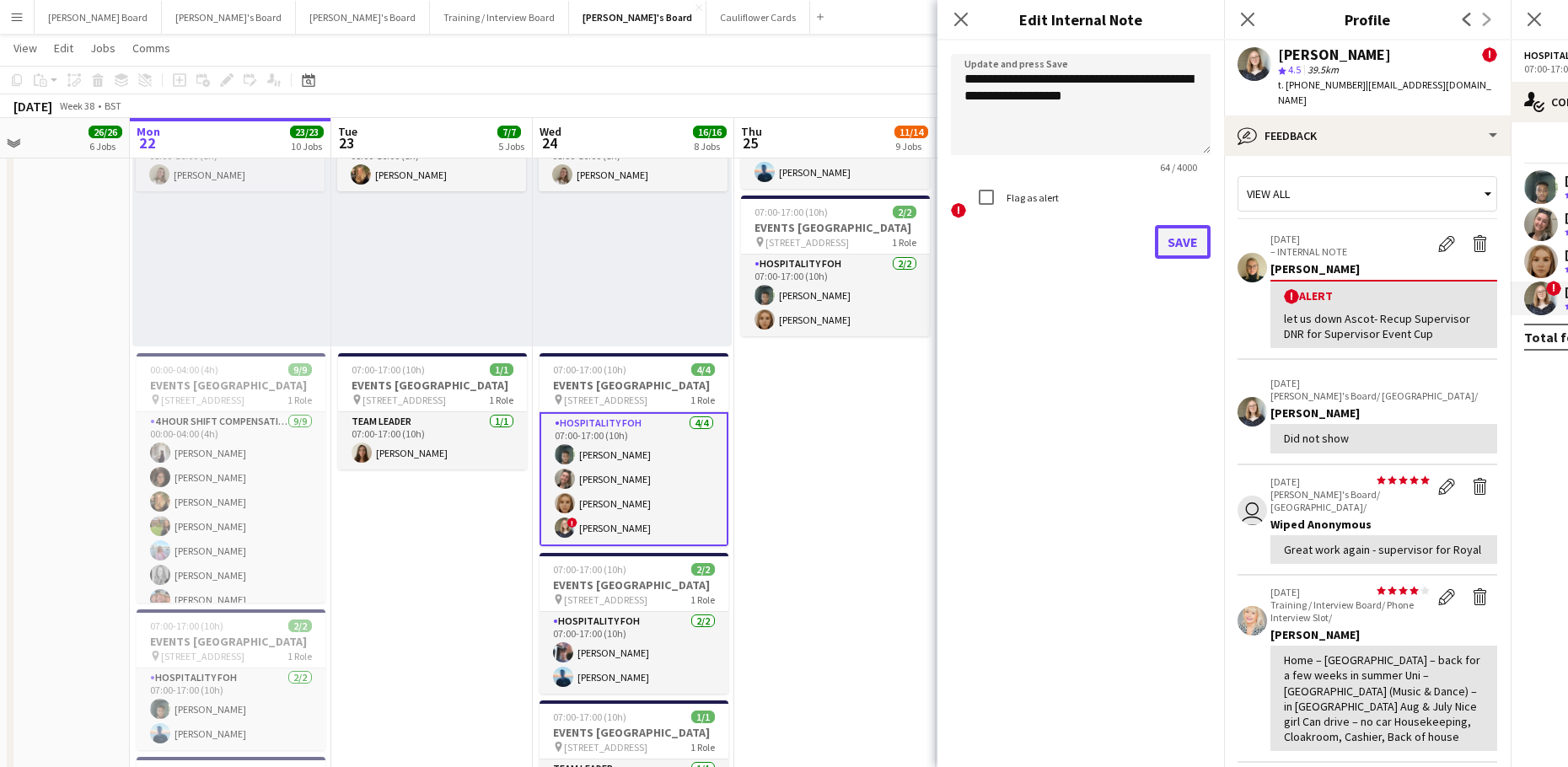
click at [1178, 230] on button "Save" at bounding box center [1183, 242] width 56 height 34
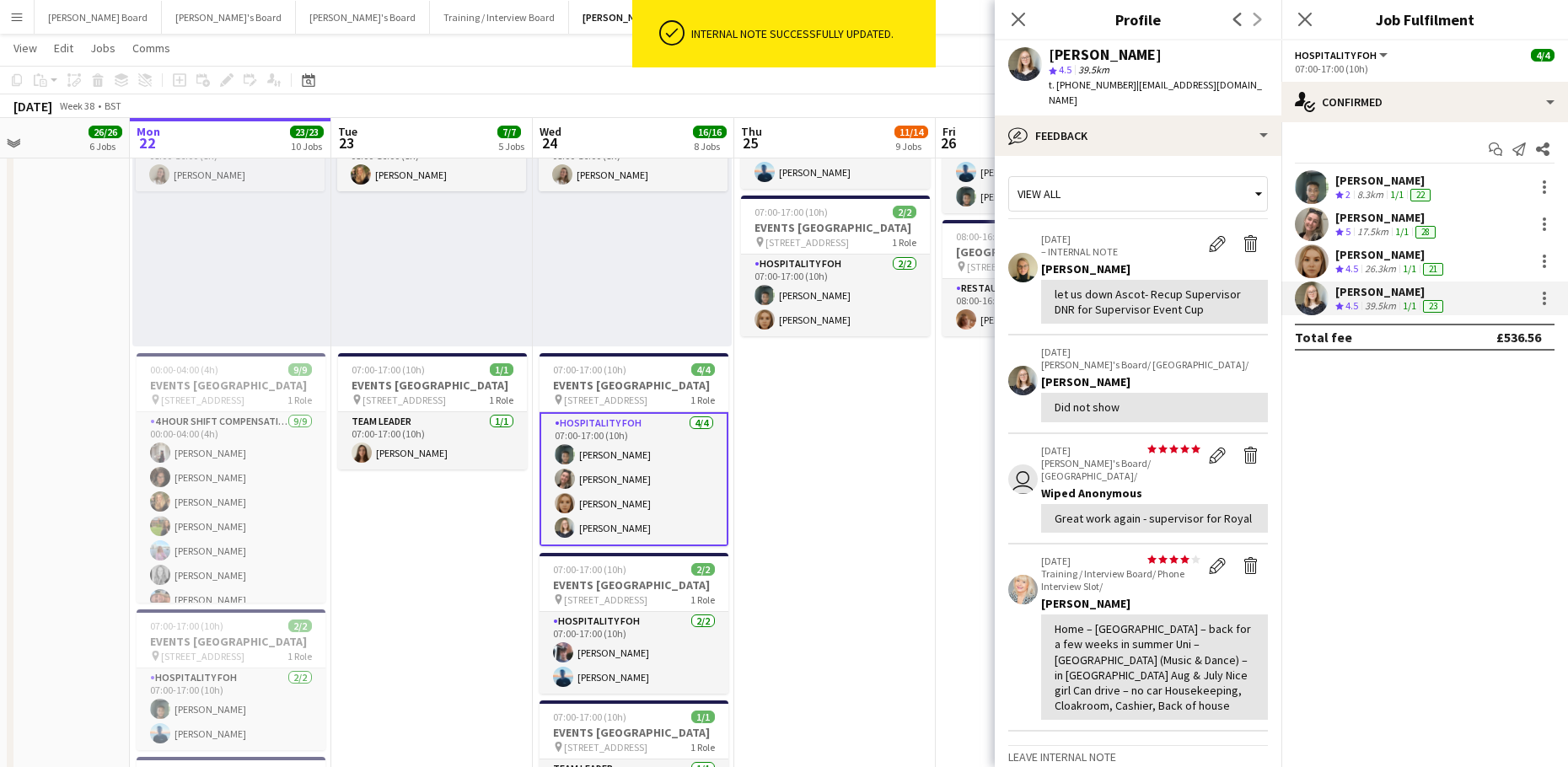
click at [943, 563] on app-date-cell "08:00-16:00 (8h) 1/1 pin Woking, GU21 4YH 1 Role Kitchen [PERSON_NAME] [DATE] 0…" at bounding box center [1036, 535] width 202 height 2209
